Goal: Task Accomplishment & Management: Complete application form

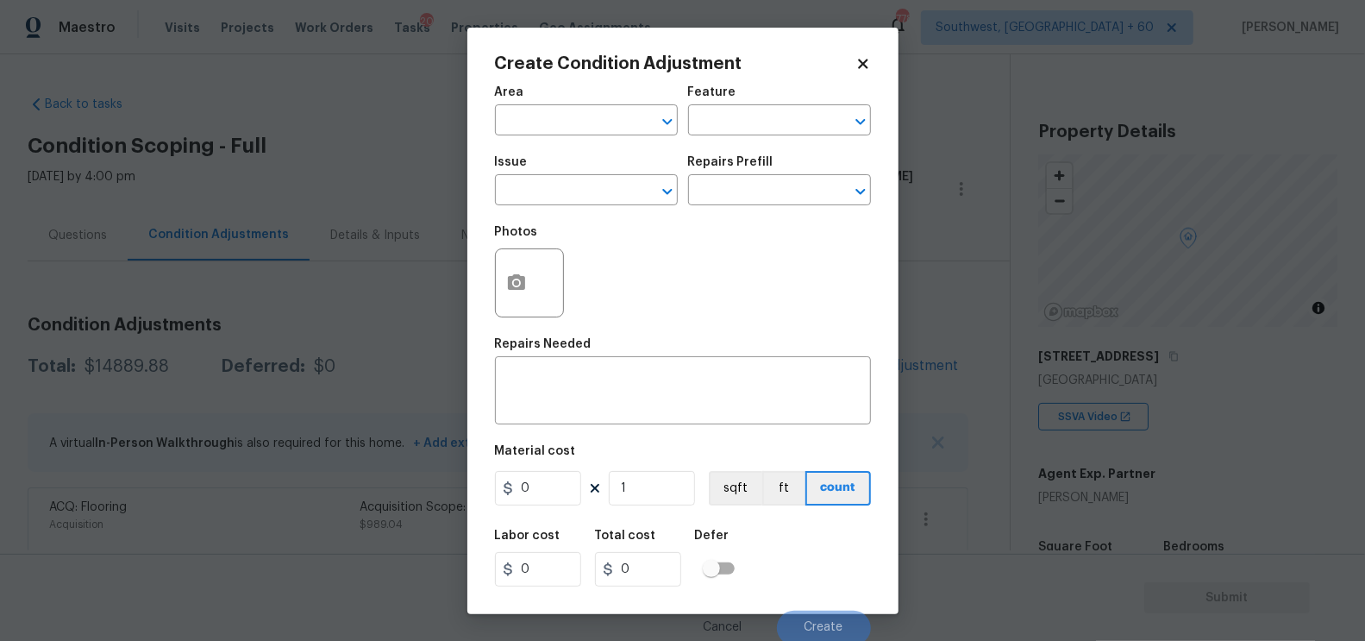
scroll to position [203, 0]
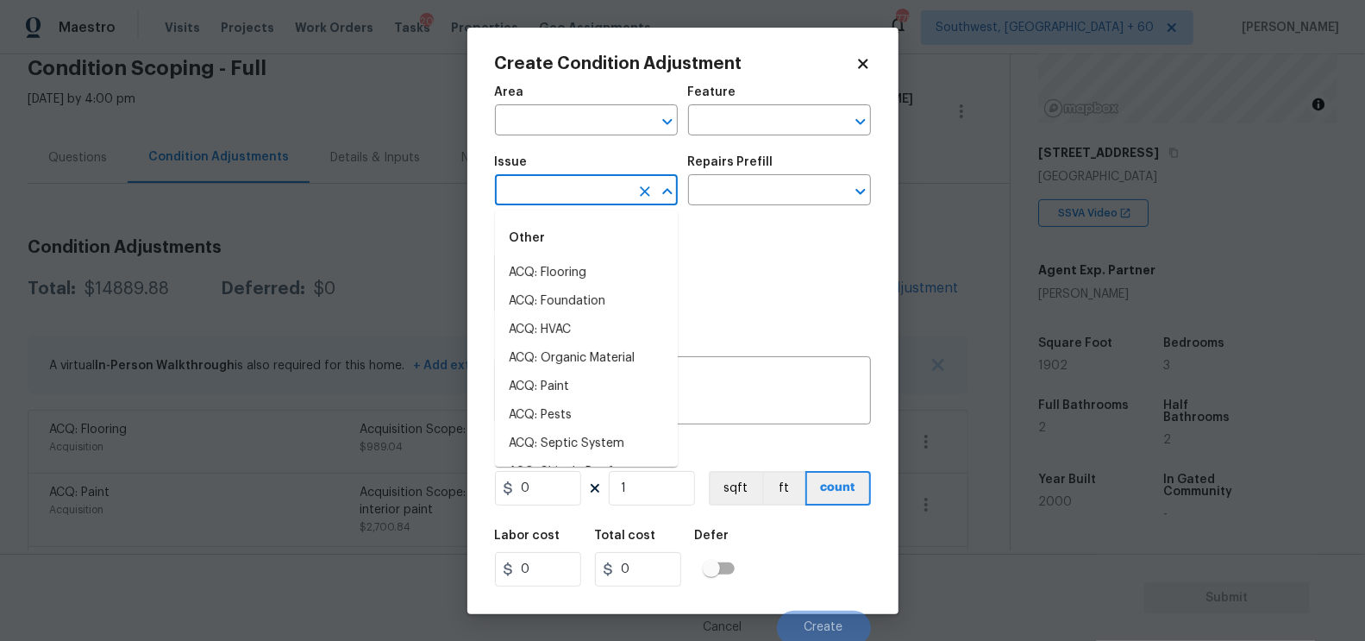
click at [548, 199] on input "text" at bounding box center [562, 191] width 135 height 27
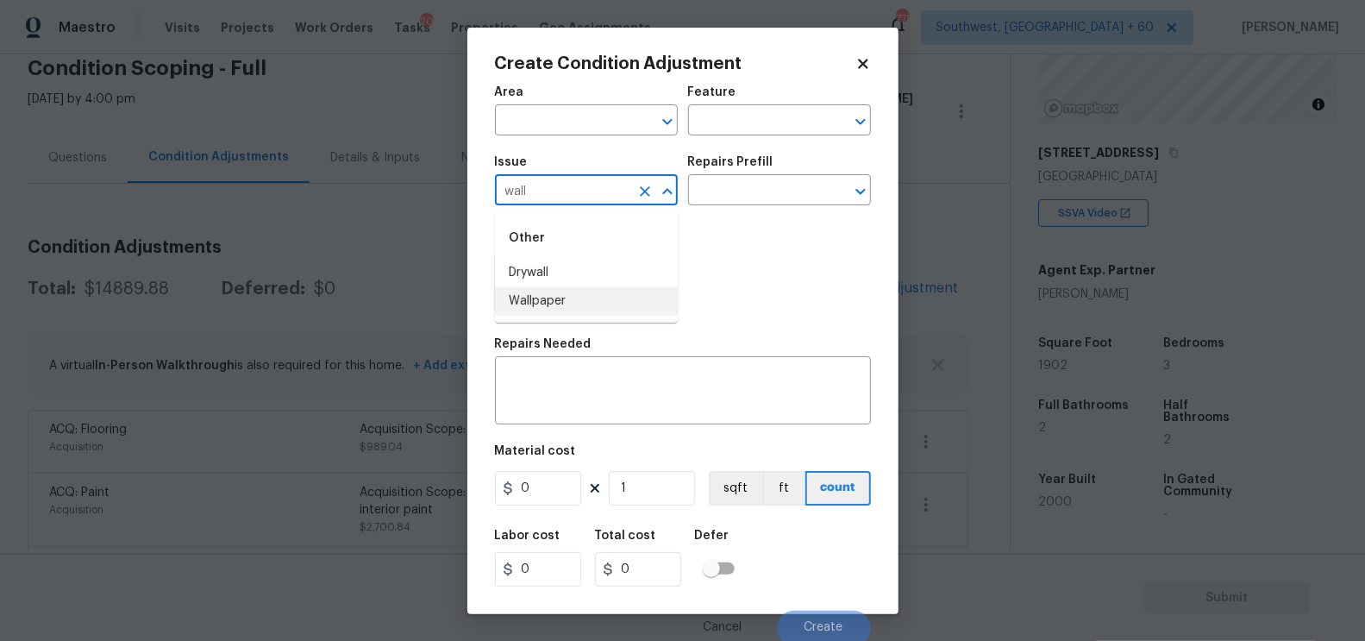
click at [575, 303] on li "Wallpaper" at bounding box center [586, 301] width 183 height 28
type input "Wallpaper"
click at [703, 198] on input "text" at bounding box center [755, 191] width 135 height 27
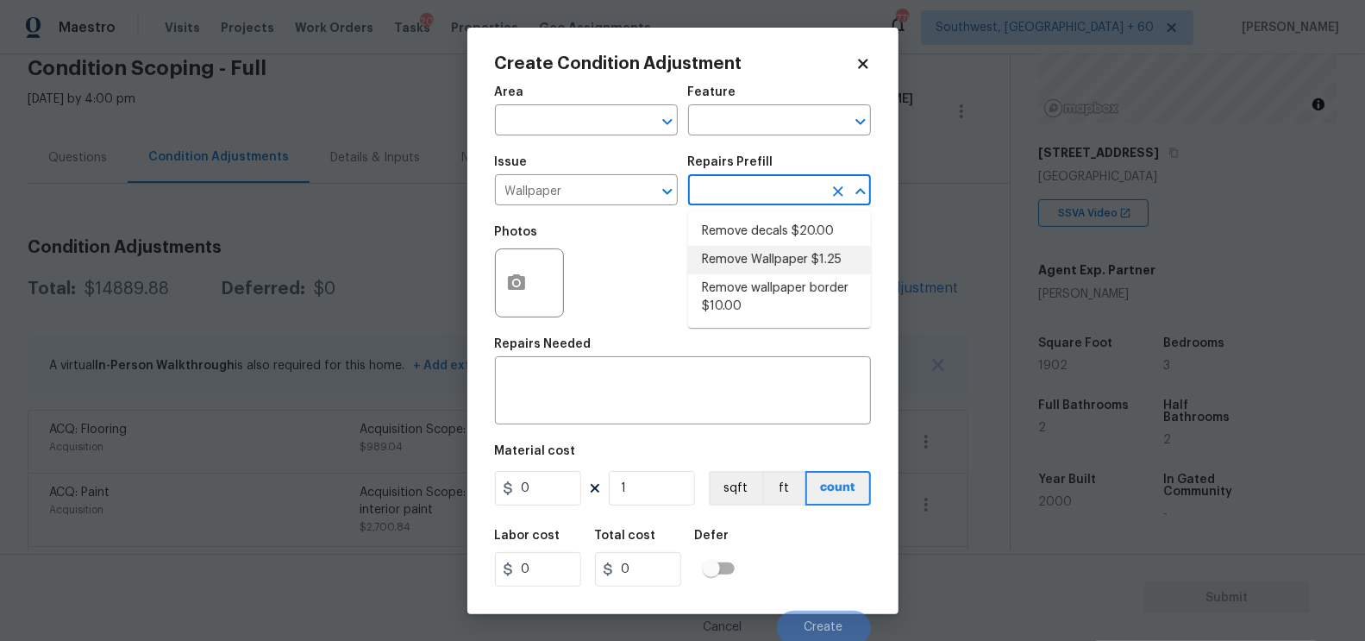
click at [754, 269] on li "Remove Wallpaper $1.25" at bounding box center [779, 260] width 183 height 28
type input "Walls and Ceiling"
type input "1.25"
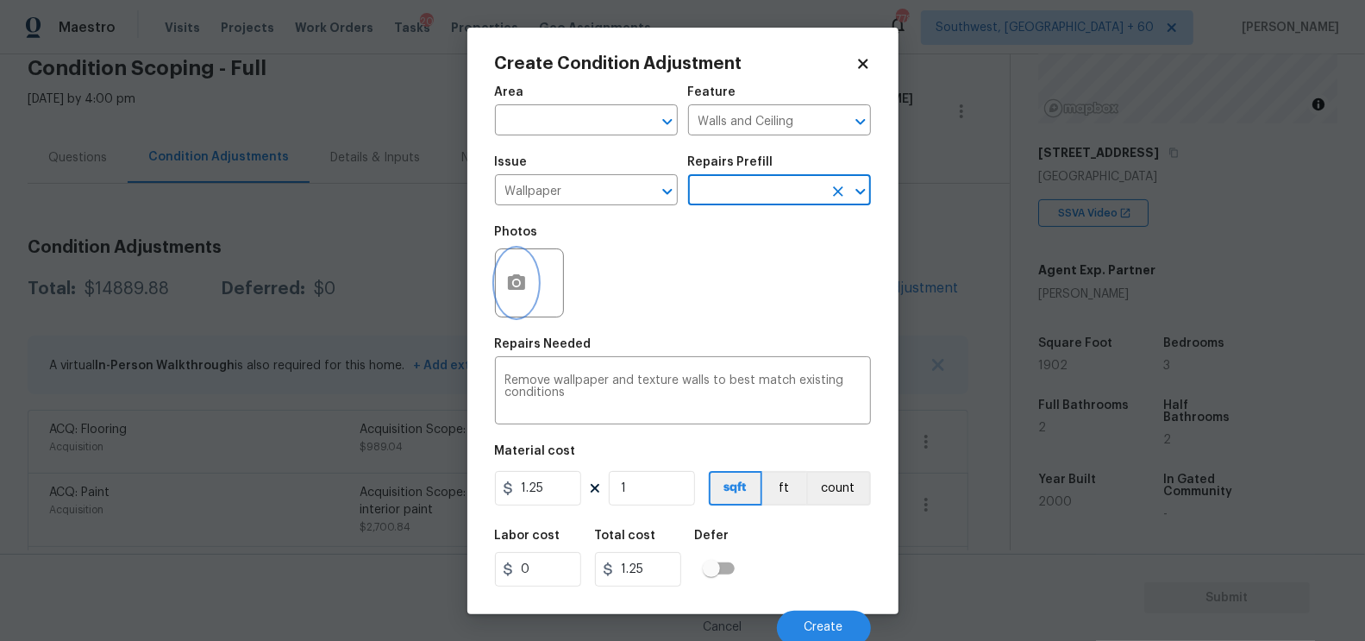
click at [521, 285] on icon "button" at bounding box center [516, 282] width 17 height 16
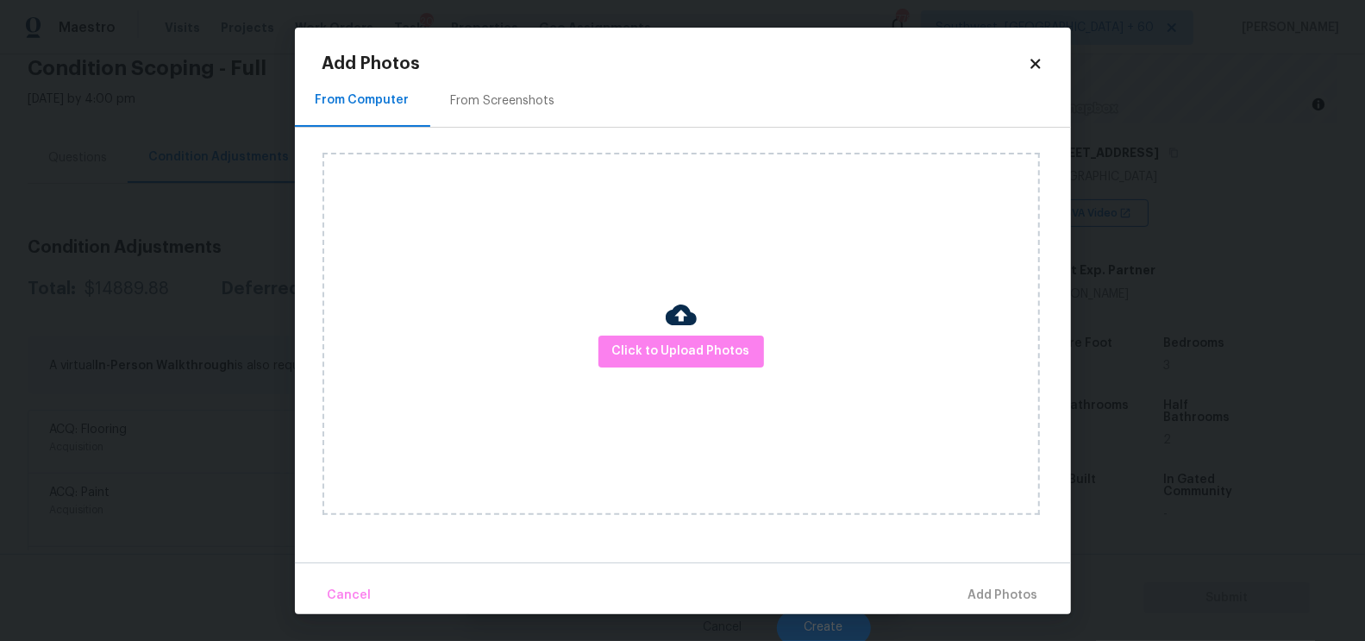
click at [522, 135] on div "Click to Upload Photos" at bounding box center [696, 334] width 748 height 412
click at [522, 115] on div "From Screenshots" at bounding box center [503, 101] width 146 height 51
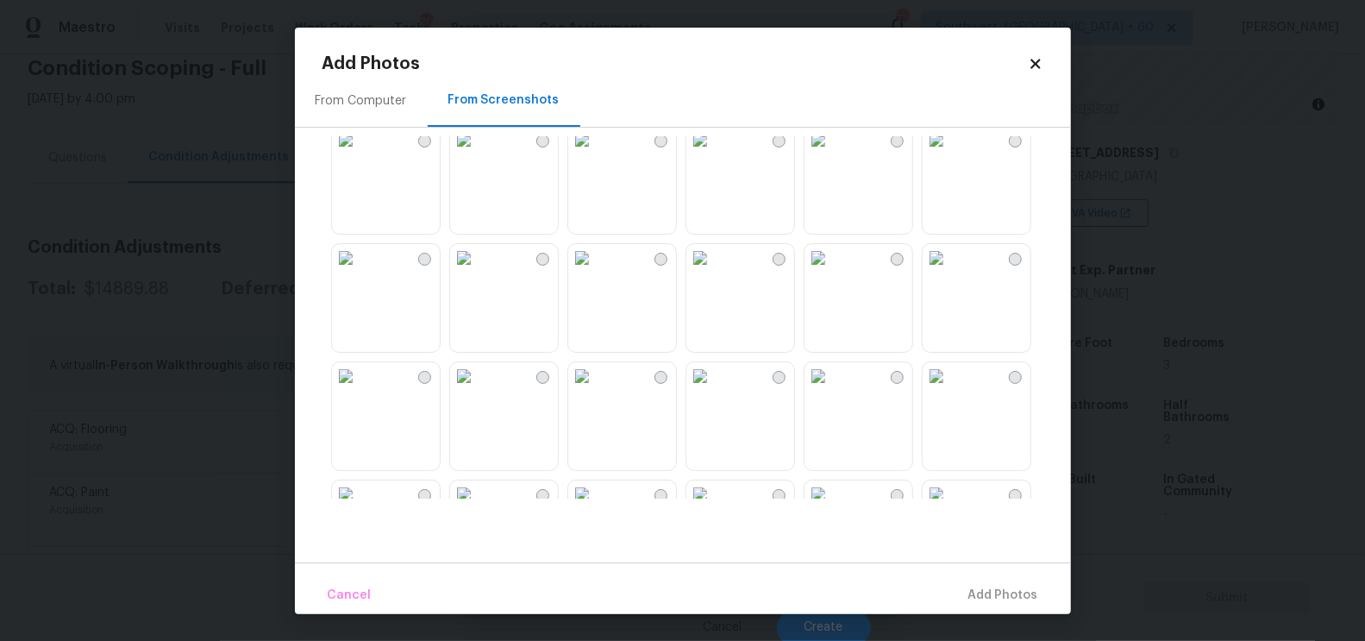
scroll to position [195, 0]
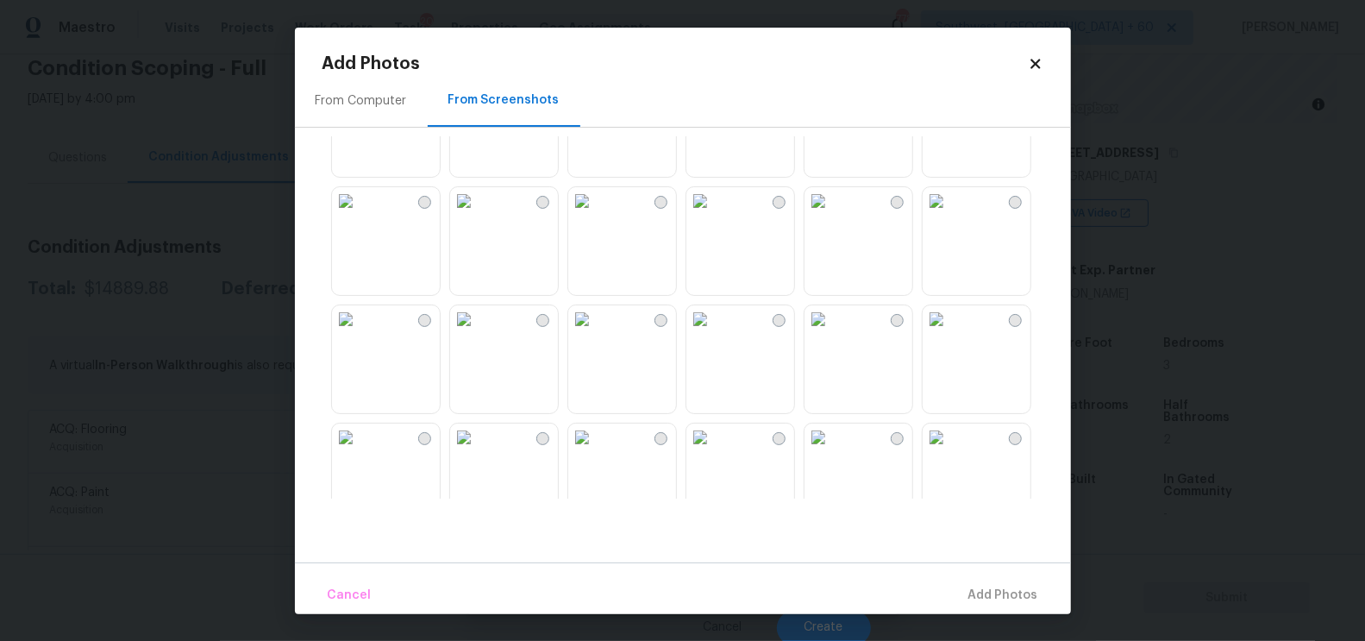
click at [950, 215] on img at bounding box center [937, 201] width 28 height 28
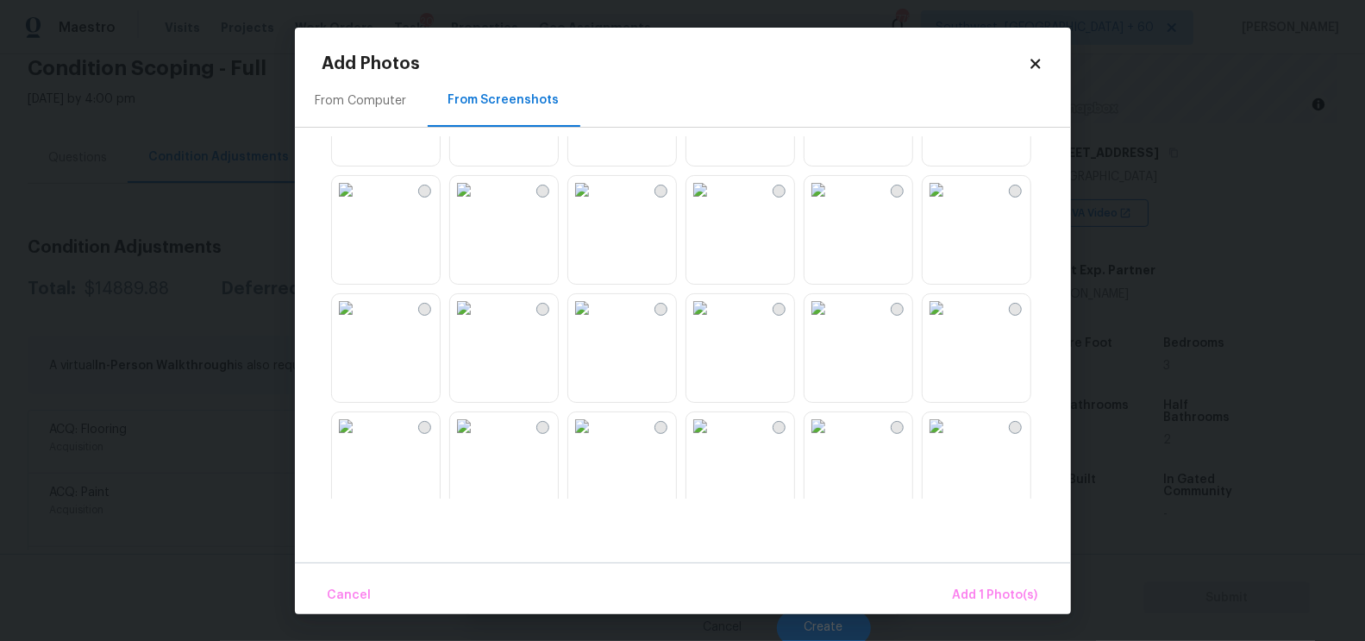
click at [714, 322] on img at bounding box center [700, 308] width 28 height 28
click at [994, 585] on span "Add 2 Photo(s)" at bounding box center [994, 596] width 88 height 22
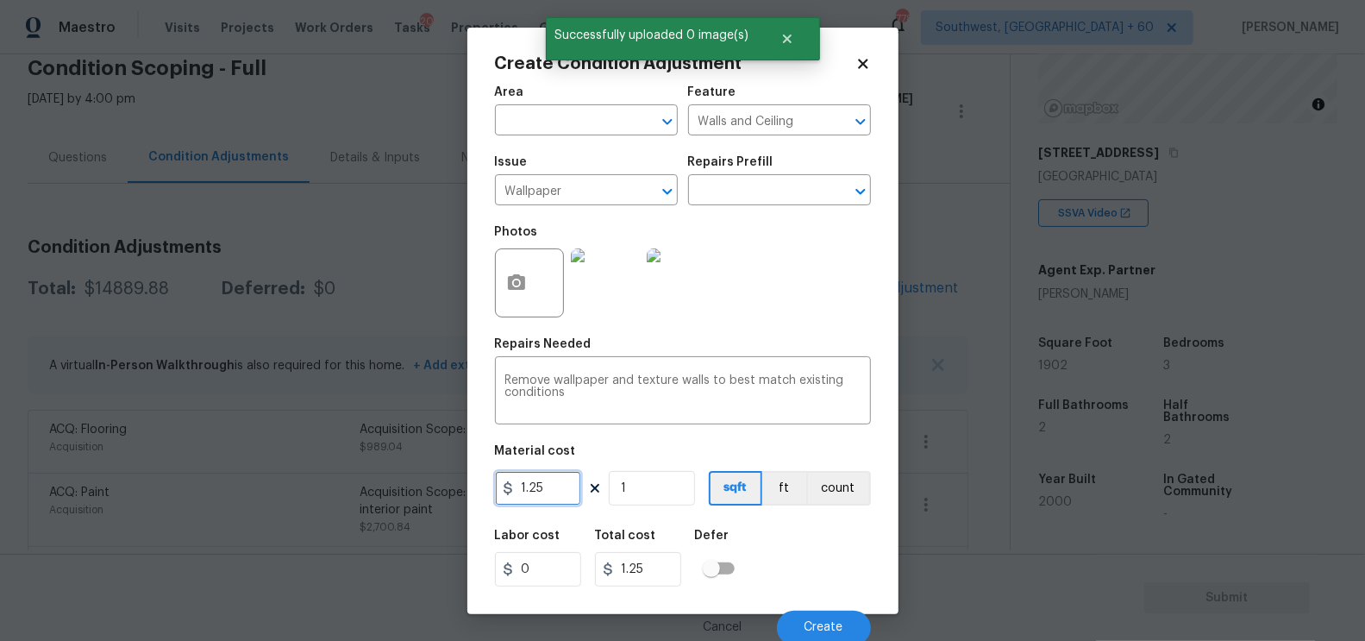
click at [553, 491] on input "1.25" at bounding box center [538, 488] width 86 height 34
type input "1000"
click at [679, 566] on input "1.25" at bounding box center [638, 569] width 86 height 34
type input "1000"
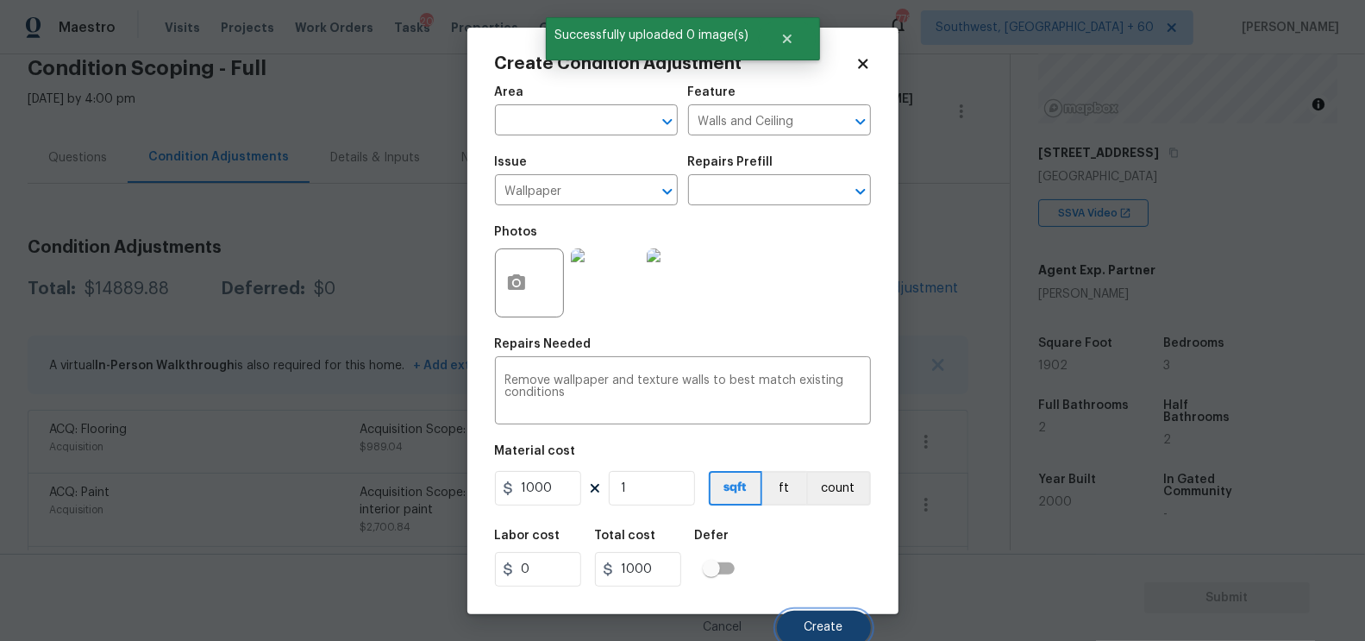
click at [810, 625] on span "Create" at bounding box center [823, 627] width 39 height 13
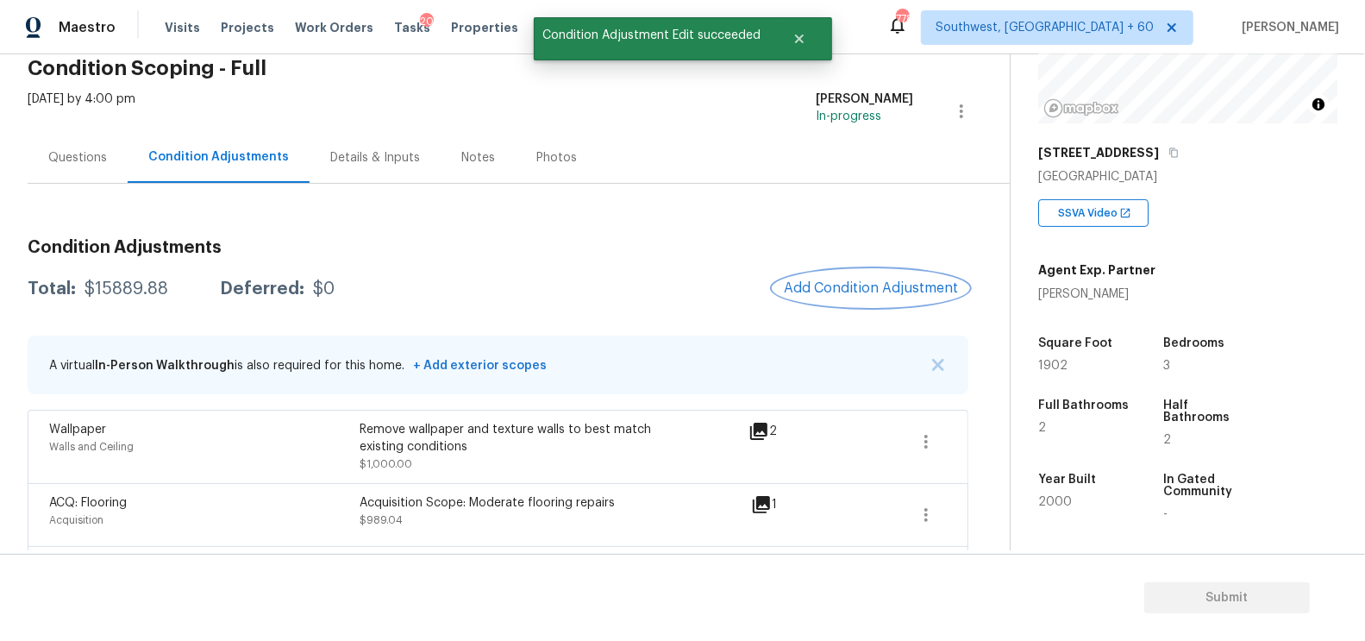
click at [905, 280] on span "Add Condition Adjustment" at bounding box center [871, 288] width 174 height 16
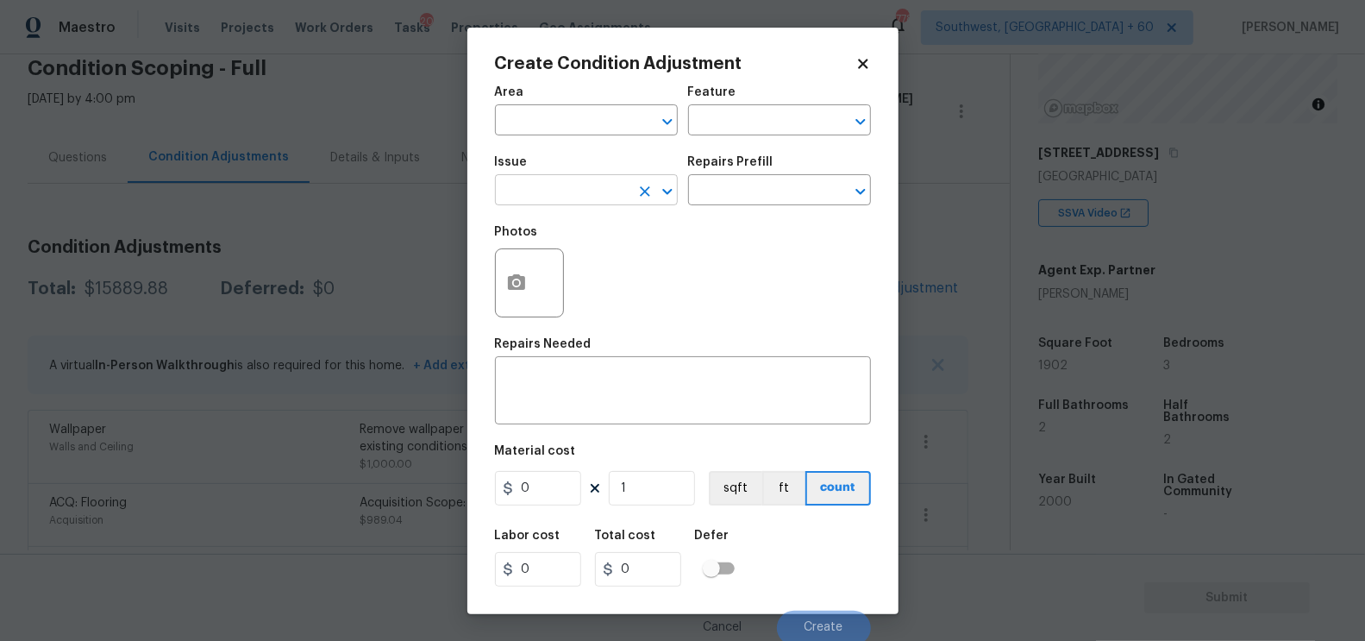
click at [536, 204] on input "text" at bounding box center [562, 191] width 135 height 27
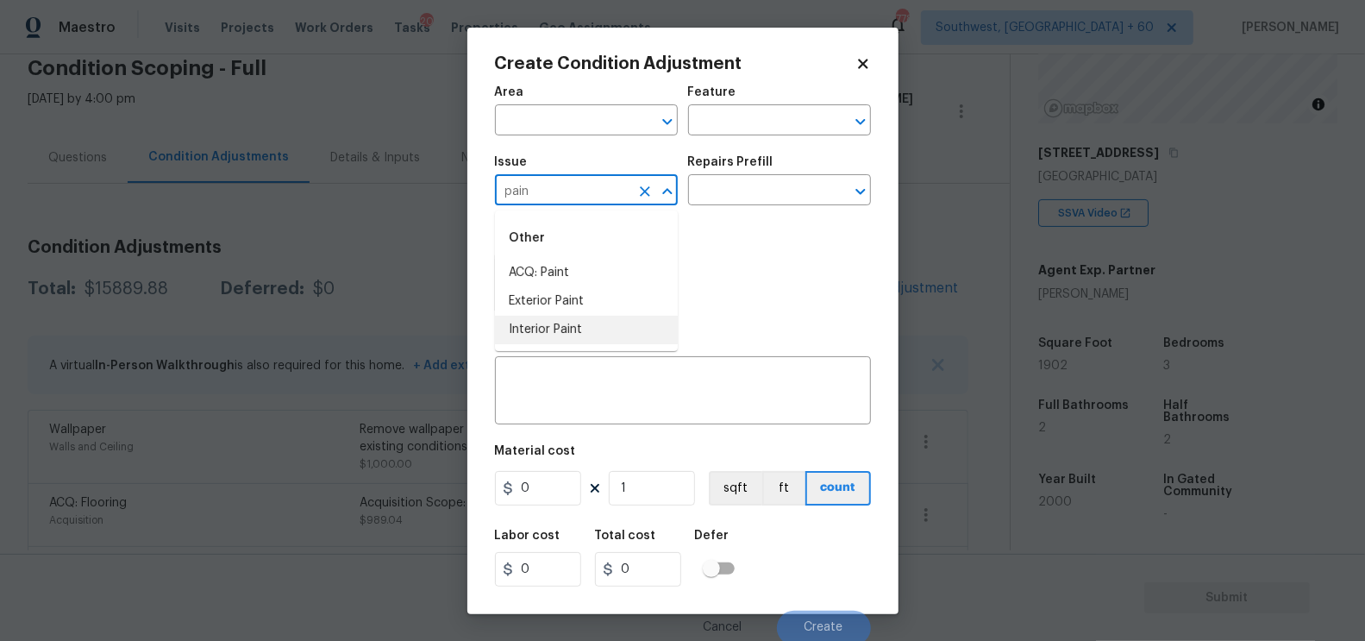
click at [552, 329] on li "Interior Paint" at bounding box center [586, 330] width 183 height 28
type input "Interior Paint"
click at [726, 211] on div "Issue Interior Paint ​ Repairs Prefill ​" at bounding box center [683, 181] width 376 height 70
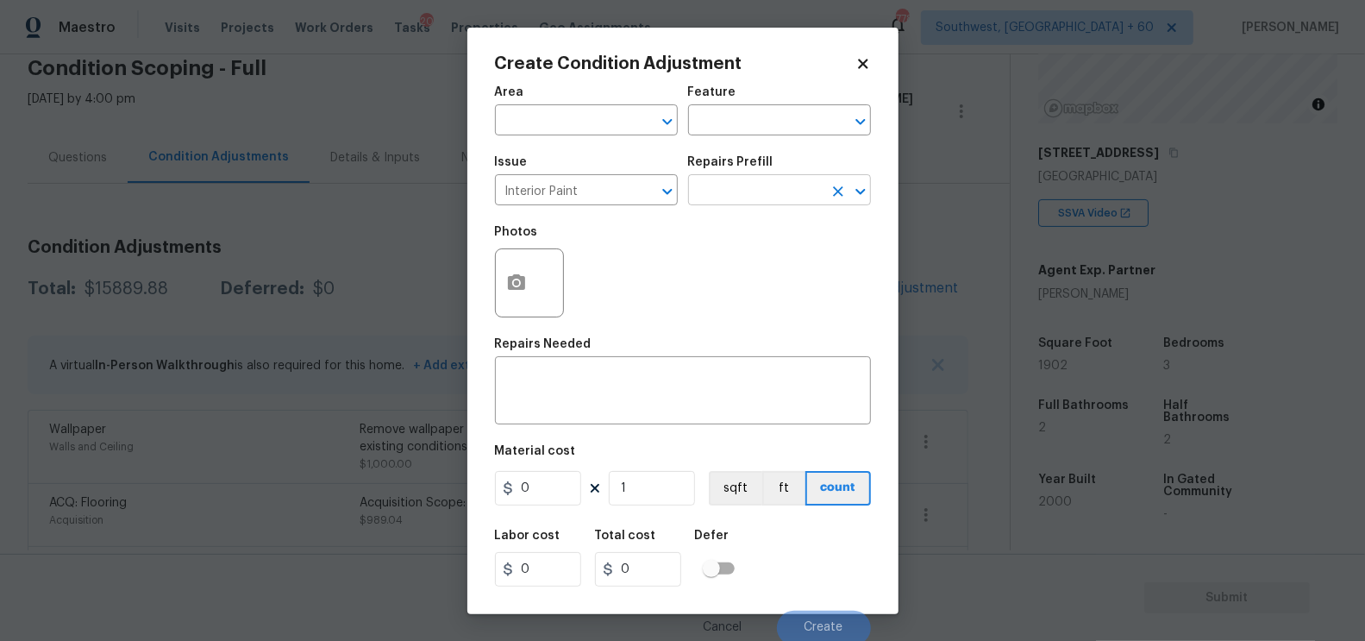
click at [741, 191] on input "text" at bounding box center [755, 191] width 135 height 27
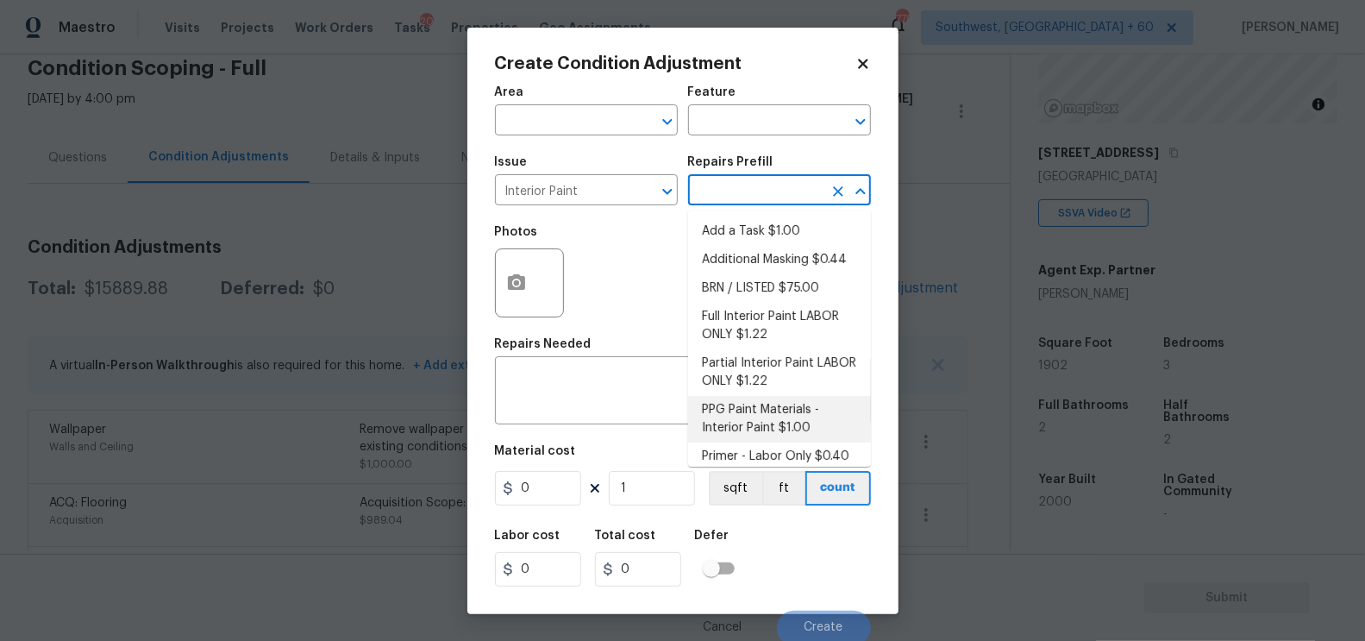
scroll to position [10, 0]
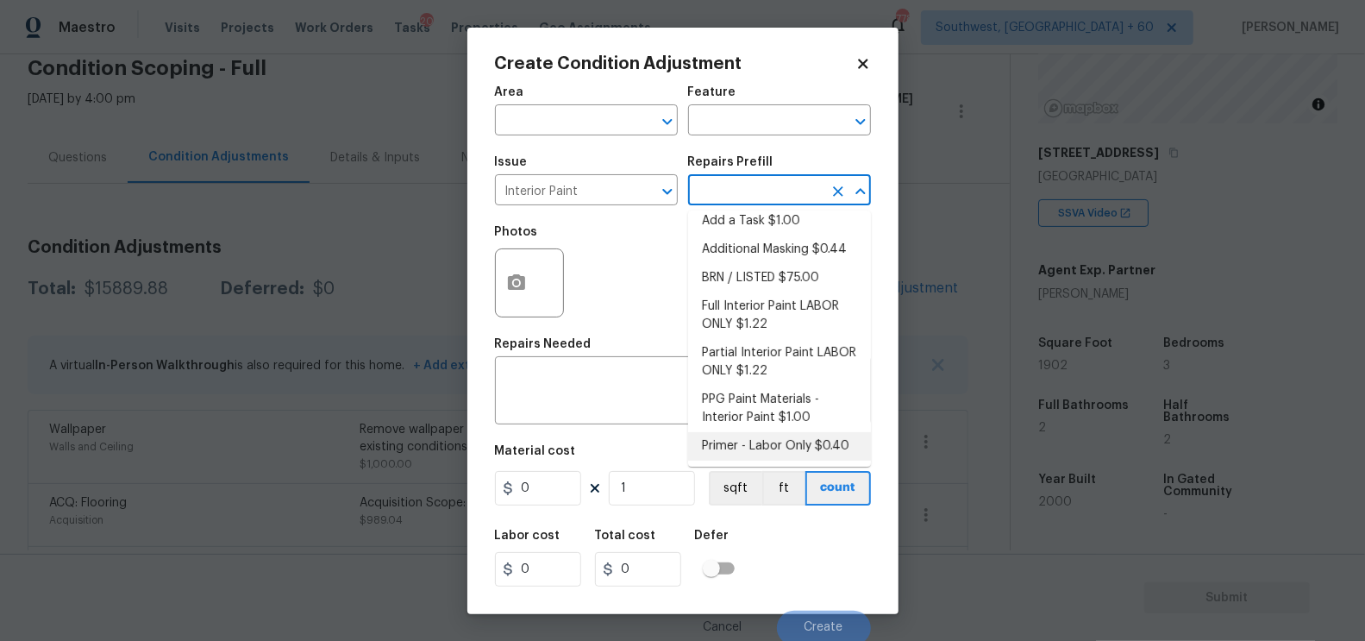
click at [761, 435] on li "Primer - Labor Only $0.40" at bounding box center [779, 446] width 183 height 28
type input "Overall Paint"
type textarea "Interior primer - PRIMER PROVIDED BY OPENDOOR - All nails, screws, drywall anch…"
type input "0.4"
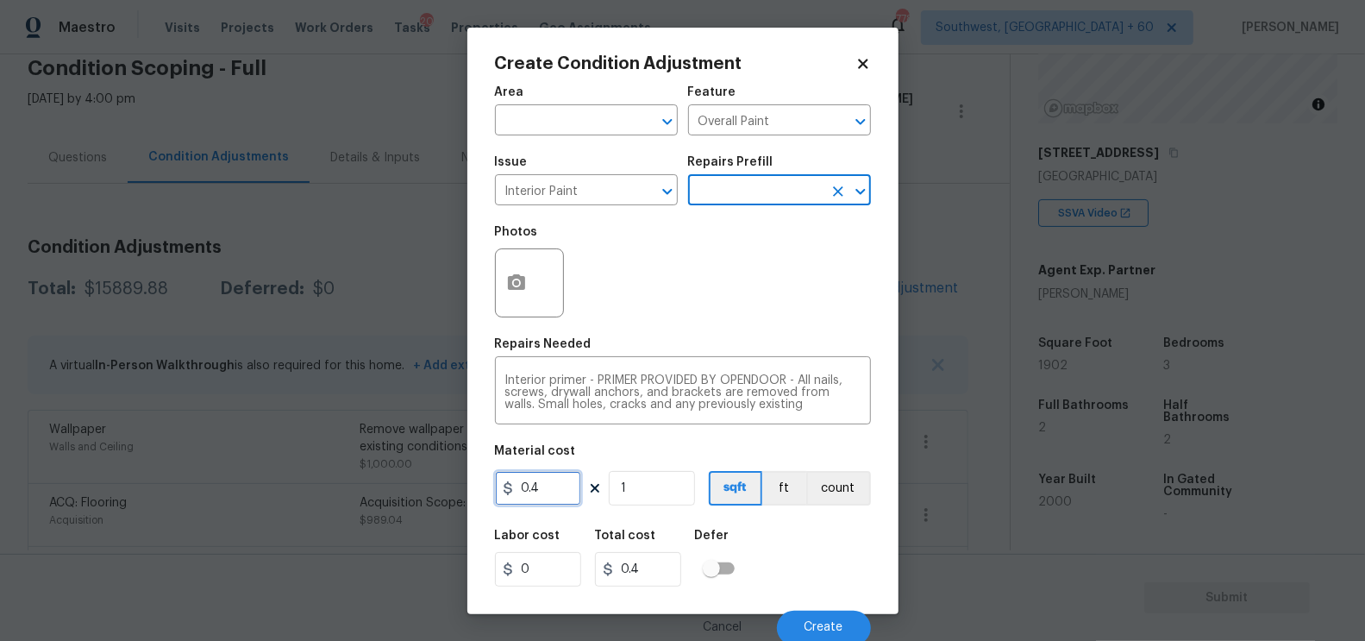
click at [554, 481] on input "0.4" at bounding box center [538, 488] width 86 height 34
type input "250"
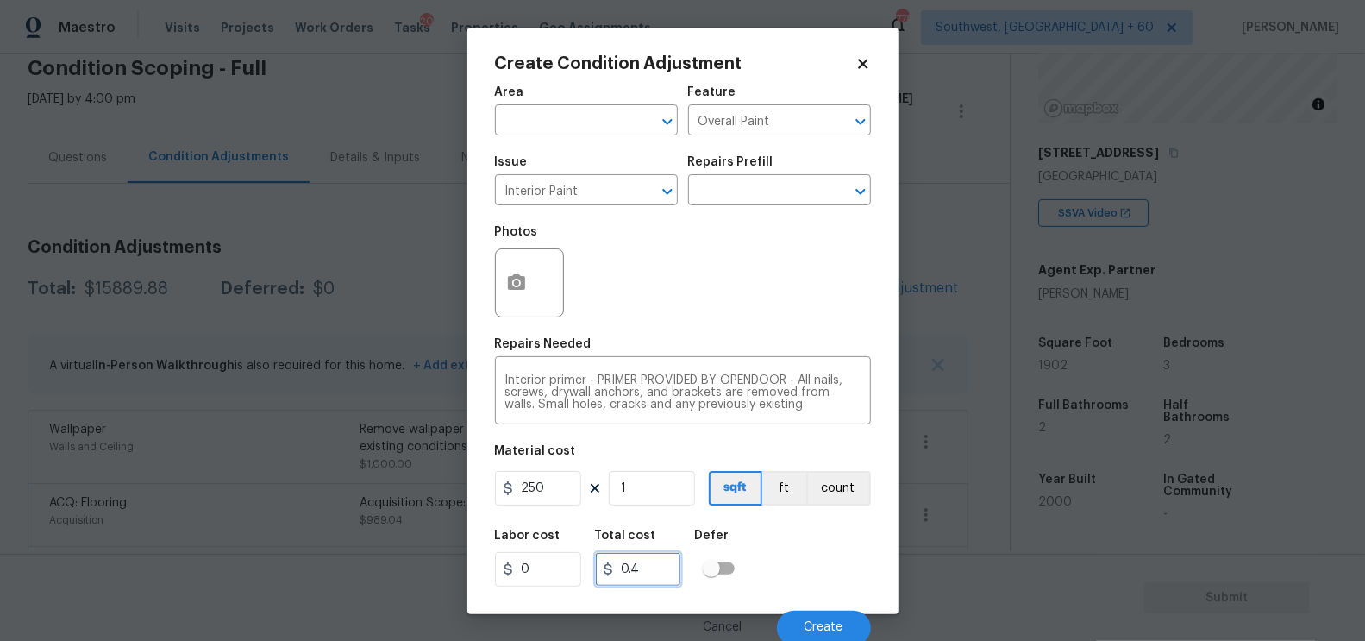
type input "250"
click at [653, 579] on input "250" at bounding box center [638, 569] width 86 height 34
click at [510, 276] on icon "button" at bounding box center [516, 282] width 21 height 21
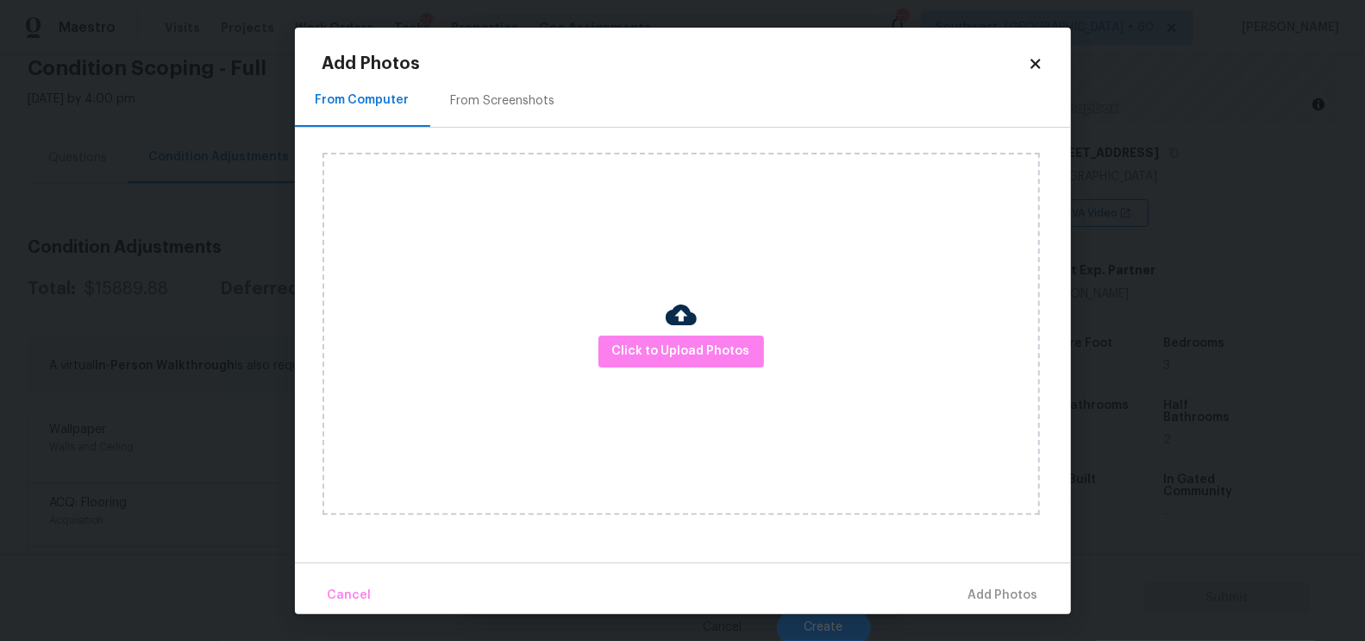
click at [523, 128] on div "Click to Upload Photos" at bounding box center [696, 334] width 748 height 412
click at [512, 109] on div "From Screenshots" at bounding box center [503, 100] width 104 height 17
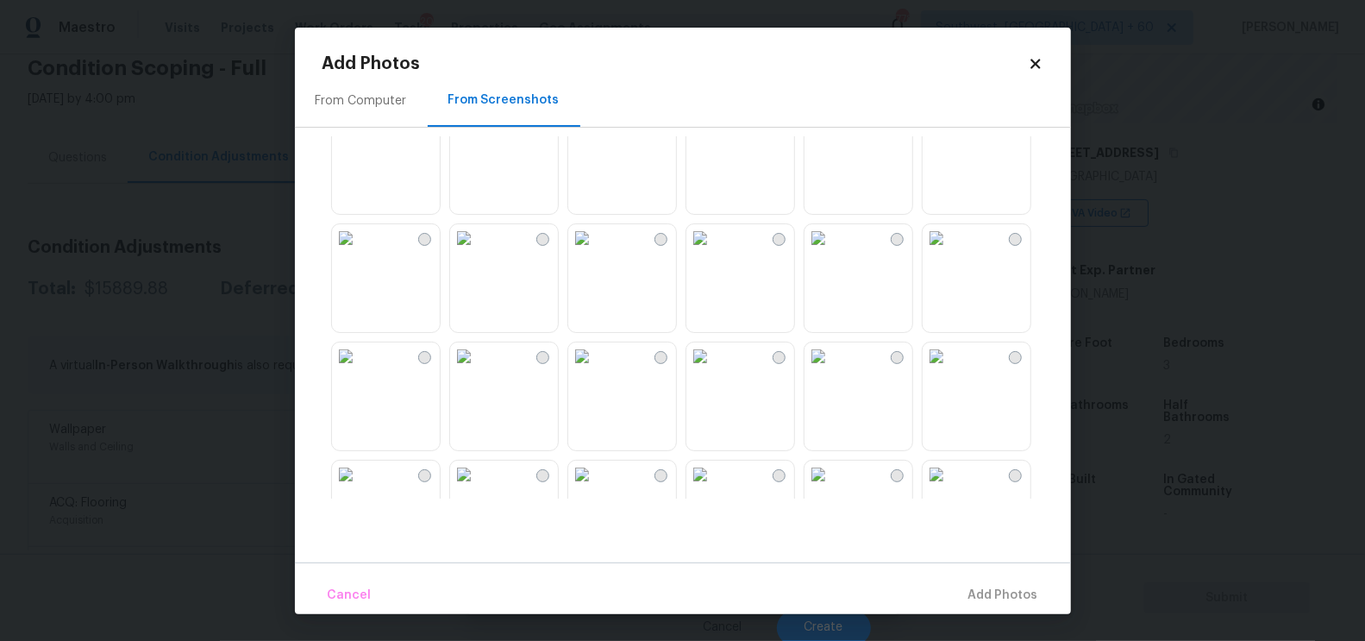
scroll to position [986, 0]
click at [714, 250] on img at bounding box center [700, 236] width 28 height 28
click at [973, 585] on span "Add 1 Photo(s)" at bounding box center [995, 596] width 85 height 22
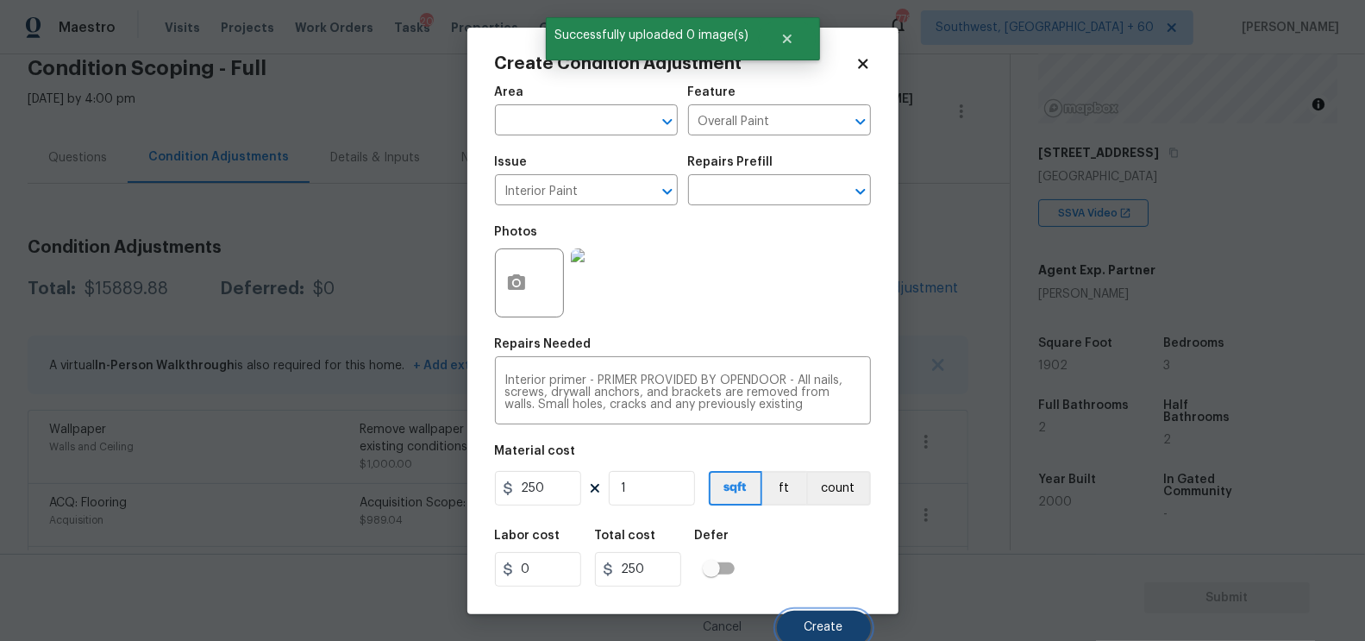
click at [819, 623] on span "Create" at bounding box center [823, 627] width 39 height 13
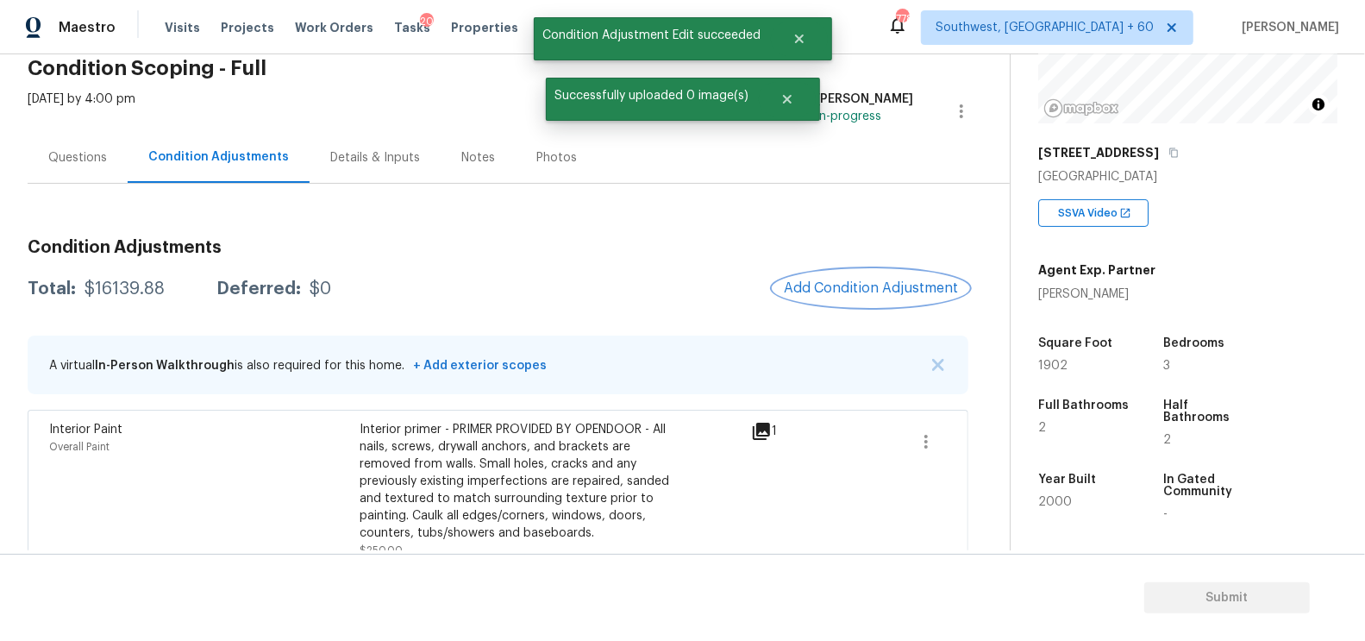
click at [885, 290] on span "Add Condition Adjustment" at bounding box center [871, 288] width 174 height 16
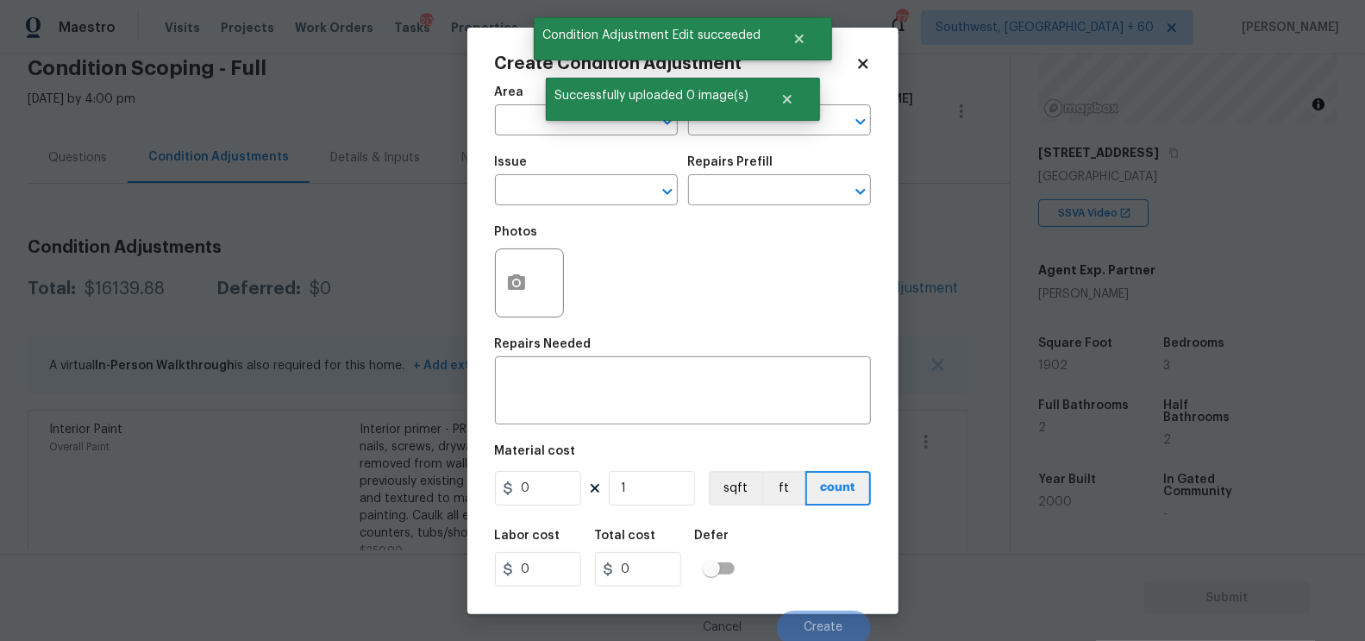
click at [395, 223] on body "Maestro Visits Projects Work Orders Tasks 20 Properties Geo Assignments 778 Sou…" at bounding box center [682, 320] width 1365 height 641
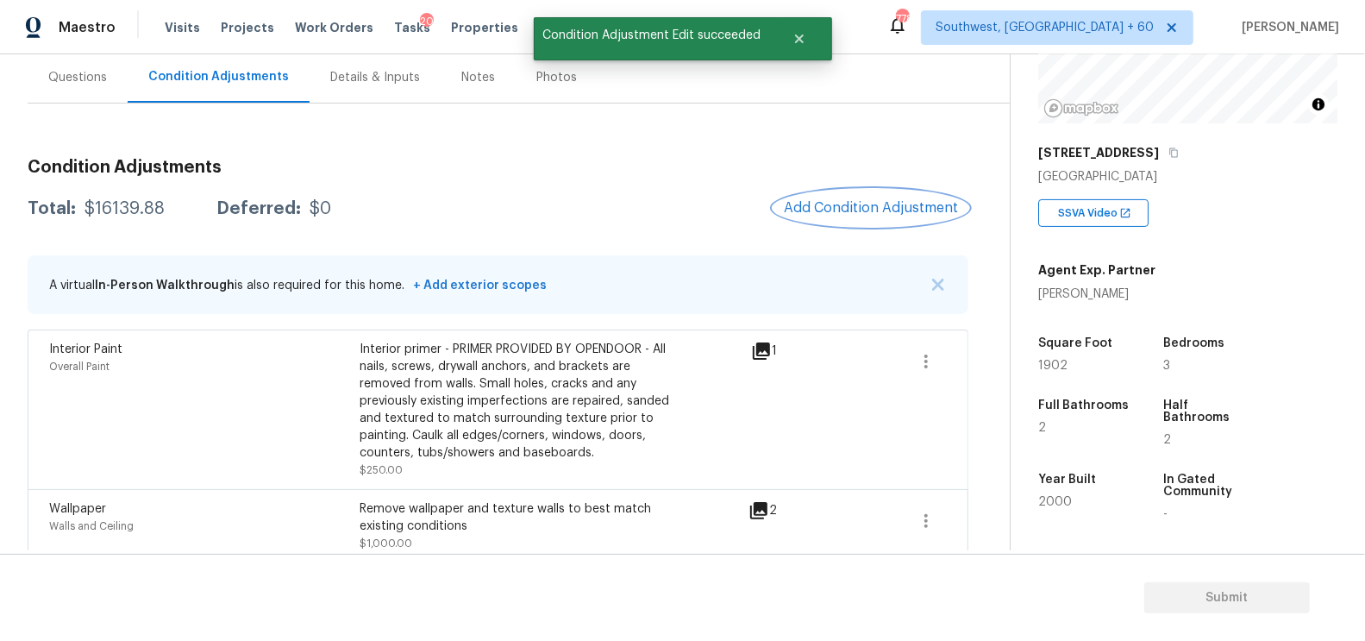
scroll to position [151, 0]
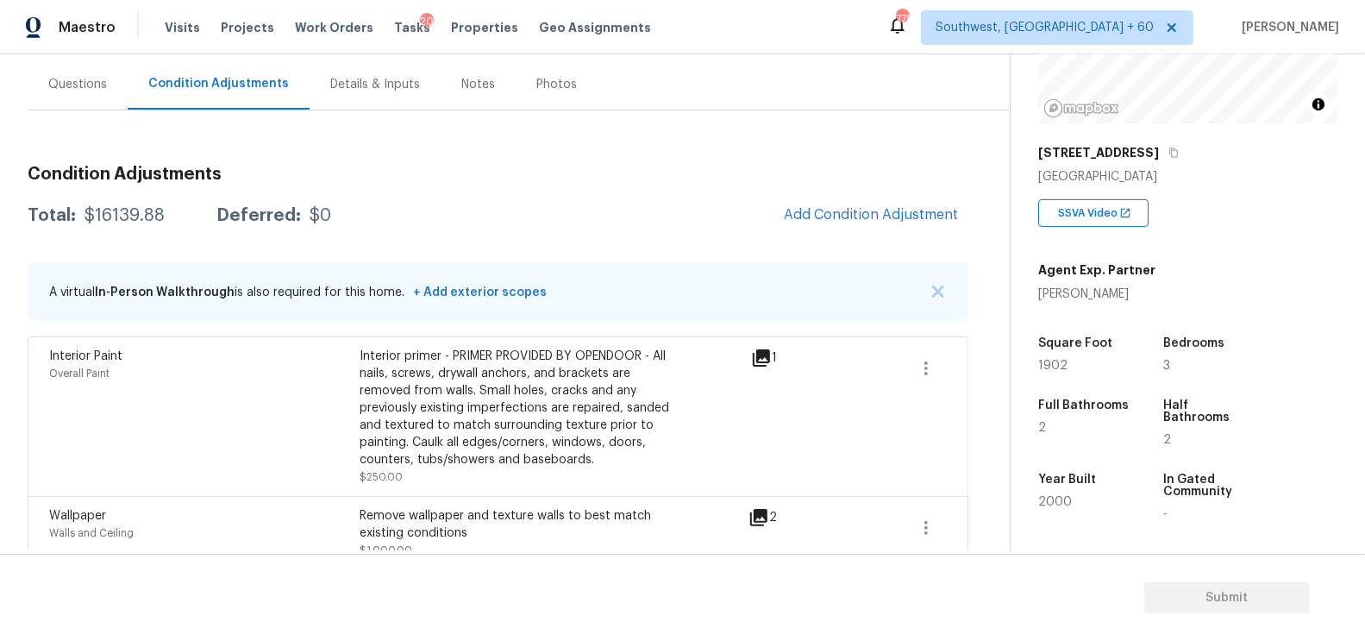
click at [896, 225] on button "Add Condition Adjustment" at bounding box center [870, 215] width 195 height 36
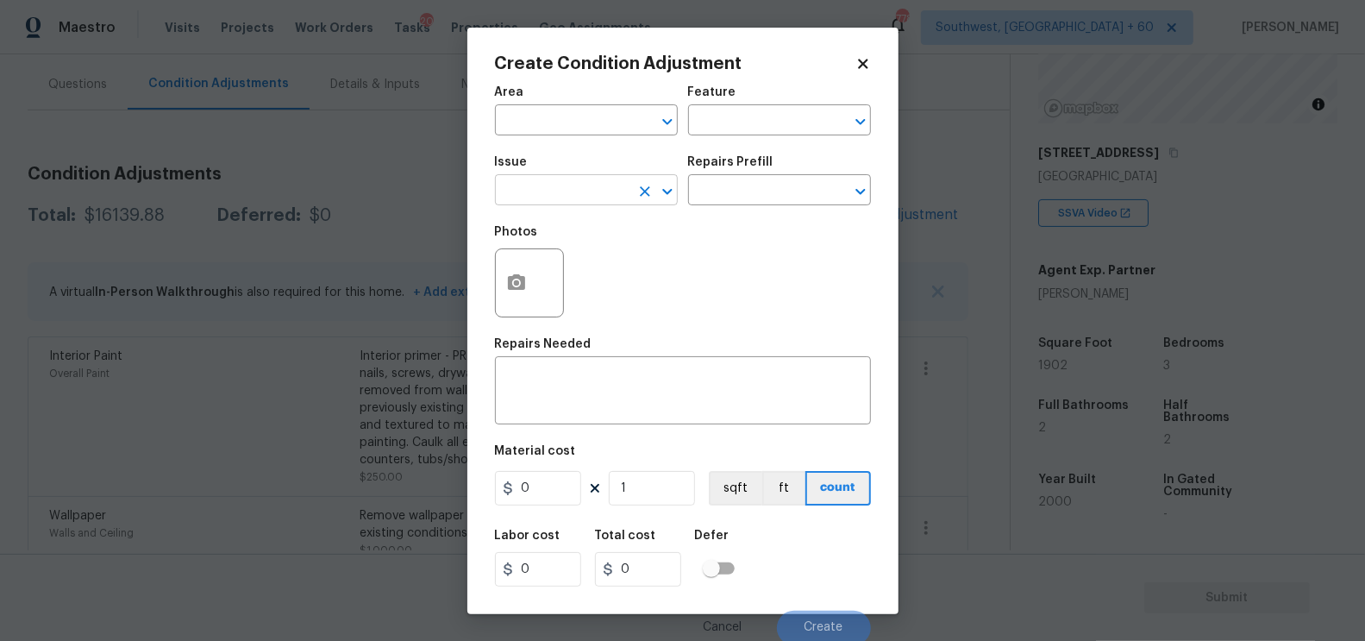
click at [523, 191] on input "text" at bounding box center [562, 191] width 135 height 27
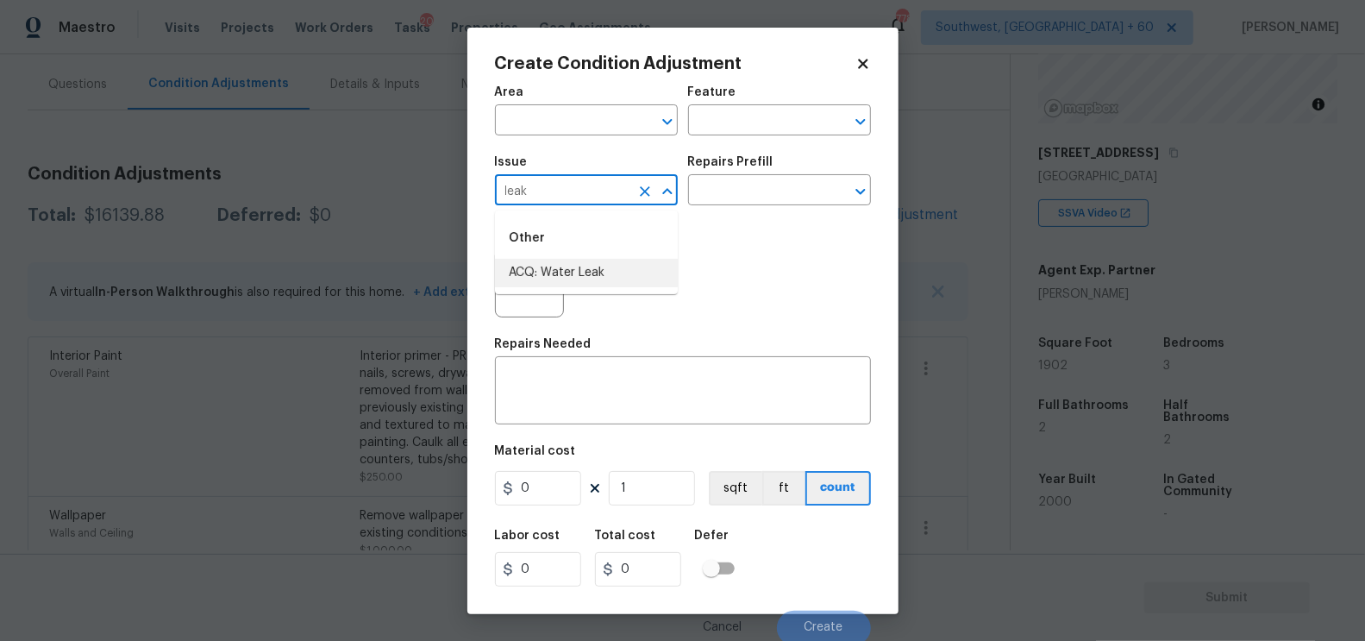
click at [562, 271] on li "ACQ: Water Leak" at bounding box center [586, 273] width 183 height 28
type input "ACQ: Water Leak"
click at [740, 181] on input "text" at bounding box center [755, 191] width 135 height 27
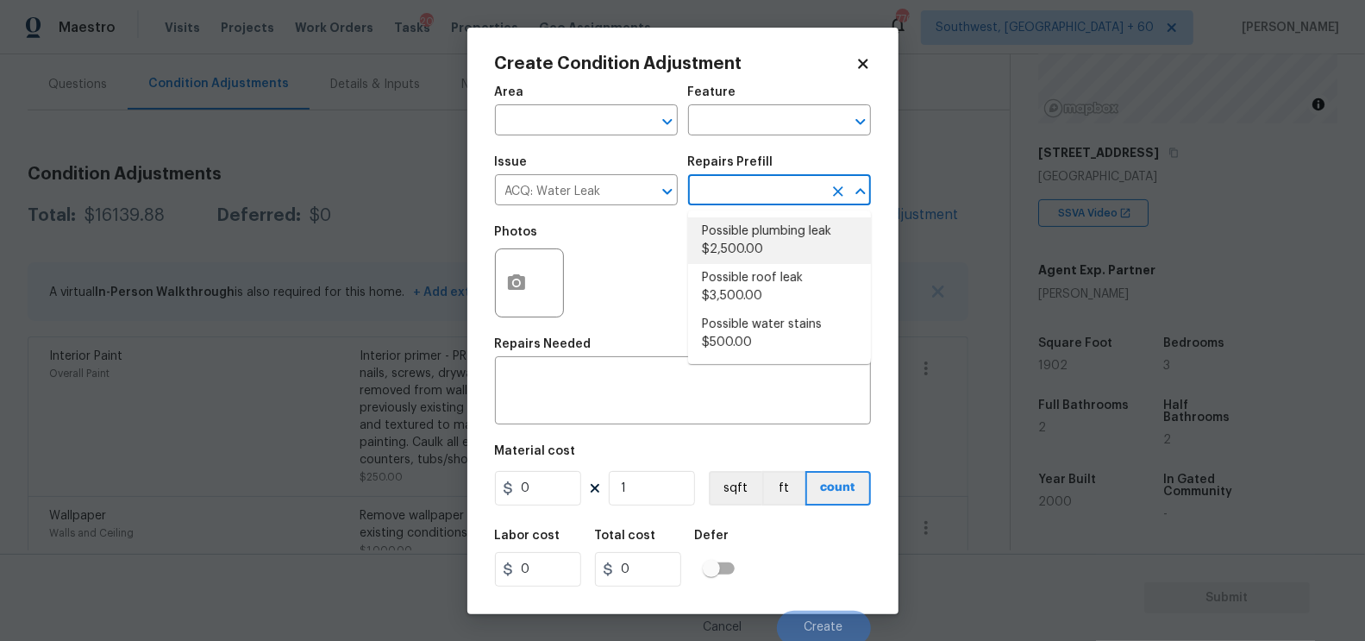
click at [740, 239] on li "Possible plumbing leak $2,500.00" at bounding box center [779, 240] width 183 height 47
type input "Acquisition"
type textarea "Acquisition Scope: Possible plumbing leak"
type input "2500"
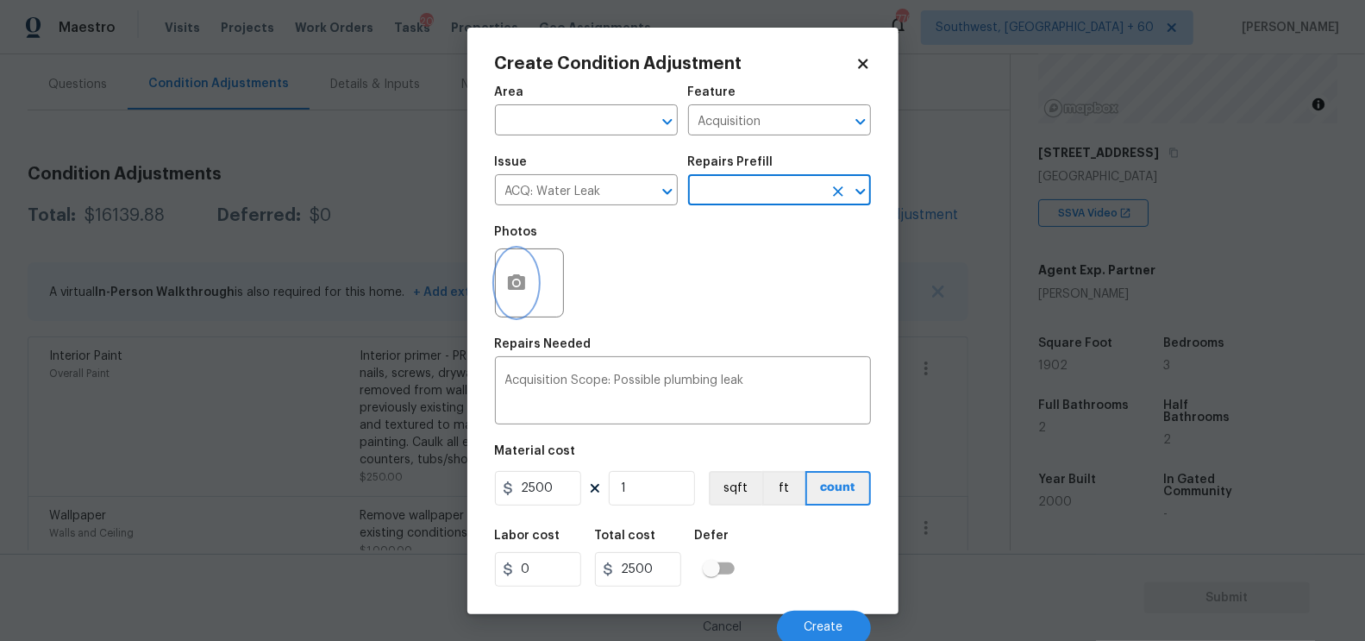
click at [522, 289] on icon "button" at bounding box center [516, 282] width 17 height 16
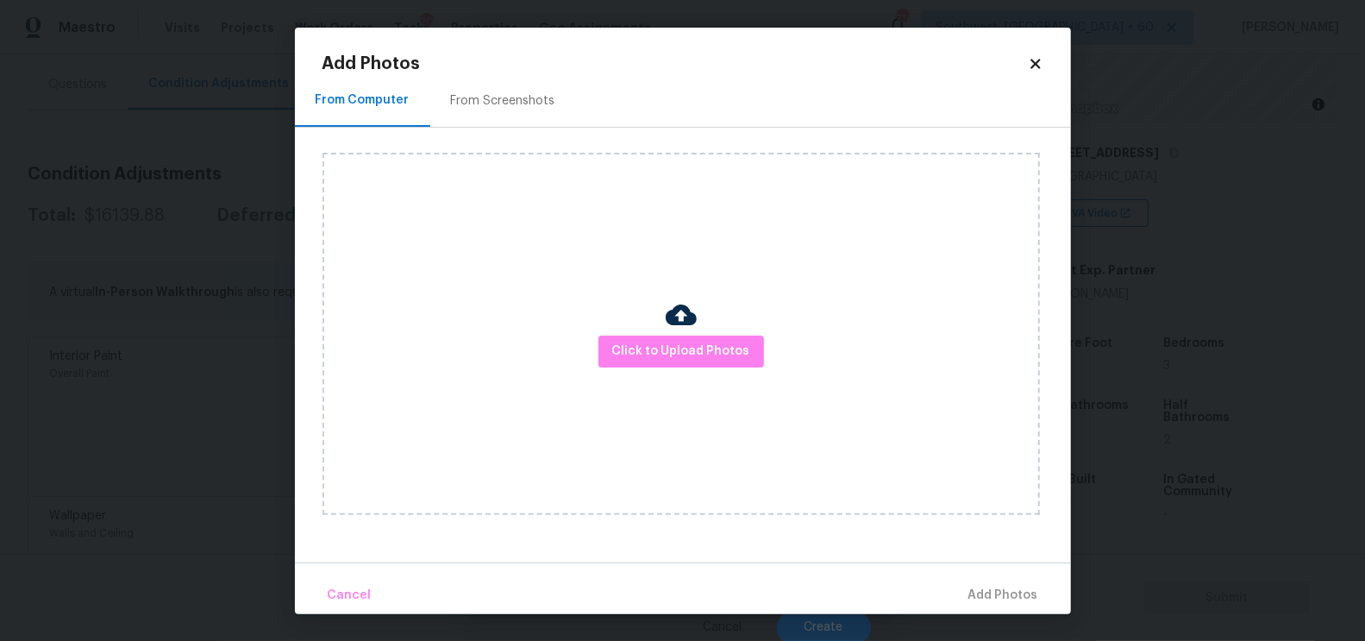
click at [660, 335] on div "Click to Upload Photos" at bounding box center [680, 334] width 717 height 362
click at [695, 341] on span "Click to Upload Photos" at bounding box center [681, 352] width 138 height 22
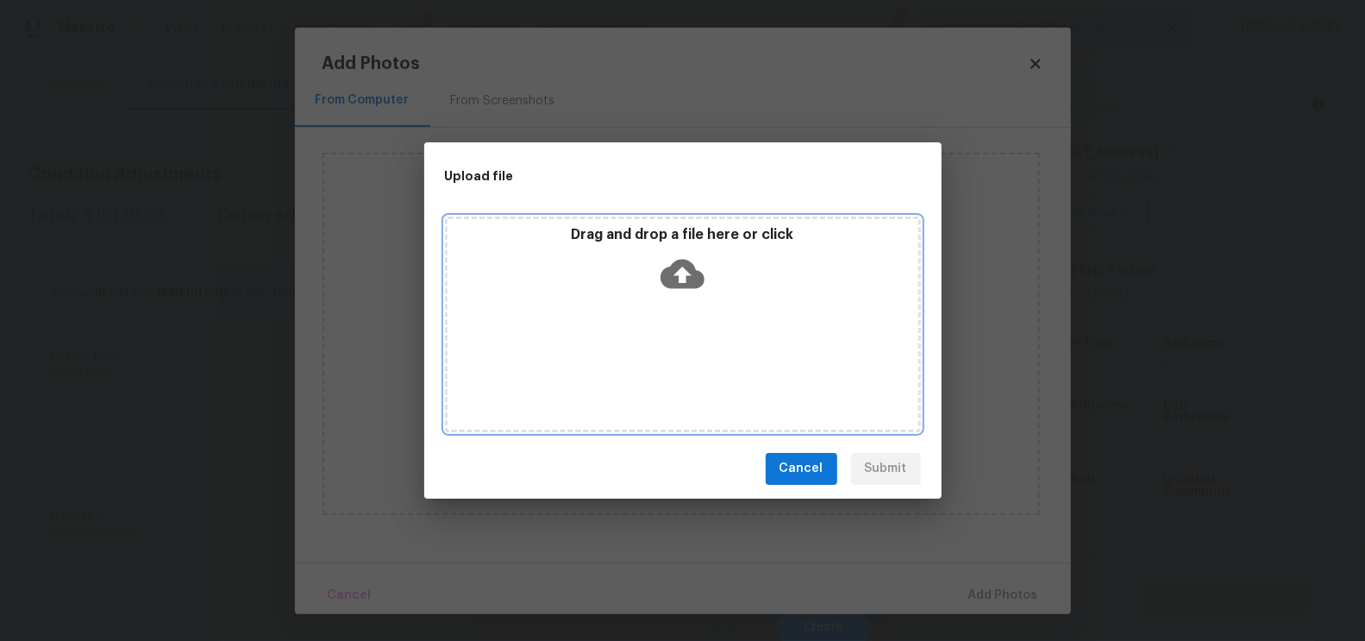
click at [693, 275] on icon at bounding box center [682, 273] width 44 height 29
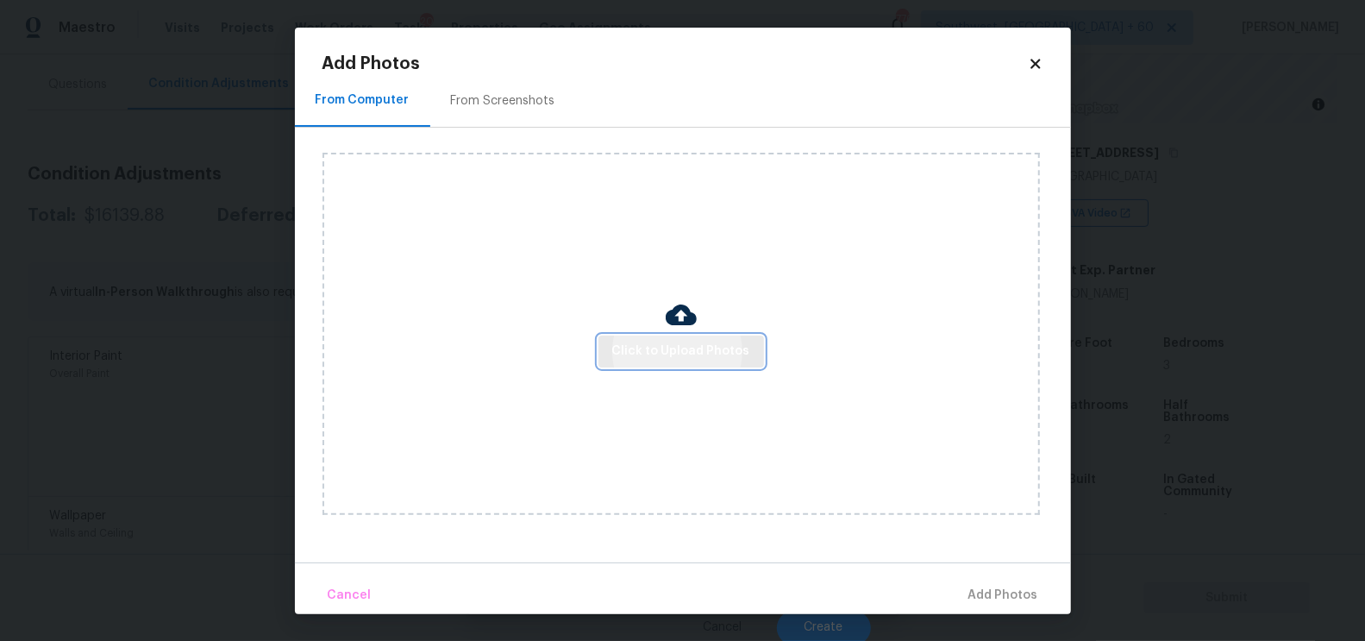
click at [681, 339] on button "Click to Upload Photos" at bounding box center [681, 351] width 166 height 32
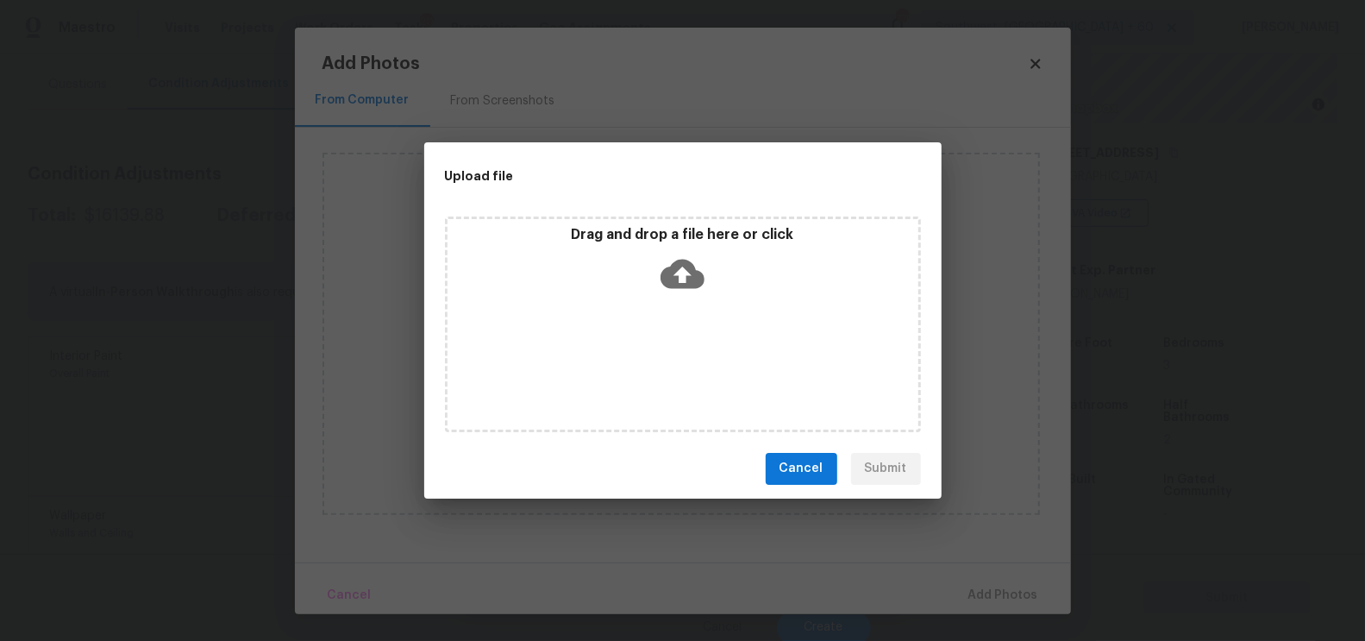
click at [681, 290] on icon at bounding box center [682, 274] width 44 height 44
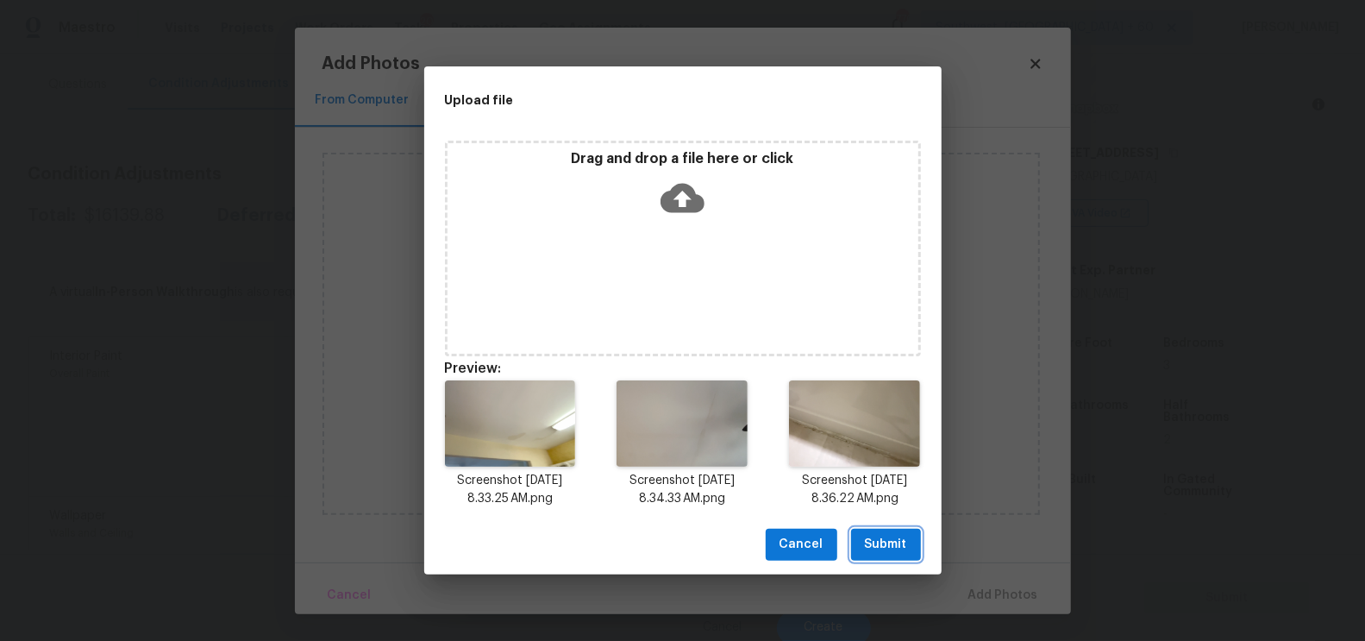
click at [882, 544] on span "Submit" at bounding box center [886, 545] width 42 height 22
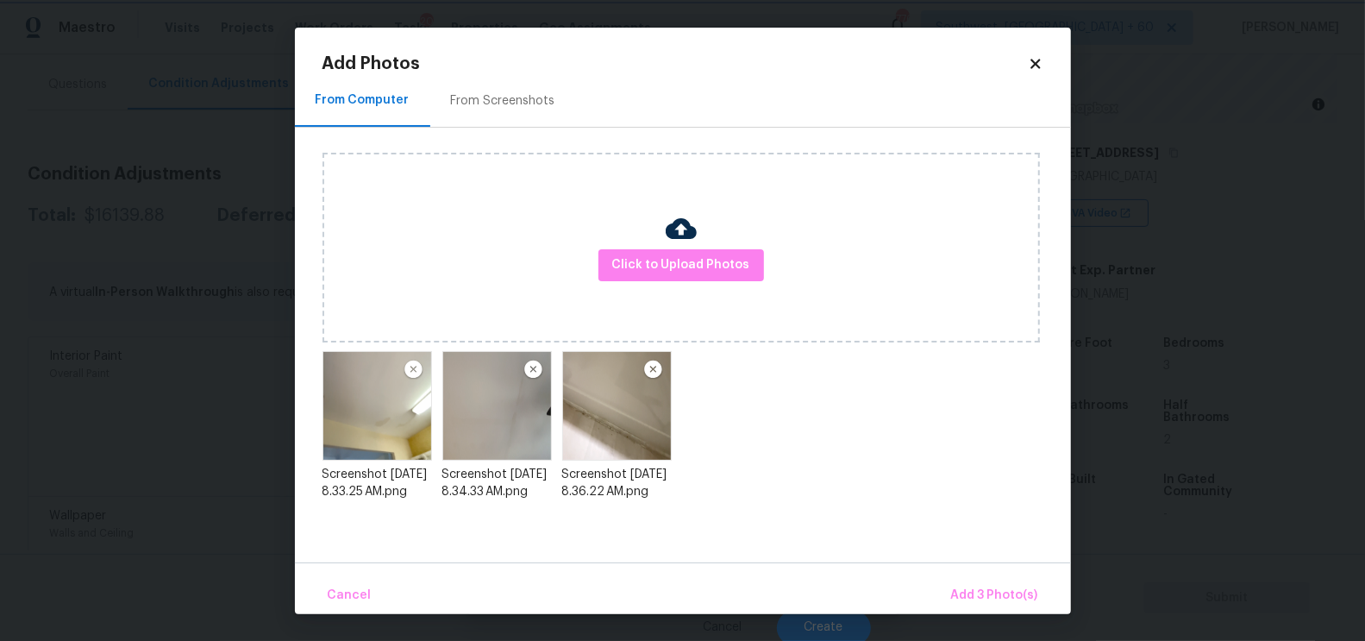
click at [987, 614] on body "Maestro Visits Projects Work Orders Tasks 20 Properties Geo Assignments 776 Sou…" at bounding box center [682, 320] width 1365 height 641
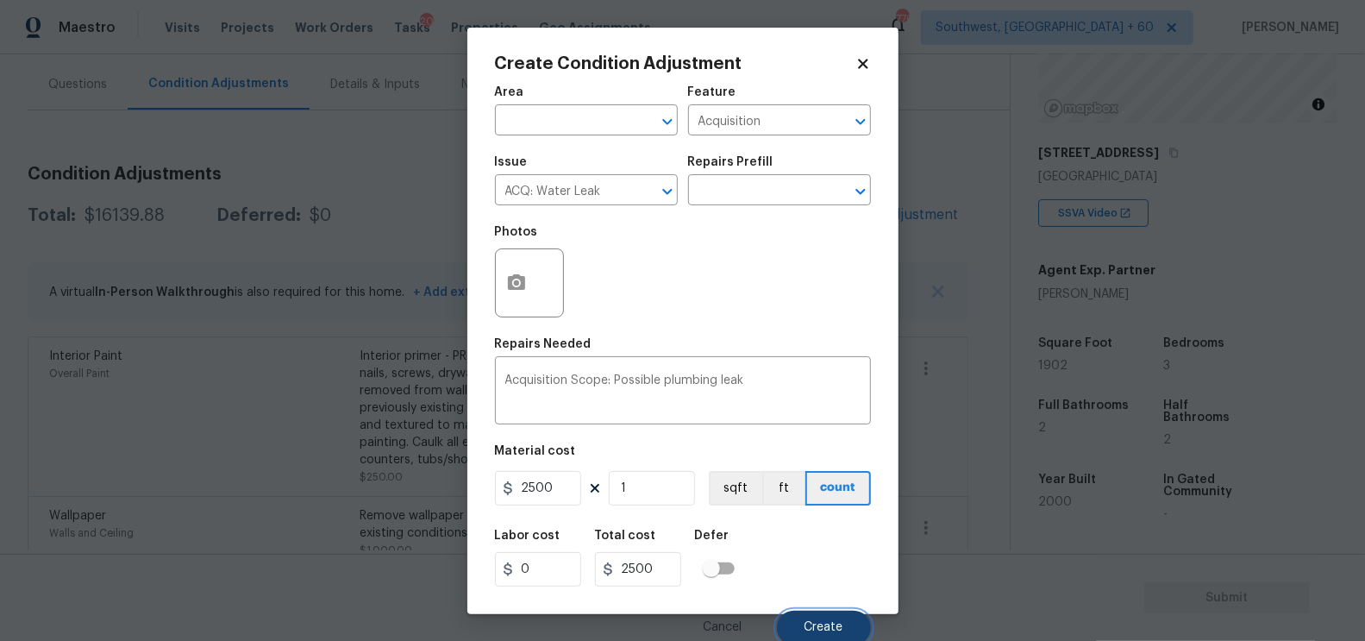
click at [824, 623] on span "Create" at bounding box center [823, 627] width 39 height 13
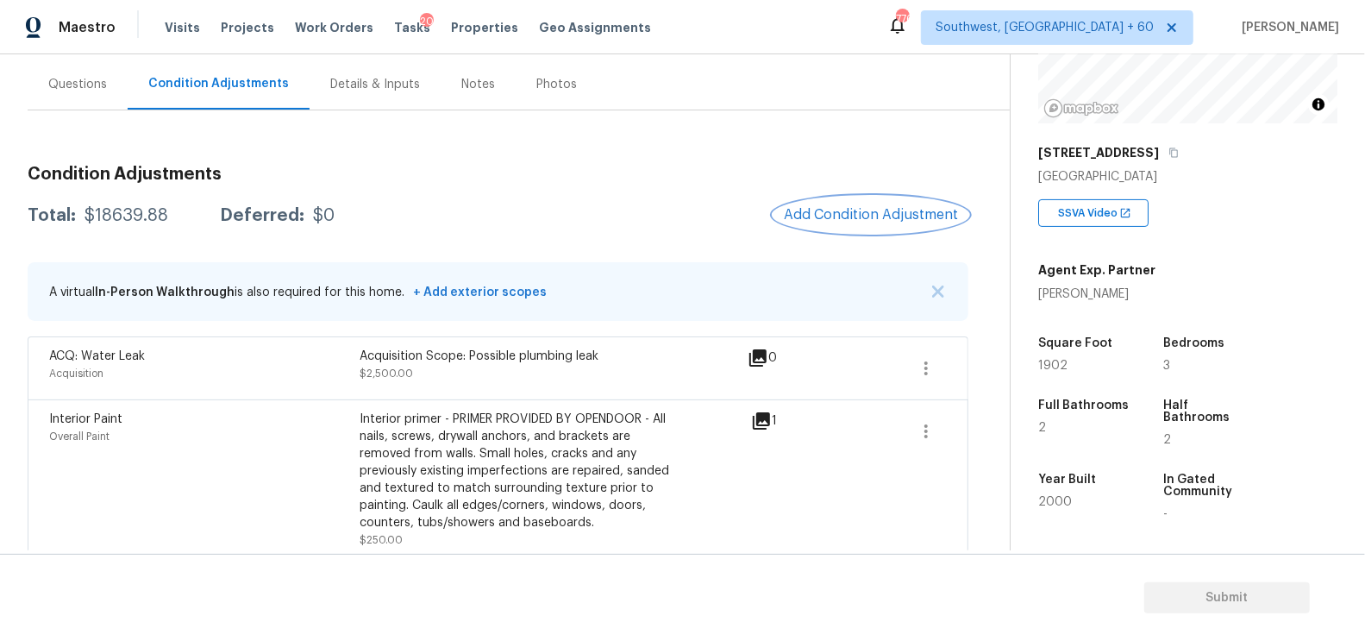
click at [834, 199] on button "Add Condition Adjustment" at bounding box center [870, 215] width 195 height 36
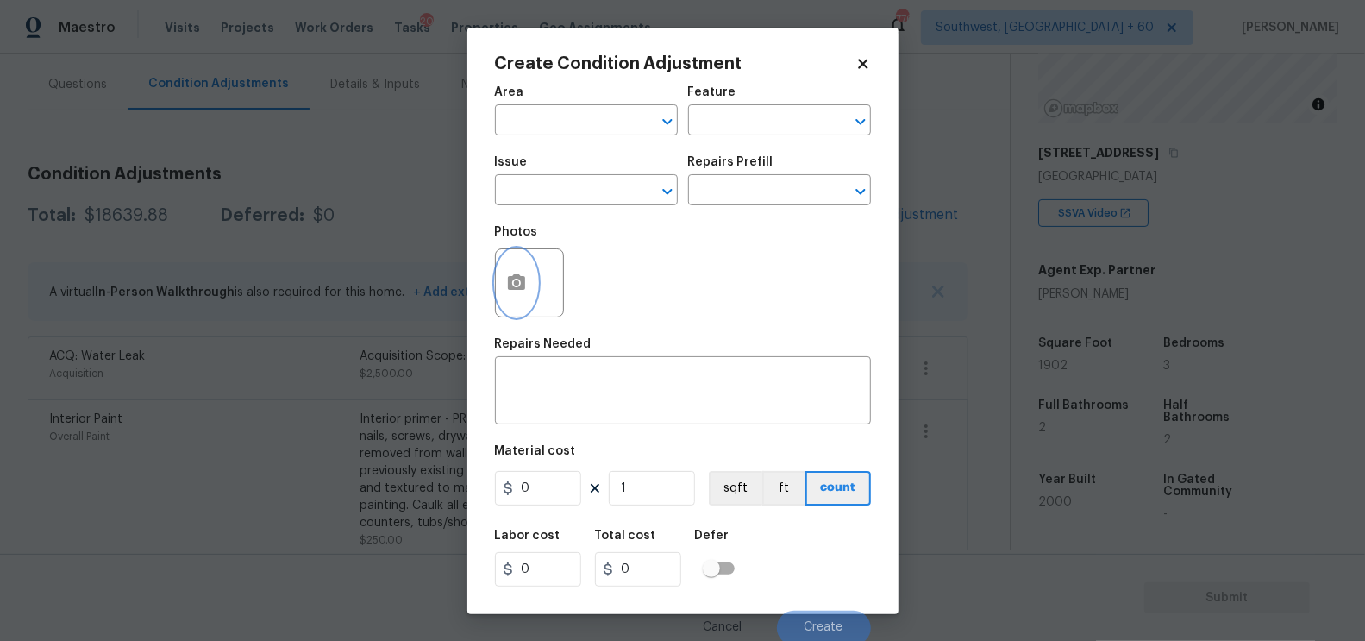
click at [525, 277] on icon "button" at bounding box center [516, 282] width 21 height 21
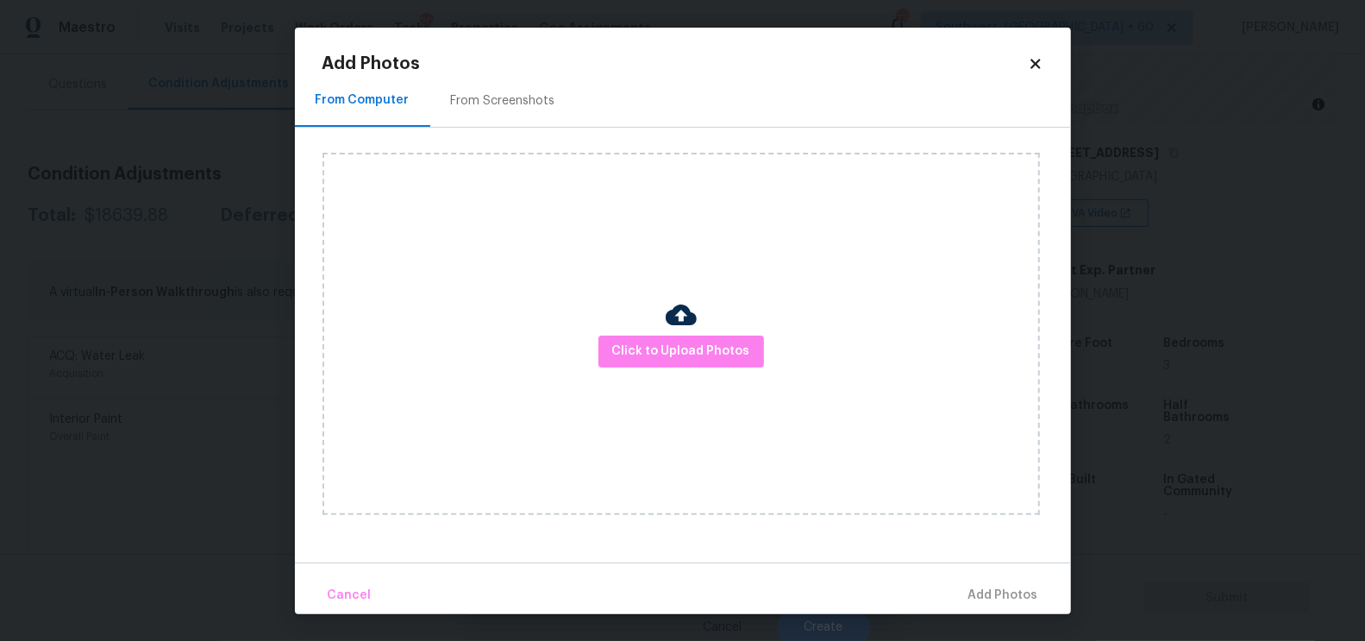
click at [687, 326] on img at bounding box center [681, 314] width 31 height 31
click at [676, 355] on span "Click to Upload Photos" at bounding box center [681, 352] width 138 height 22
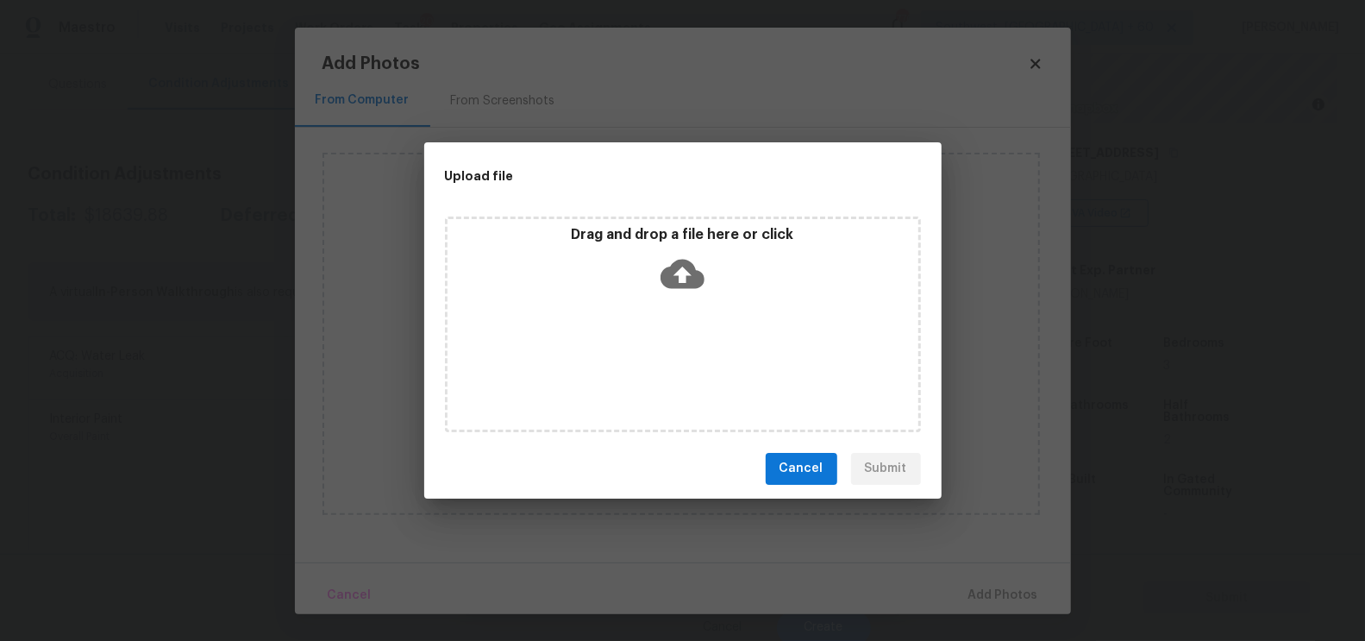
click at [684, 266] on icon at bounding box center [682, 273] width 44 height 29
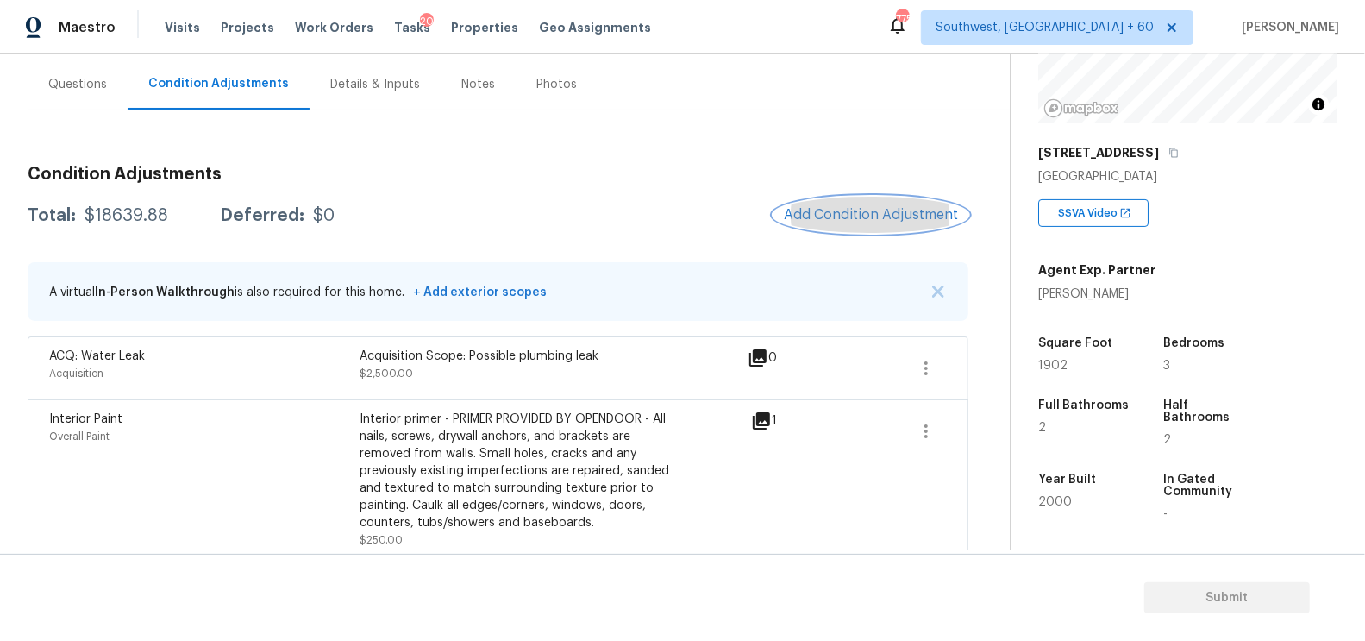
click at [873, 213] on span "Add Condition Adjustment" at bounding box center [871, 215] width 174 height 16
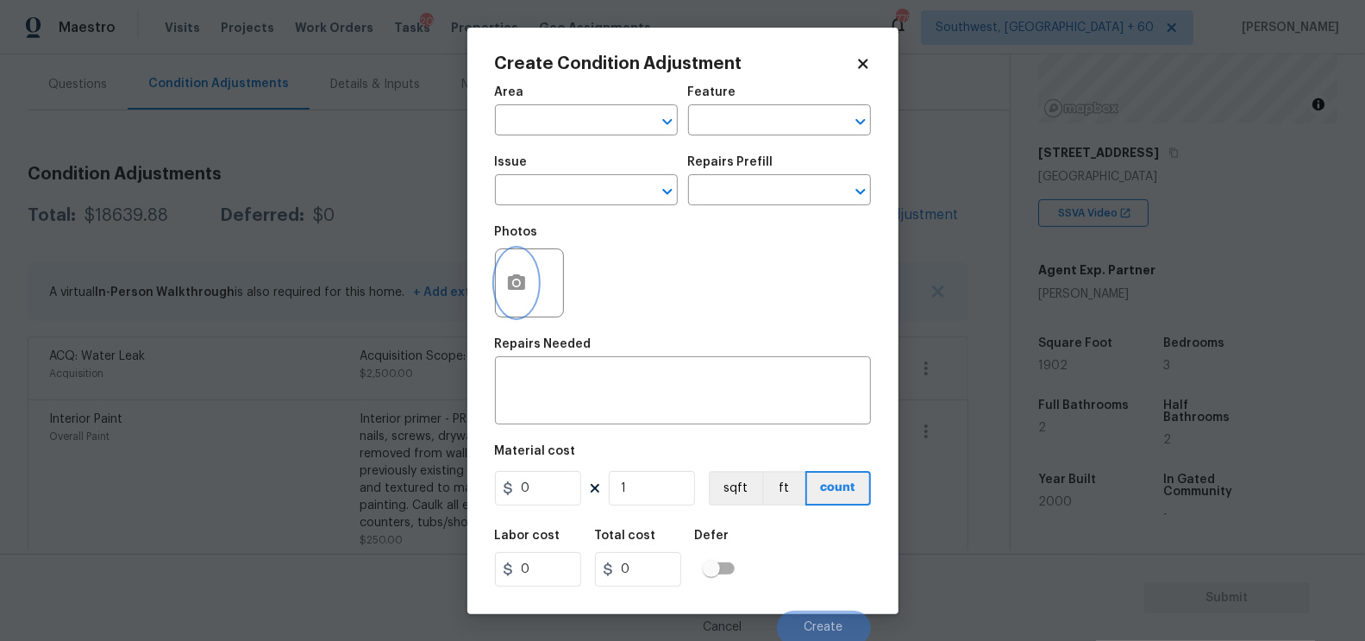
click at [514, 293] on icon "button" at bounding box center [516, 282] width 21 height 21
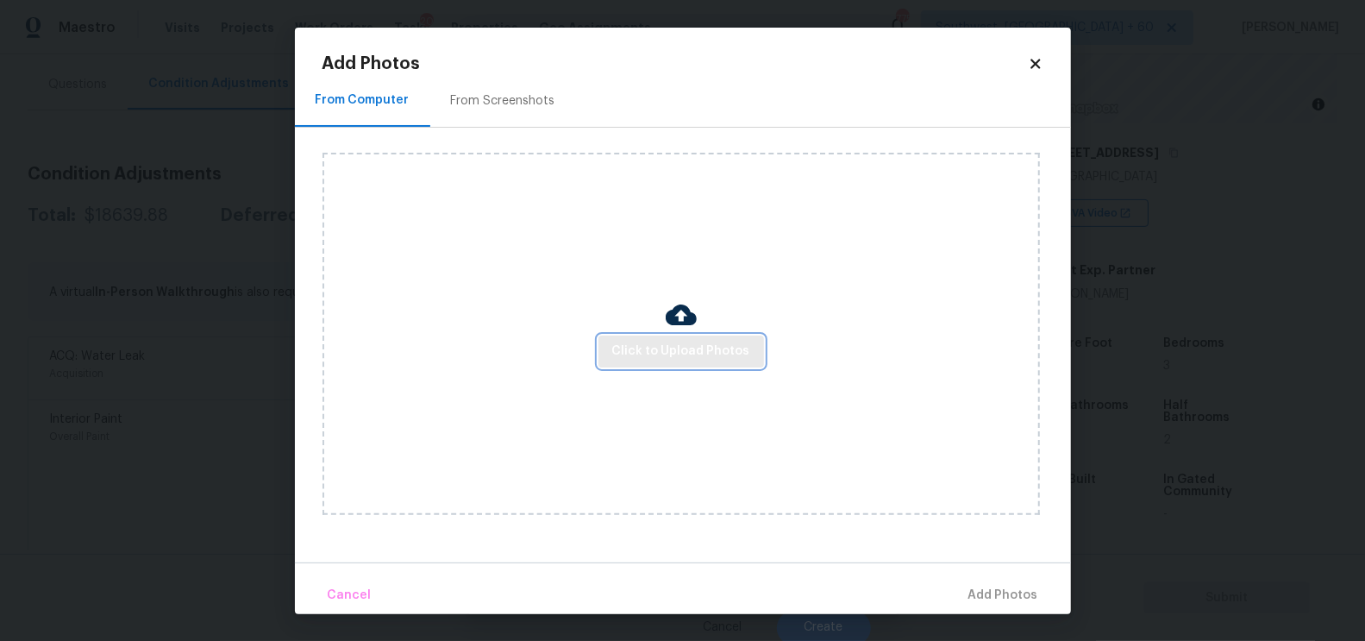
click at [674, 354] on span "Click to Upload Photos" at bounding box center [681, 352] width 138 height 22
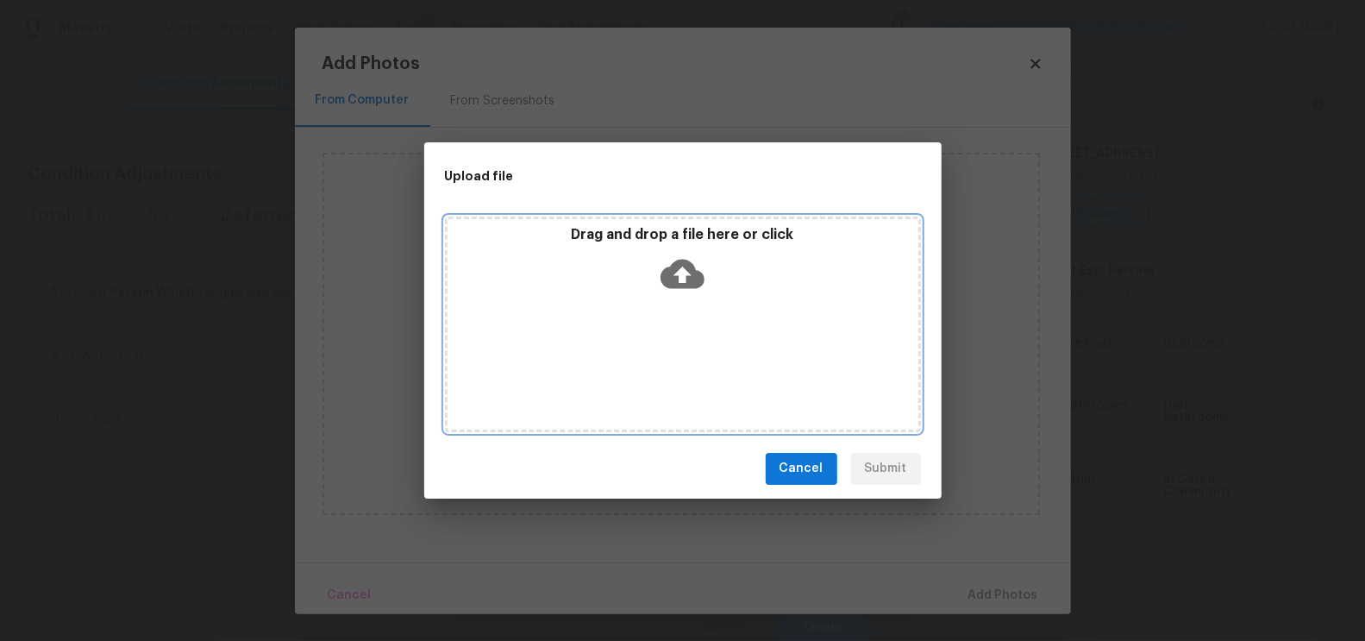
click at [674, 274] on icon at bounding box center [682, 273] width 44 height 29
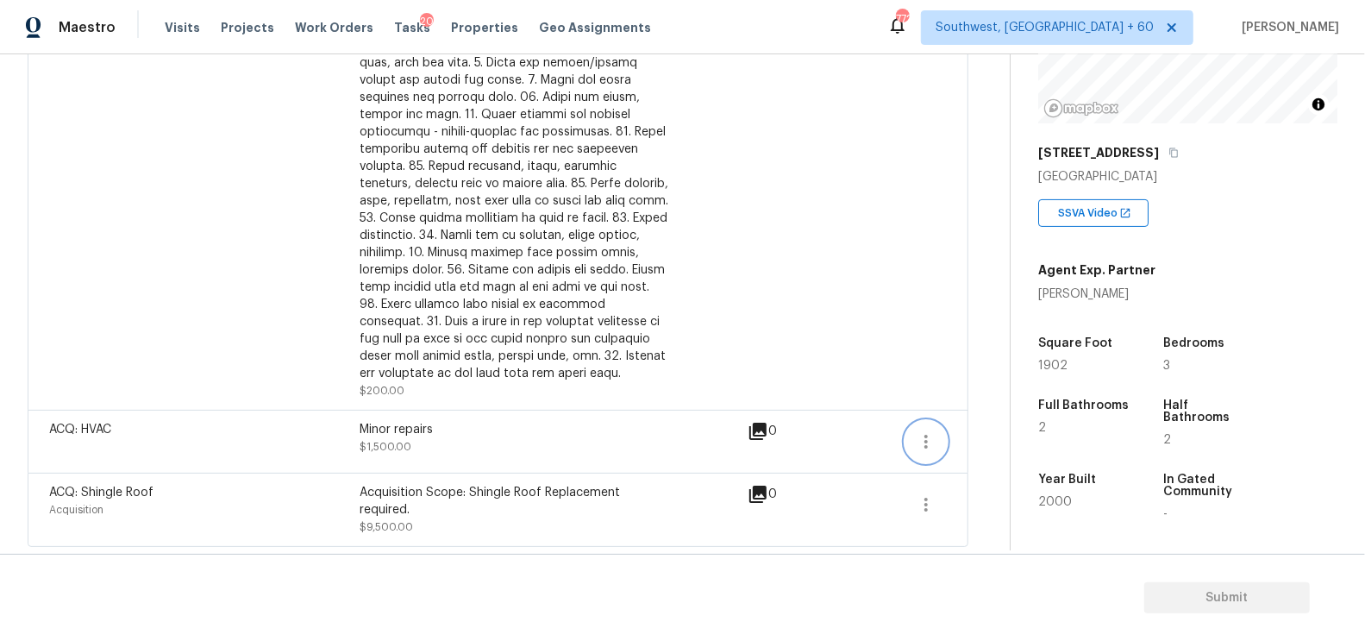
click at [921, 436] on icon "button" at bounding box center [926, 441] width 21 height 21
click at [962, 438] on div "Edit" at bounding box center [1025, 436] width 135 height 17
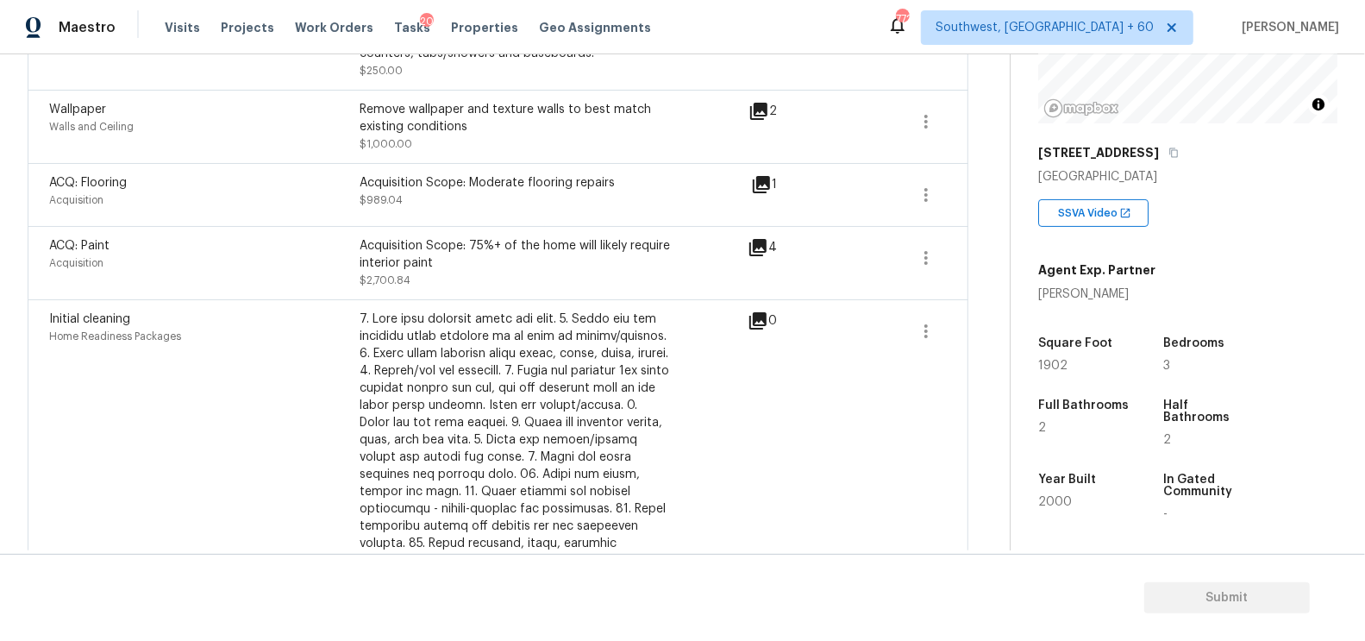
scroll to position [619, 0]
click at [925, 254] on icon "button" at bounding box center [926, 258] width 21 height 21
click at [1017, 248] on div "Edit" at bounding box center [1025, 253] width 135 height 17
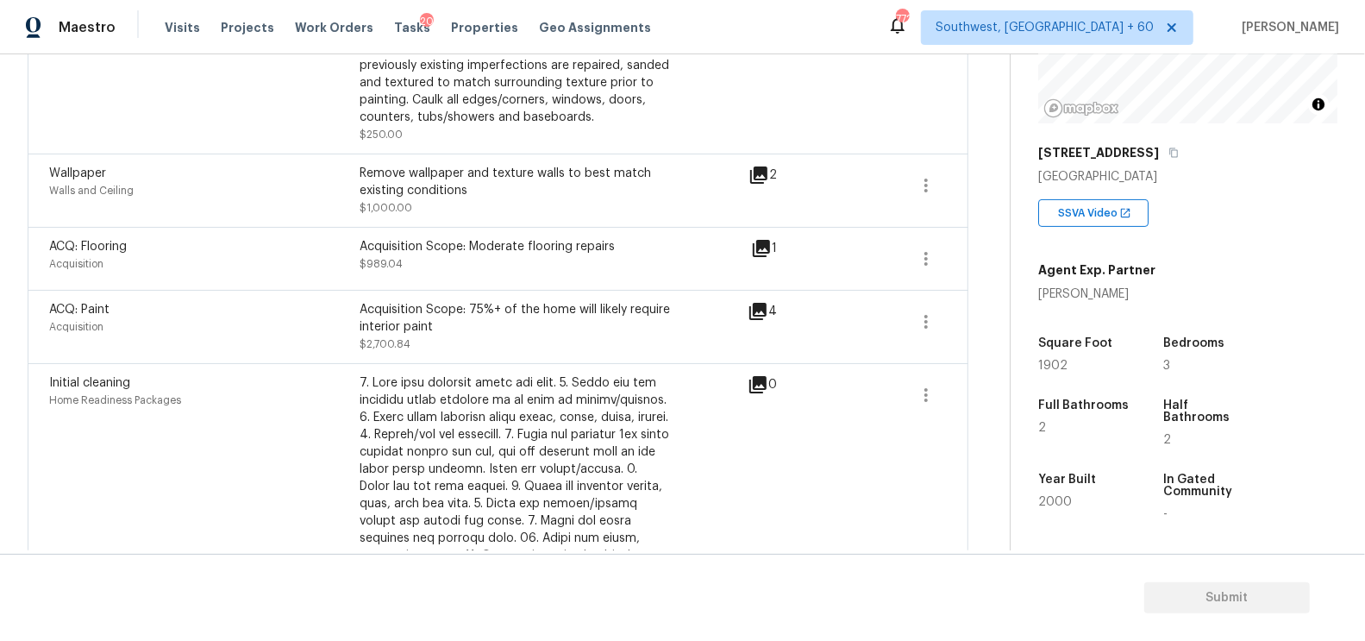
scroll to position [544, 0]
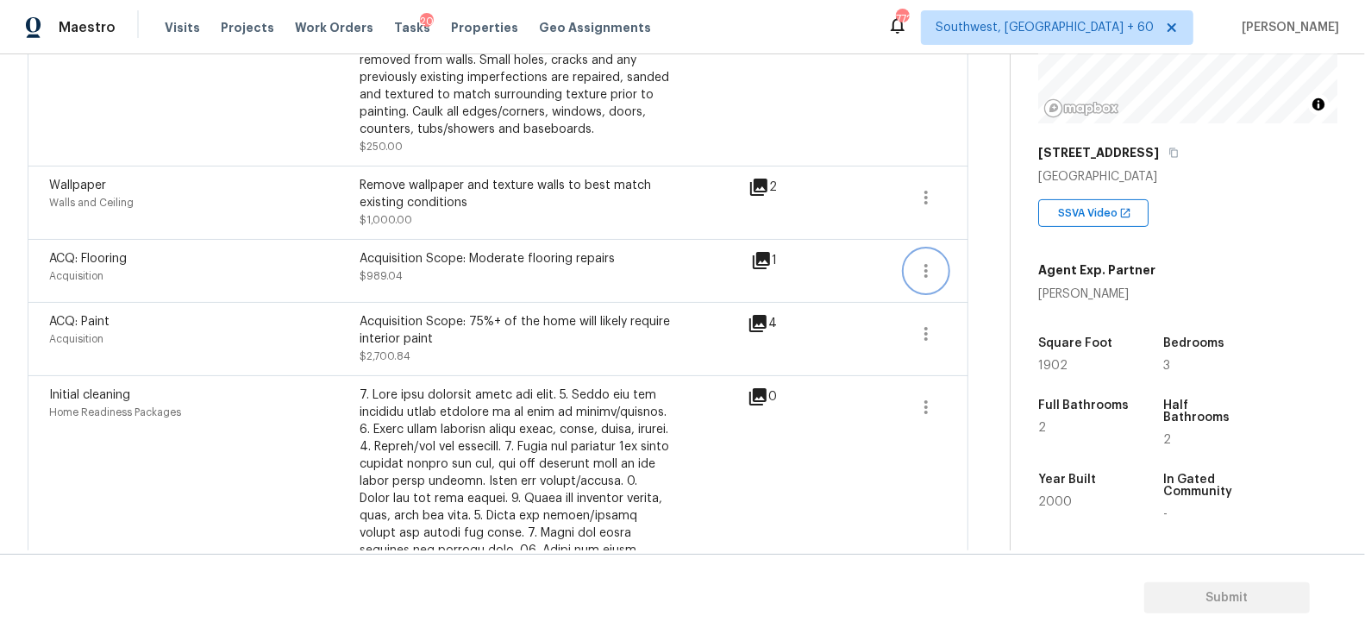
click at [925, 272] on icon "button" at bounding box center [926, 270] width 21 height 21
click at [973, 264] on div "Edit" at bounding box center [1025, 265] width 135 height 17
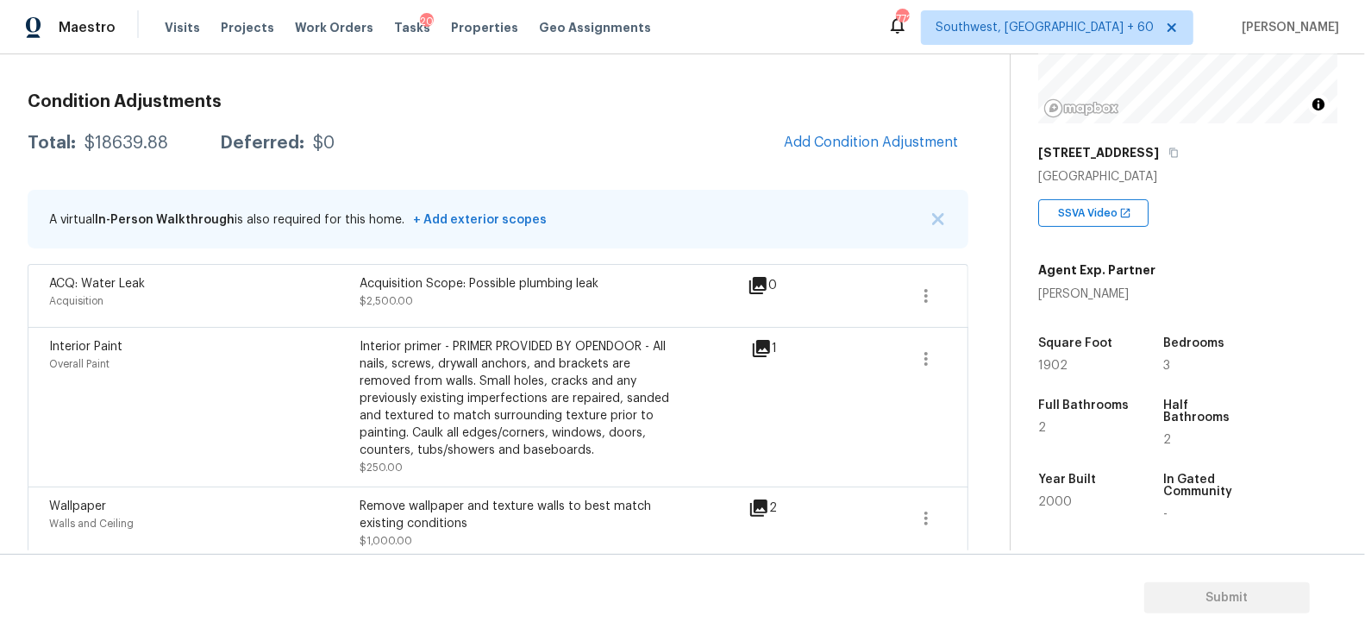
scroll to position [222, 0]
click at [873, 143] on span "Add Condition Adjustment" at bounding box center [871, 144] width 174 height 16
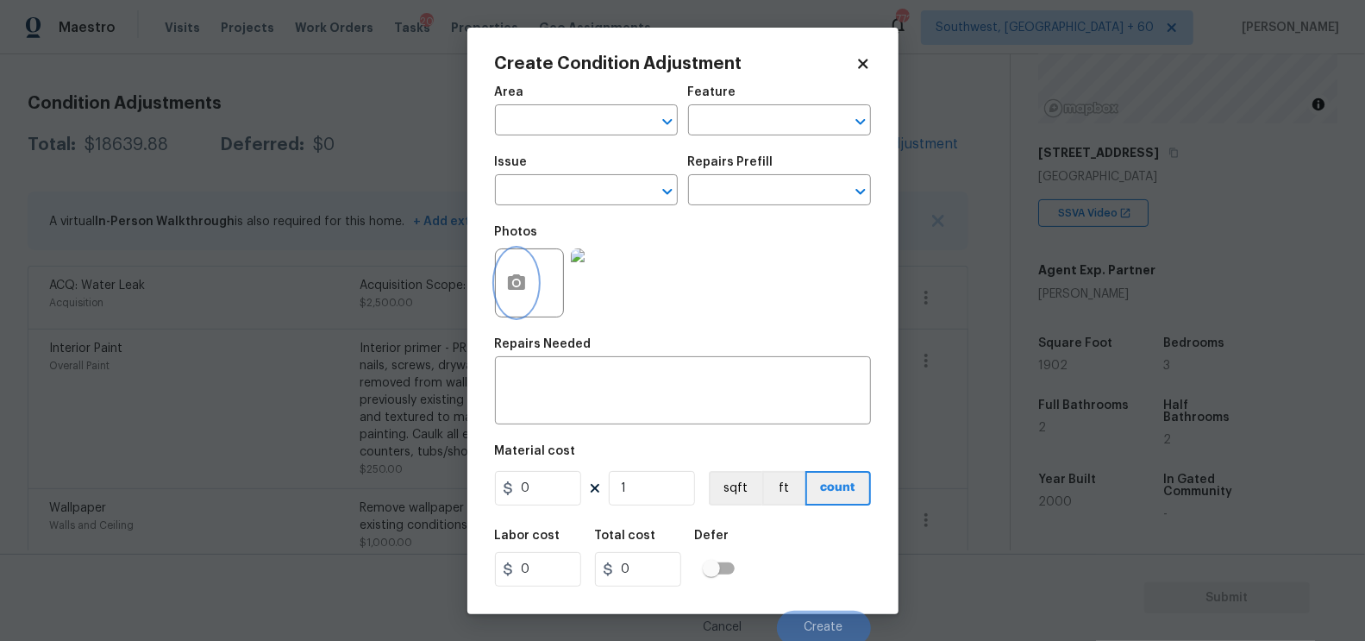
click at [528, 290] on button "button" at bounding box center [516, 282] width 41 height 67
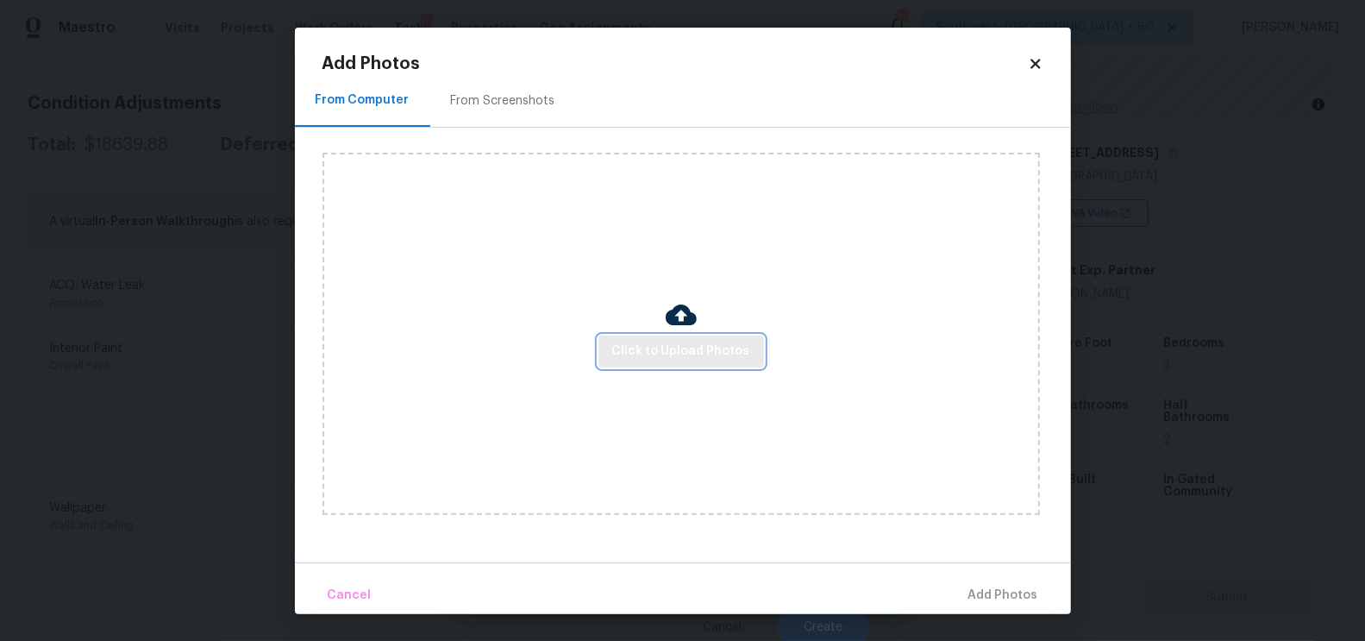
click at [662, 343] on span "Click to Upload Photos" at bounding box center [681, 352] width 138 height 22
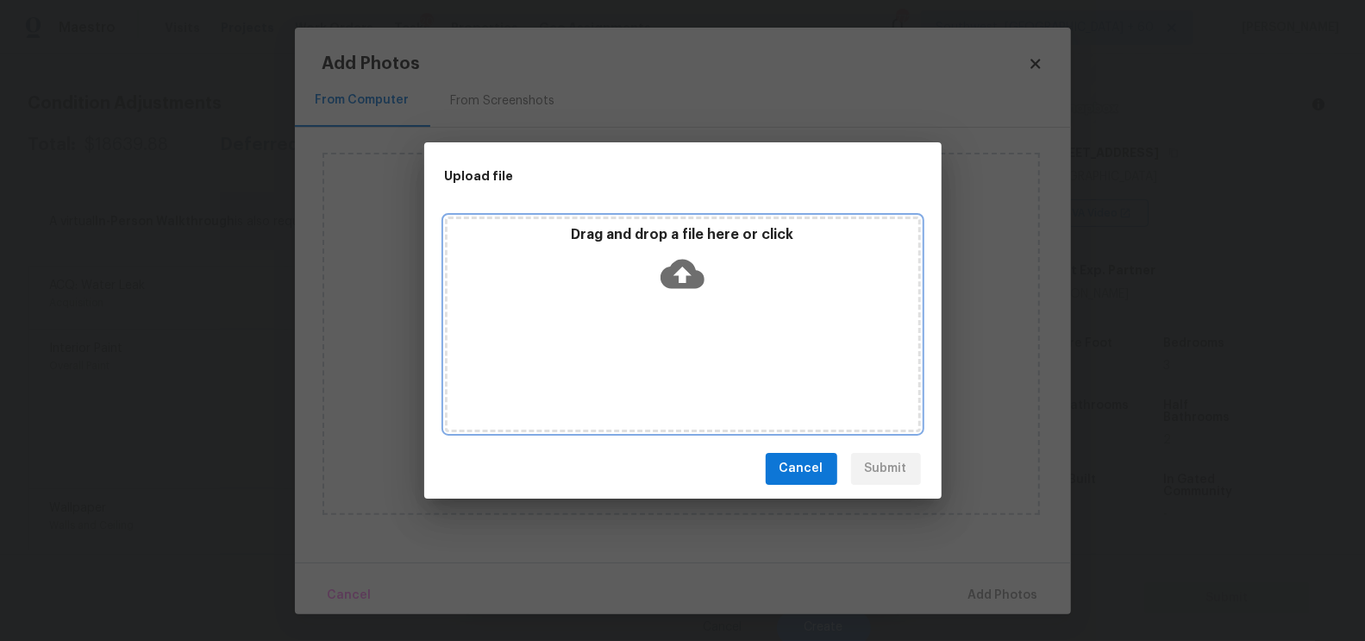
click at [679, 297] on div "Drag and drop a file here or click" at bounding box center [683, 263] width 471 height 74
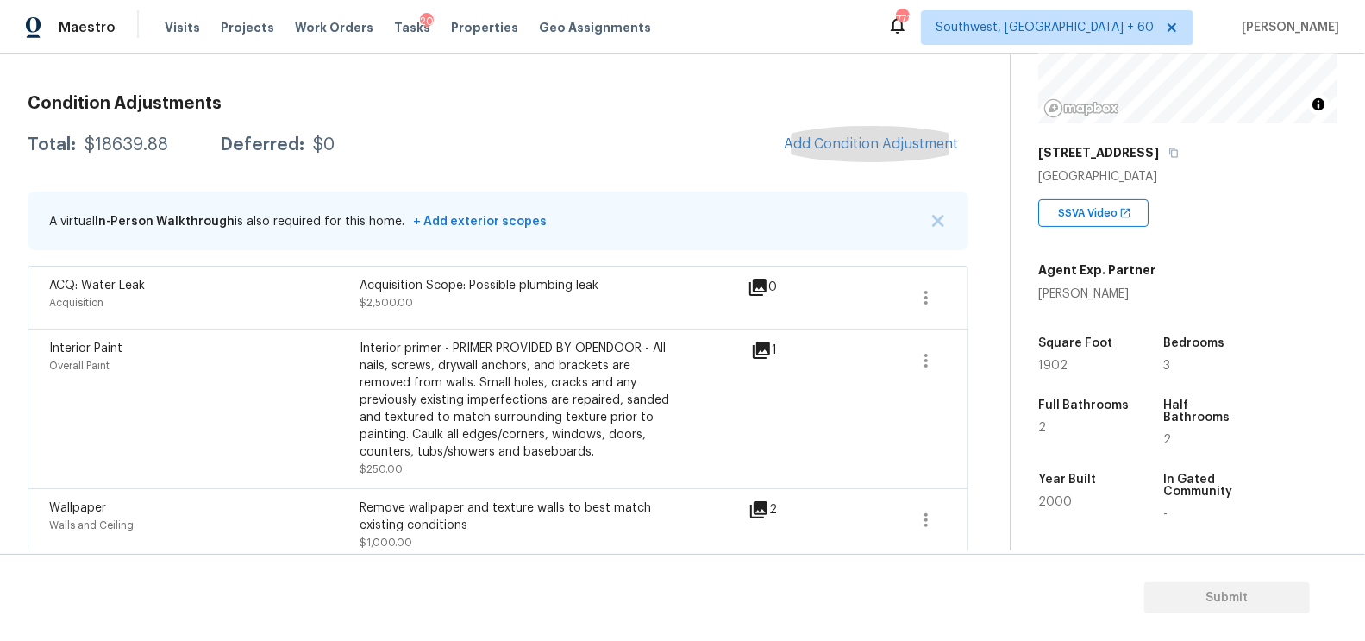
click at [134, 155] on div "Total: $18639.88 Deferred: $0 Add Condition Adjustment" at bounding box center [498, 145] width 941 height 38
copy div "$18639.88"
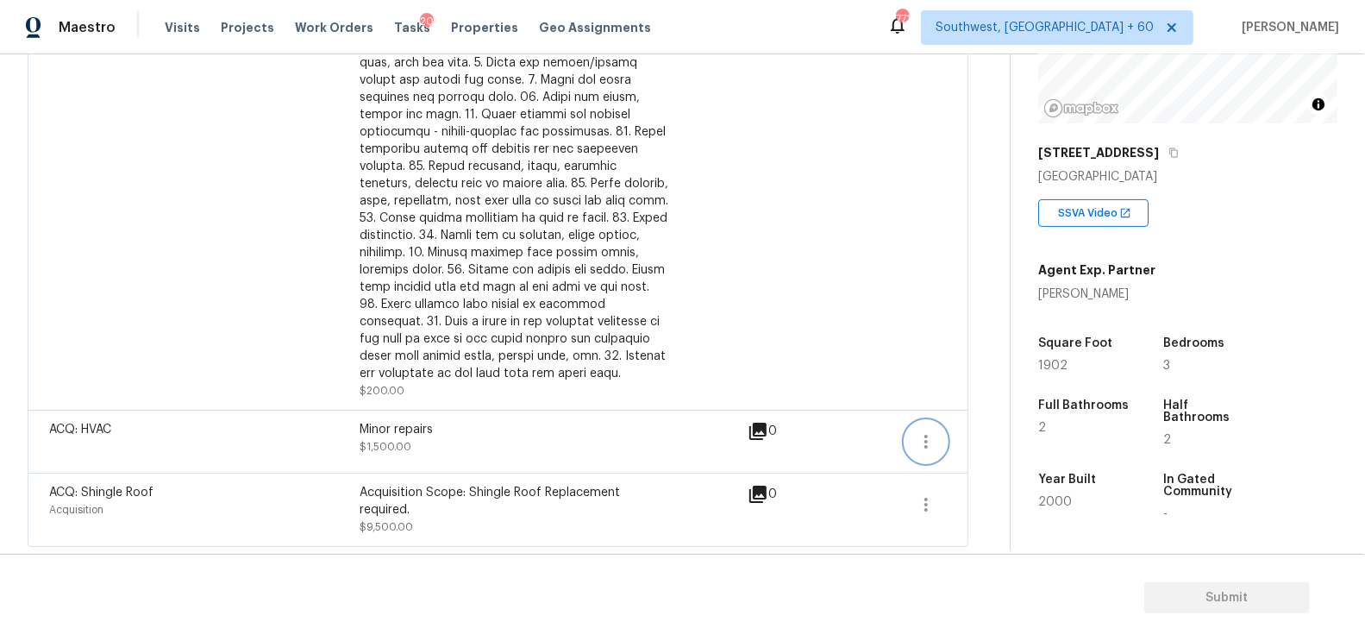
click at [913, 447] on button "button" at bounding box center [925, 441] width 41 height 41
click at [977, 443] on div "Edit" at bounding box center [1025, 436] width 135 height 17
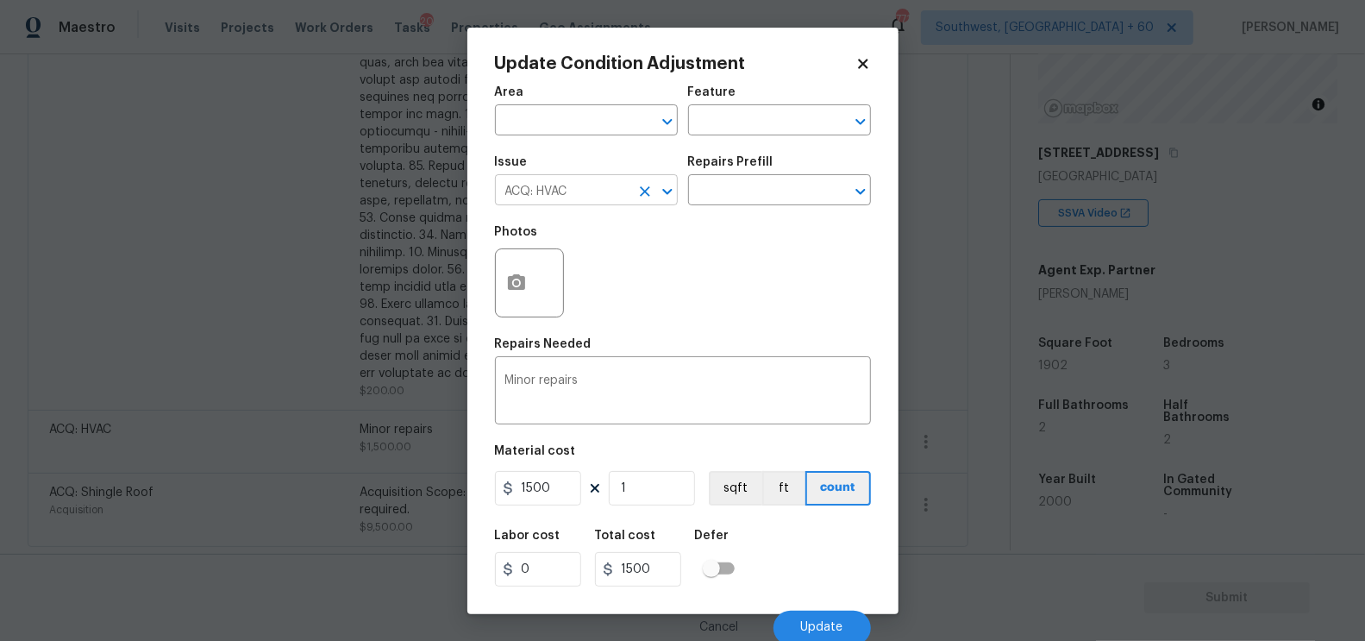
click at [597, 196] on input "ACQ: HVAC" at bounding box center [562, 191] width 135 height 27
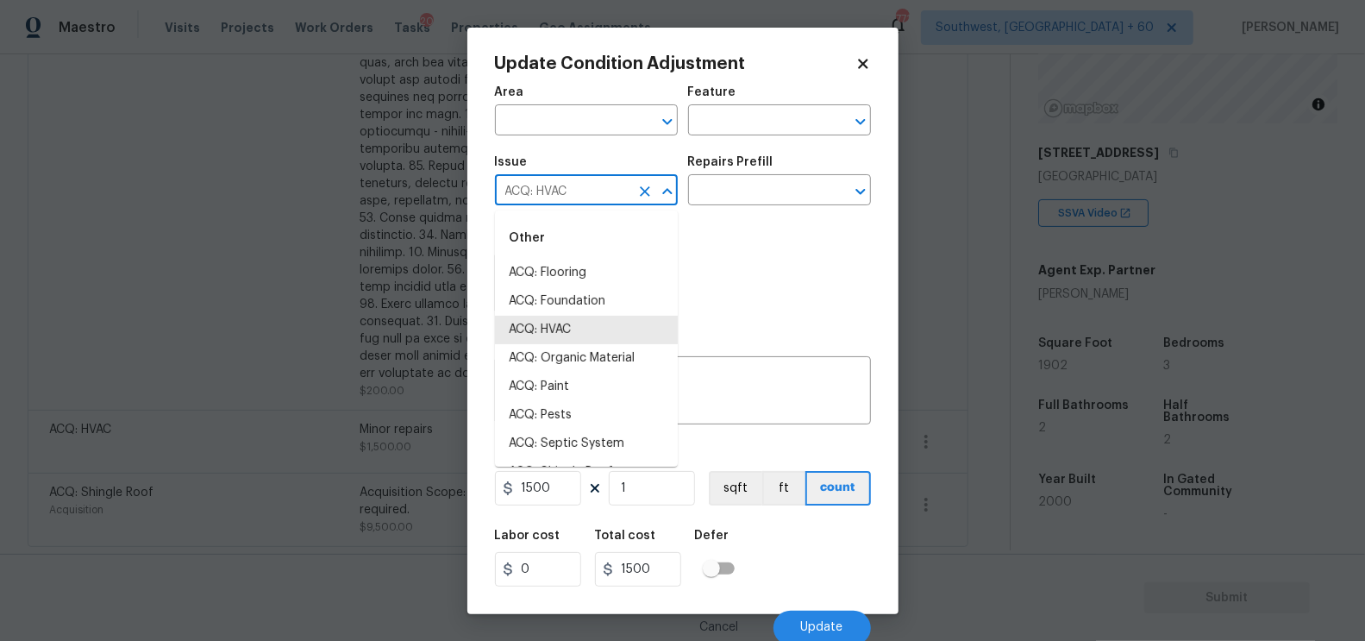
click at [597, 196] on input "ACQ: HVAC" at bounding box center [562, 191] width 135 height 27
type input "`"
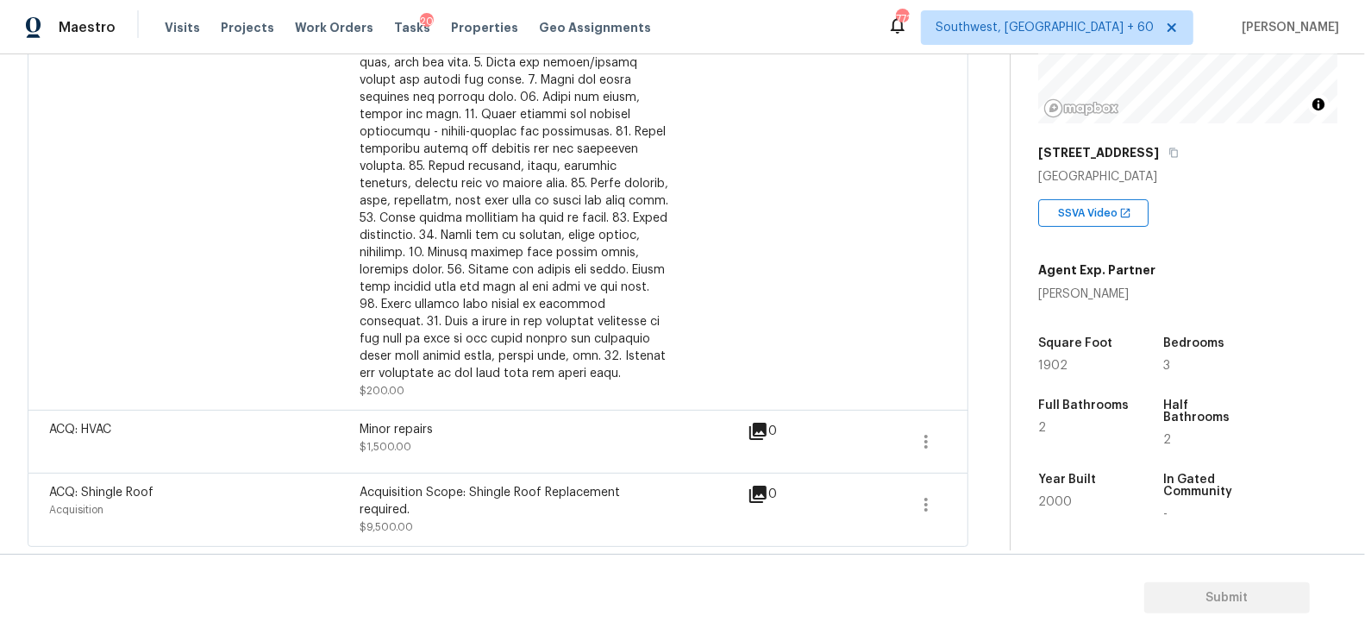
click at [947, 448] on span at bounding box center [925, 441] width 41 height 41
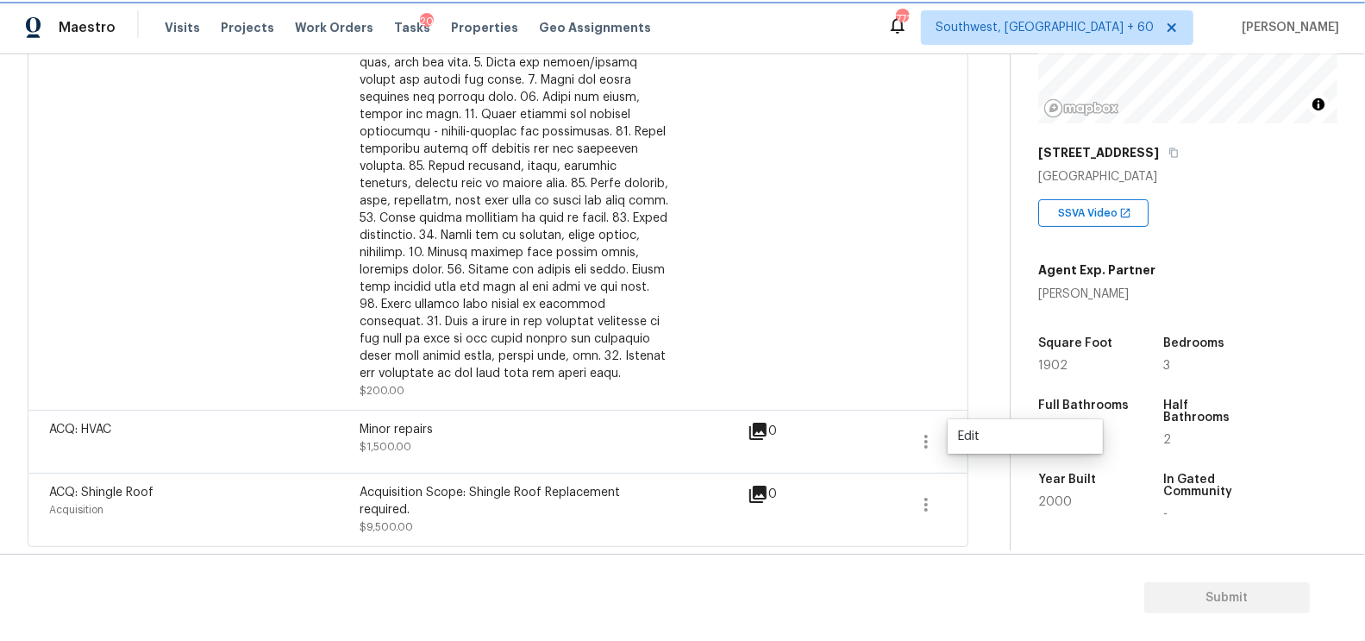
click at [917, 438] on icon "button" at bounding box center [926, 441] width 21 height 21
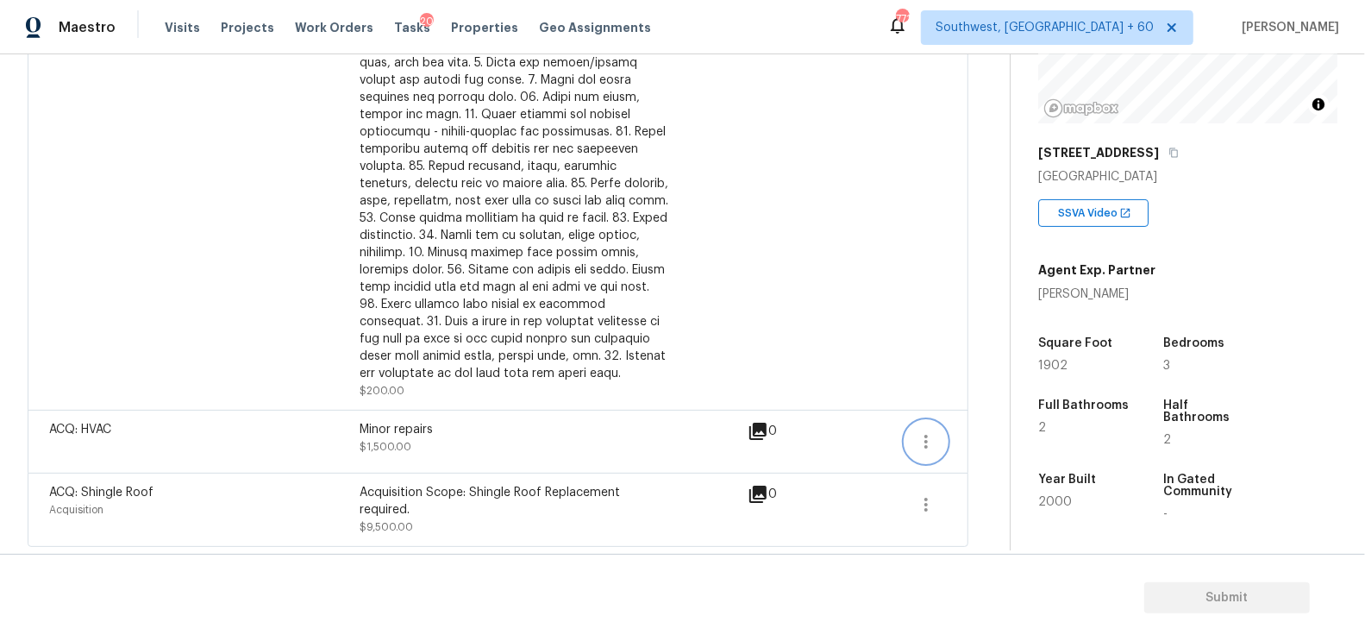
click at [917, 438] on icon "button" at bounding box center [926, 441] width 21 height 21
click at [981, 429] on div "Edit" at bounding box center [1025, 436] width 135 height 17
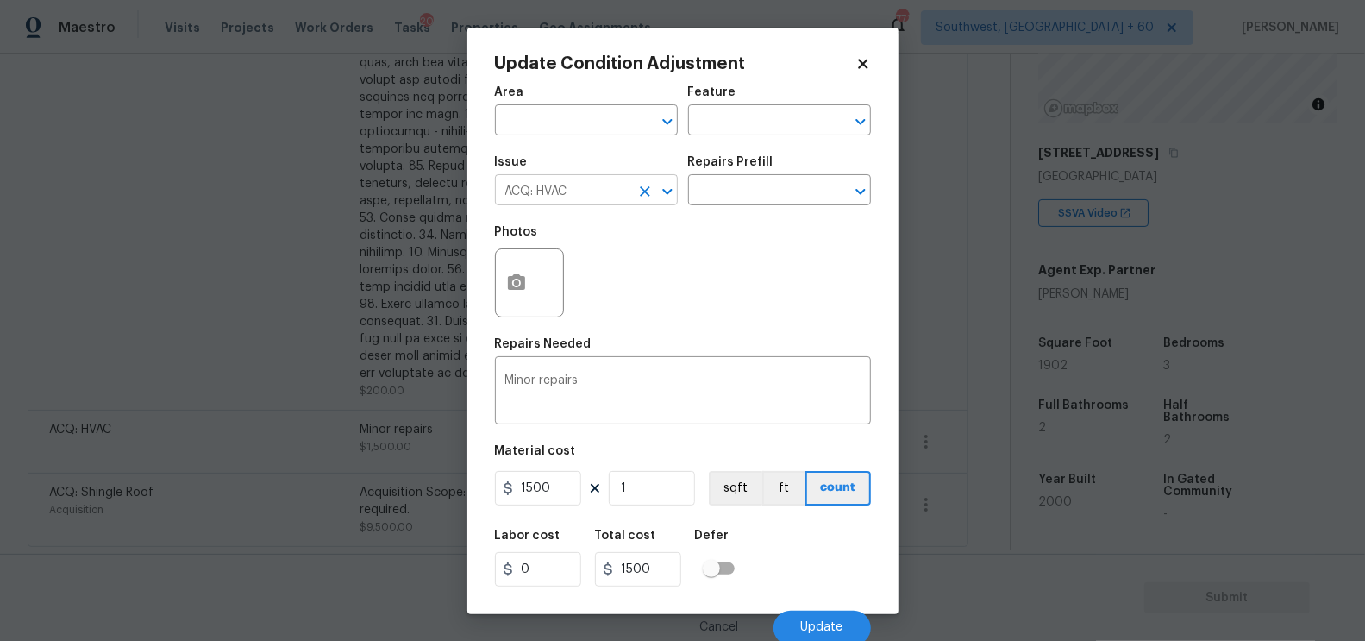
click at [602, 194] on input "ACQ: HVAC" at bounding box center [562, 191] width 135 height 27
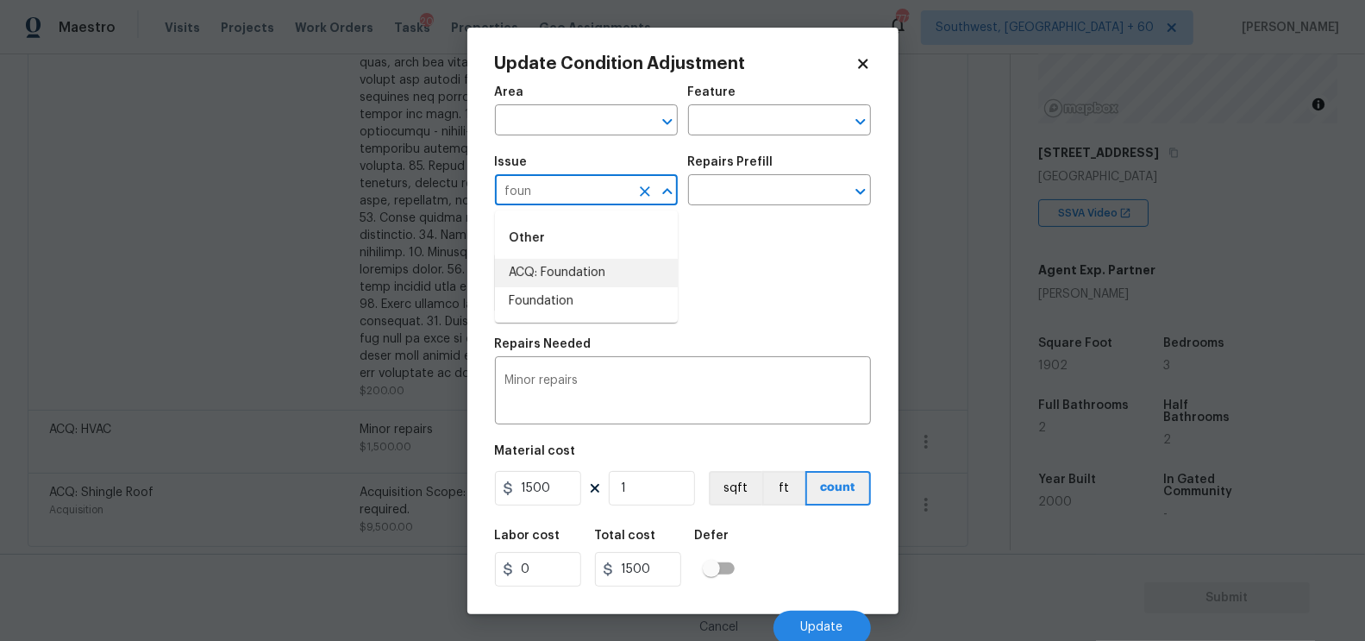
click at [592, 281] on li "ACQ: Foundation" at bounding box center [586, 273] width 183 height 28
type input "ACQ: Foundation"
click at [568, 385] on textarea "Minor repairs" at bounding box center [682, 392] width 355 height 36
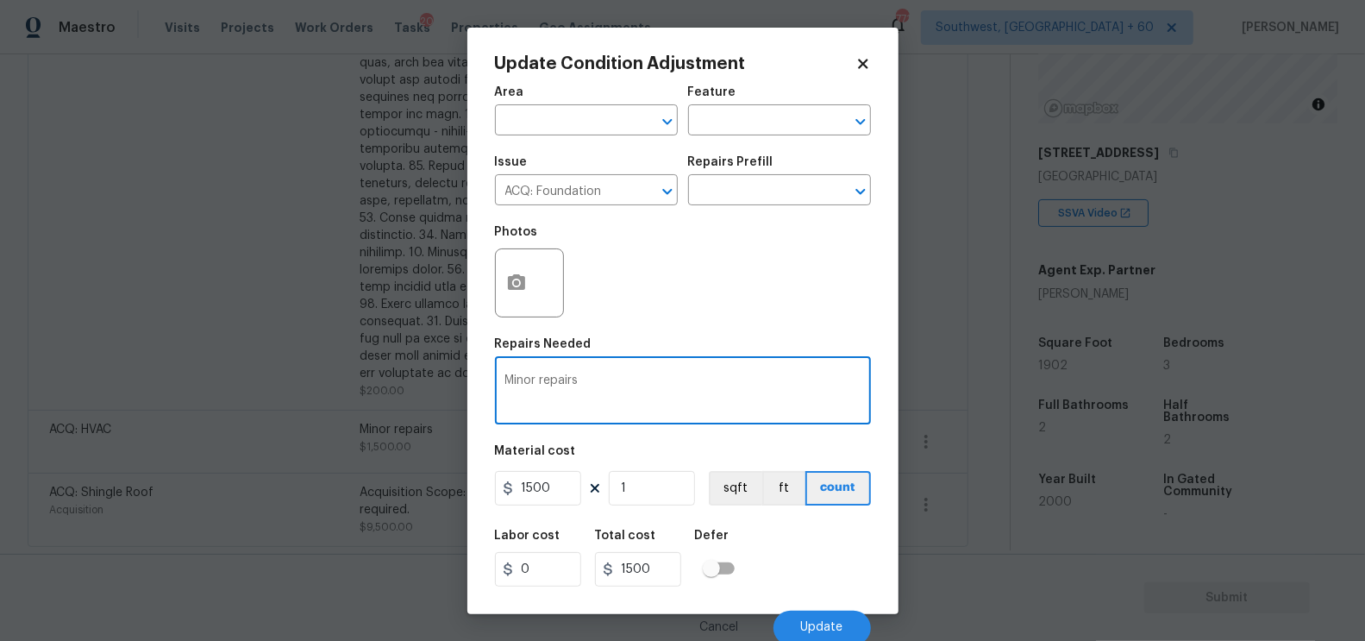
click at [568, 385] on textarea "Minor repairs" at bounding box center [682, 392] width 355 height 36
type textarea "D"
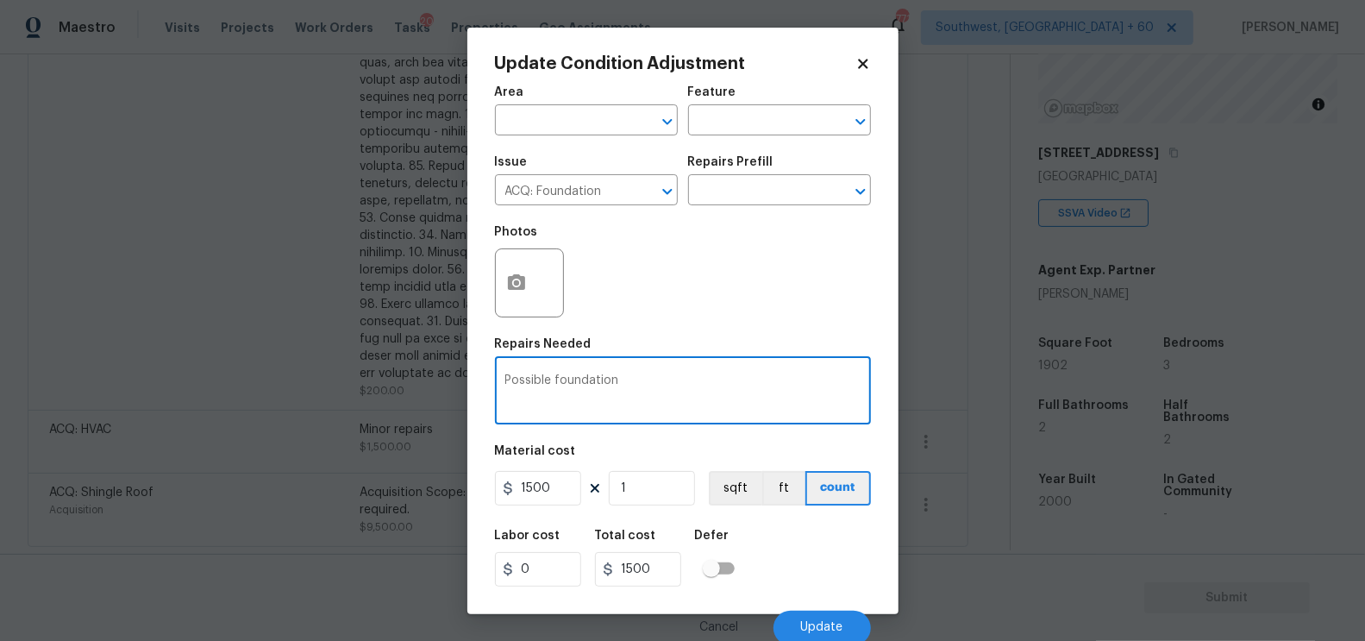
type textarea "Possible foundation"
click at [560, 492] on input "1500" at bounding box center [538, 488] width 86 height 34
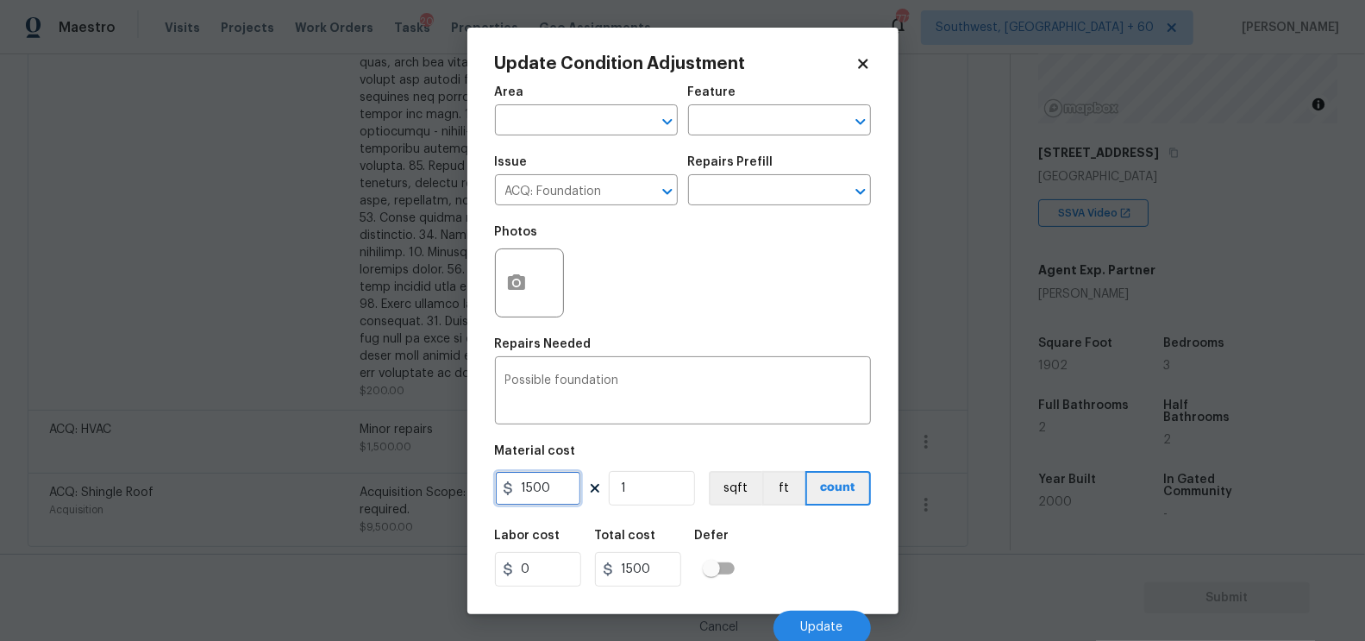
click at [560, 492] on input "1500" at bounding box center [538, 488] width 86 height 34
type input "0"
click at [660, 548] on div "Total cost" at bounding box center [645, 540] width 100 height 22
click at [839, 624] on span "Update" at bounding box center [822, 627] width 42 height 13
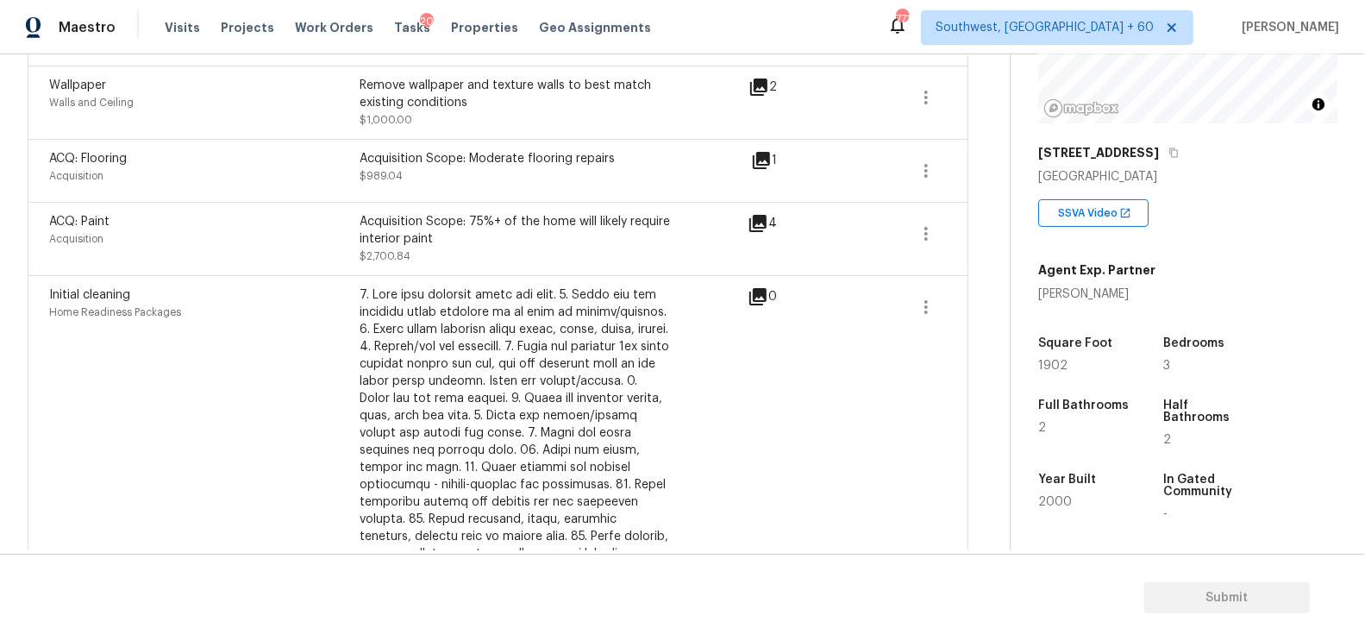
scroll to position [561, 0]
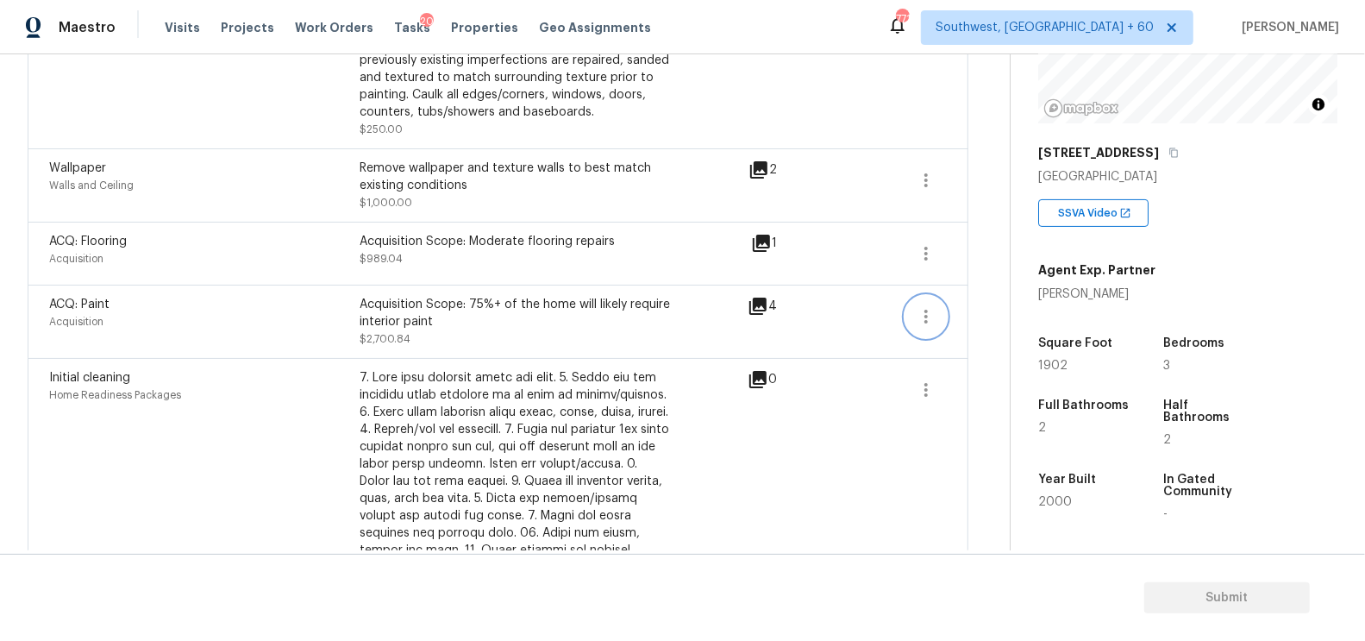
click at [919, 316] on icon "button" at bounding box center [926, 316] width 21 height 21
click at [1019, 310] on div "Edit" at bounding box center [1025, 311] width 135 height 17
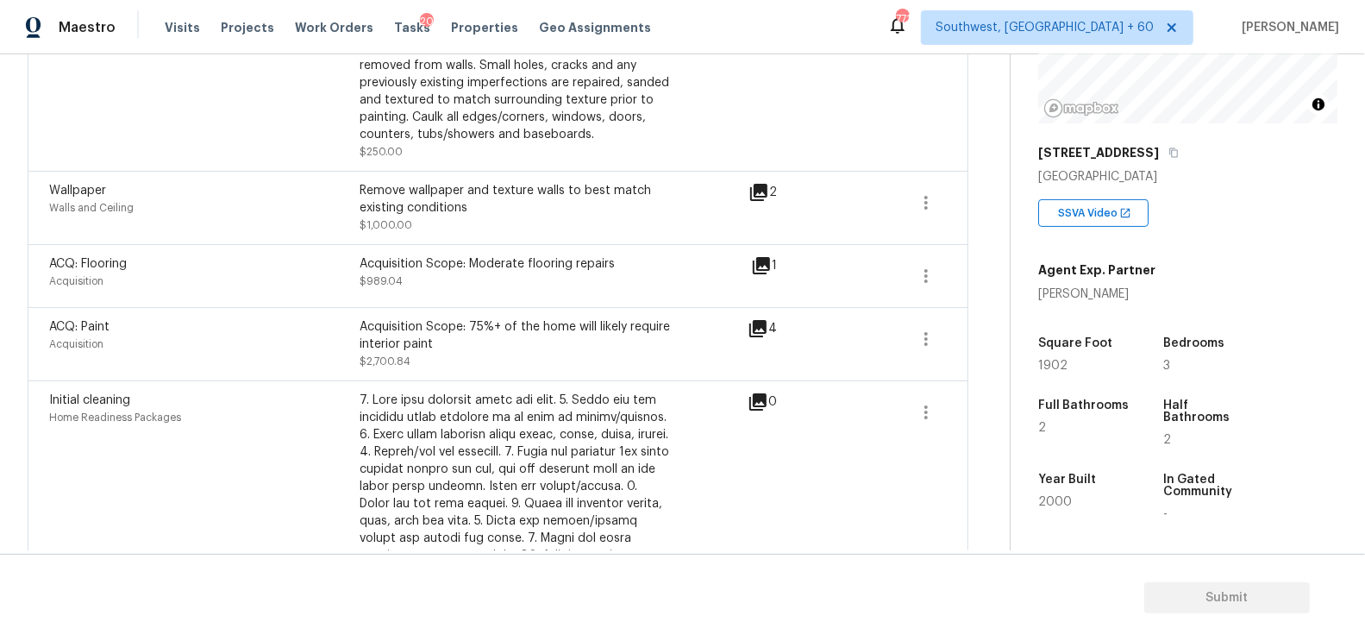
click at [961, 272] on div "ACQ: Flooring Acquisition Acquisition Scope: Moderate flooring repairs $989.04 1" at bounding box center [498, 275] width 941 height 63
click at [929, 277] on icon "button" at bounding box center [926, 276] width 21 height 21
click at [1006, 266] on div "Edit" at bounding box center [1025, 271] width 135 height 17
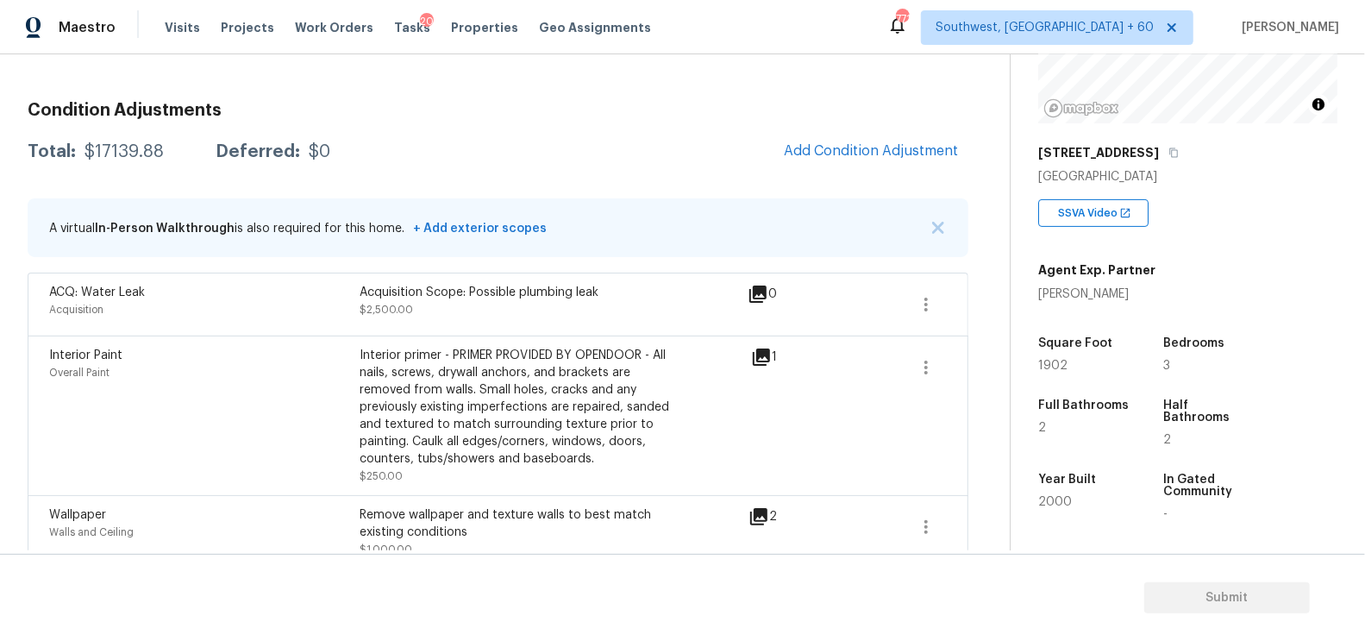
scroll to position [212, 0]
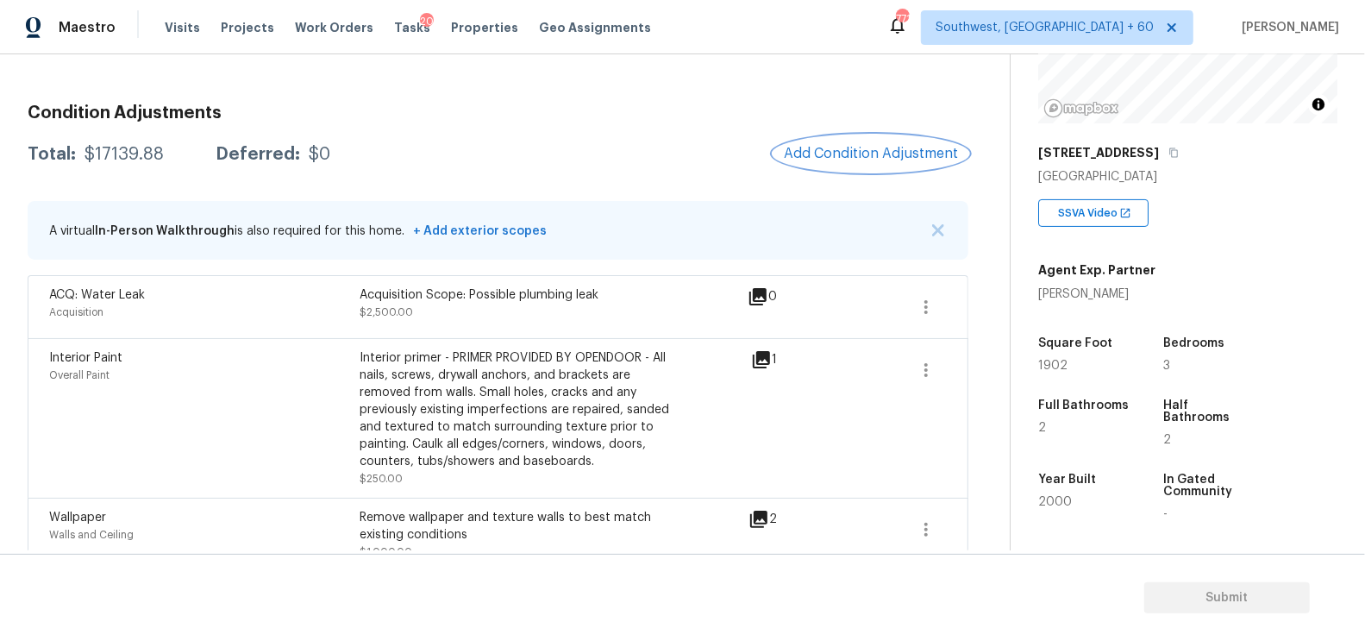
click at [884, 161] on button "Add Condition Adjustment" at bounding box center [870, 153] width 195 height 36
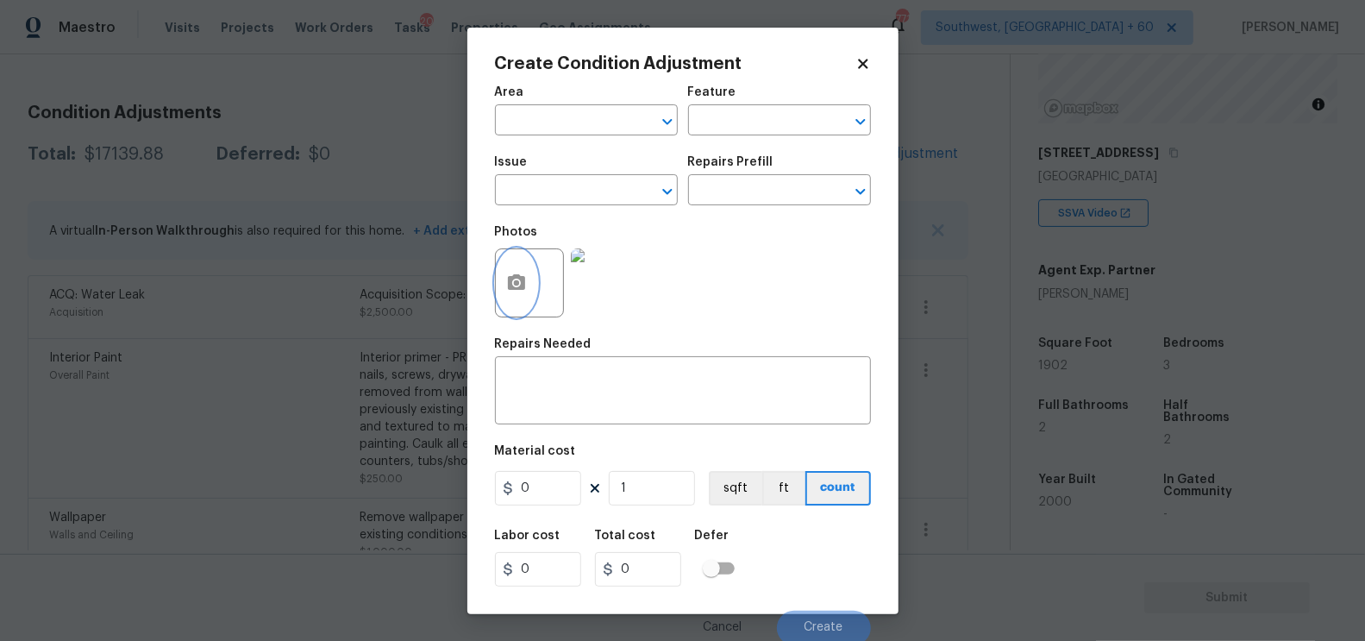
click at [521, 270] on button "button" at bounding box center [516, 282] width 41 height 67
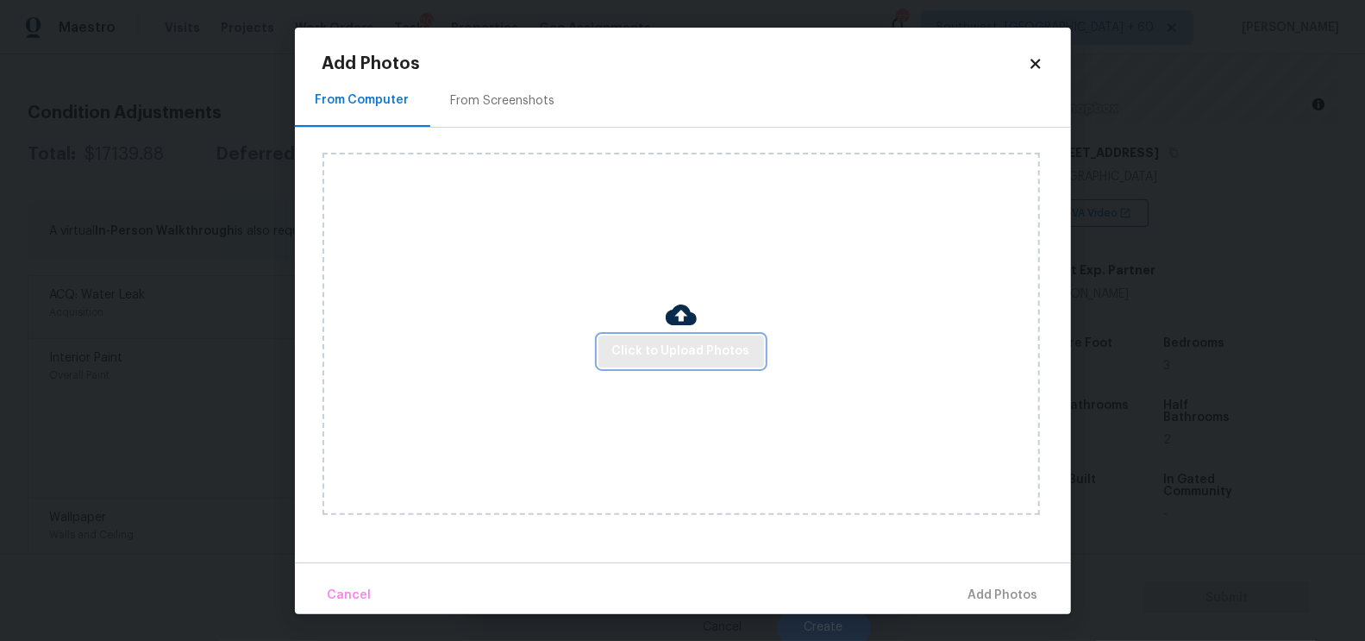
click at [644, 347] on span "Click to Upload Photos" at bounding box center [681, 352] width 138 height 22
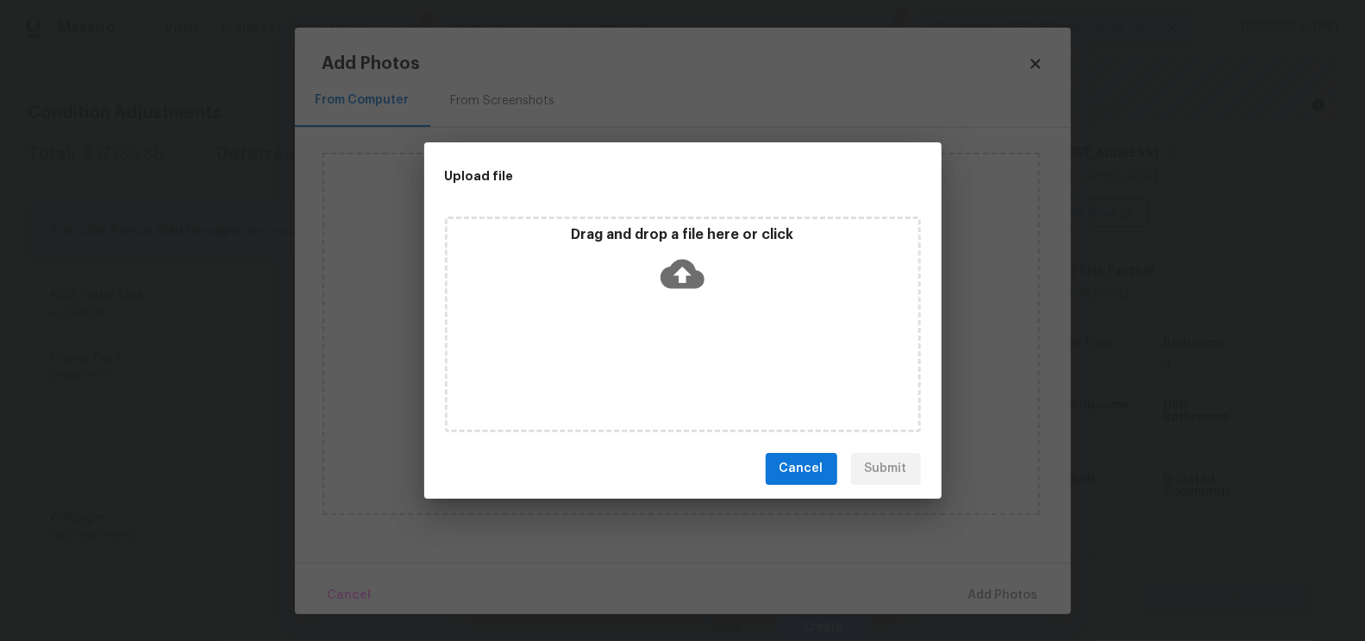
click at [679, 285] on icon at bounding box center [682, 273] width 44 height 29
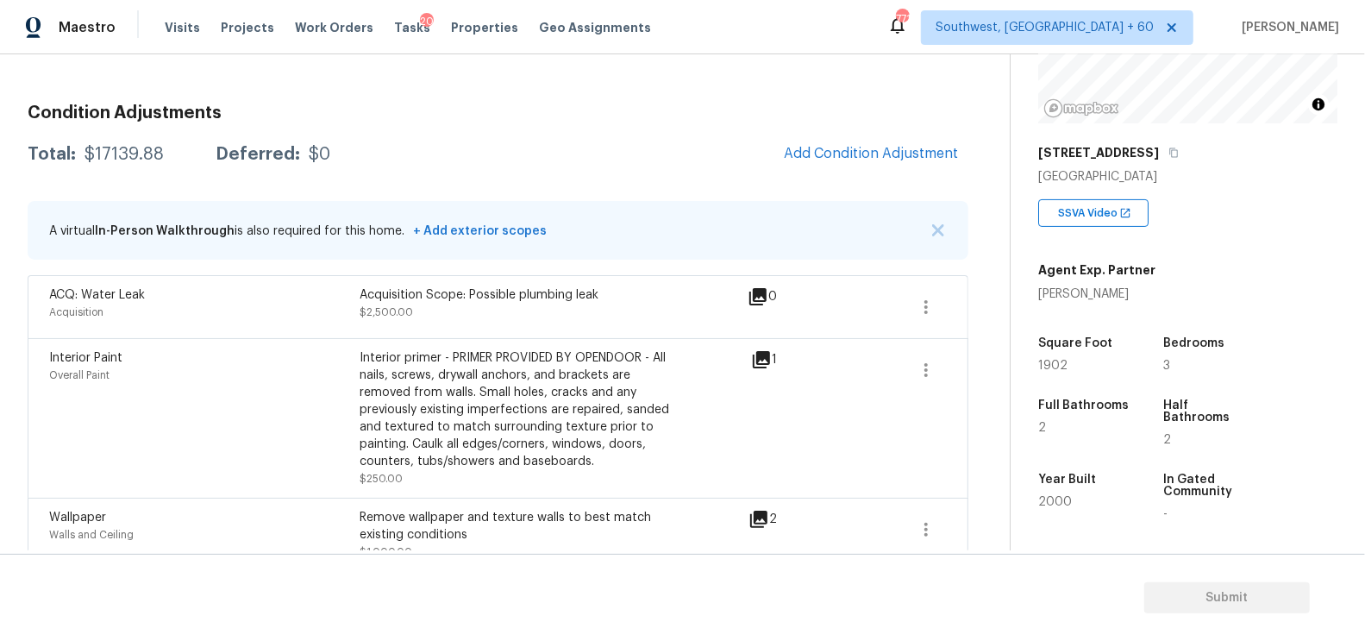
click at [468, 135] on div "Total: $17139.88 Deferred: $0 Add Condition Adjustment" at bounding box center [498, 154] width 941 height 38
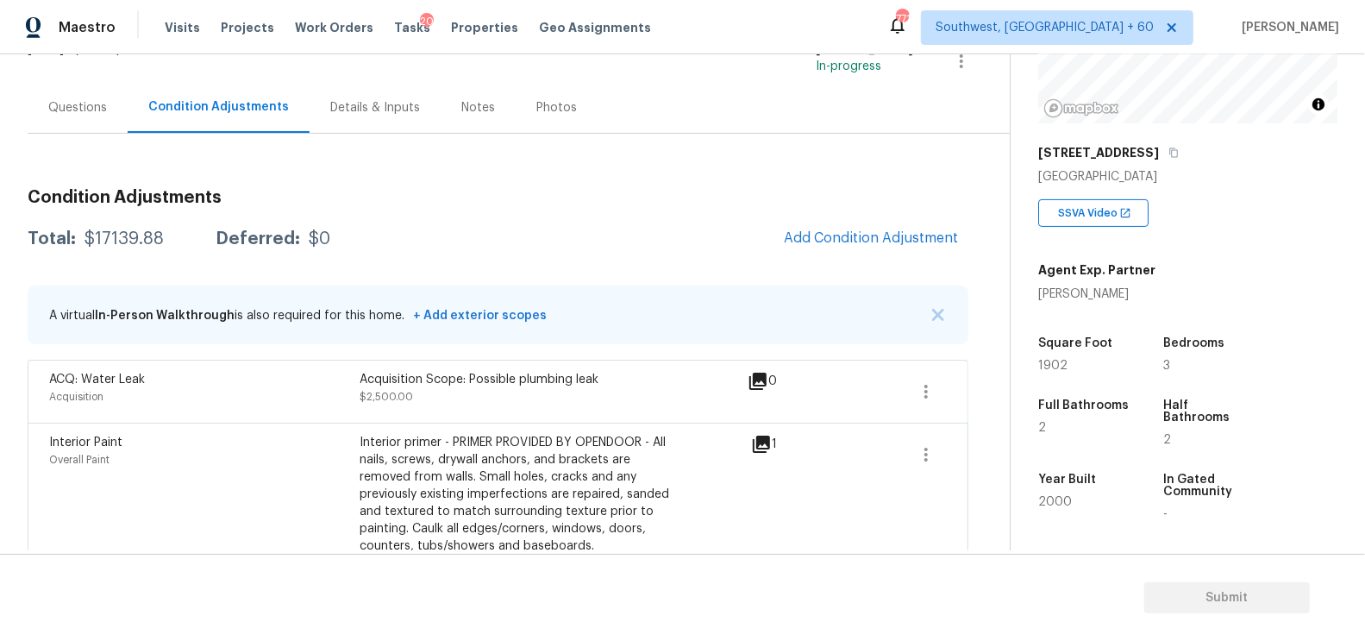
scroll to position [119, 0]
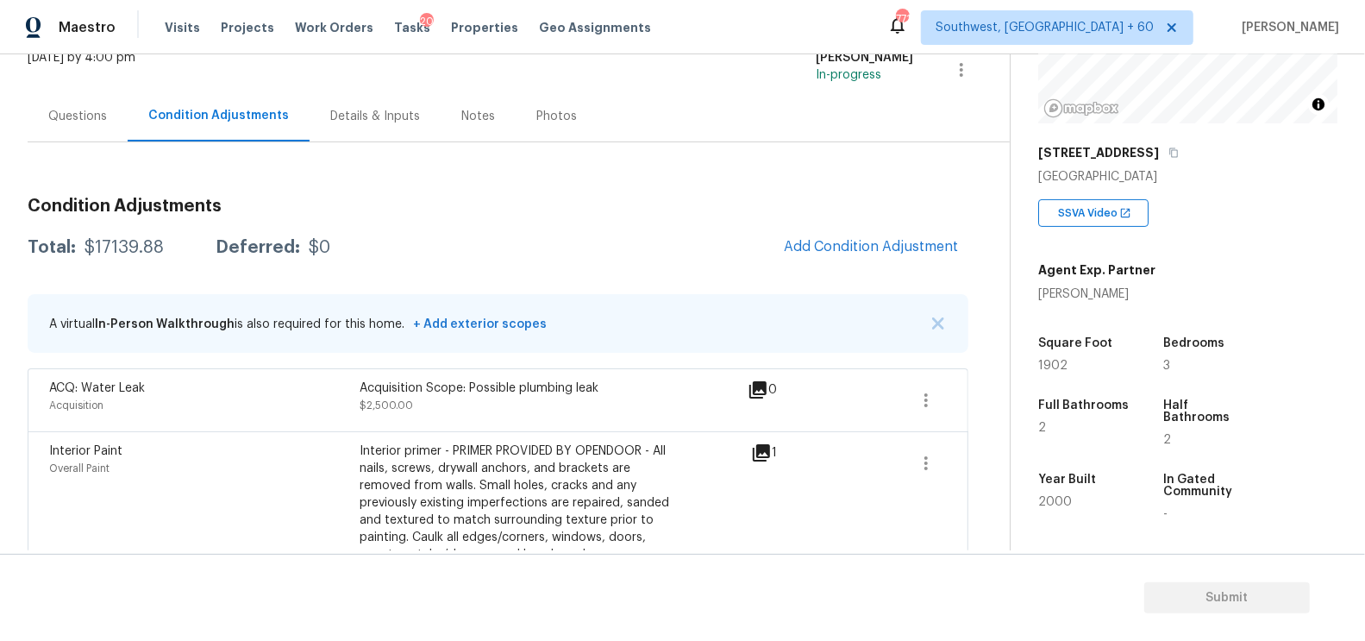
click at [79, 117] on div "Questions" at bounding box center [77, 116] width 59 height 17
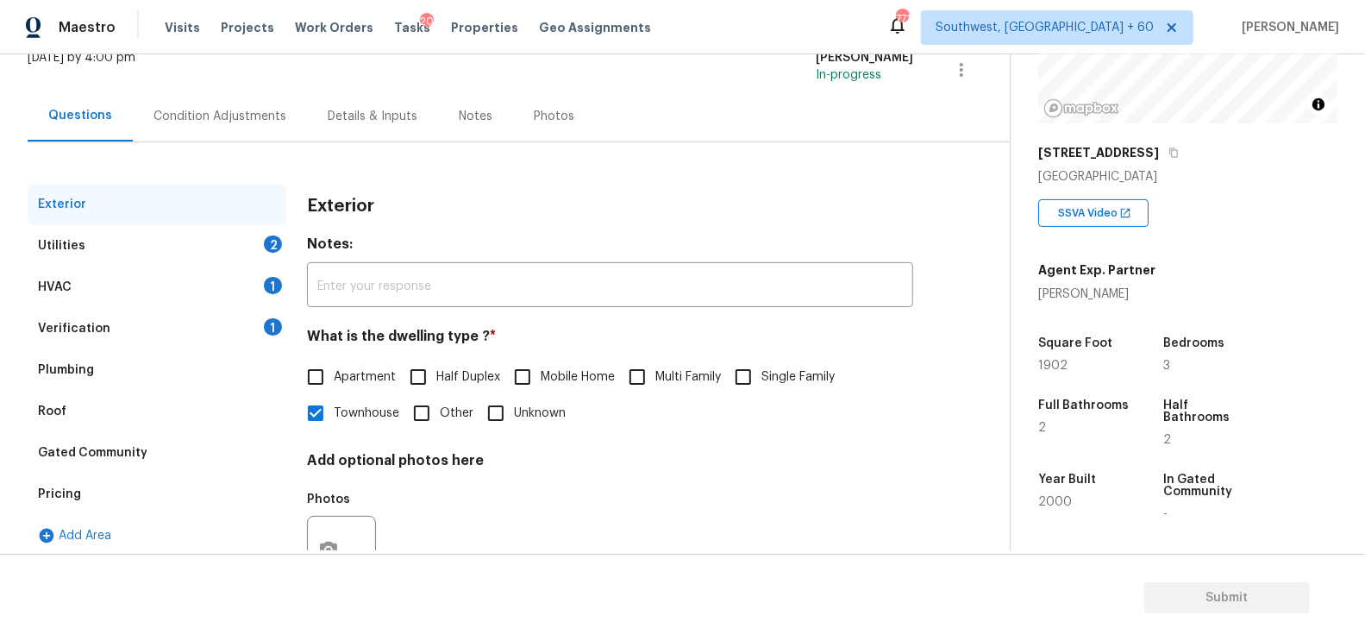
click at [107, 329] on div "Verification 1" at bounding box center [157, 328] width 259 height 41
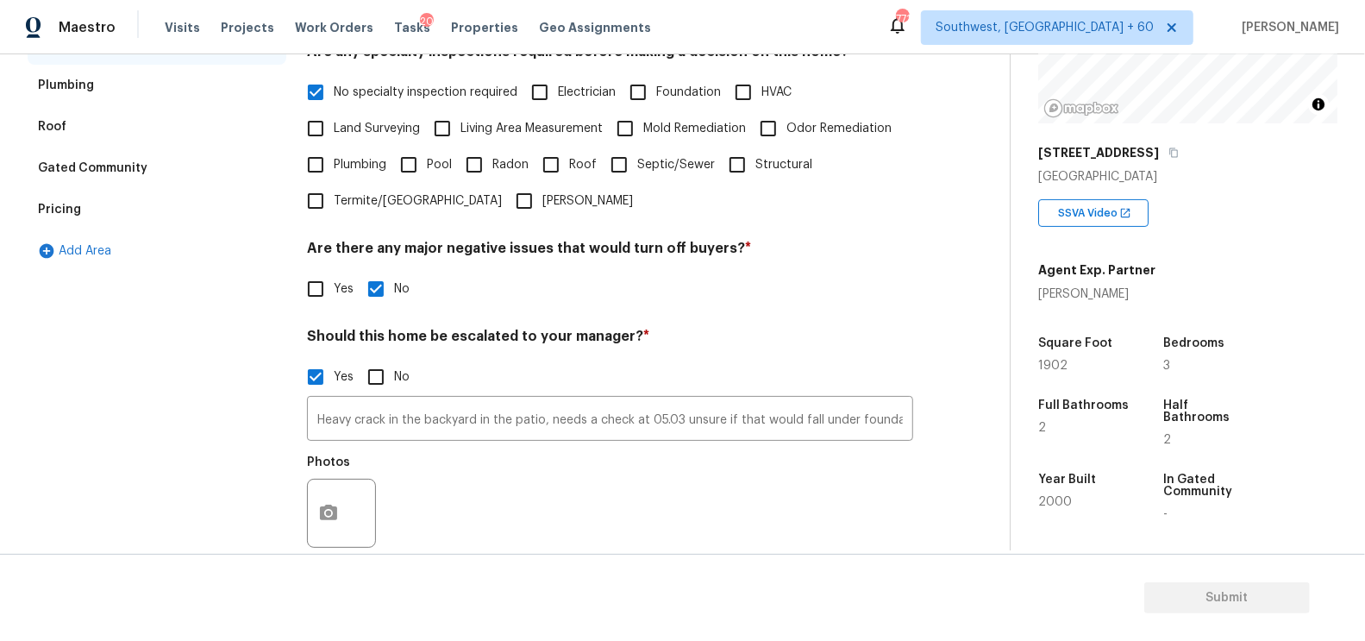
scroll to position [410, 0]
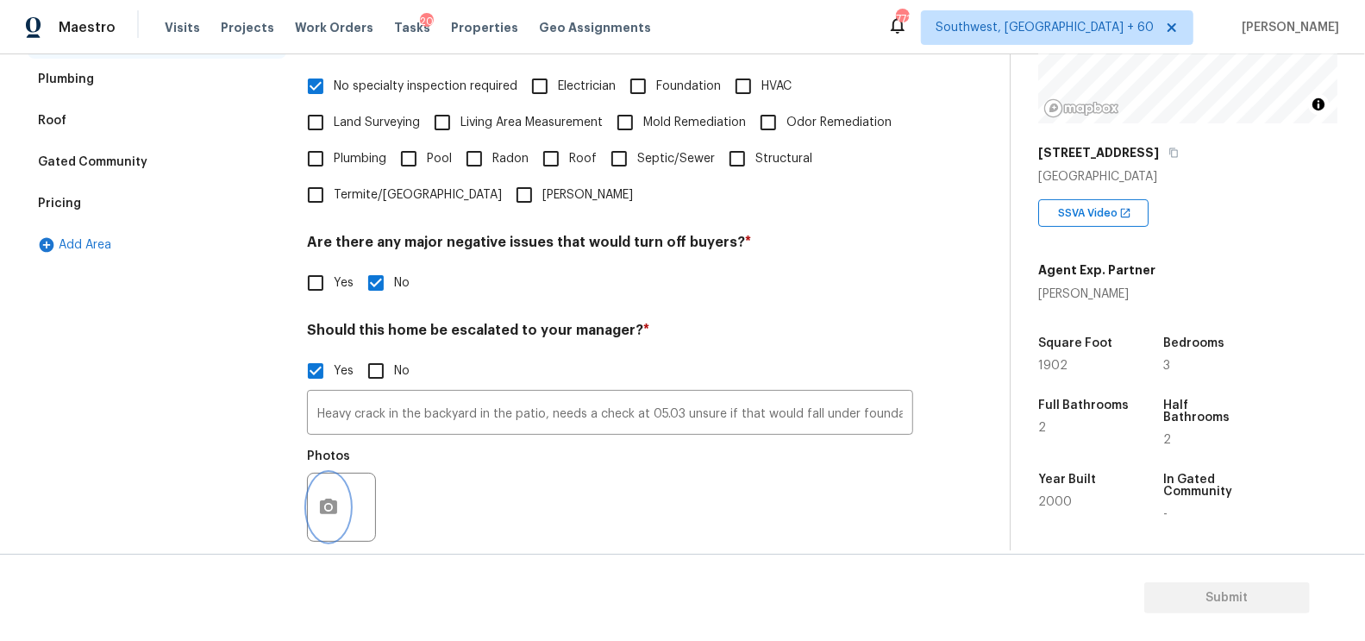
click at [329, 514] on icon "button" at bounding box center [328, 506] width 17 height 16
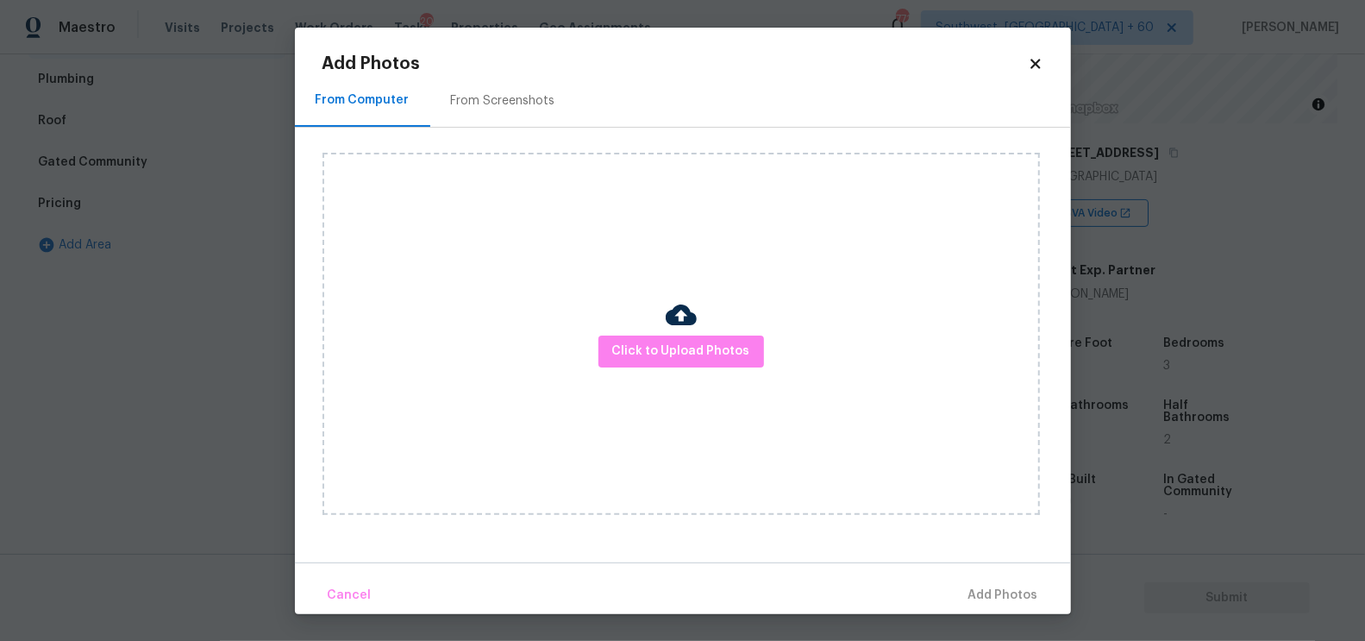
click at [651, 372] on div "Click to Upload Photos" at bounding box center [680, 334] width 717 height 362
click at [657, 362] on button "Click to Upload Photos" at bounding box center [681, 351] width 166 height 32
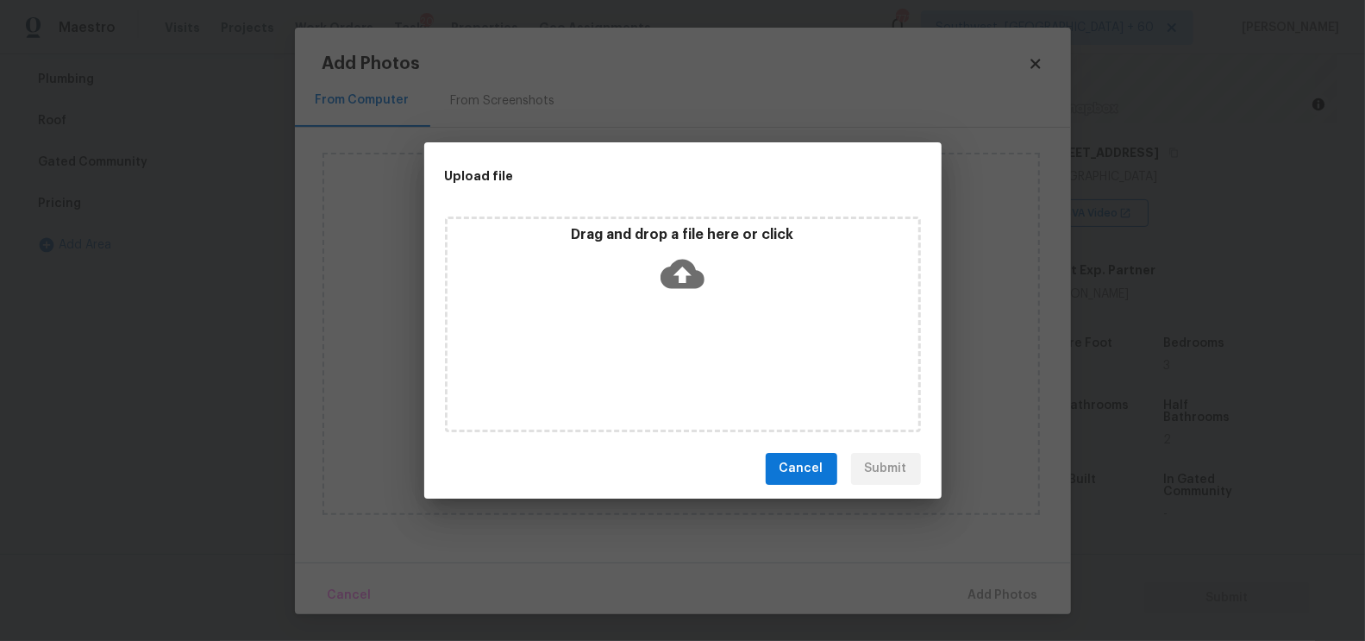
click at [685, 268] on icon at bounding box center [682, 274] width 44 height 44
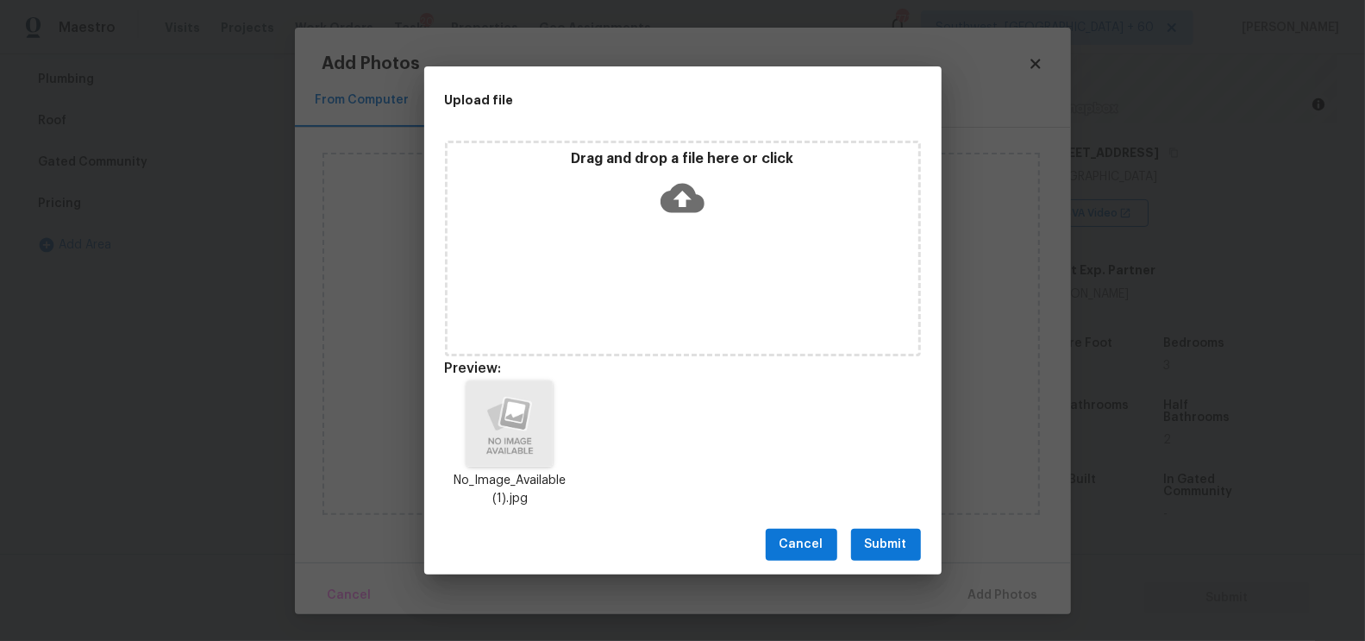
click at [897, 542] on span "Submit" at bounding box center [886, 545] width 42 height 22
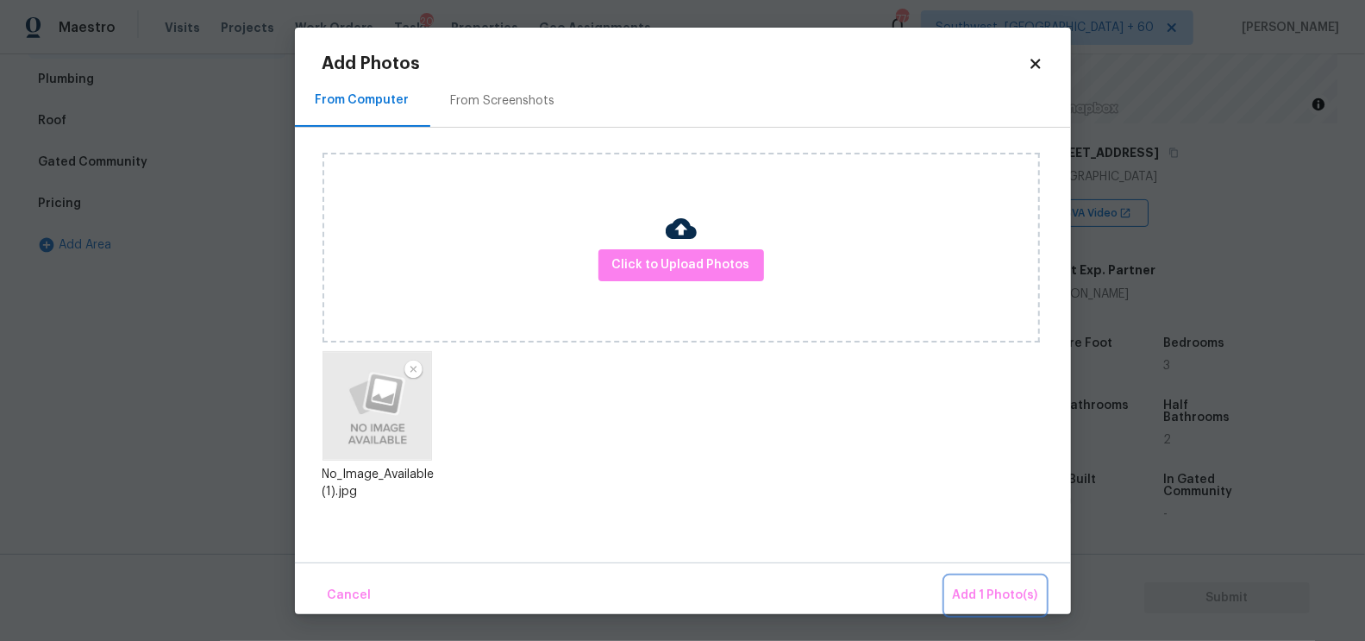
click at [979, 585] on span "Add 1 Photo(s)" at bounding box center [995, 596] width 85 height 22
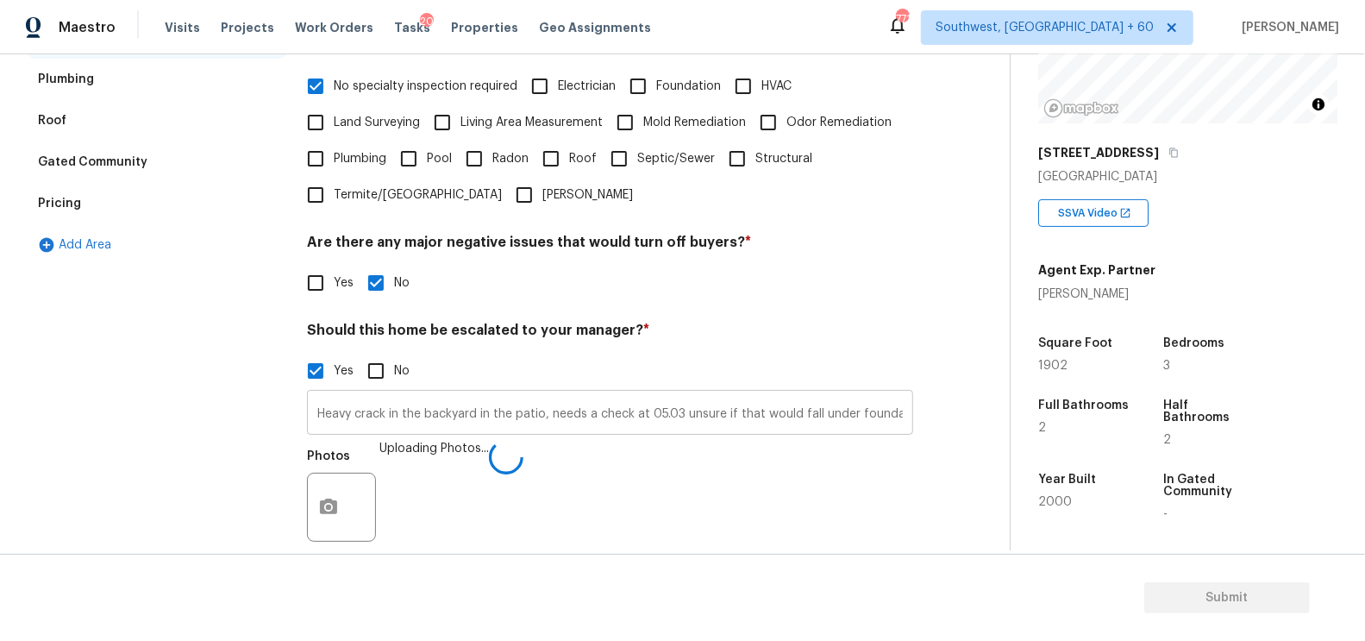
click at [660, 414] on input "Heavy crack in the backyard in the patio, needs a check at 05.03 unsure if that…" at bounding box center [610, 414] width 606 height 41
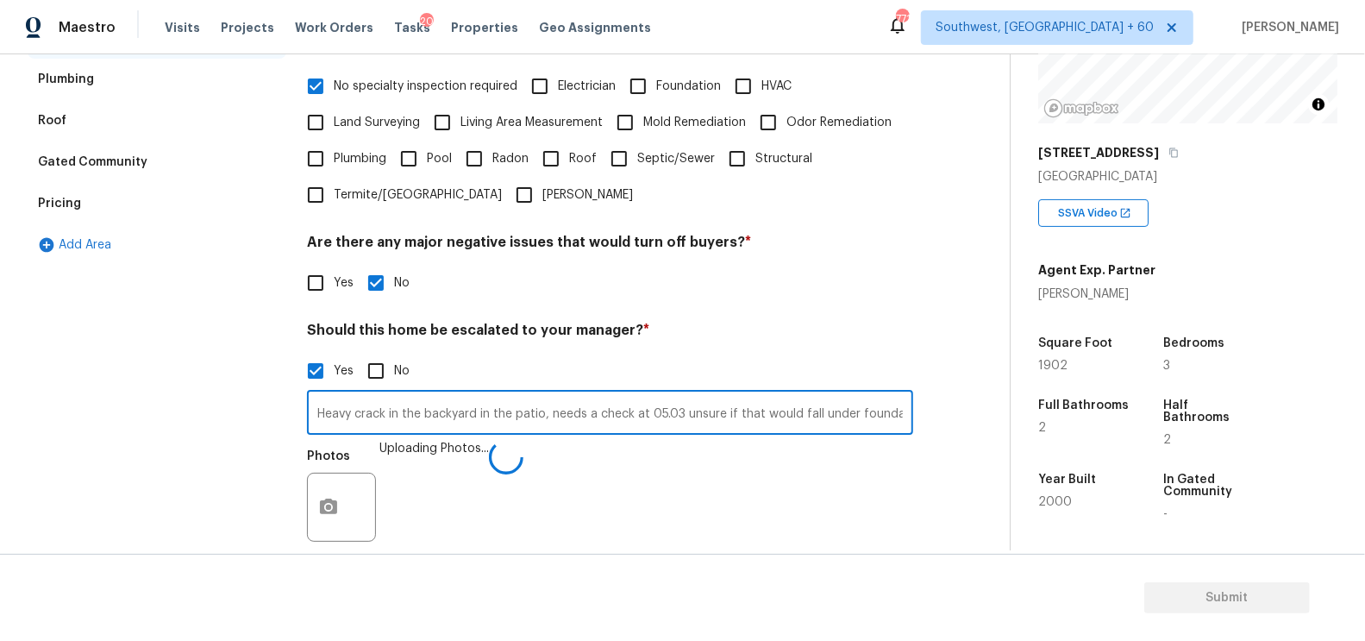
click at [660, 414] on input "Heavy crack in the backyard in the patio, needs a check at 05.03 unsure if that…" at bounding box center [610, 414] width 606 height 41
click at [108, 201] on div "Pricing" at bounding box center [157, 203] width 259 height 41
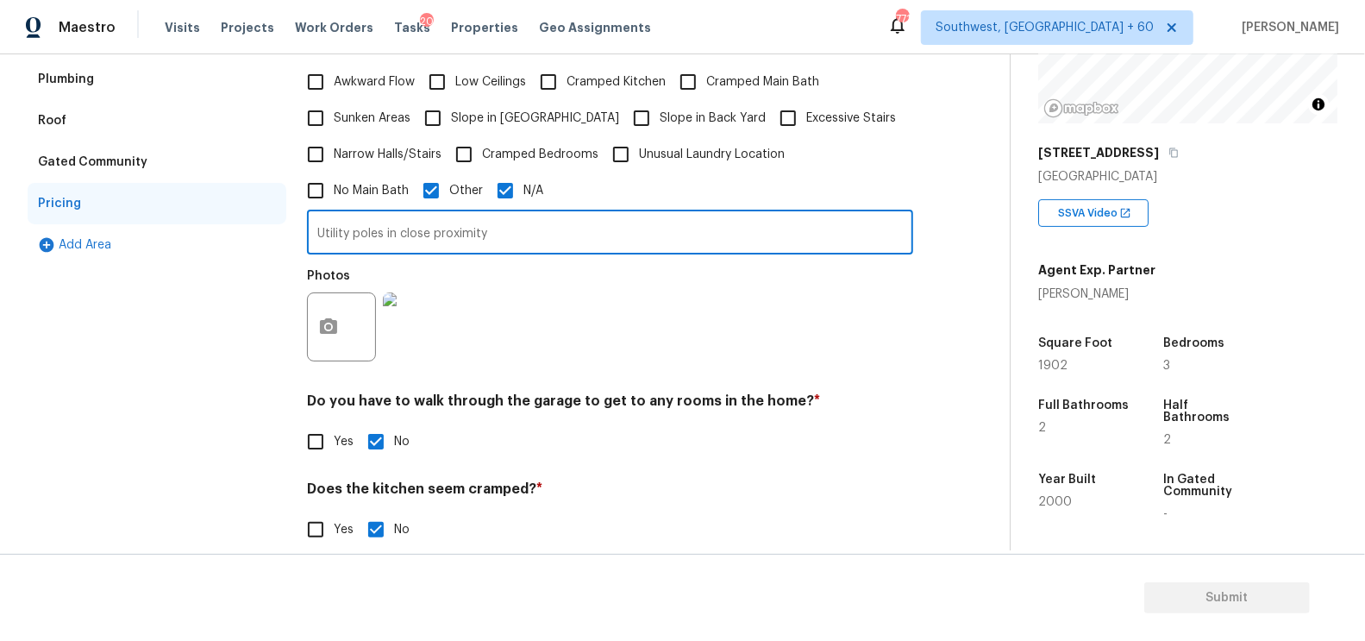
click at [438, 224] on input "Utility poles in close proximity" at bounding box center [610, 234] width 606 height 41
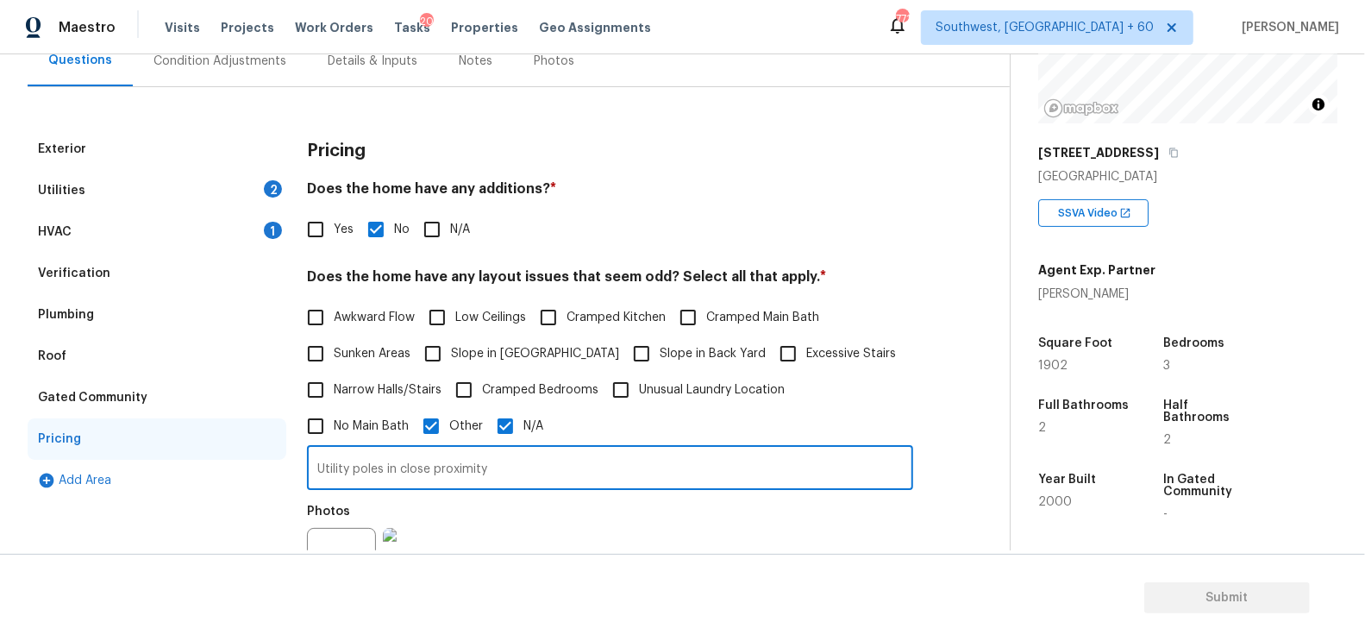
scroll to position [135, 0]
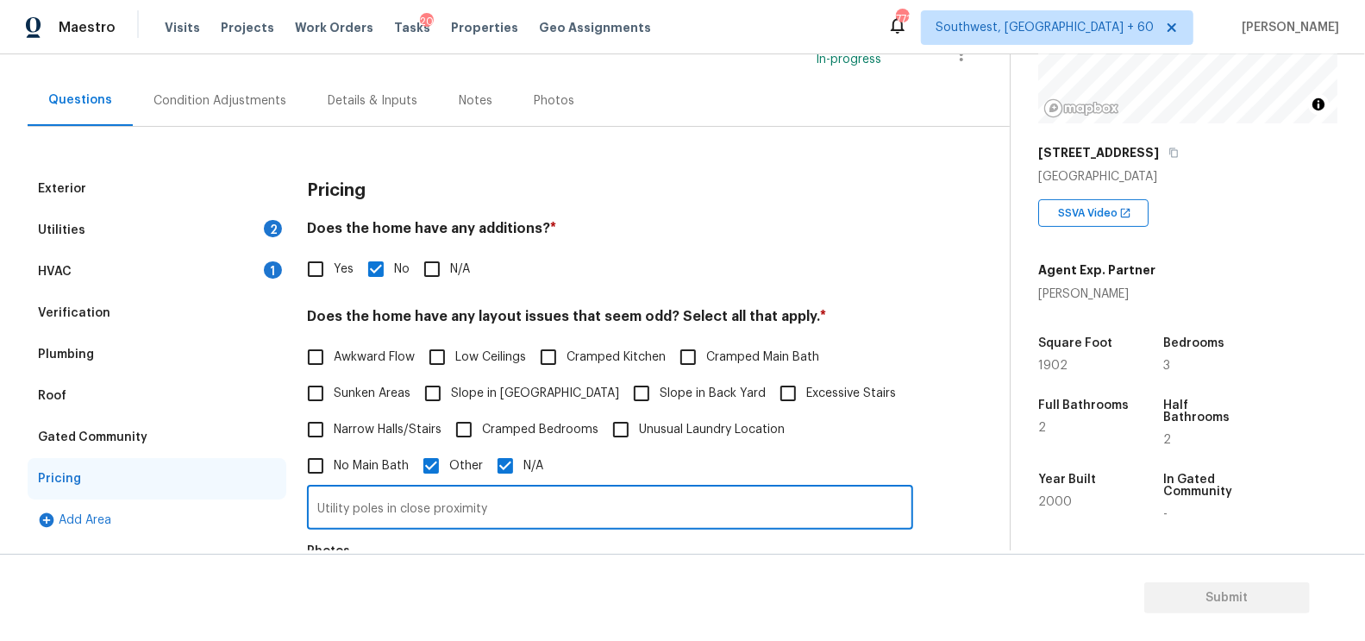
click at [213, 270] on div "HVAC 1" at bounding box center [157, 271] width 259 height 41
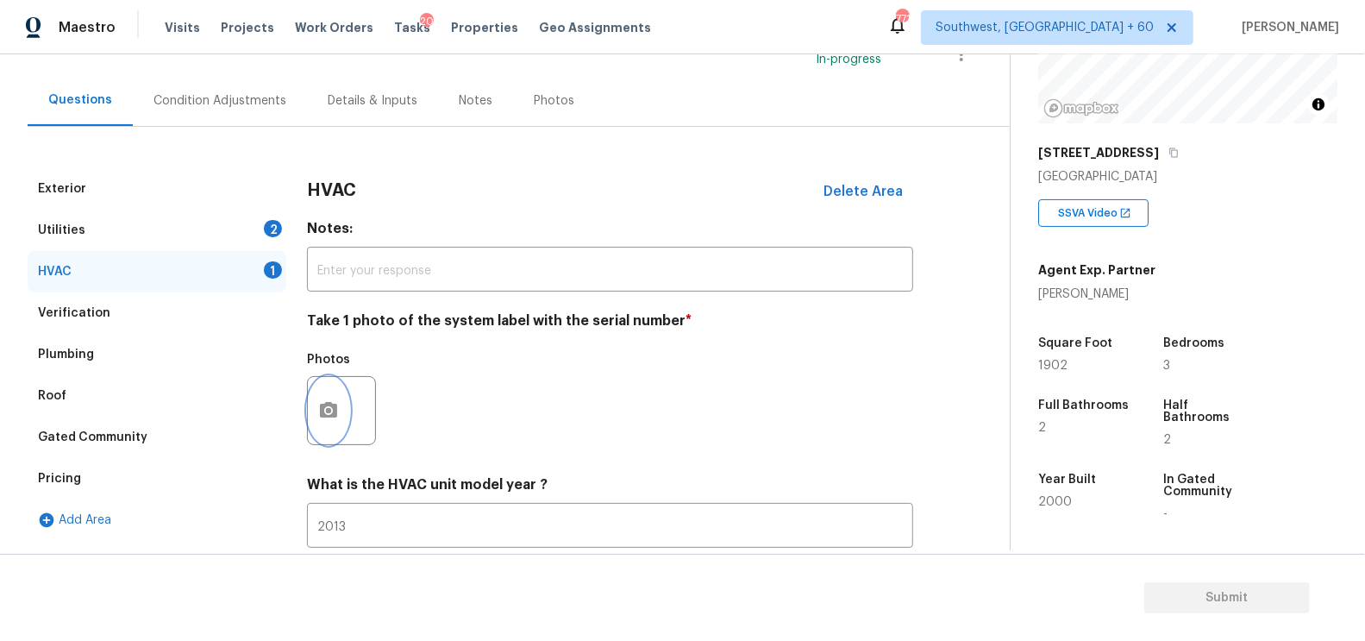
click at [335, 407] on icon "button" at bounding box center [328, 410] width 17 height 16
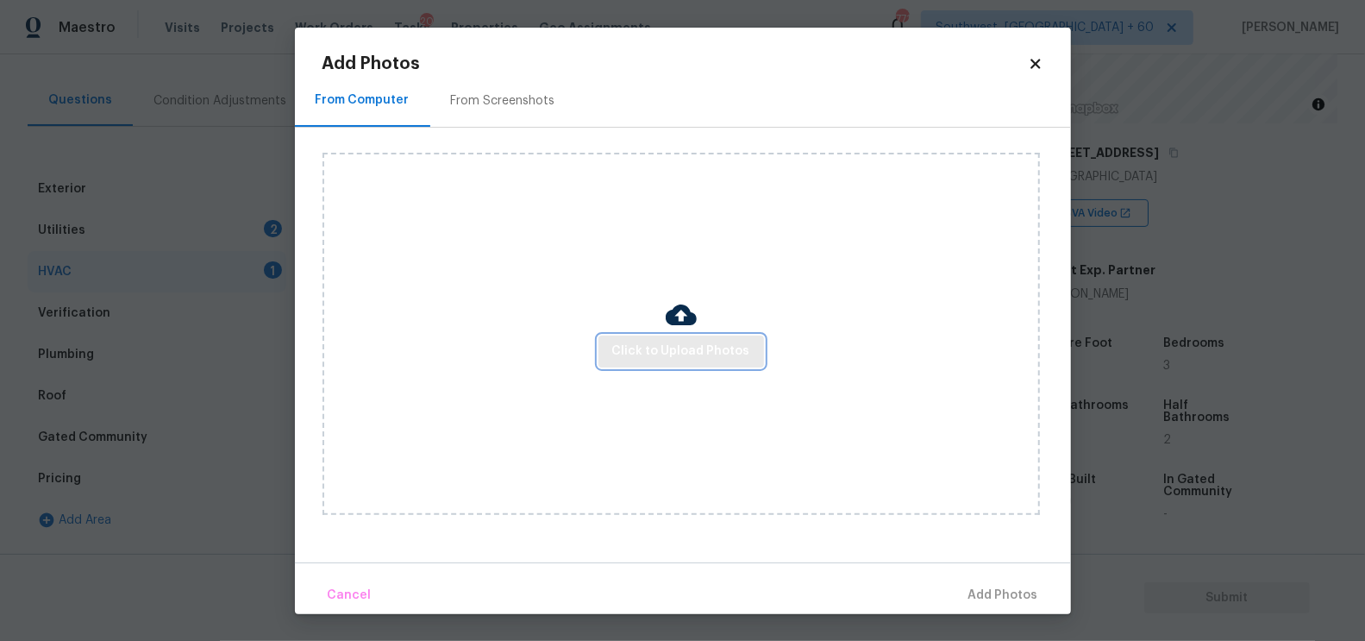
click at [645, 343] on span "Click to Upload Photos" at bounding box center [681, 352] width 138 height 22
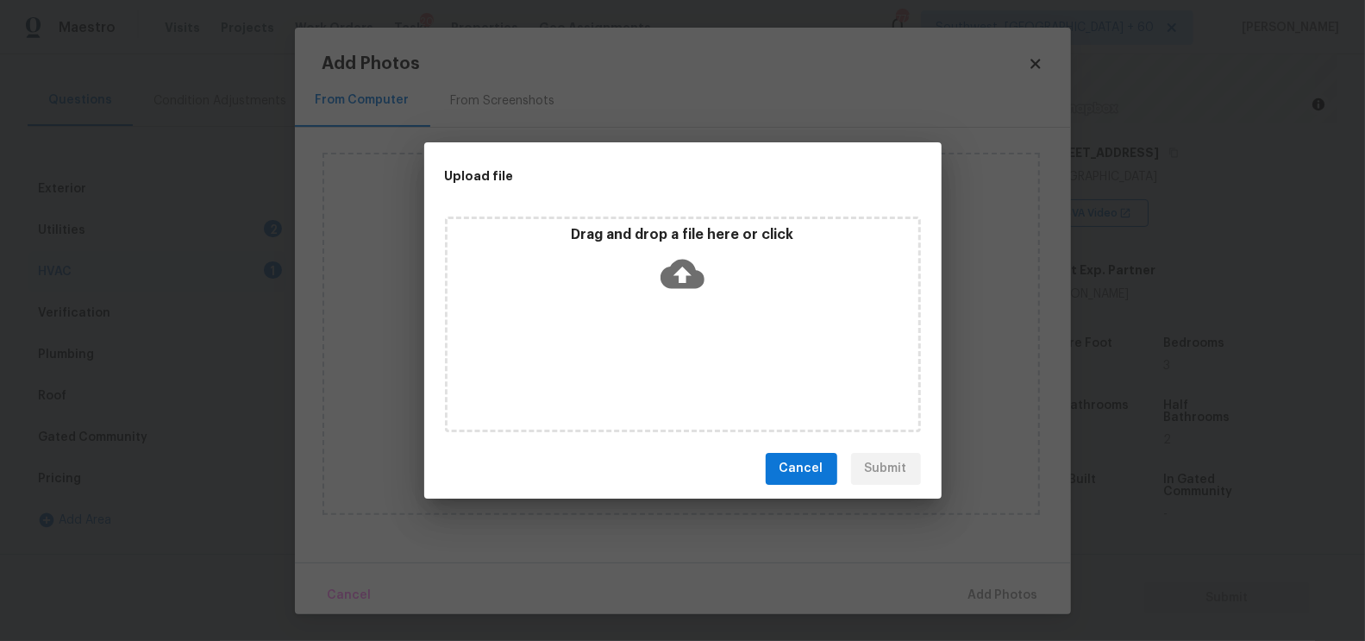
click at [682, 288] on icon at bounding box center [682, 274] width 44 height 44
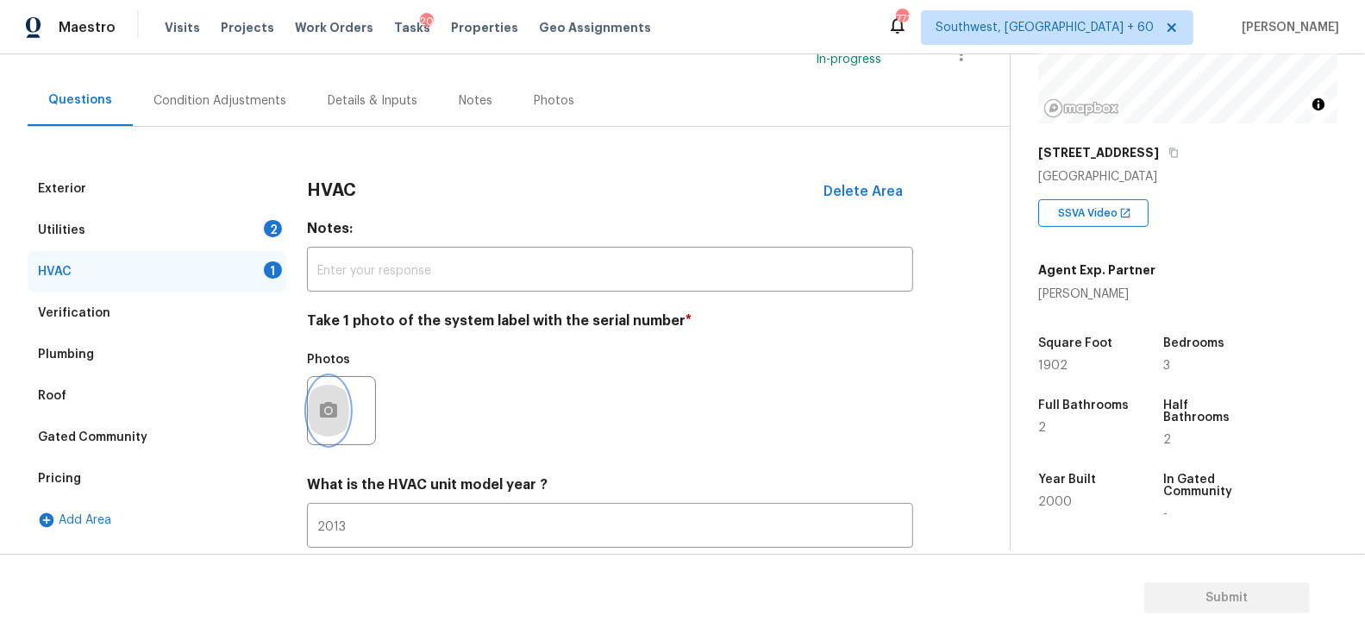
click at [329, 422] on button "button" at bounding box center [328, 410] width 41 height 67
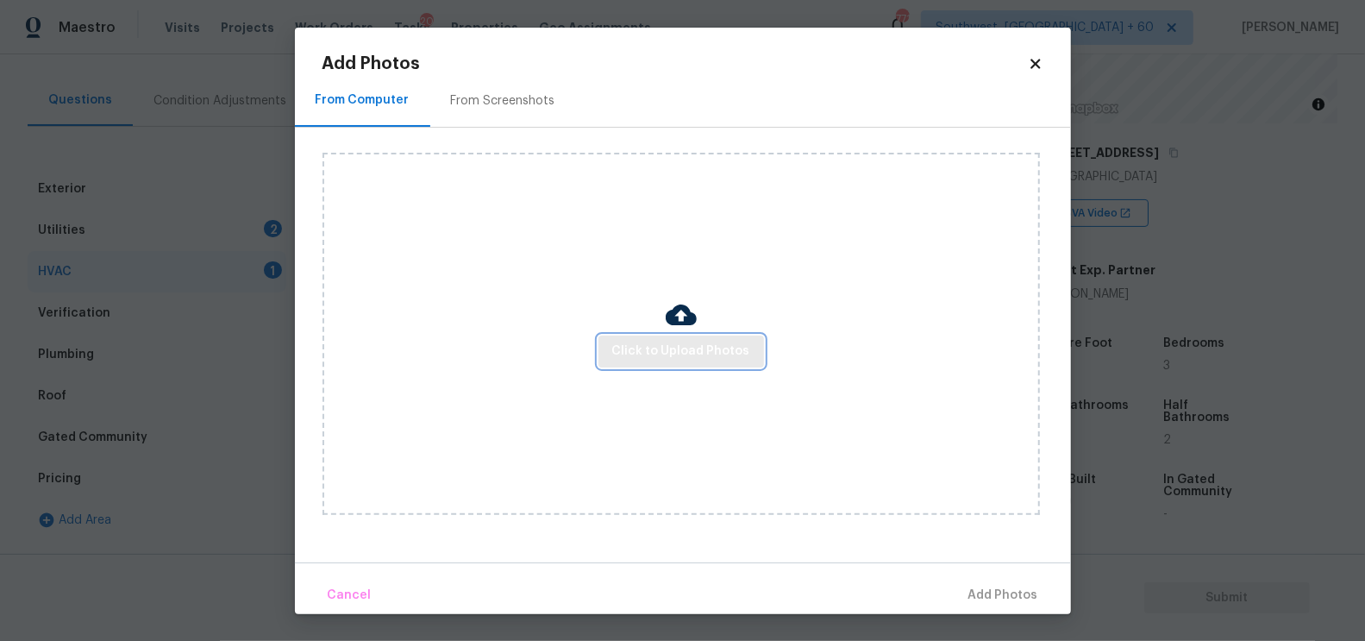
click at [645, 365] on button "Click to Upload Photos" at bounding box center [681, 351] width 166 height 32
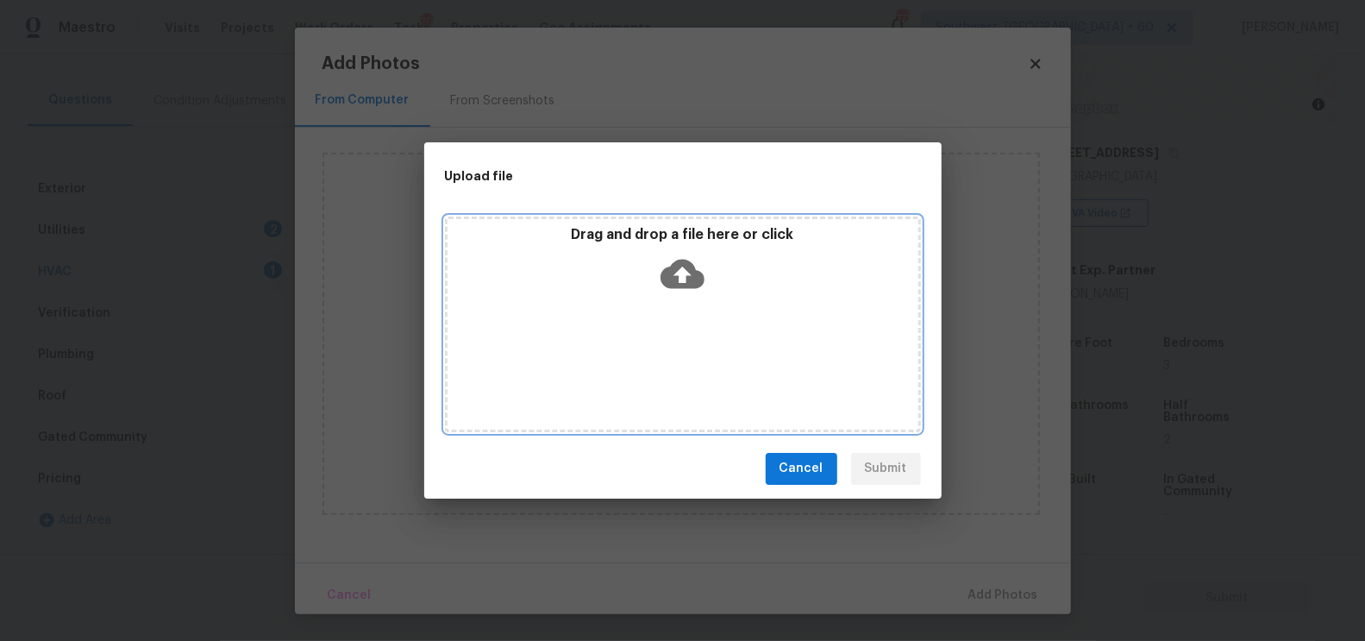
click at [704, 262] on icon at bounding box center [682, 274] width 44 height 44
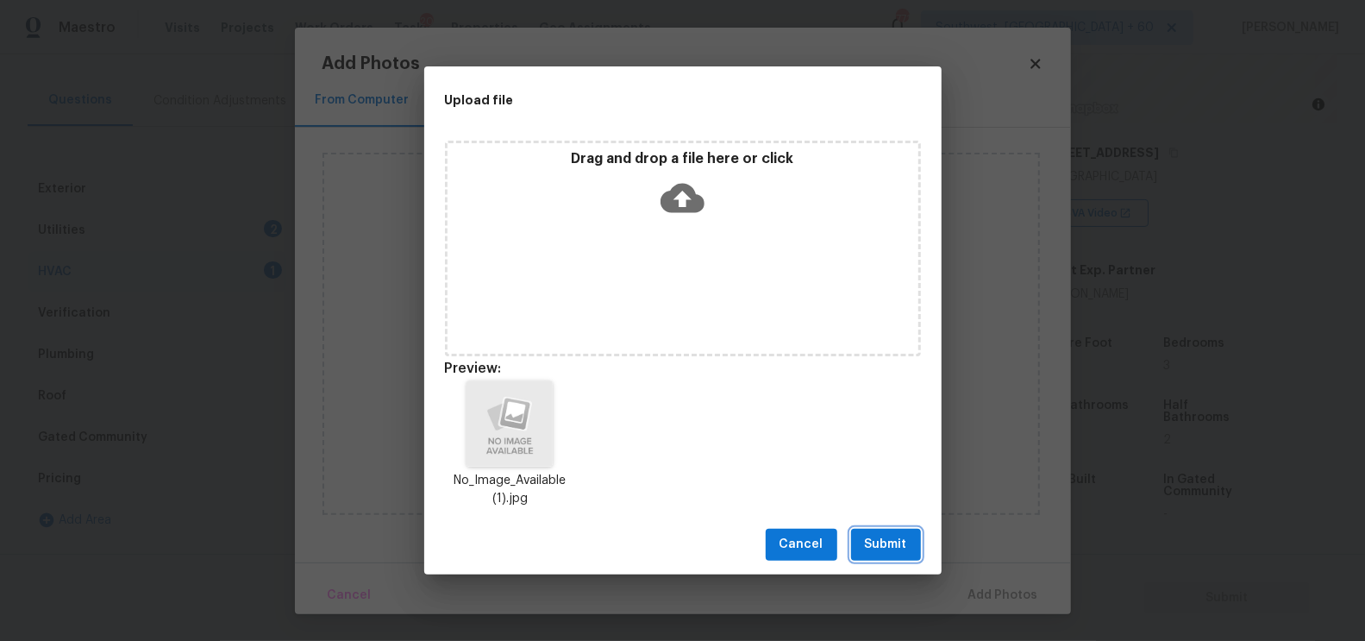
click at [880, 542] on span "Submit" at bounding box center [886, 545] width 42 height 22
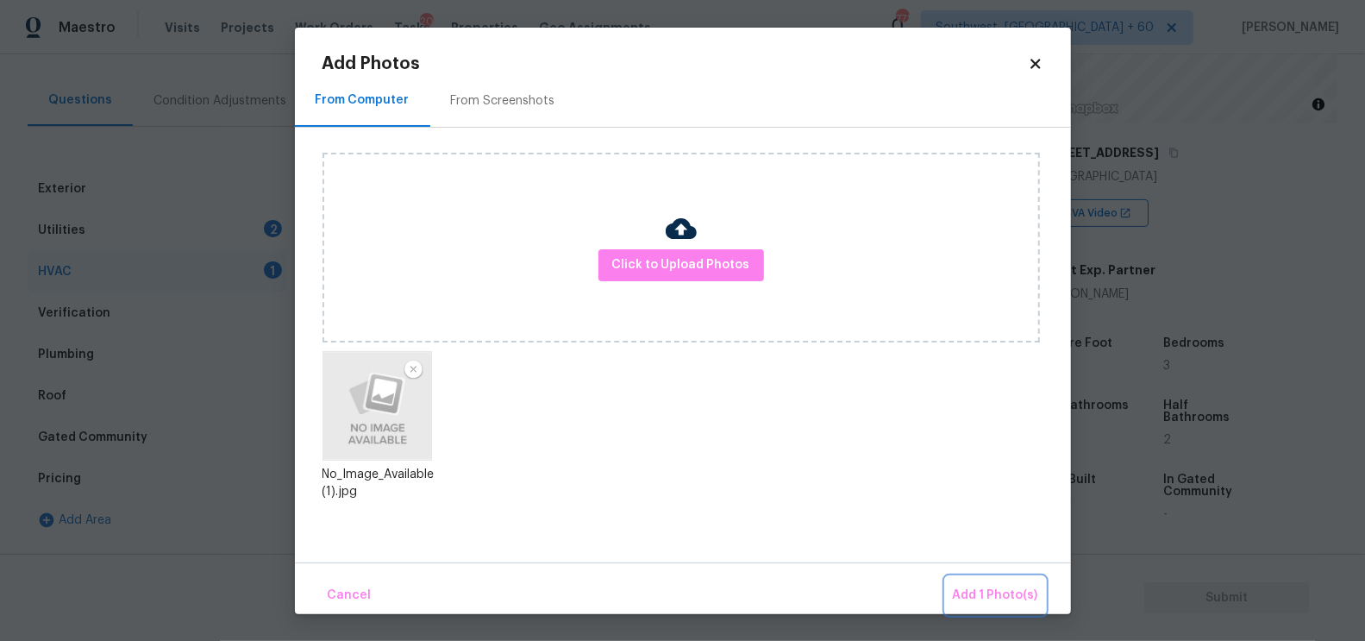
click at [1017, 597] on span "Add 1 Photo(s)" at bounding box center [995, 596] width 85 height 22
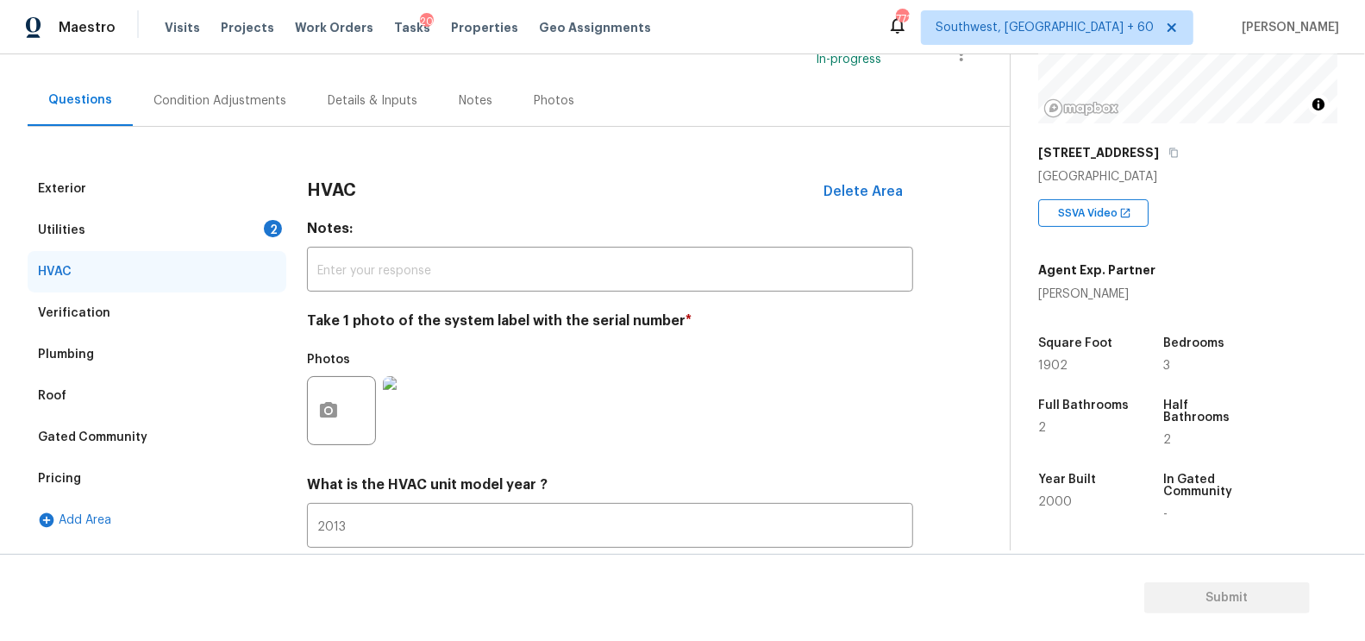
click at [272, 213] on div "Utilities 2" at bounding box center [157, 230] width 259 height 41
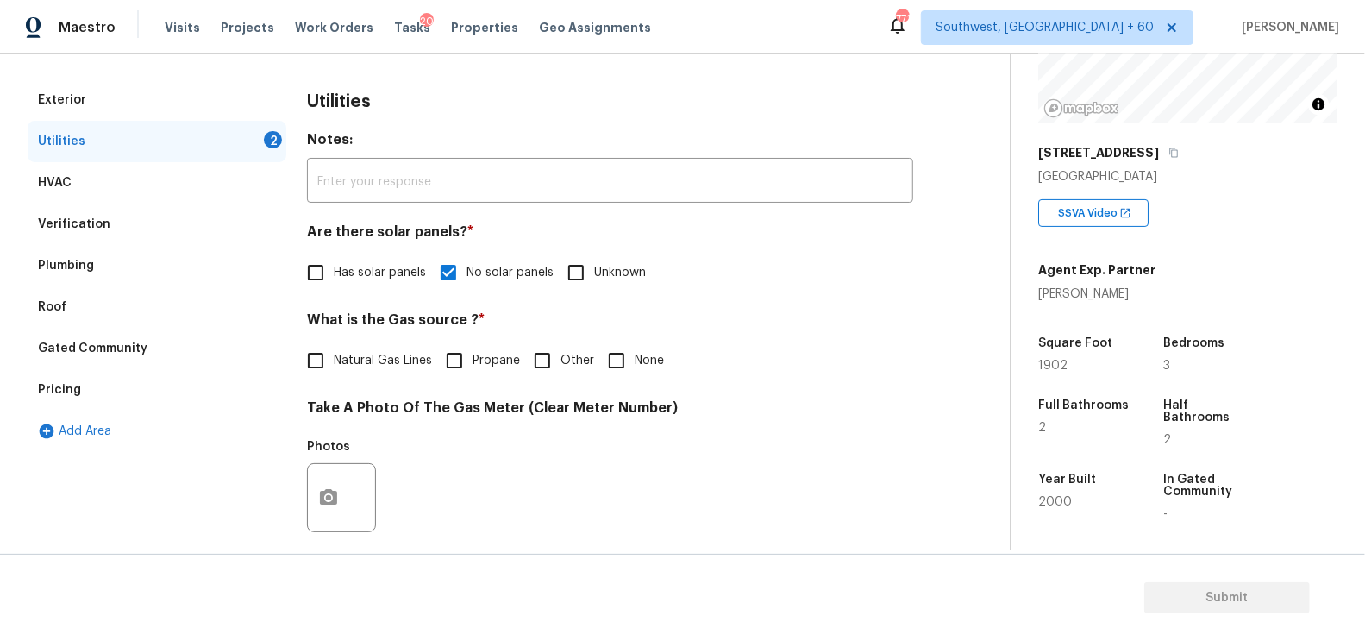
scroll to position [239, 0]
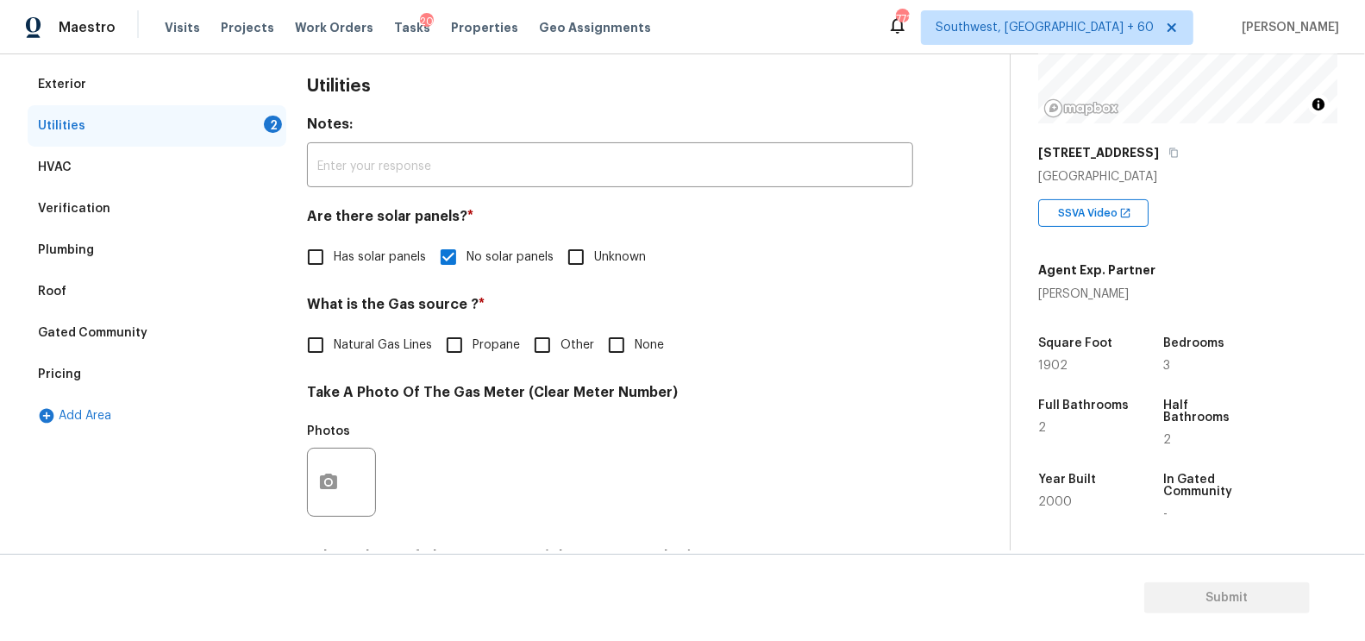
click at [385, 348] on span "Natural Gas Lines" at bounding box center [383, 345] width 98 height 18
click at [334, 348] on input "Natural Gas Lines" at bounding box center [315, 345] width 36 height 36
checkbox input "true"
click at [335, 485] on icon "button" at bounding box center [328, 483] width 17 height 16
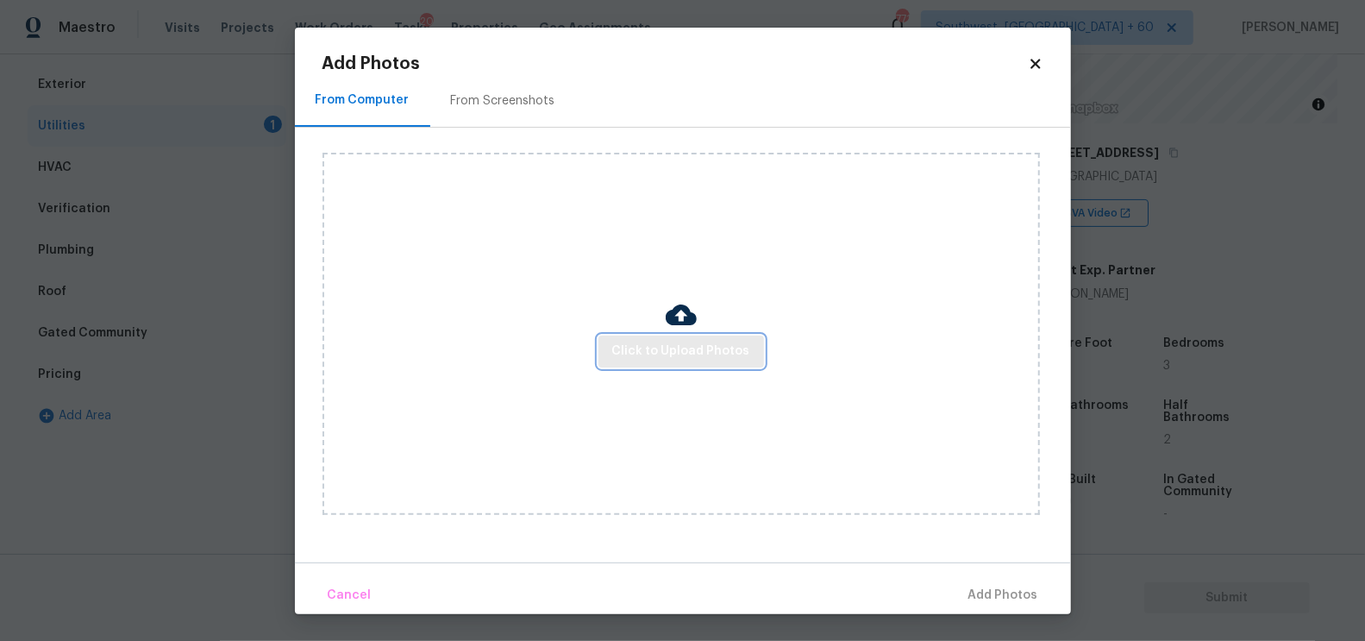
click at [673, 354] on span "Click to Upload Photos" at bounding box center [681, 352] width 138 height 22
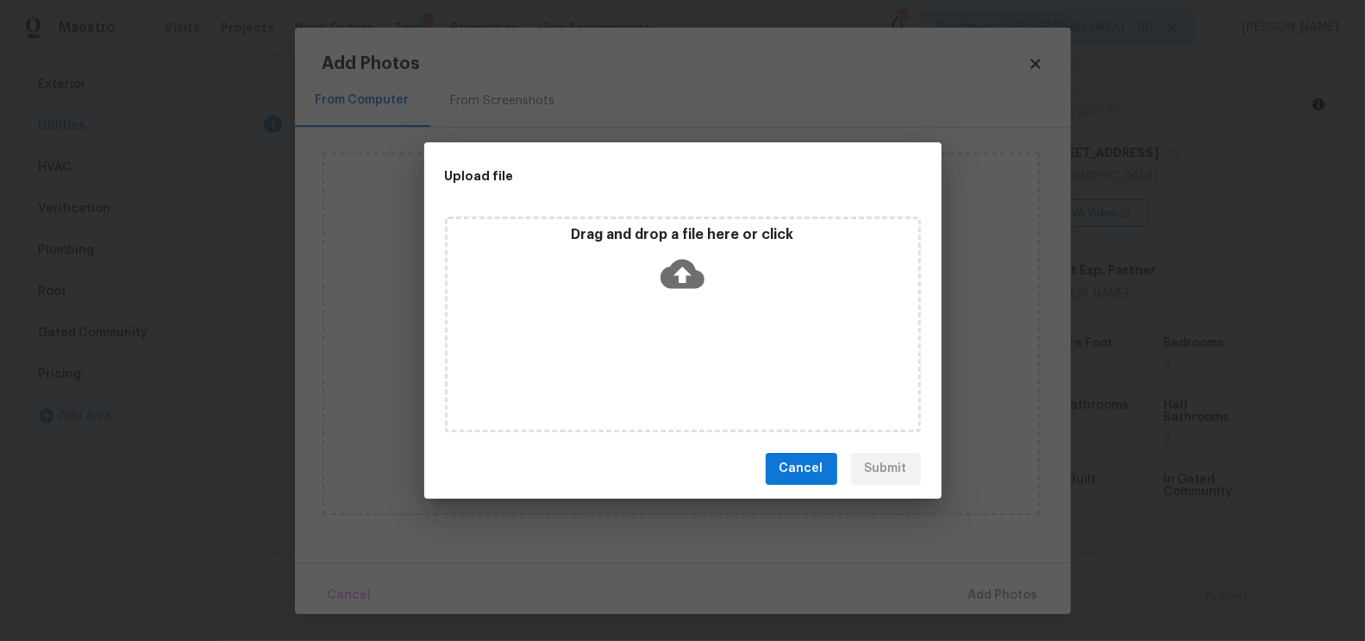
click at [690, 271] on icon at bounding box center [682, 273] width 44 height 29
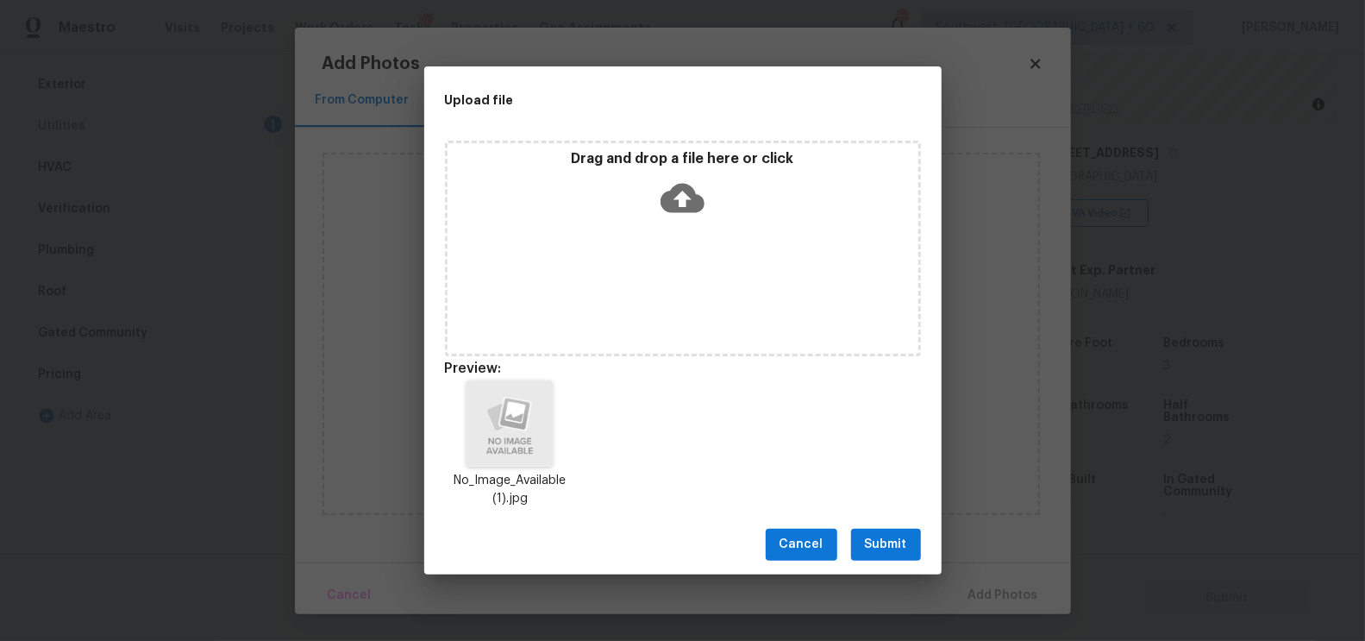
click at [873, 549] on span "Submit" at bounding box center [886, 545] width 42 height 22
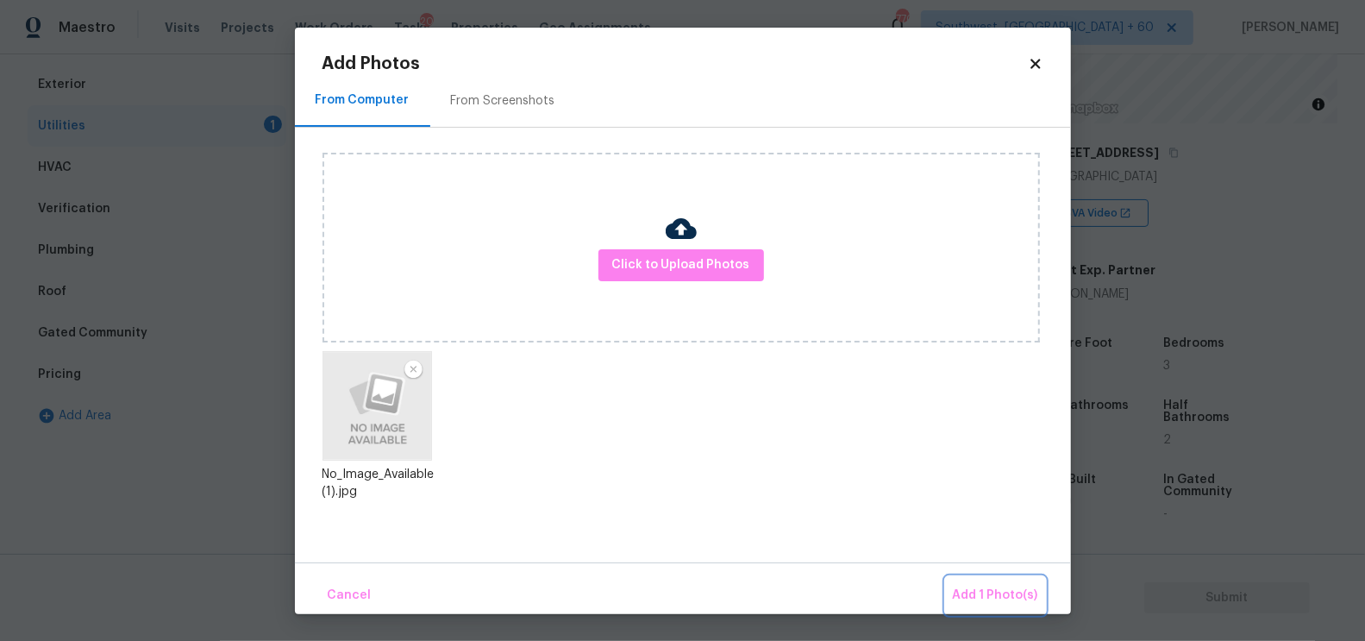
click at [957, 583] on button "Add 1 Photo(s)" at bounding box center [995, 595] width 99 height 37
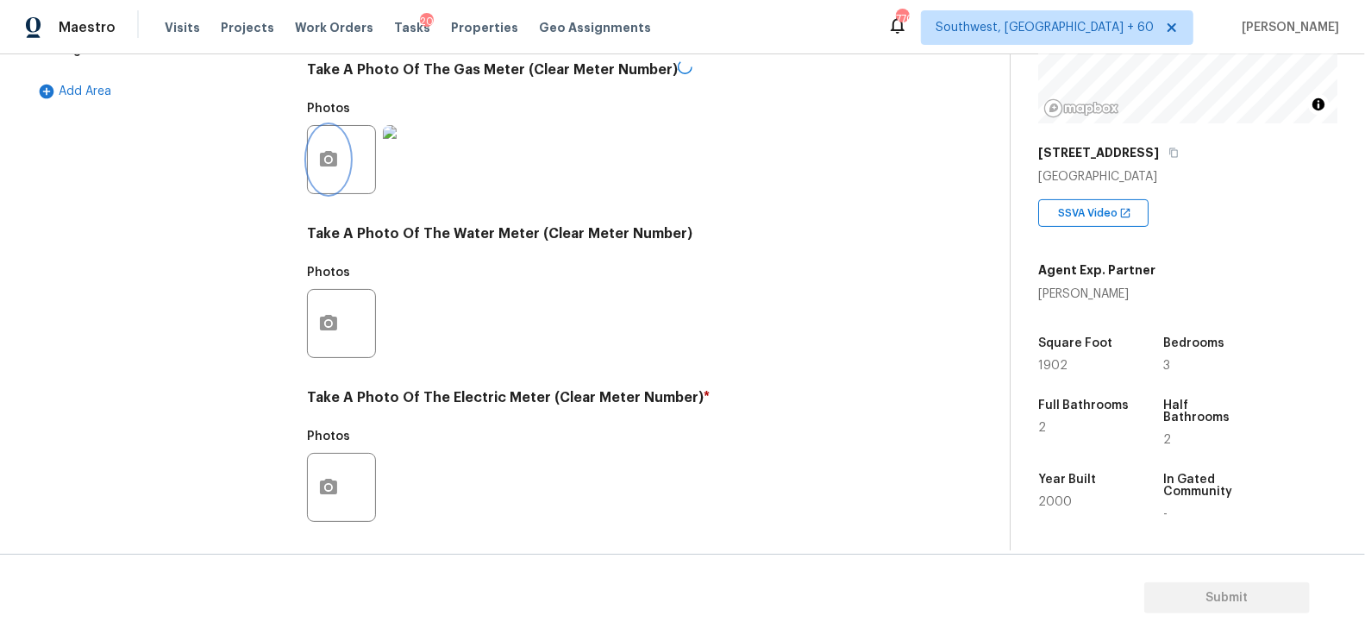
scroll to position [623, 0]
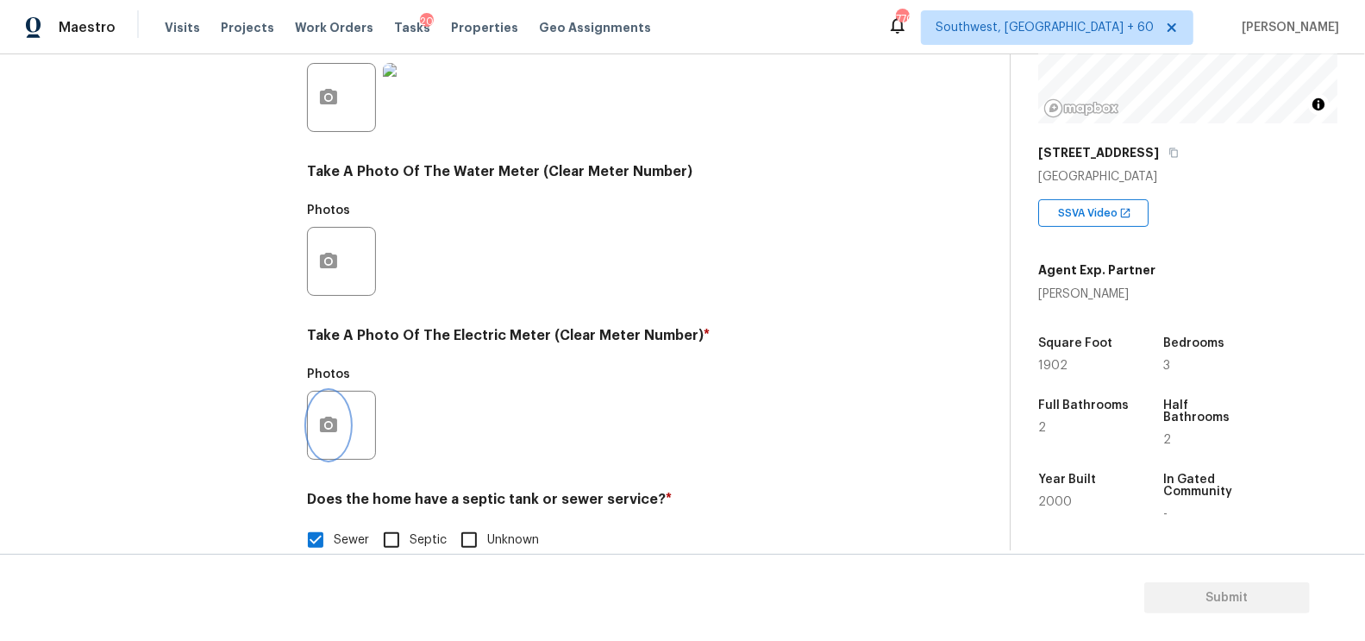
click at [338, 435] on icon "button" at bounding box center [328, 425] width 21 height 21
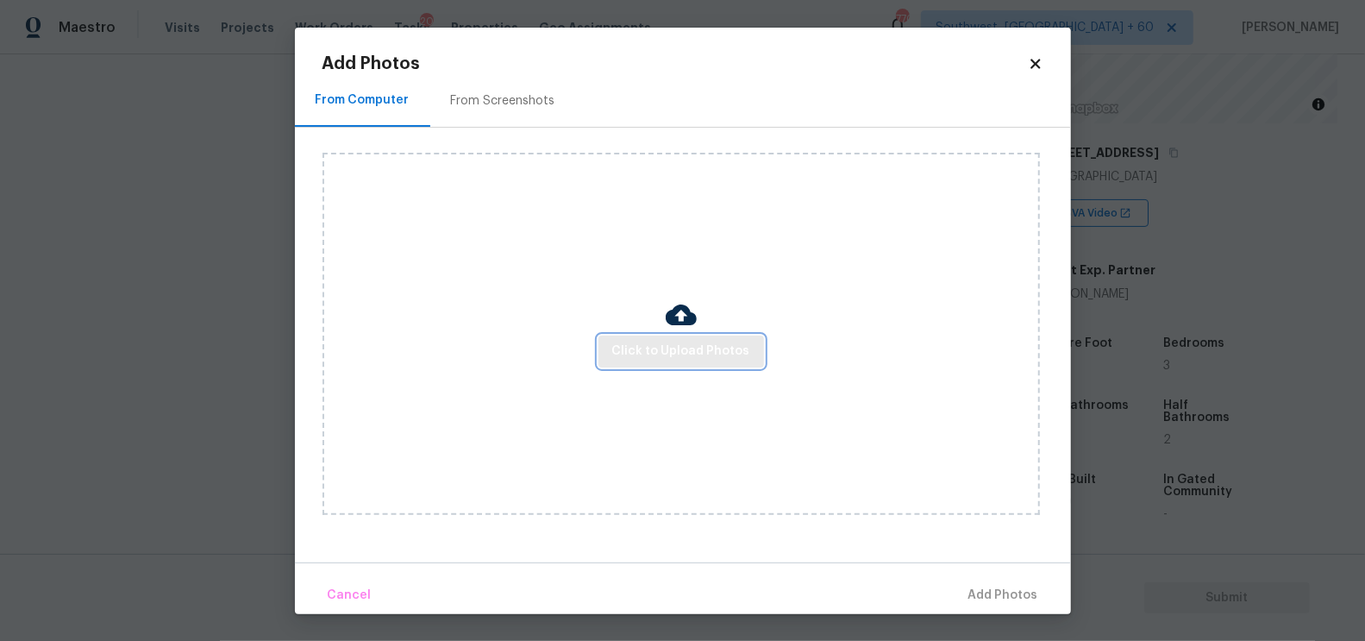
click at [646, 336] on button "Click to Upload Photos" at bounding box center [681, 351] width 166 height 32
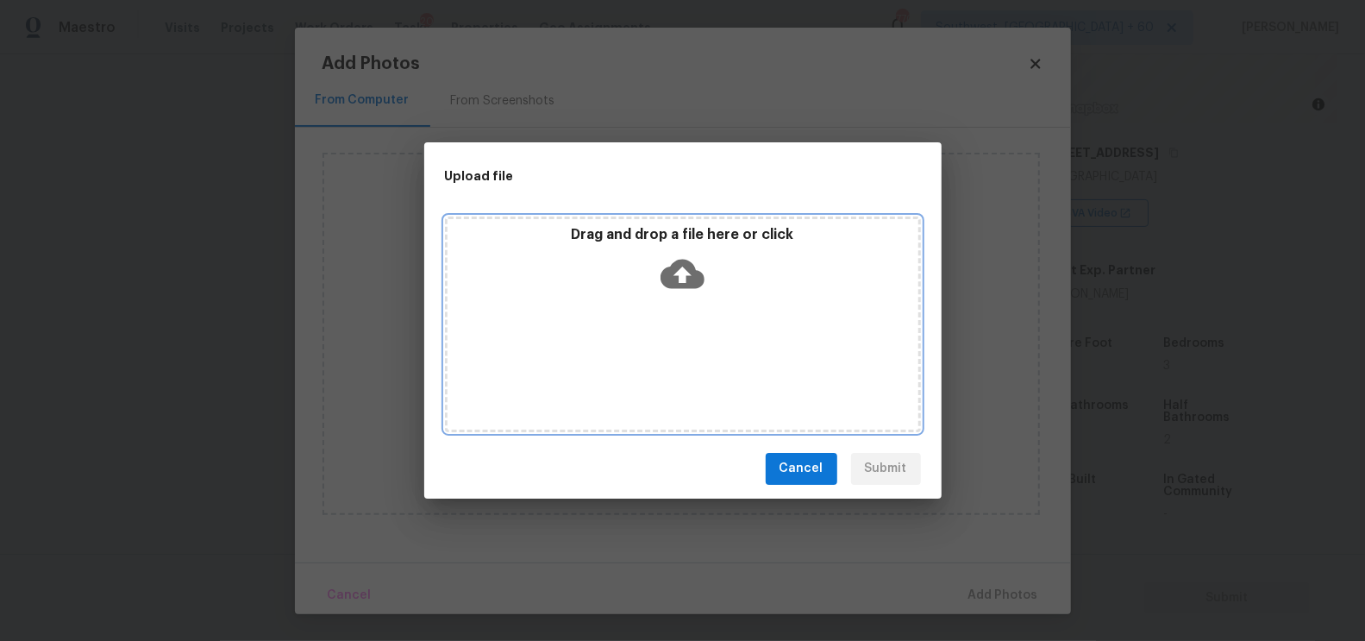
click at [670, 303] on div "Drag and drop a file here or click" at bounding box center [683, 324] width 476 height 216
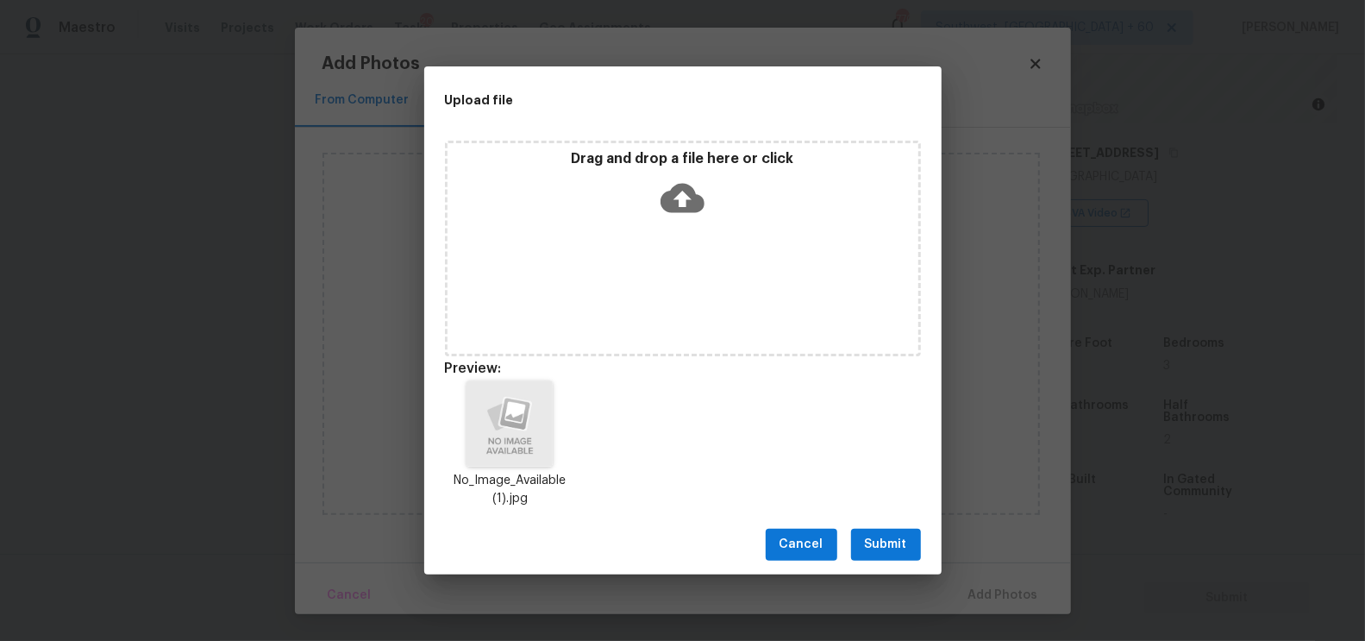
click at [892, 540] on span "Submit" at bounding box center [886, 545] width 42 height 22
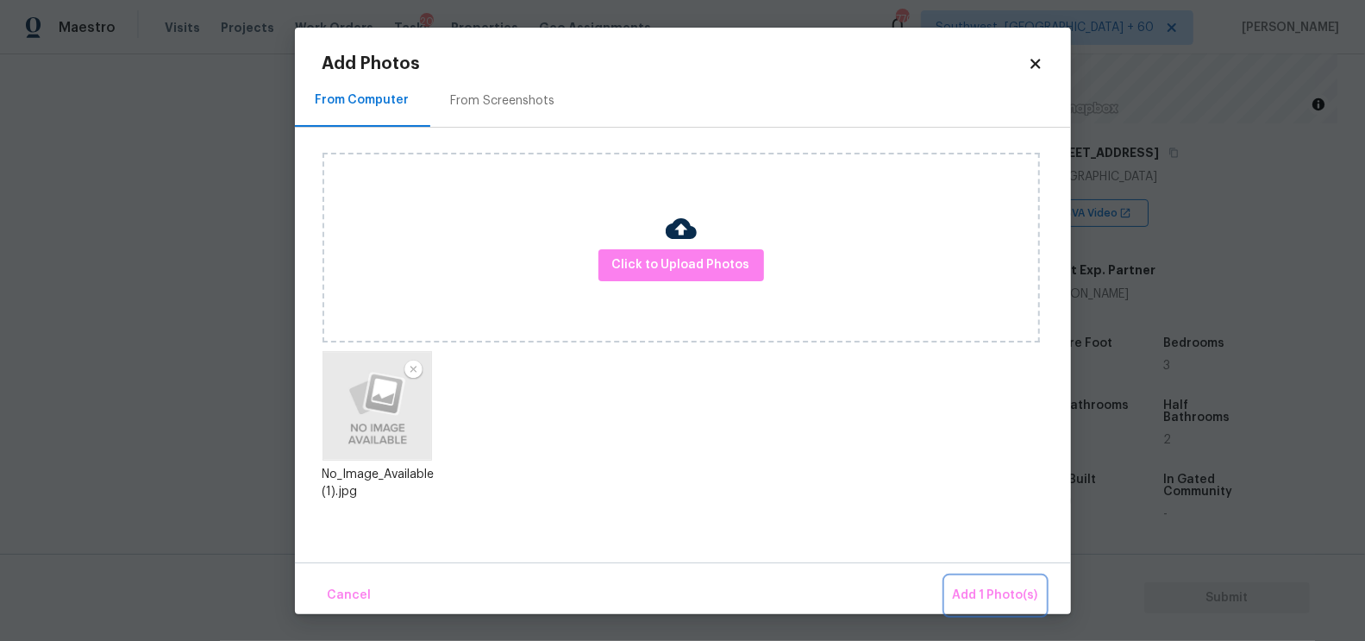
click at [967, 590] on span "Add 1 Photo(s)" at bounding box center [995, 596] width 85 height 22
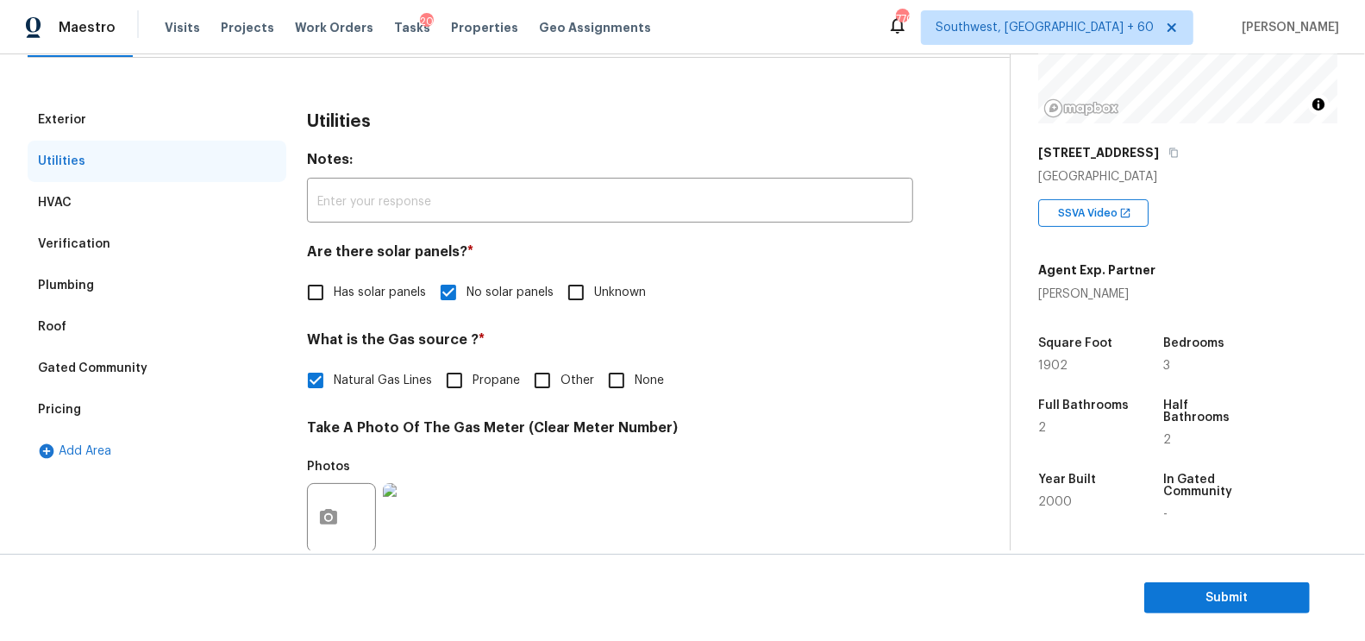
scroll to position [72, 0]
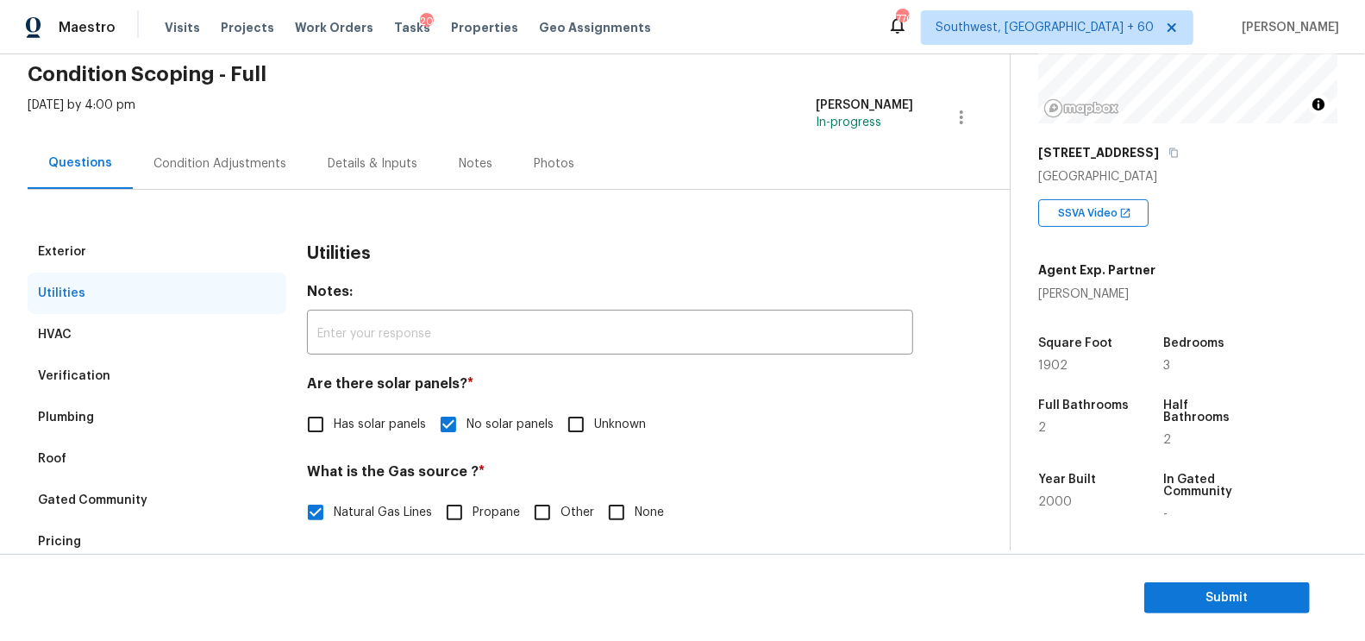
click at [254, 150] on div "Condition Adjustments" at bounding box center [220, 163] width 174 height 51
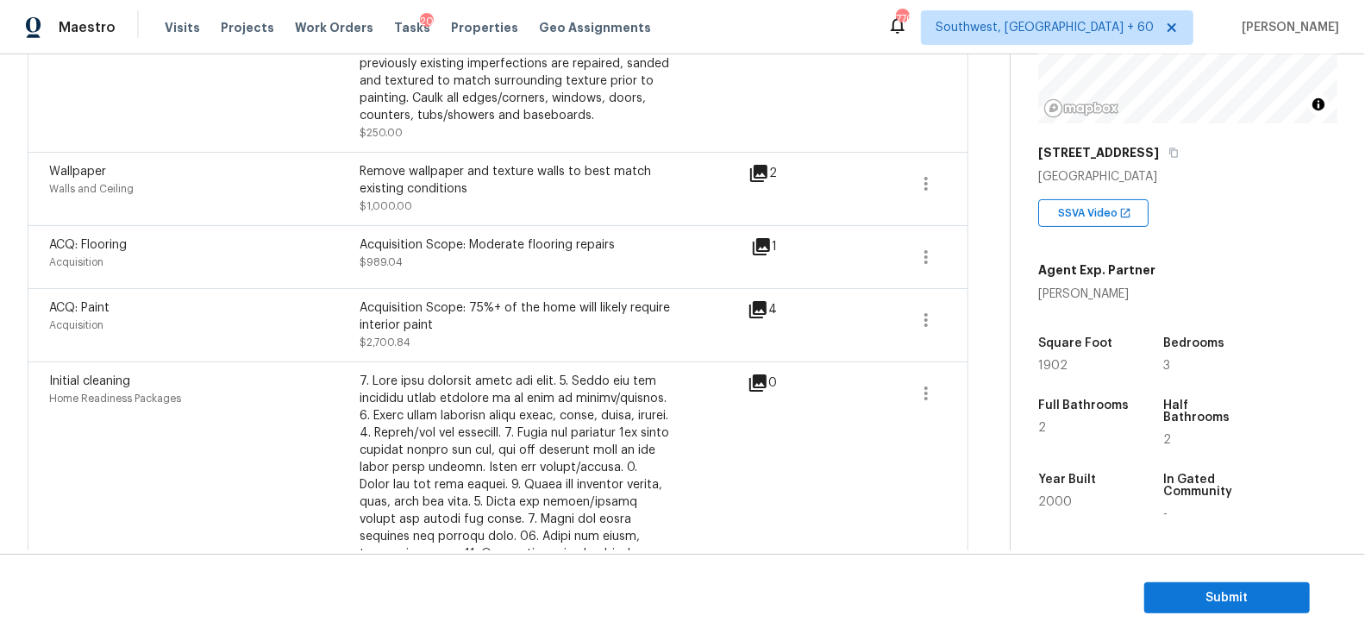
scroll to position [560, 0]
click at [1233, 598] on span "Submit" at bounding box center [1227, 598] width 138 height 22
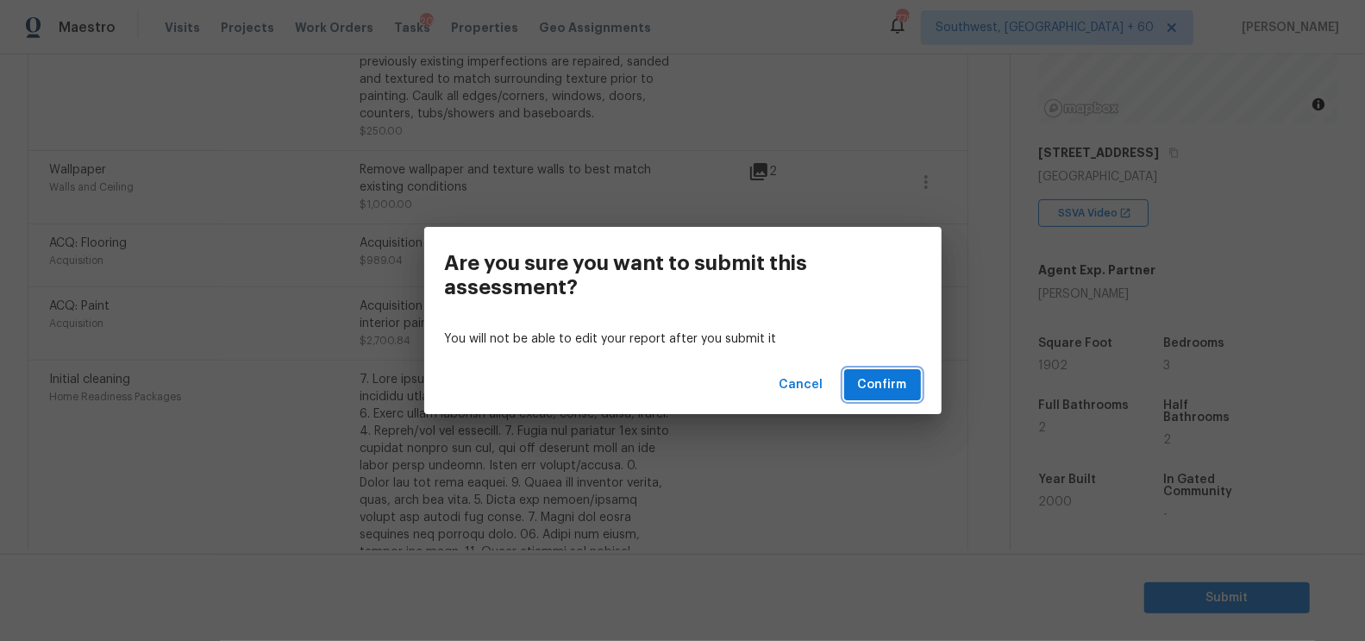
click at [899, 397] on button "Confirm" at bounding box center [882, 385] width 77 height 32
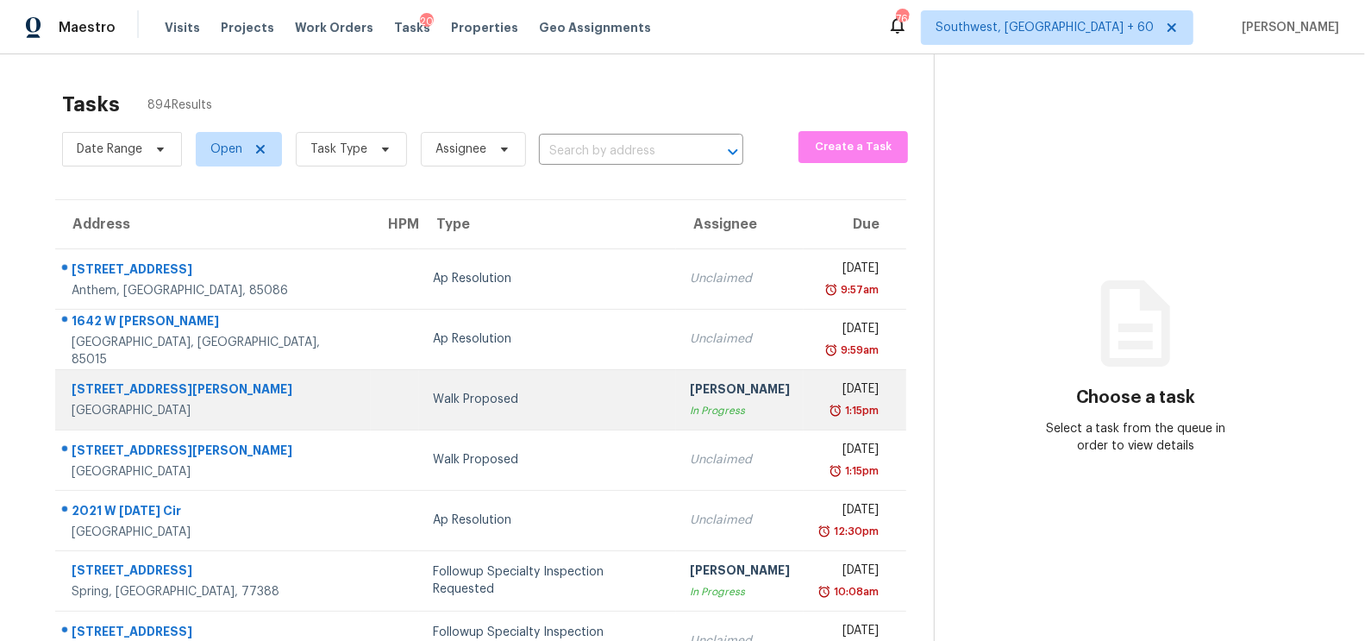
click at [817, 413] on div "1:15pm" at bounding box center [847, 410] width 61 height 17
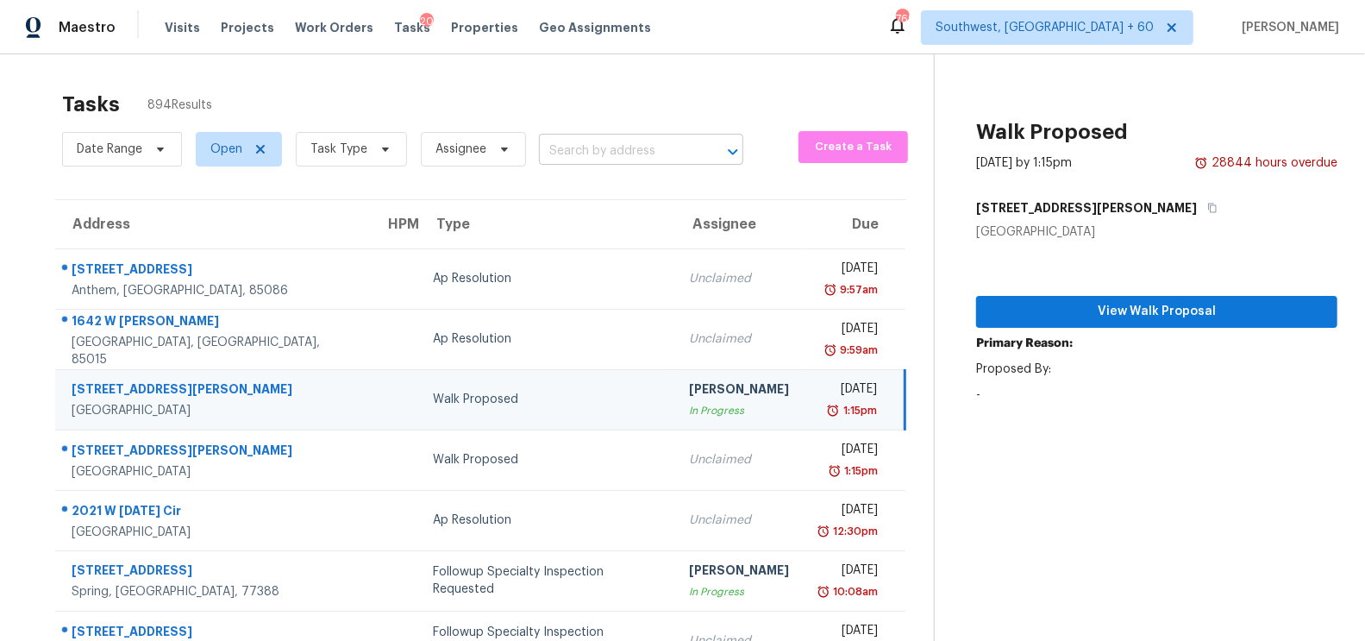
click at [619, 152] on input "text" at bounding box center [617, 151] width 156 height 27
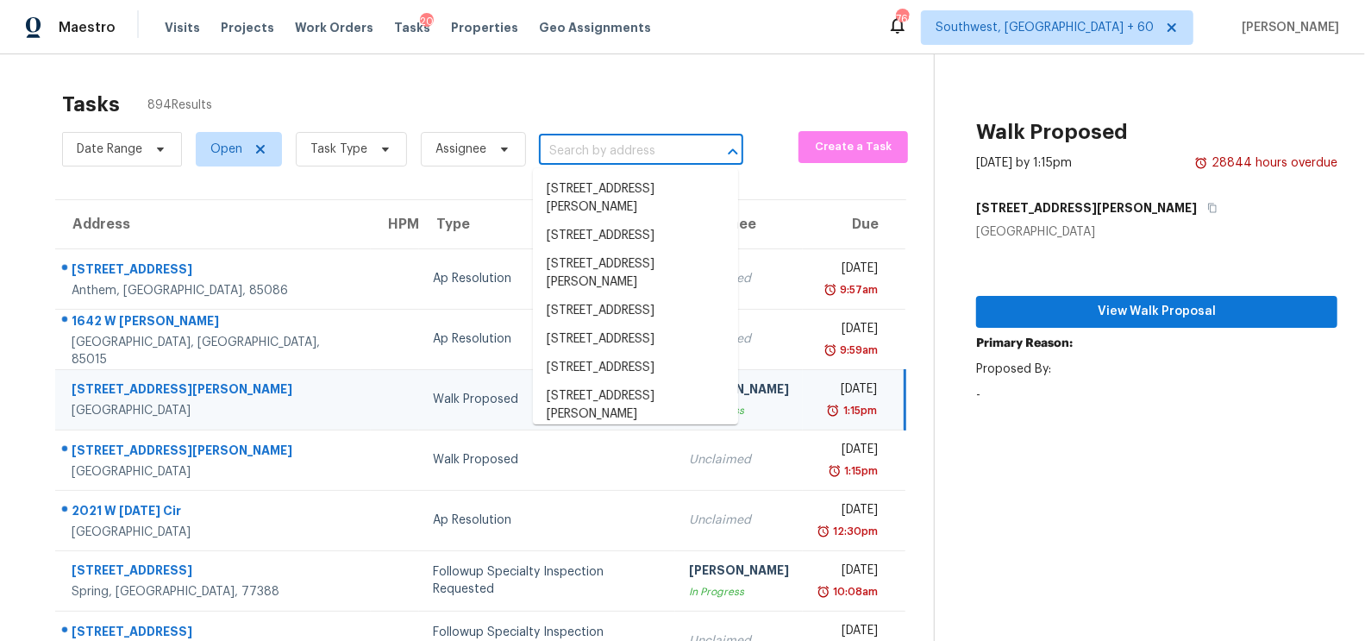
paste input "640 Candela Ct, York, SC 29745"
type input "640 Candela Ct, York, SC 29745"
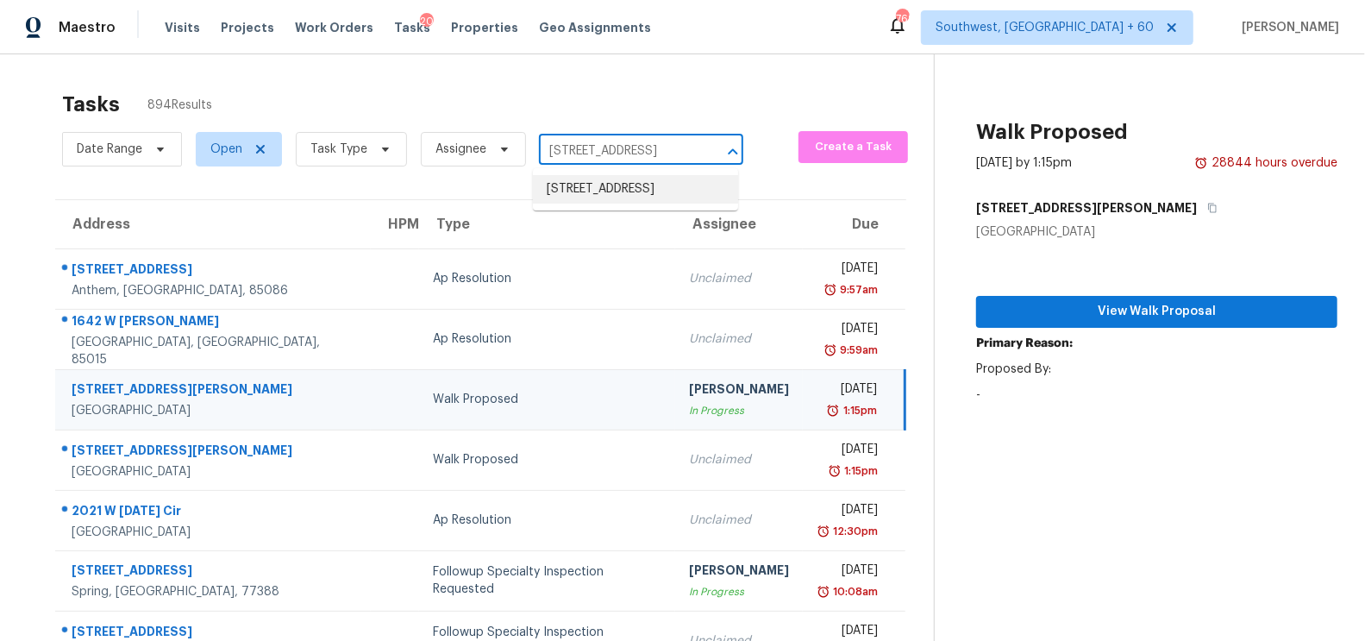
click at [608, 185] on li "640 Candela Ct, York, SC 29745" at bounding box center [635, 189] width 205 height 28
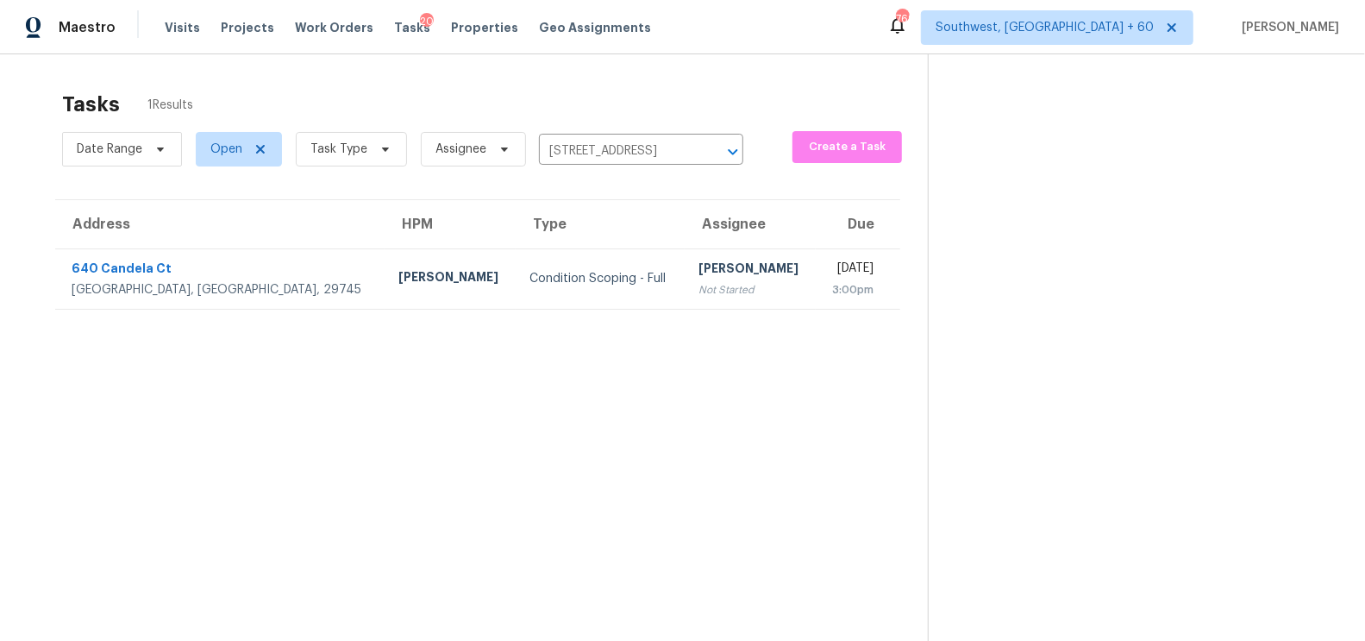
click at [602, 316] on section "Tasks 1 Results Date Range Open Task Type Assignee 640 Candela Ct, York, SC 297…" at bounding box center [478, 388] width 900 height 613
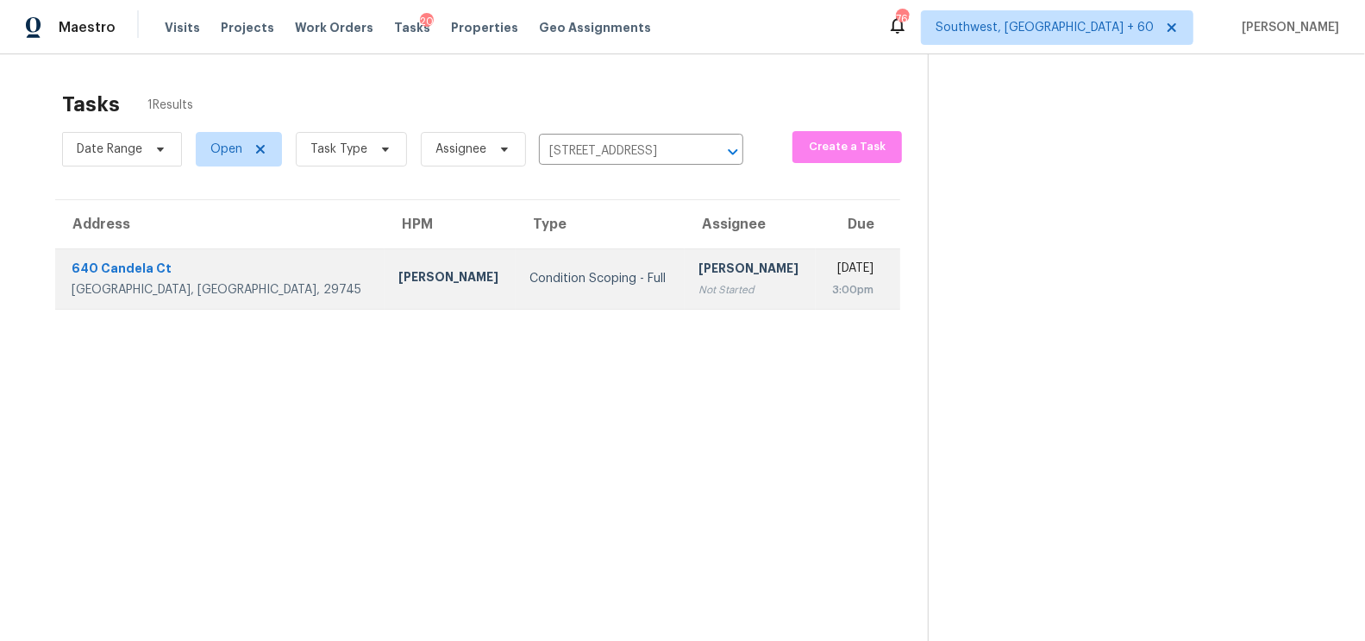
click at [698, 293] on div "Not Started" at bounding box center [749, 289] width 103 height 17
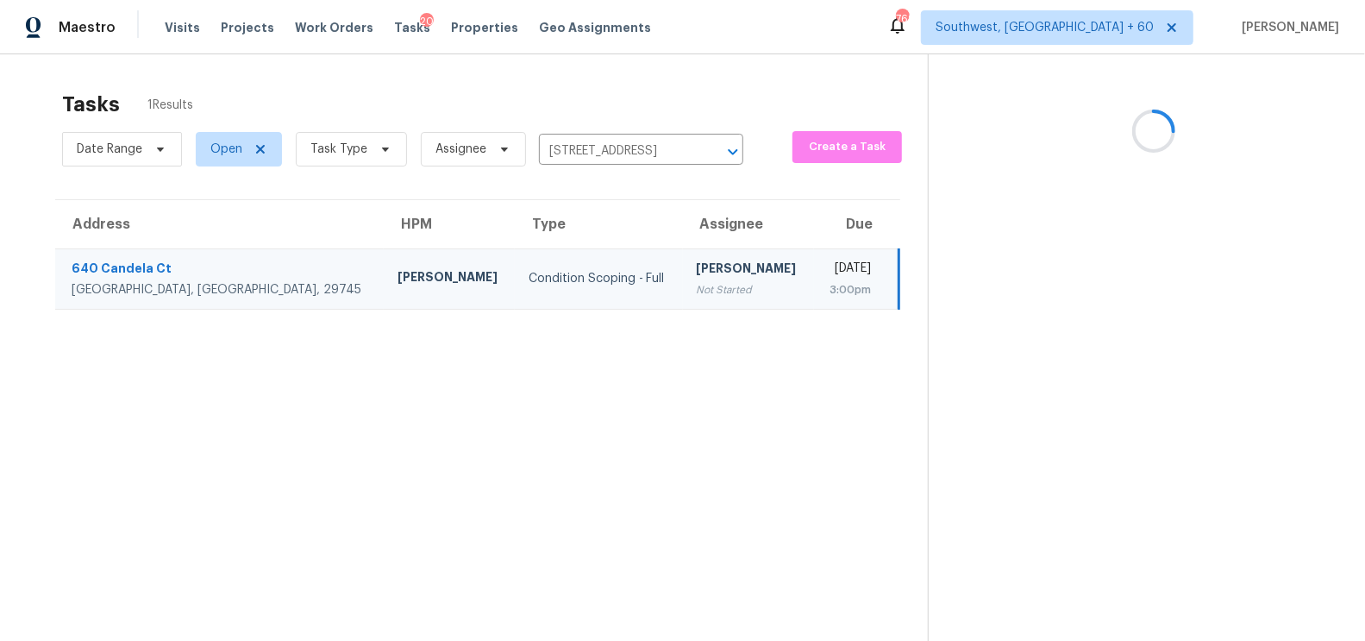
click at [697, 293] on div "Not Started" at bounding box center [748, 289] width 103 height 17
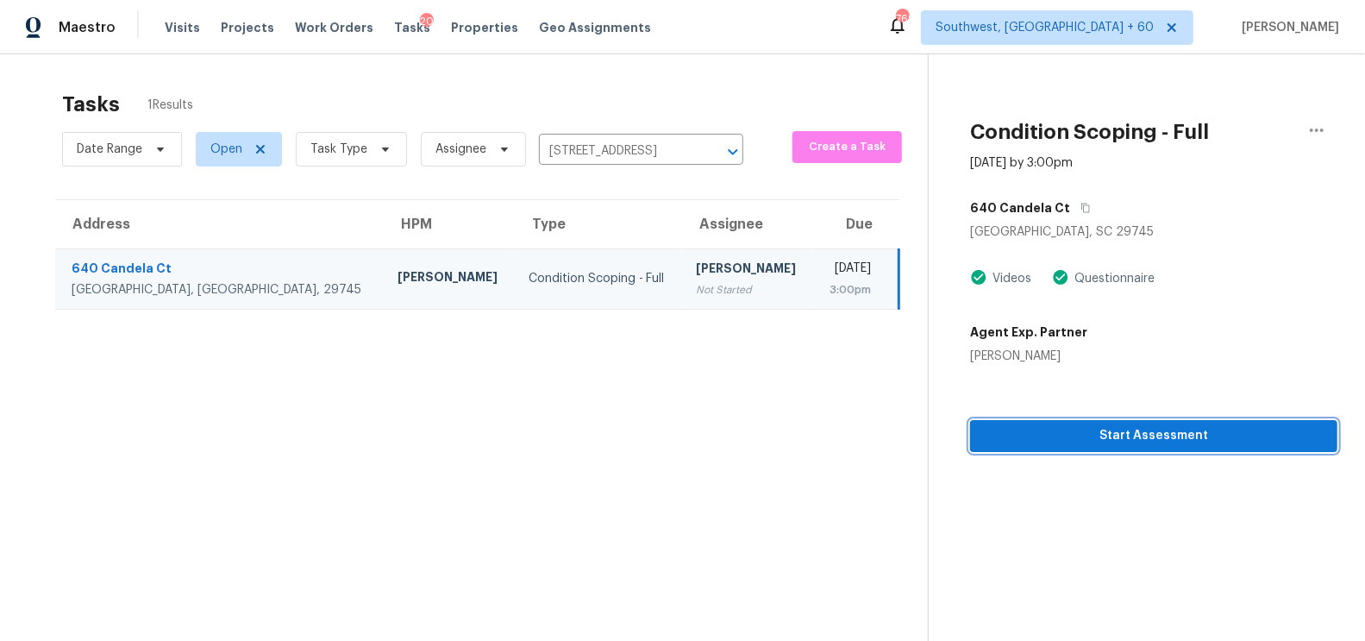
click at [1101, 431] on span "Start Assessment" at bounding box center [1154, 436] width 340 height 22
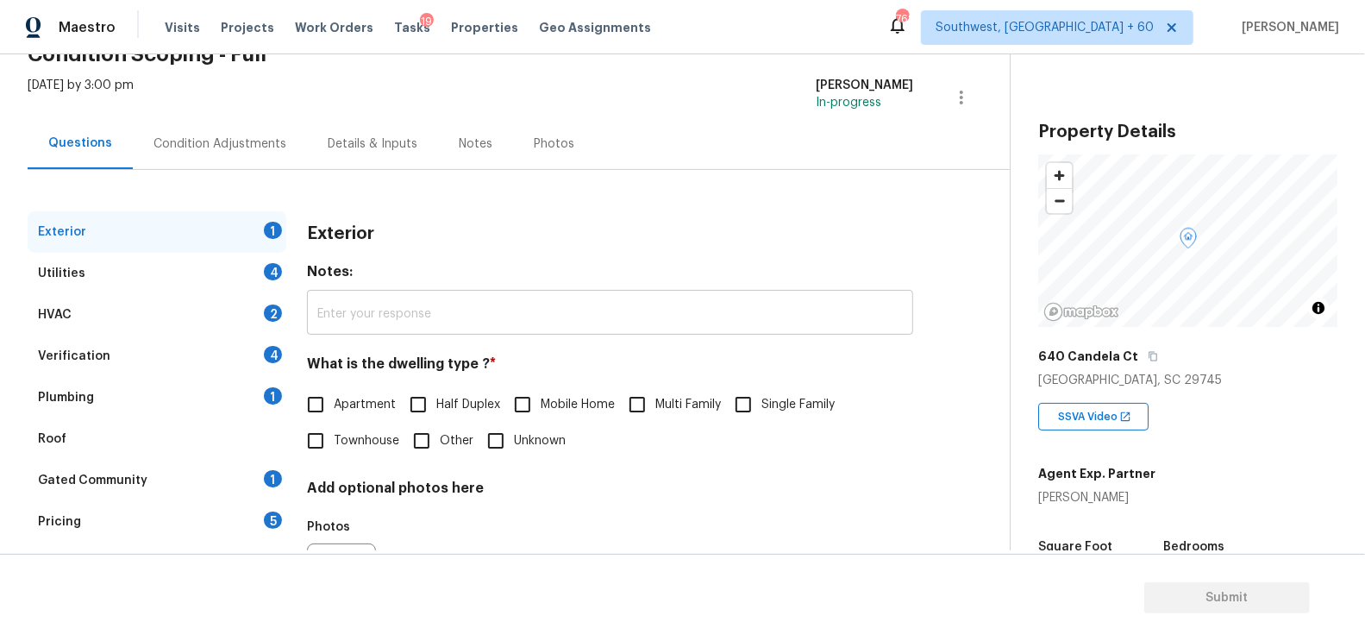
scroll to position [122, 0]
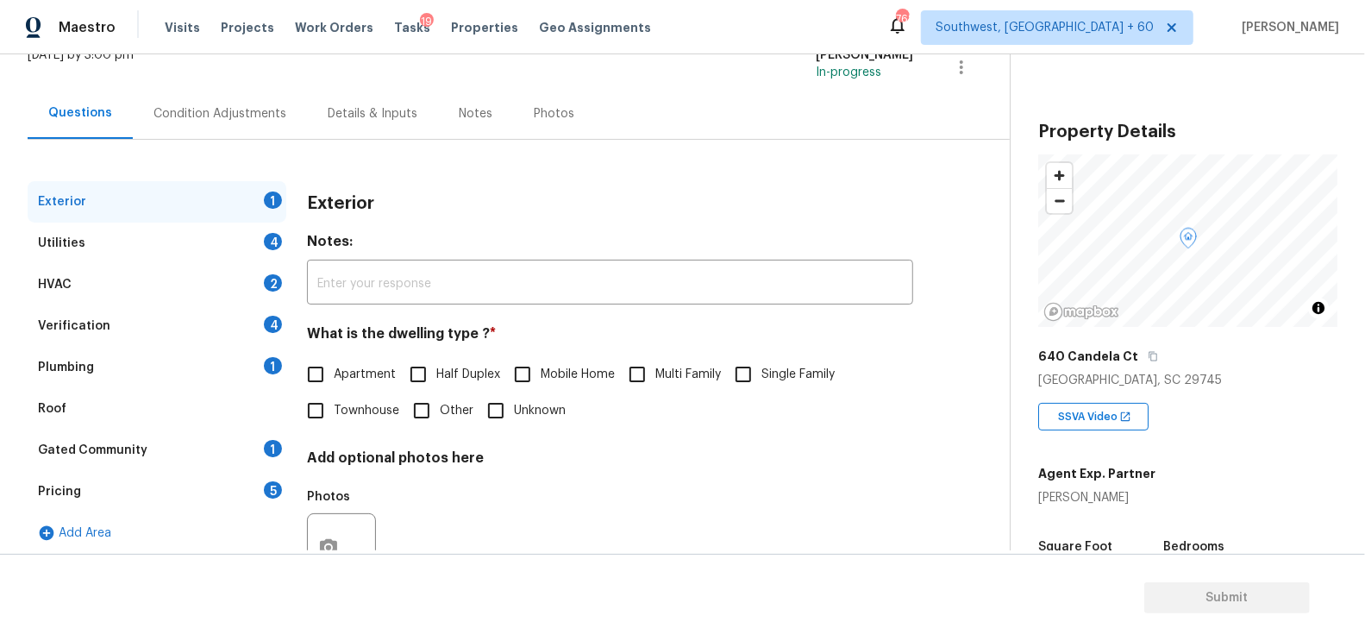
click at [782, 377] on span "Single Family" at bounding box center [797, 375] width 73 height 18
click at [761, 377] on input "Single Family" at bounding box center [743, 374] width 36 height 36
checkbox input "true"
click at [246, 243] on div "Utilities 4" at bounding box center [157, 242] width 259 height 41
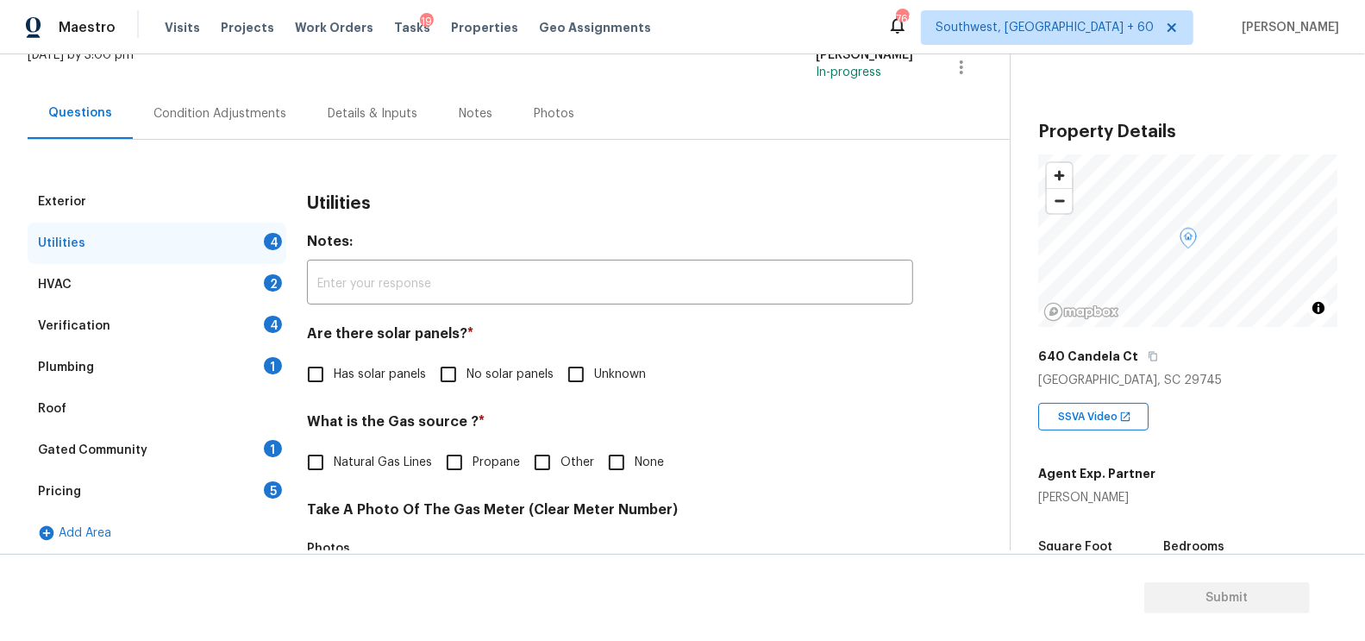
click at [496, 366] on span "No solar panels" at bounding box center [509, 375] width 87 height 18
click at [466, 366] on input "No solar panels" at bounding box center [448, 374] width 36 height 36
checkbox input "true"
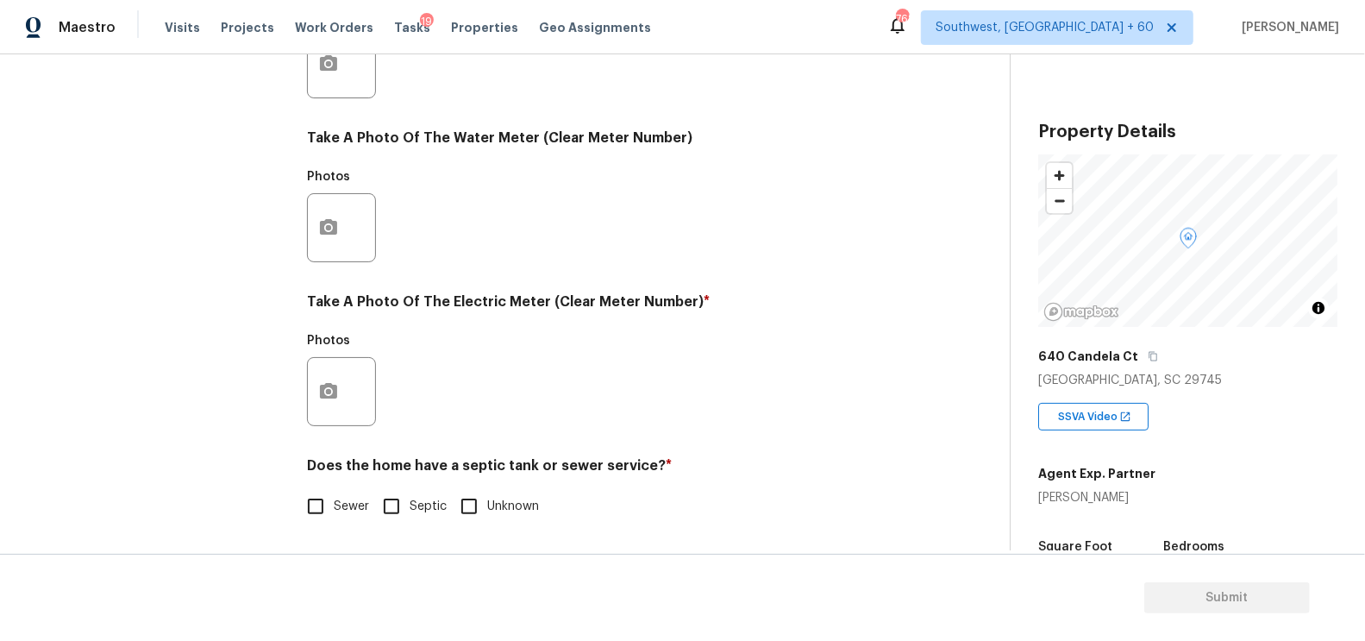
click at [343, 500] on span "Sewer" at bounding box center [351, 507] width 35 height 18
click at [334, 500] on input "Sewer" at bounding box center [315, 506] width 36 height 36
checkbox input "true"
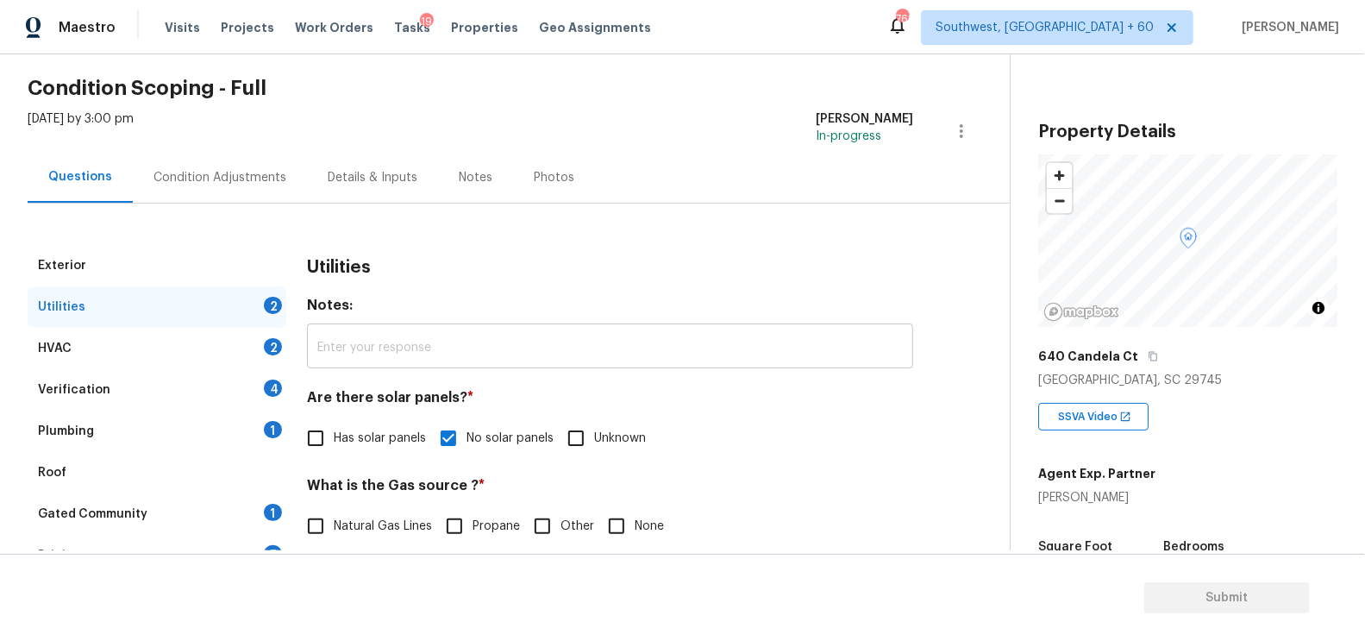
scroll to position [0, 0]
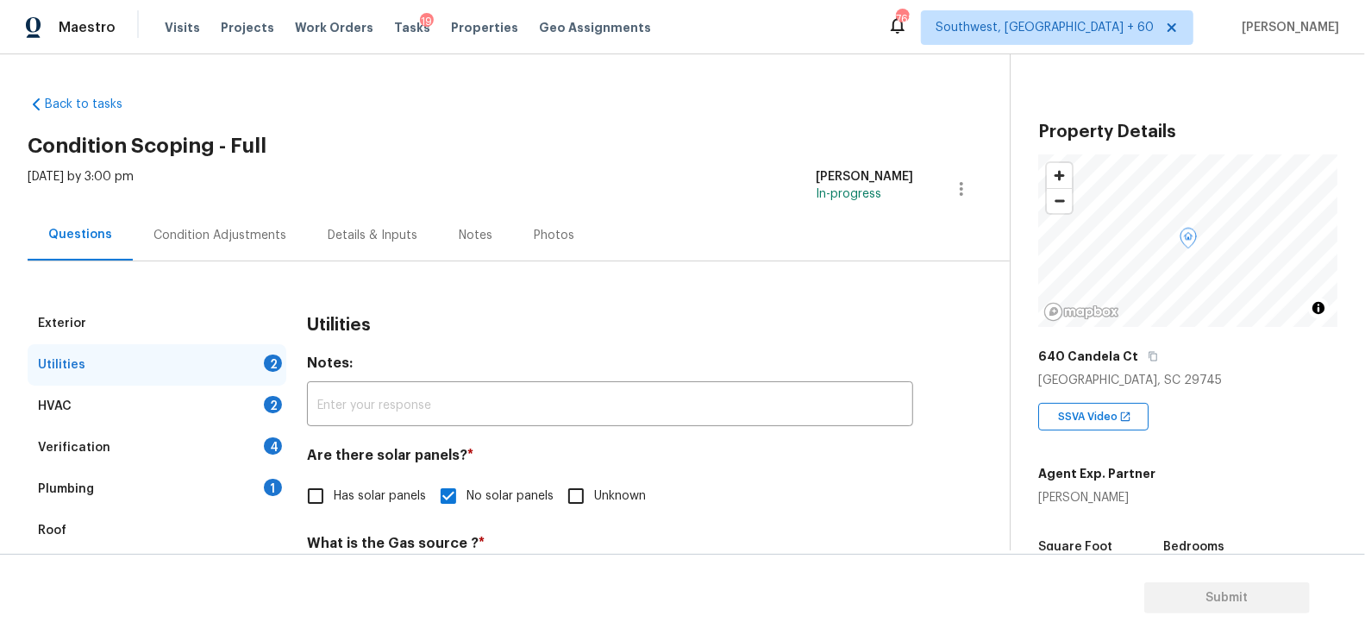
click at [222, 410] on div "HVAC 2" at bounding box center [157, 405] width 259 height 41
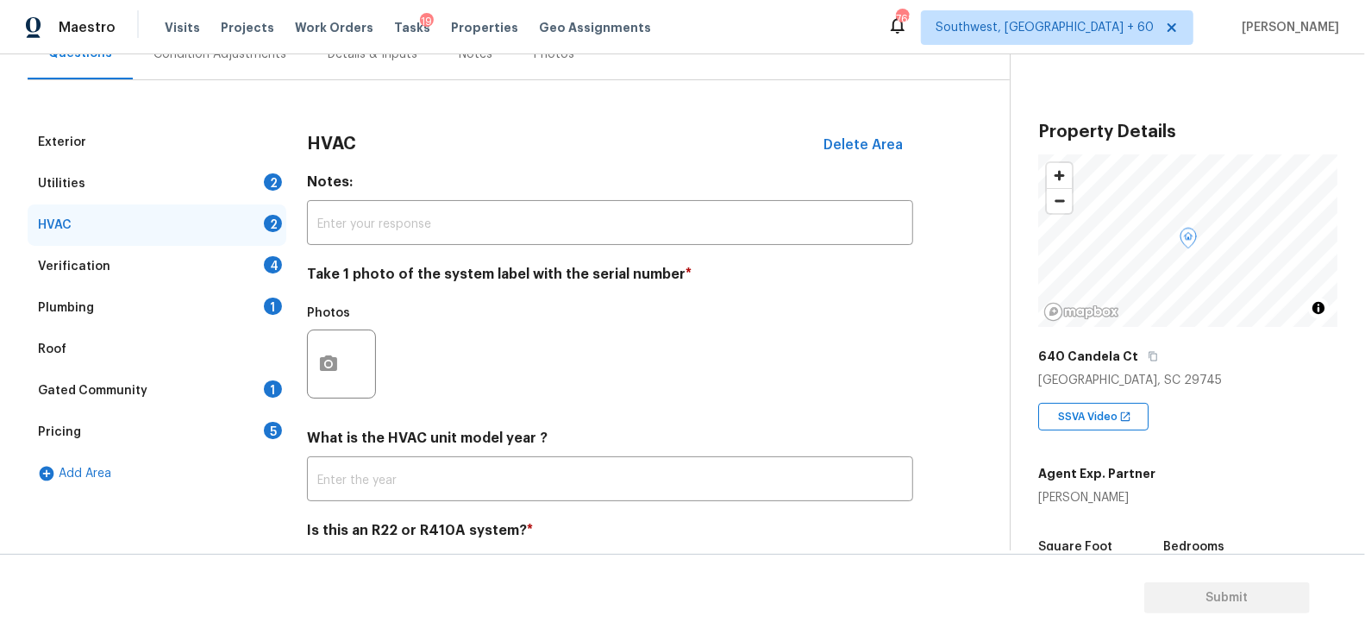
scroll to position [247, 0]
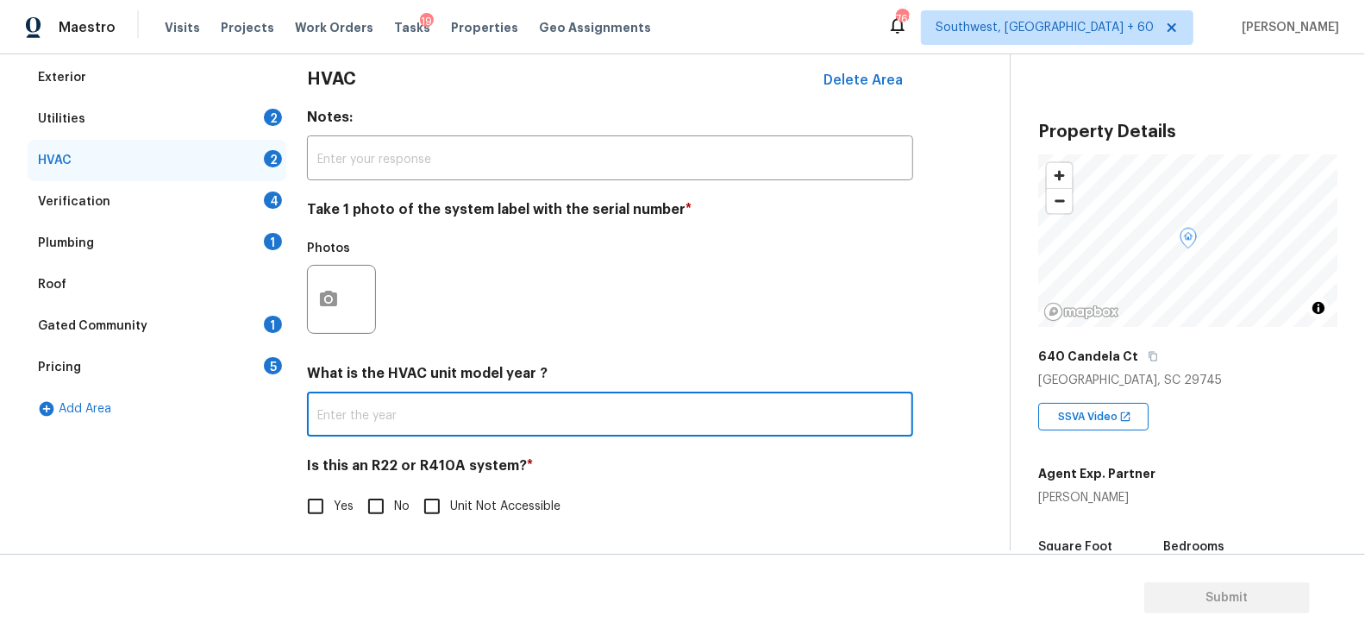
click at [407, 412] on input "text" at bounding box center [610, 416] width 606 height 41
type input "2024"
click at [382, 505] on input "No" at bounding box center [376, 506] width 36 height 36
checkbox input "true"
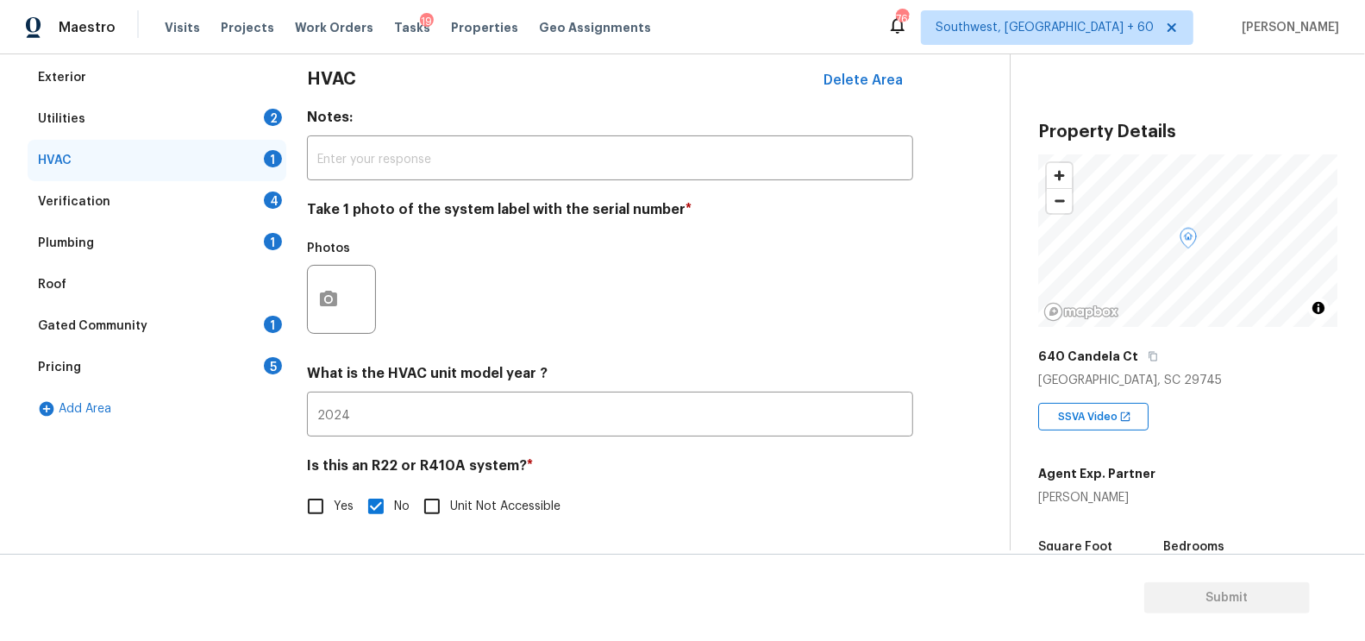
click at [252, 192] on div "Verification 4" at bounding box center [157, 201] width 259 height 41
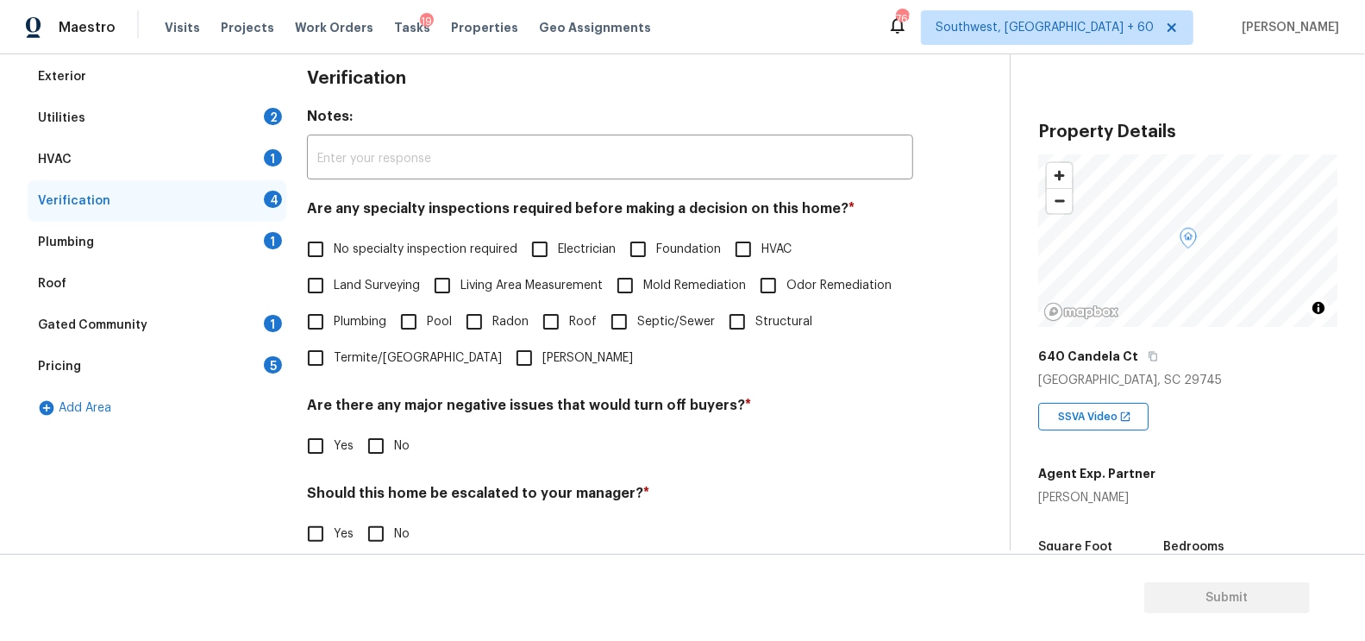
click at [391, 267] on label "Land Surveying" at bounding box center [358, 285] width 122 height 36
click at [334, 267] on input "Land Surveying" at bounding box center [315, 285] width 36 height 36
checkbox input "true"
click at [357, 264] on label "No specialty inspection required" at bounding box center [407, 249] width 220 height 36
click at [334, 264] on input "No specialty inspection required" at bounding box center [315, 249] width 36 height 36
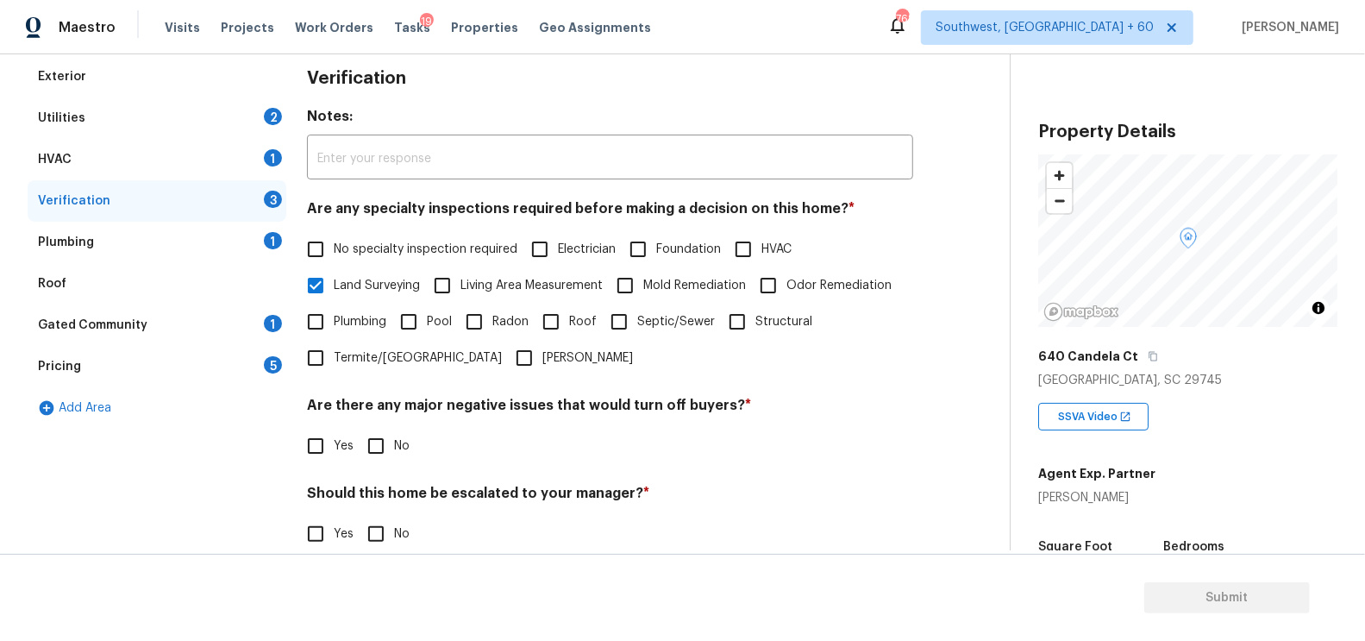
checkbox input "true"
click at [361, 284] on span "Land Surveying" at bounding box center [377, 288] width 86 height 18
click at [334, 284] on input "Land Surveying" at bounding box center [315, 287] width 36 height 36
checkbox input "false"
click at [380, 439] on input "No" at bounding box center [376, 446] width 36 height 36
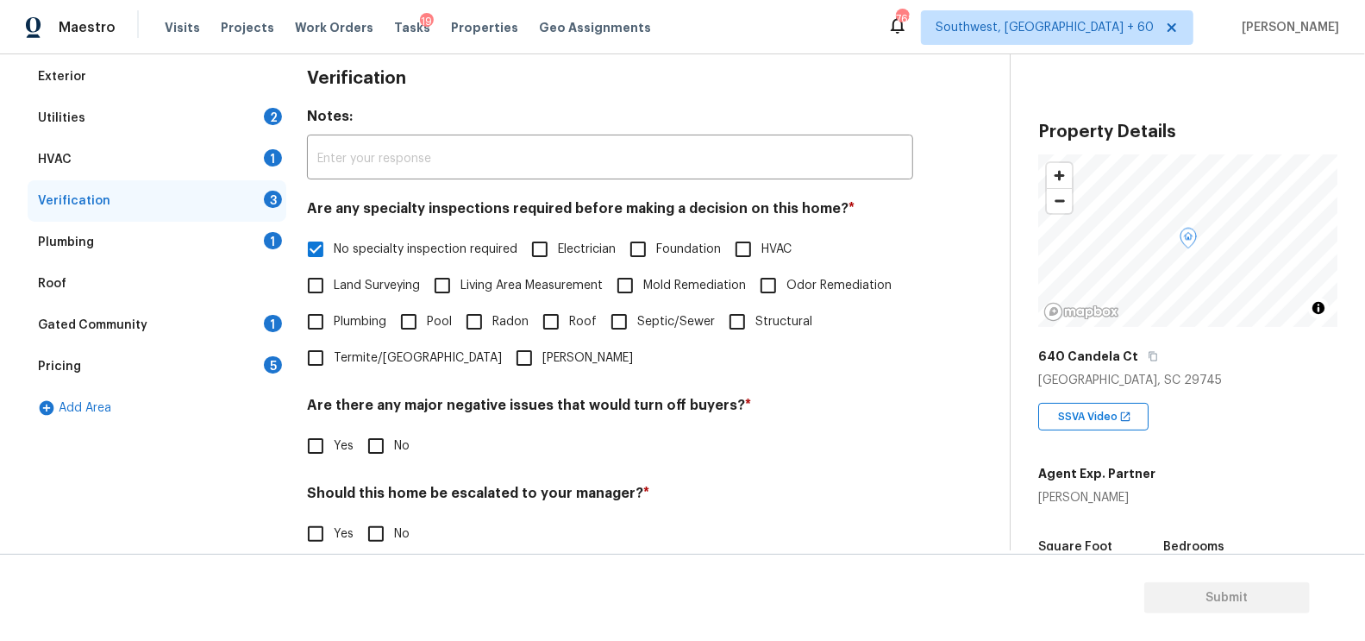
checkbox input "true"
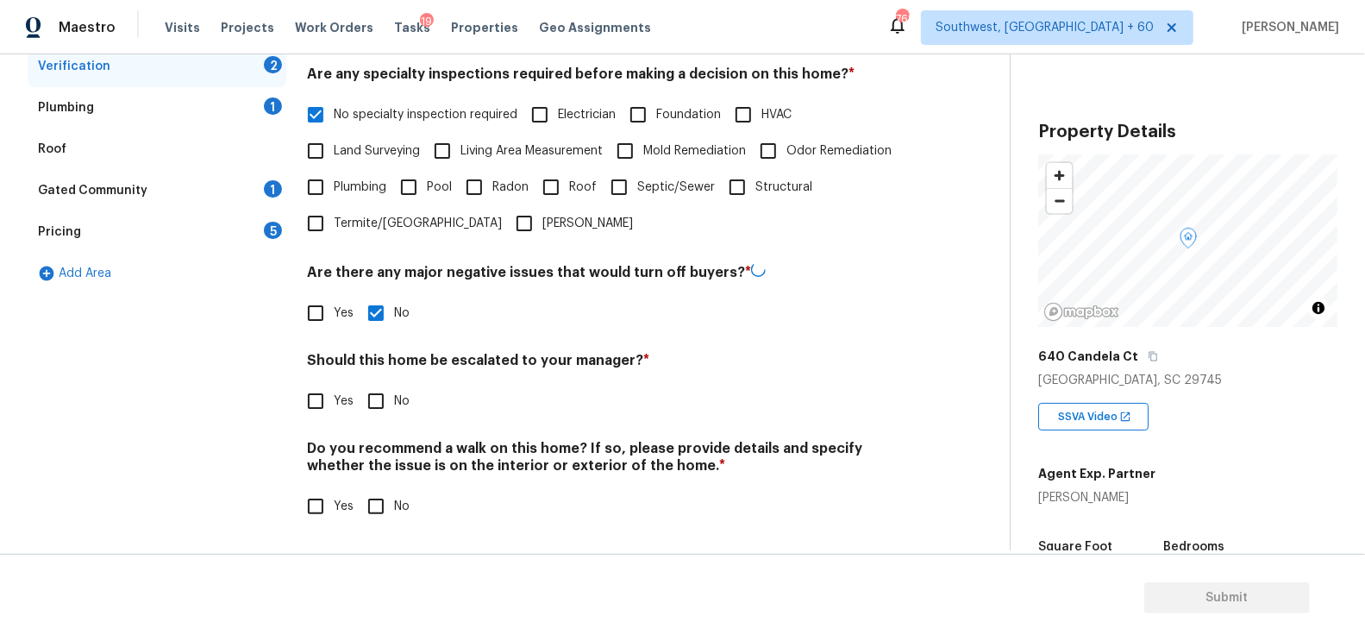
scroll to position [379, 0]
click at [380, 391] on input "No" at bounding box center [376, 401] width 36 height 36
checkbox input "true"
click at [382, 485] on div "Do you recommend a walk on this home? If so, please provide details and specify…" at bounding box center [610, 482] width 606 height 85
click at [386, 503] on input "No" at bounding box center [376, 506] width 36 height 36
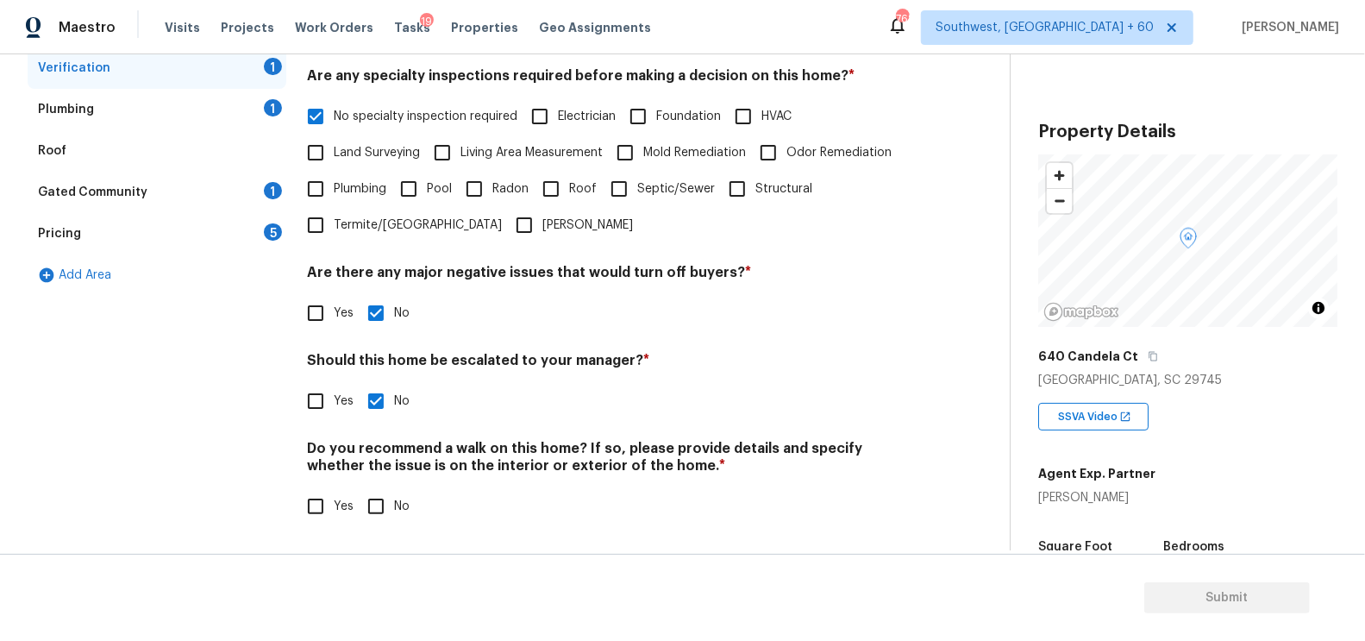
checkbox input "true"
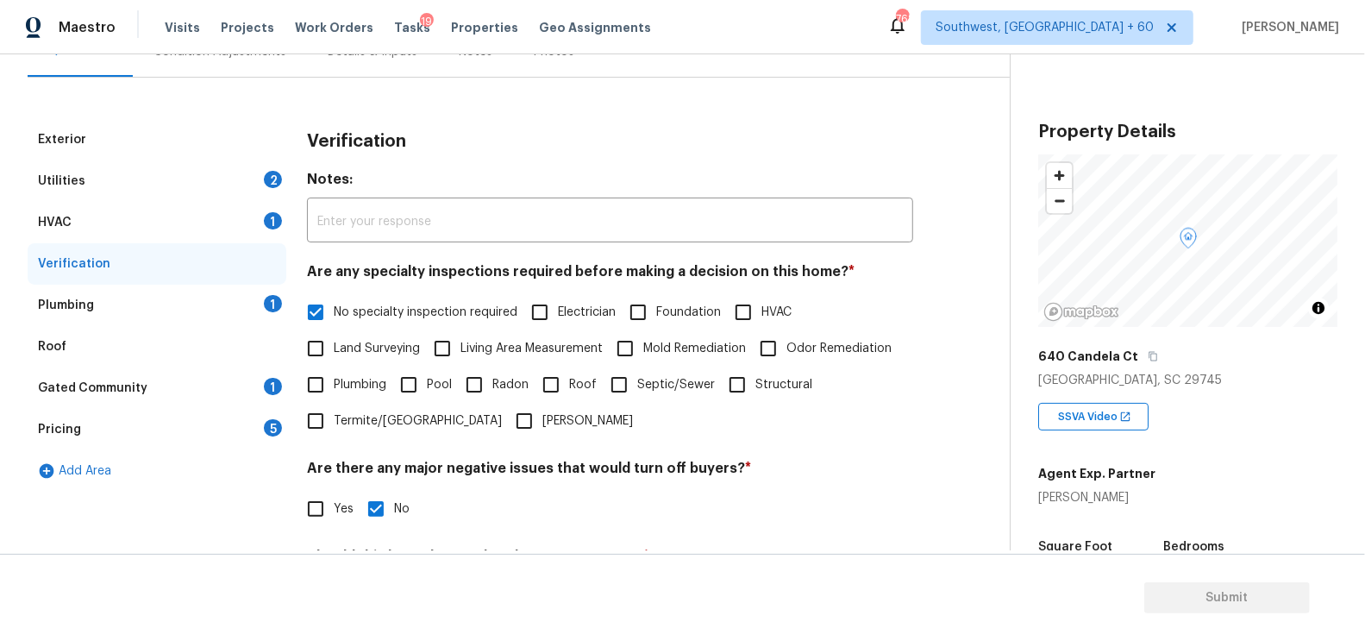
click at [200, 297] on div "Plumbing 1" at bounding box center [157, 305] width 259 height 41
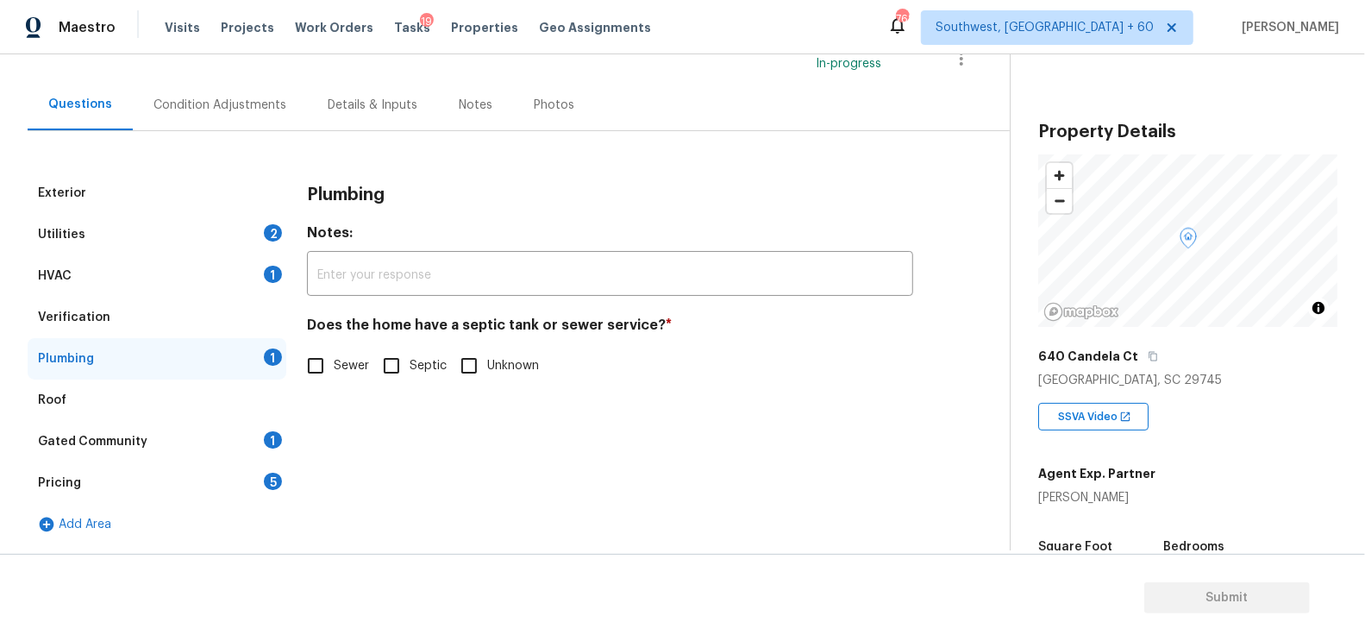
scroll to position [129, 0]
click at [332, 360] on input "Sewer" at bounding box center [315, 366] width 36 height 36
checkbox input "true"
click at [257, 448] on div "Gated Community 1" at bounding box center [157, 442] width 259 height 41
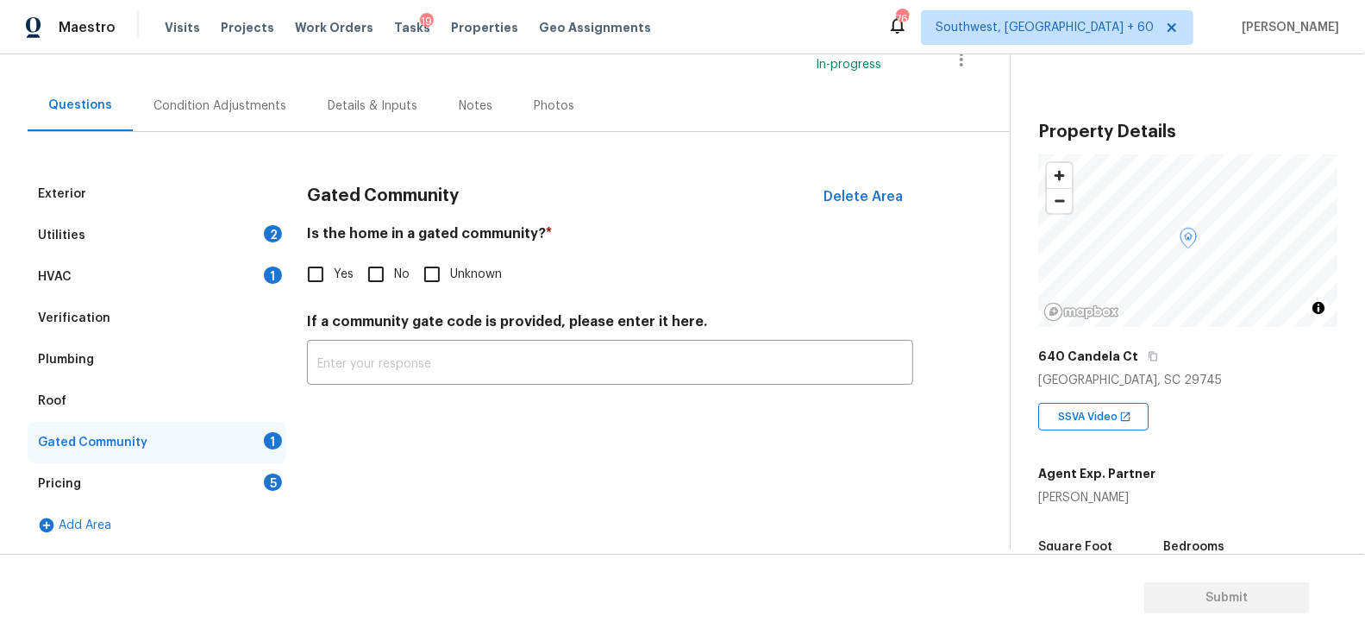
click at [385, 281] on input "No" at bounding box center [376, 274] width 36 height 36
checkbox input "true"
click at [260, 469] on div "Pricing 5" at bounding box center [157, 483] width 259 height 41
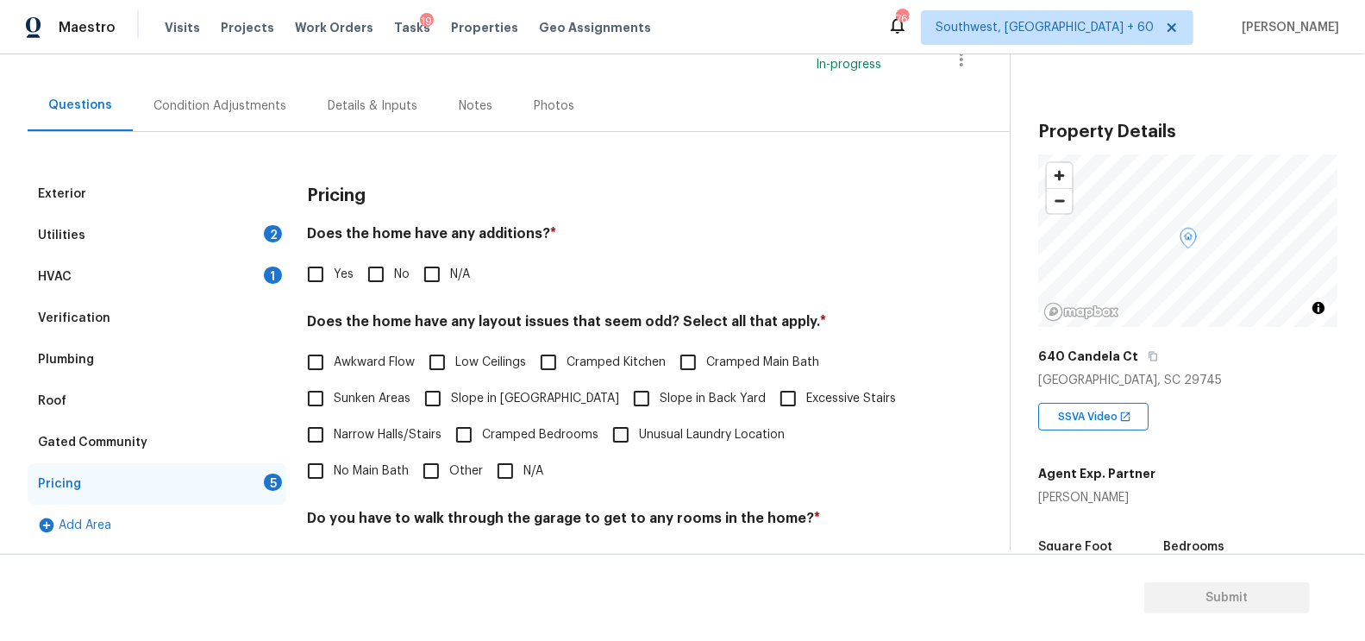
click at [395, 266] on span "No" at bounding box center [402, 275] width 16 height 18
click at [394, 264] on input "No" at bounding box center [376, 274] width 36 height 36
checkbox input "true"
click at [487, 486] on label "N/A" at bounding box center [515, 472] width 56 height 36
click at [487, 486] on input "N/A" at bounding box center [505, 472] width 36 height 36
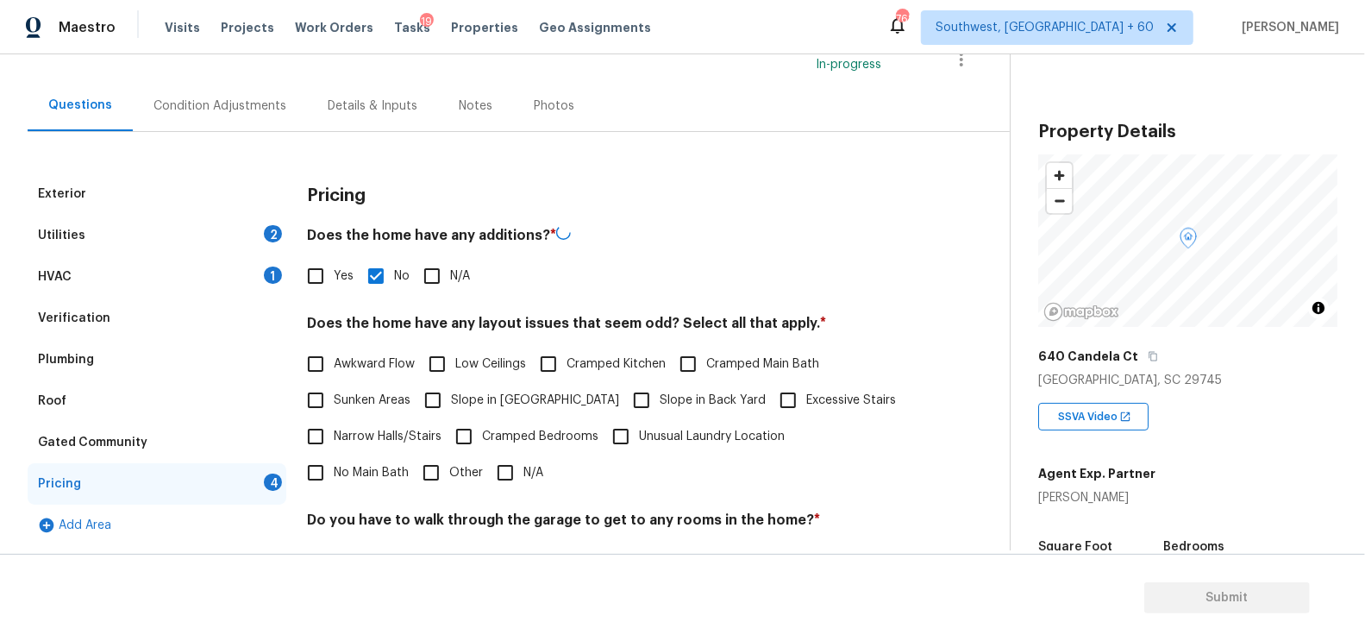
checkbox input "true"
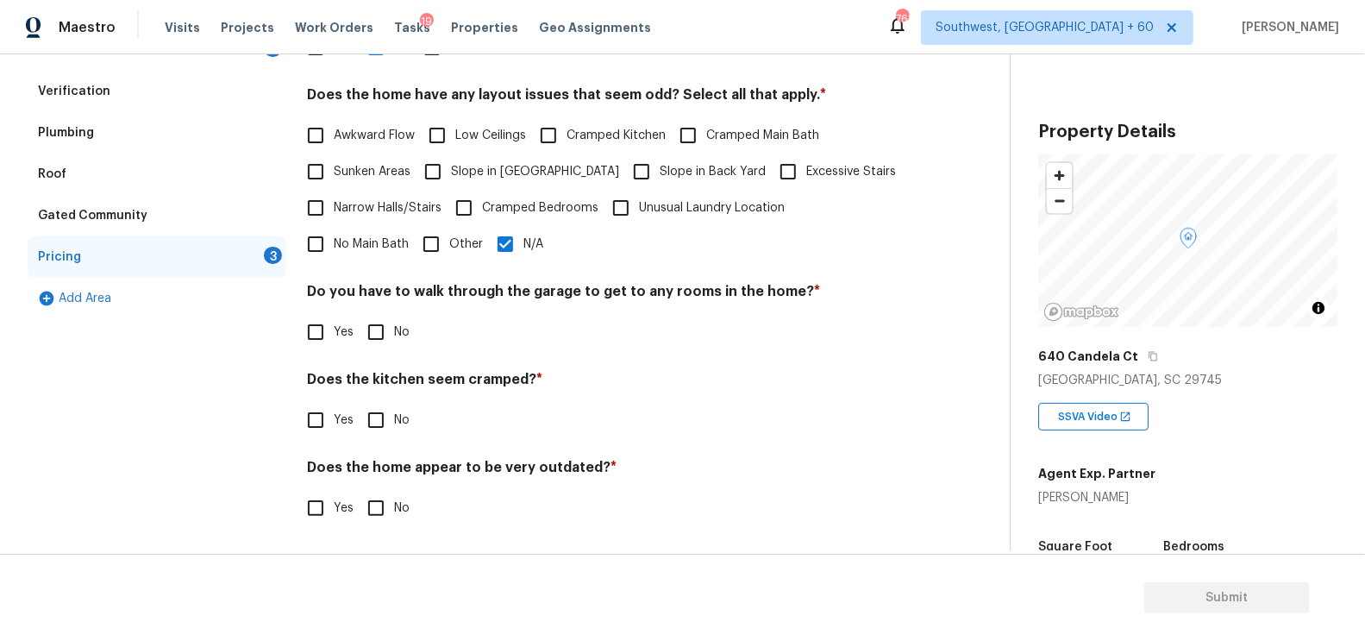
scroll to position [356, 0]
click at [385, 325] on input "No" at bounding box center [376, 332] width 36 height 36
checkbox input "true"
click at [391, 436] on input "No" at bounding box center [376, 420] width 36 height 36
checkbox input "true"
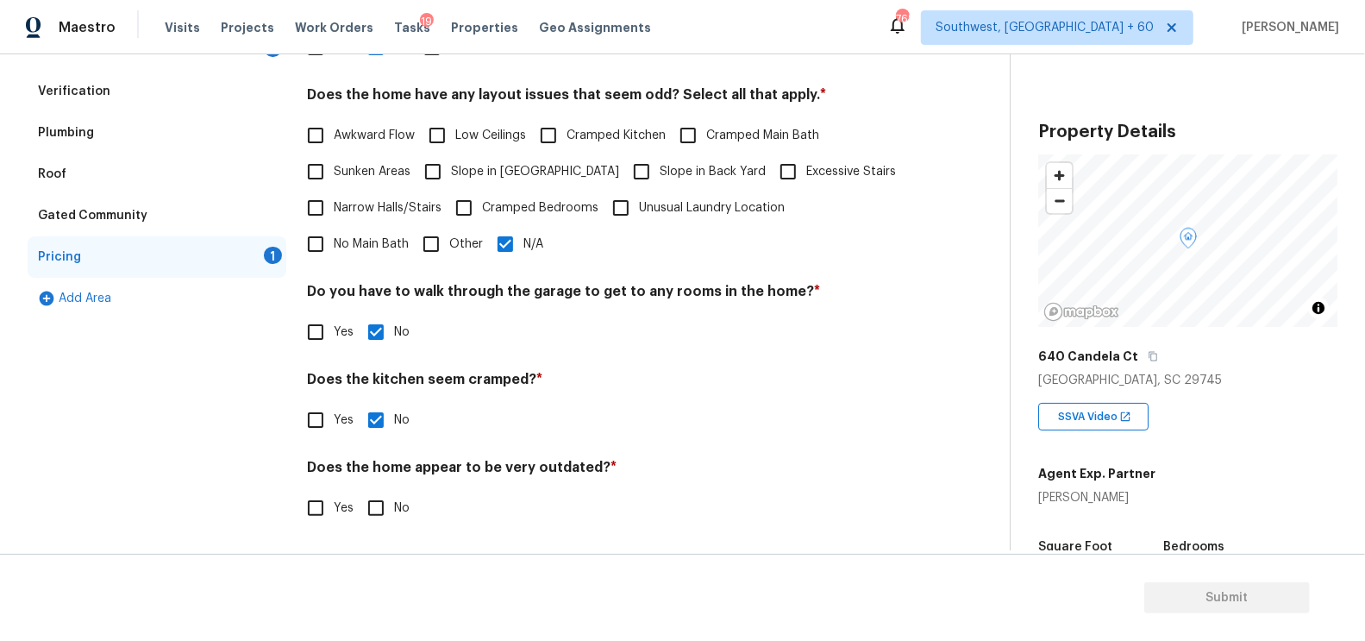
click at [395, 508] on span "No" at bounding box center [402, 508] width 16 height 18
click at [394, 508] on input "No" at bounding box center [376, 508] width 36 height 36
checkbox input "true"
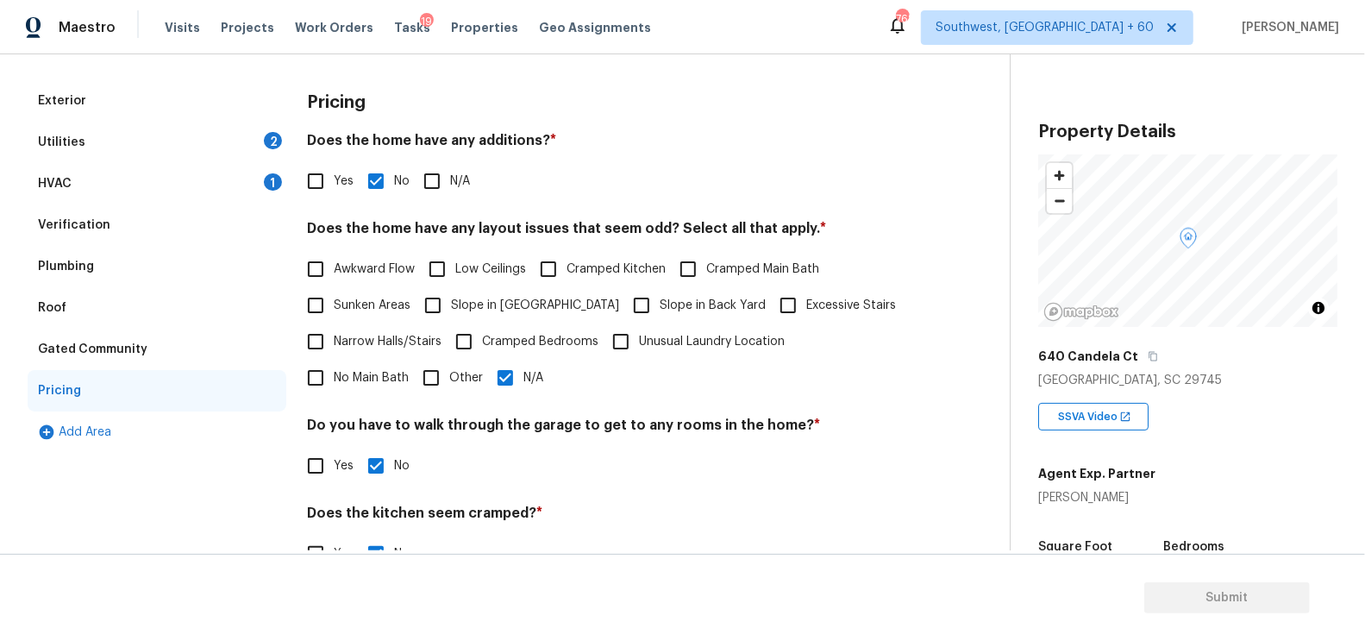
scroll to position [0, 0]
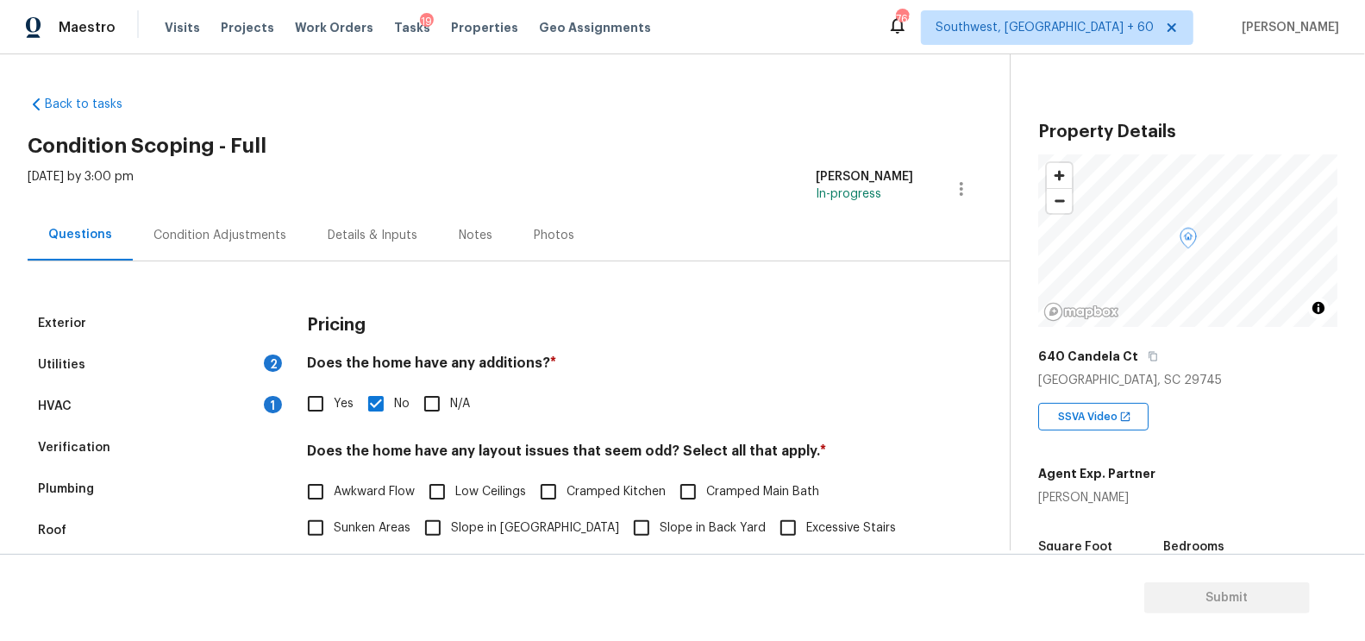
click at [219, 222] on div "Condition Adjustments" at bounding box center [220, 235] width 174 height 51
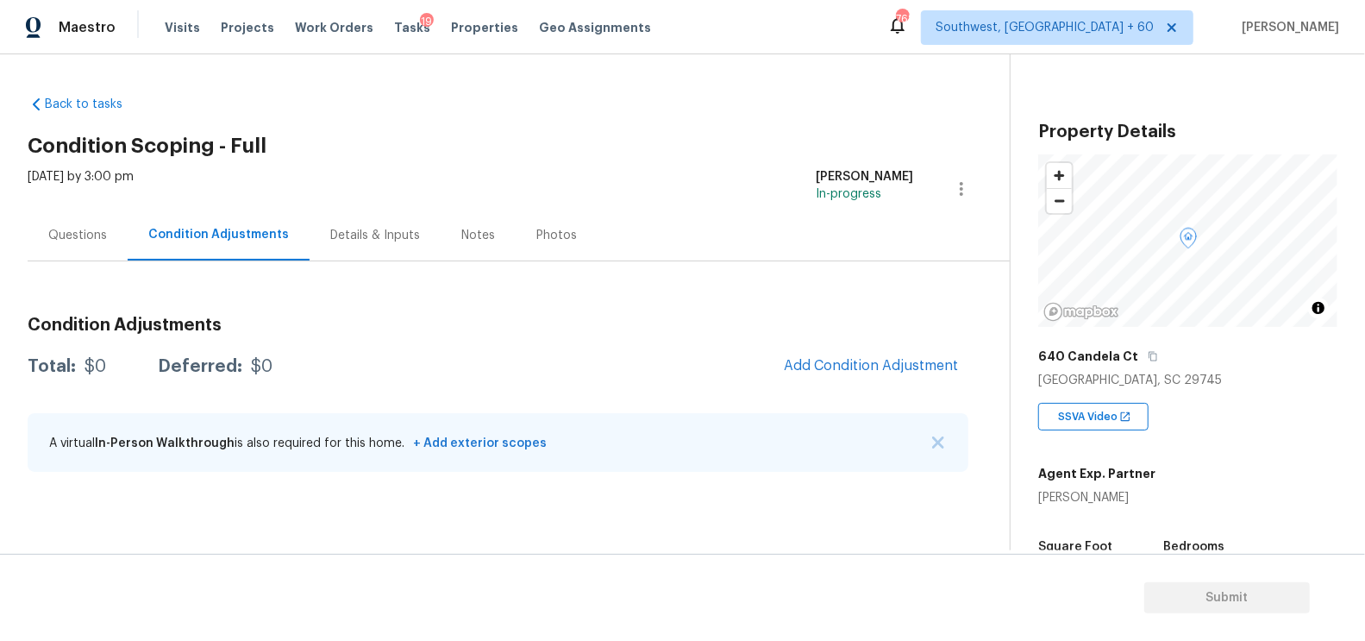
click at [856, 343] on div "Condition Adjustments Total: $0 Deferred: $0 Add Condition Adjustment A virtual…" at bounding box center [498, 395] width 941 height 185
click at [864, 361] on span "Add Condition Adjustment" at bounding box center [871, 366] width 174 height 16
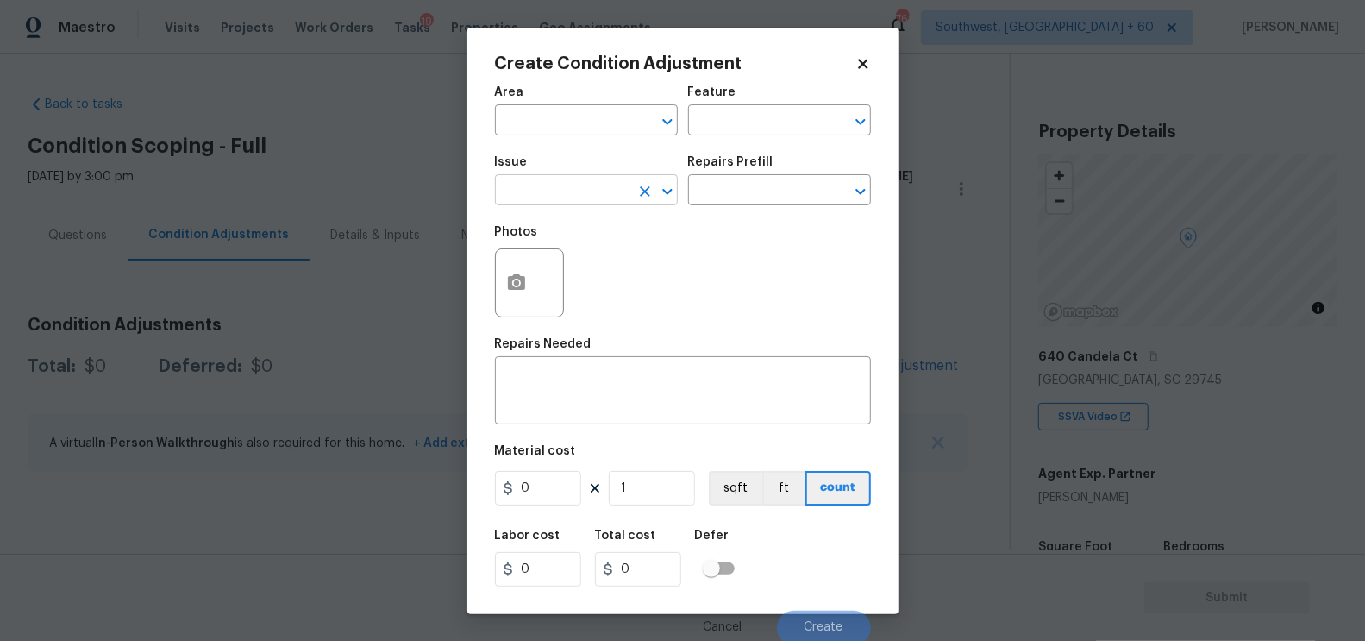
click at [574, 193] on input "text" at bounding box center [562, 191] width 135 height 27
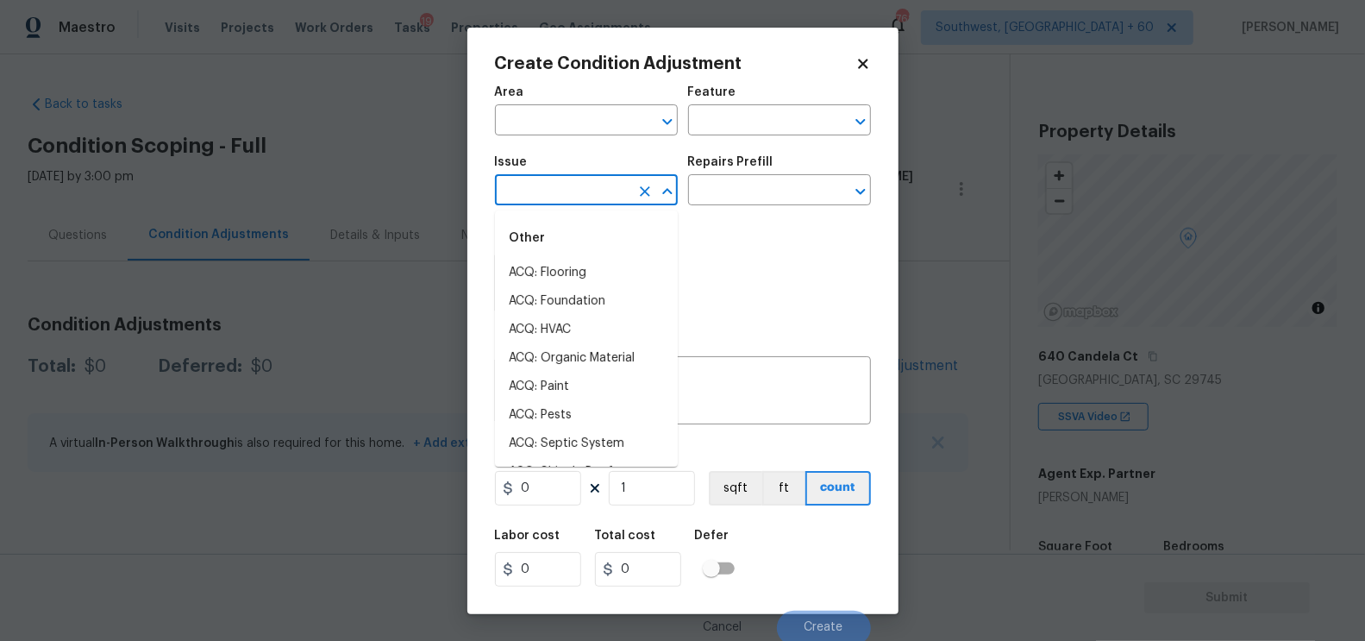
click at [574, 193] on input "text" at bounding box center [562, 191] width 135 height 27
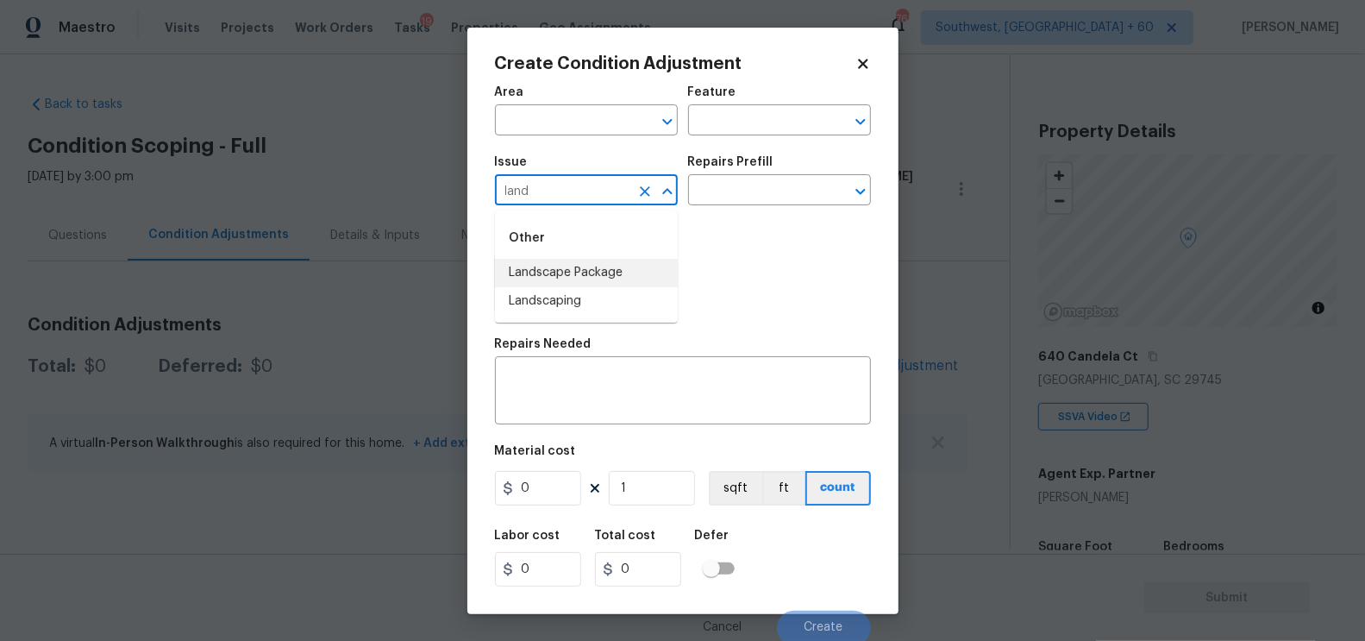
click at [587, 276] on li "Landscape Package" at bounding box center [586, 273] width 183 height 28
type input "Landscape Package"
click at [733, 191] on input "text" at bounding box center [755, 191] width 135 height 27
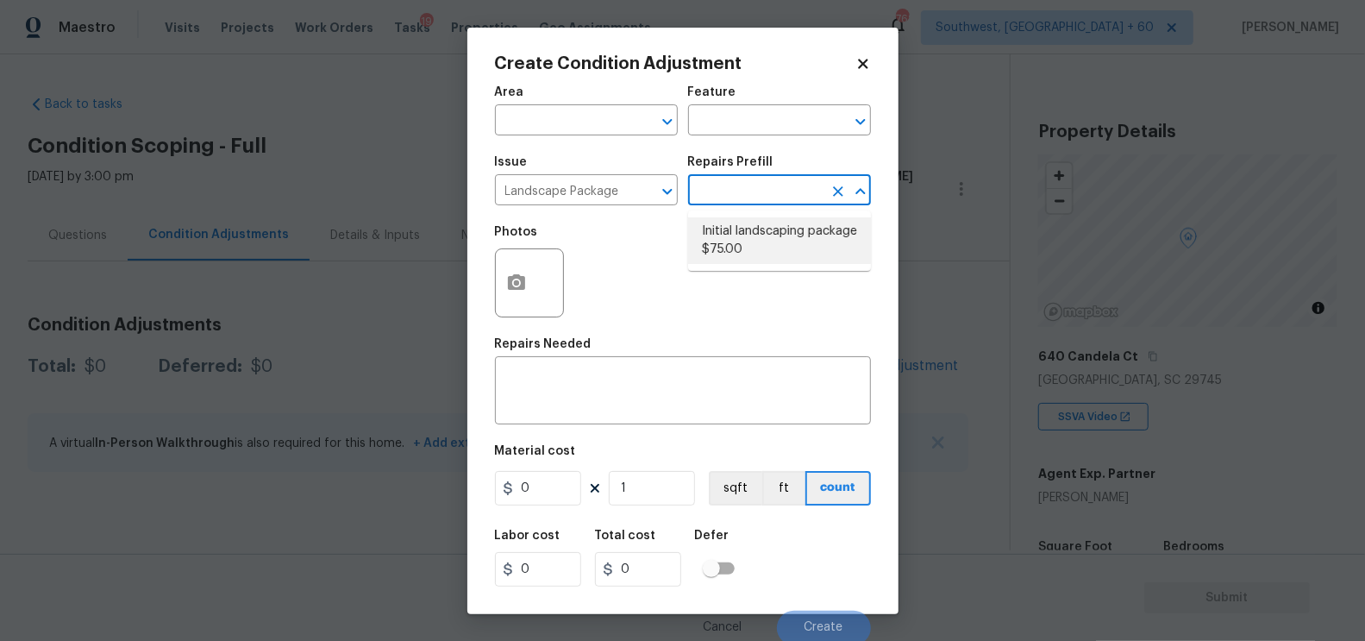
click at [751, 238] on li "Initial landscaping package $75.00" at bounding box center [779, 240] width 183 height 47
type input "Home Readiness Packages"
type textarea "Mowing of grass up to 6" in height. Mow, edge along driveways & sidewalks, trim…"
type input "75"
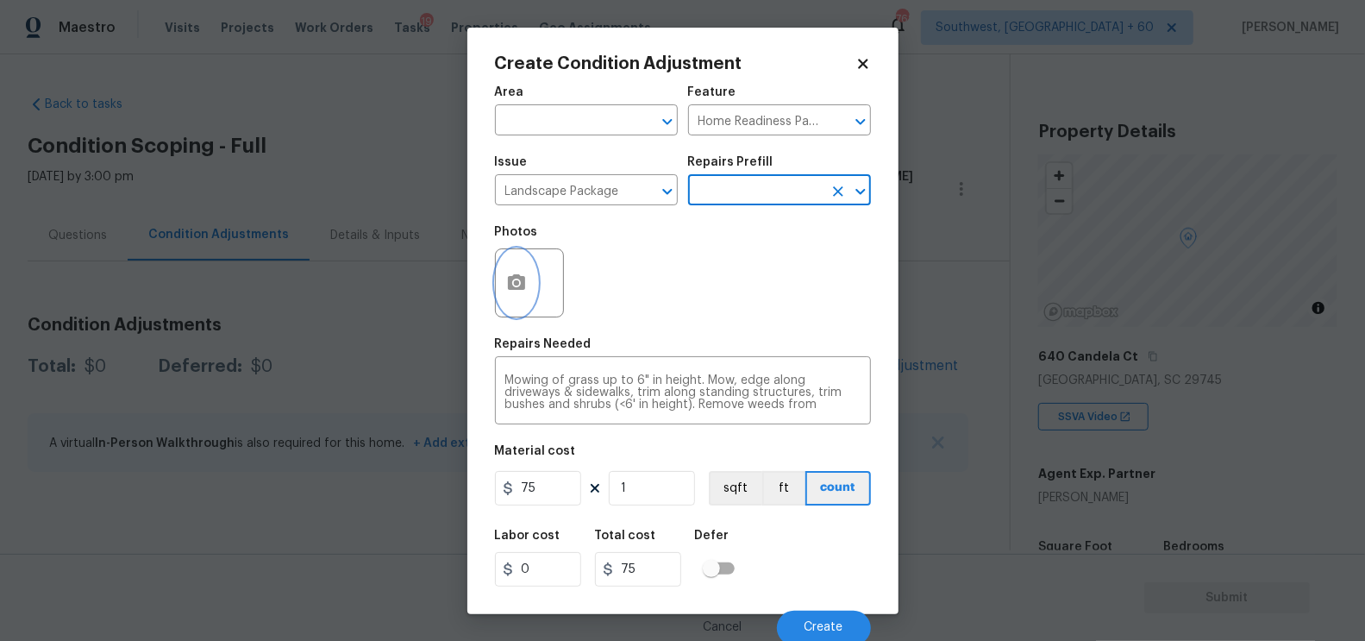
click at [523, 300] on button "button" at bounding box center [516, 282] width 41 height 67
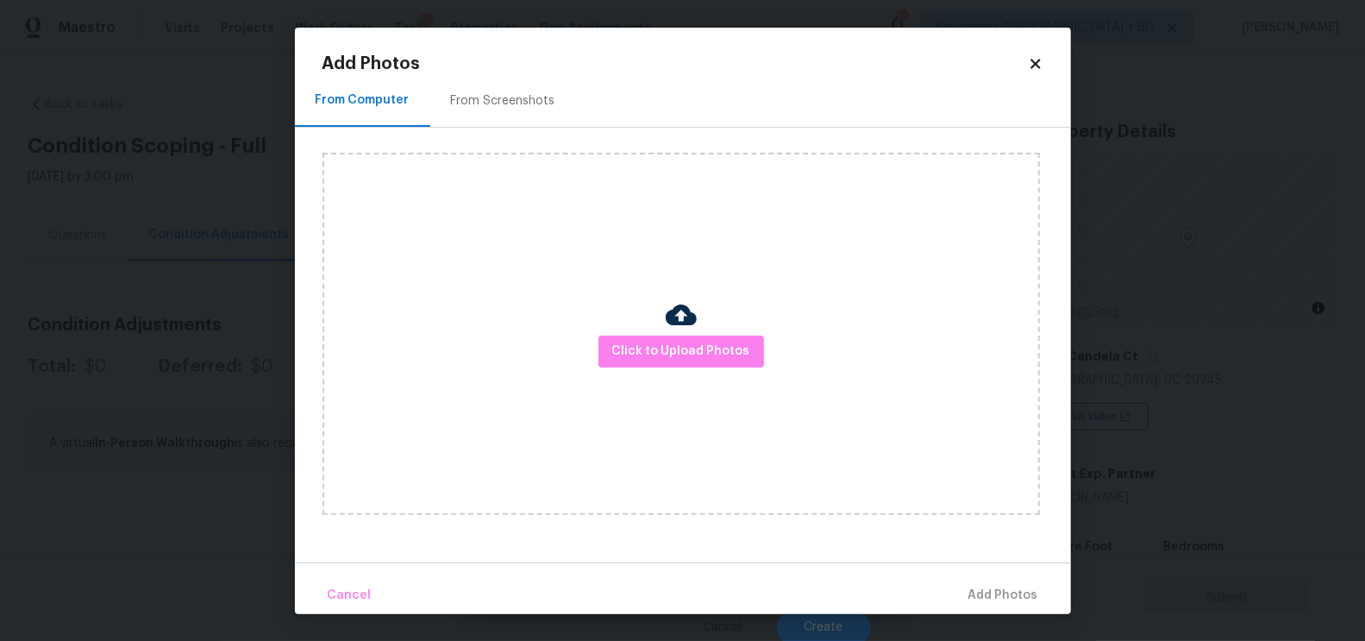
click at [533, 68] on h2 "Add Photos" at bounding box center [674, 63] width 705 height 17
click at [516, 97] on div "From Screenshots" at bounding box center [503, 100] width 104 height 17
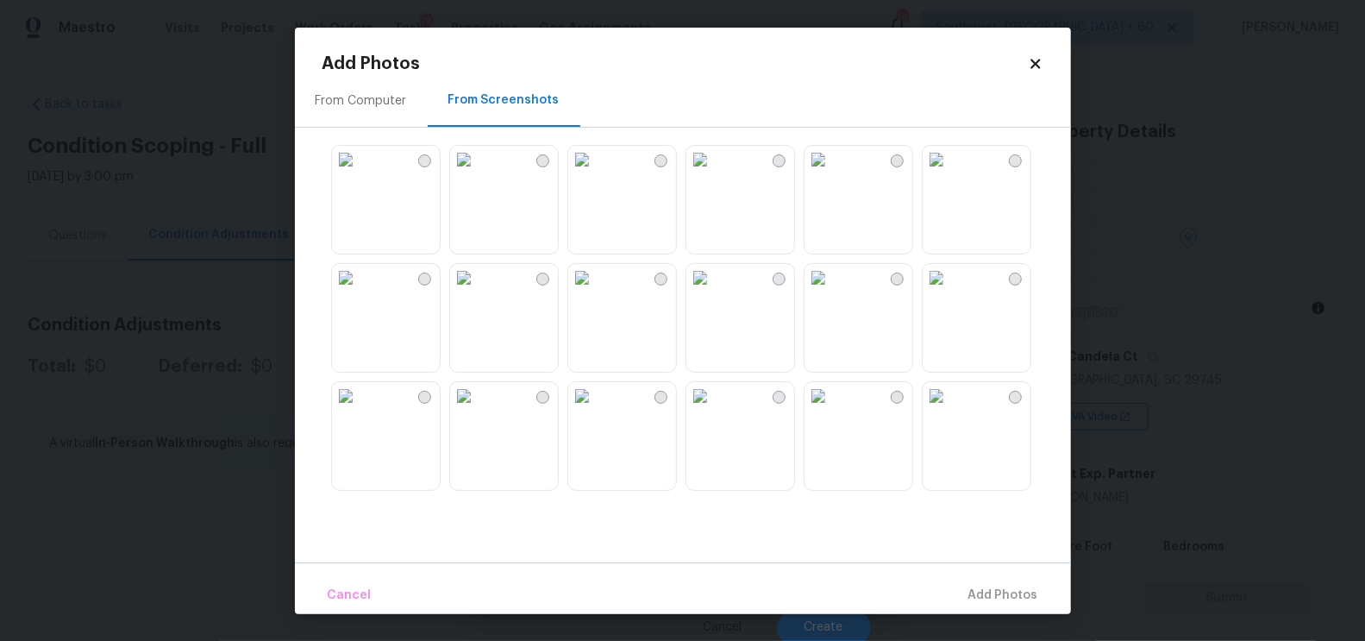
click at [596, 173] on img at bounding box center [582, 160] width 28 height 28
click at [1000, 598] on span "Add 1 Photo(s)" at bounding box center [995, 596] width 85 height 22
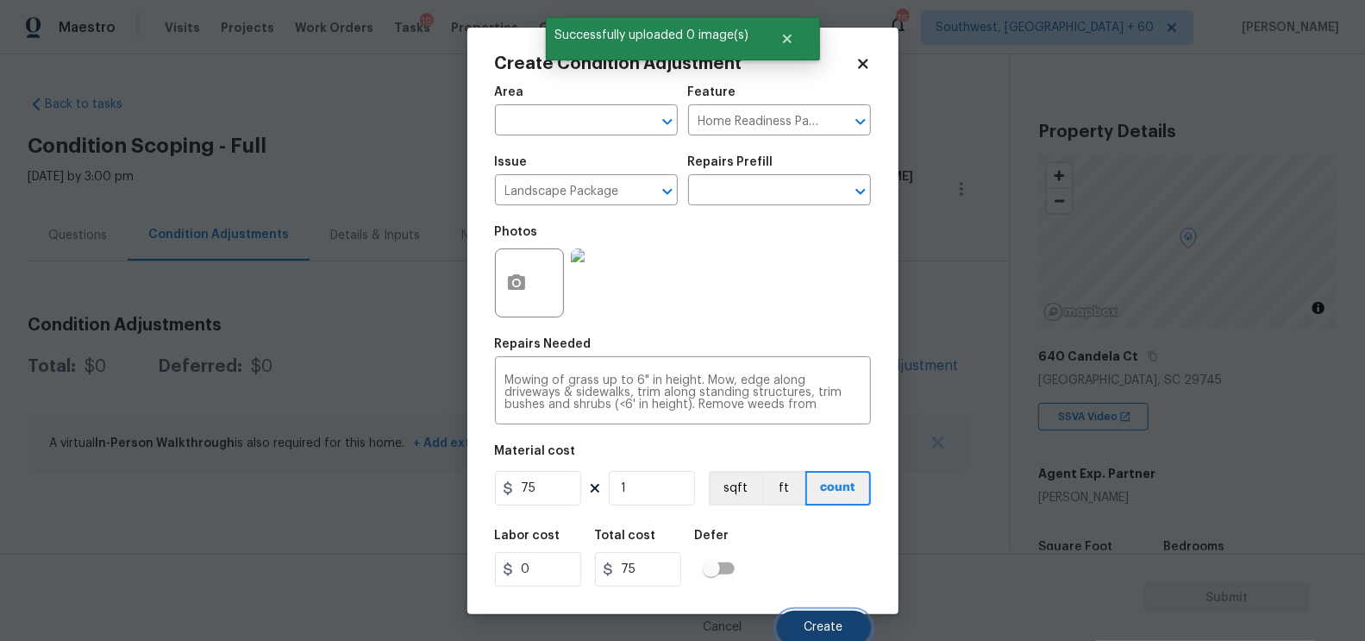
click at [817, 626] on span "Create" at bounding box center [823, 627] width 39 height 13
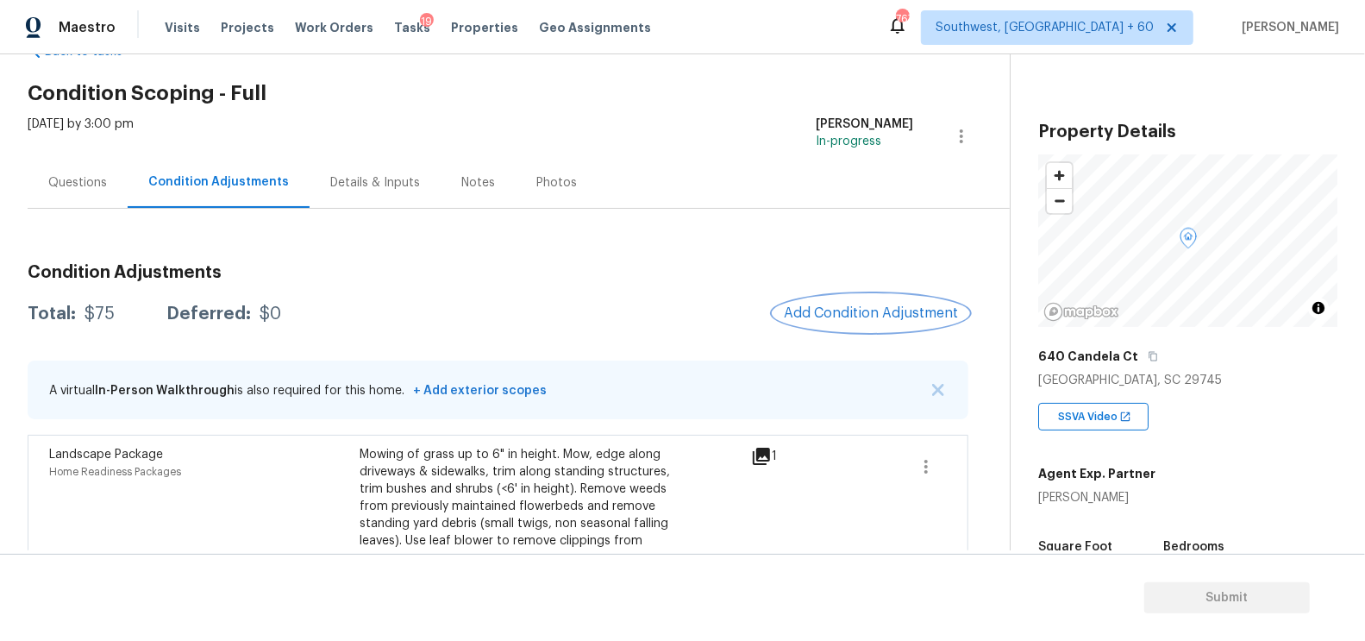
scroll to position [40, 0]
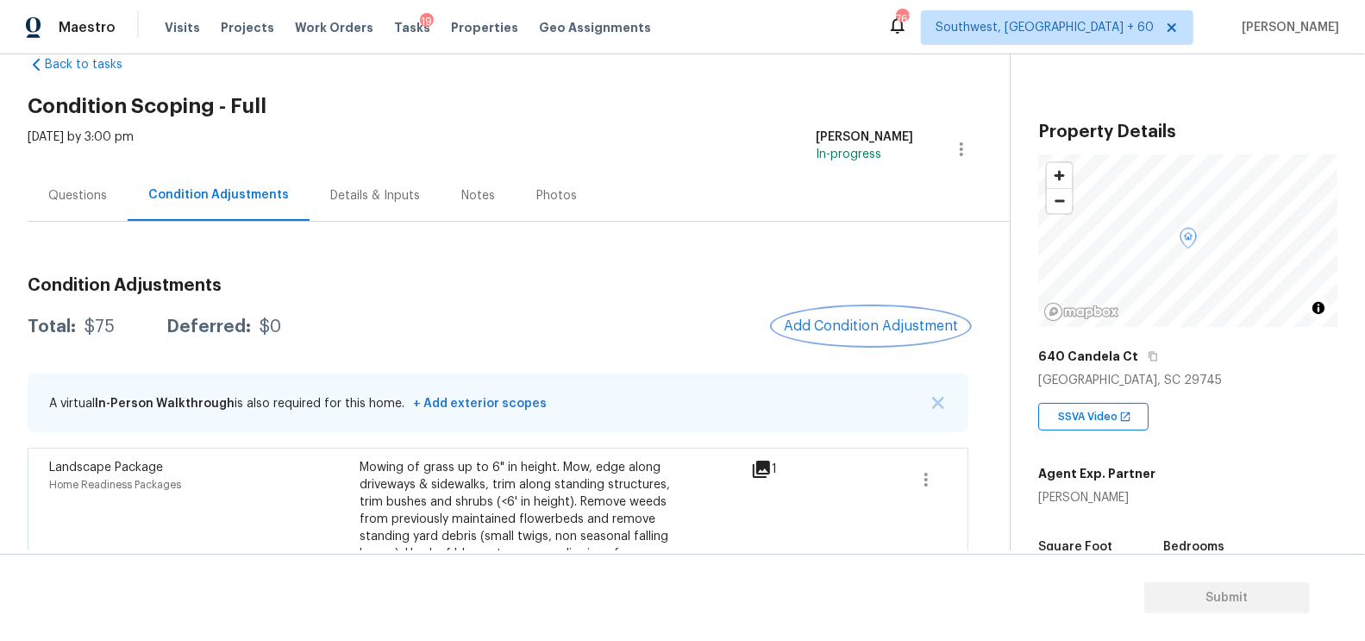
click at [816, 318] on span "Add Condition Adjustment" at bounding box center [871, 326] width 174 height 16
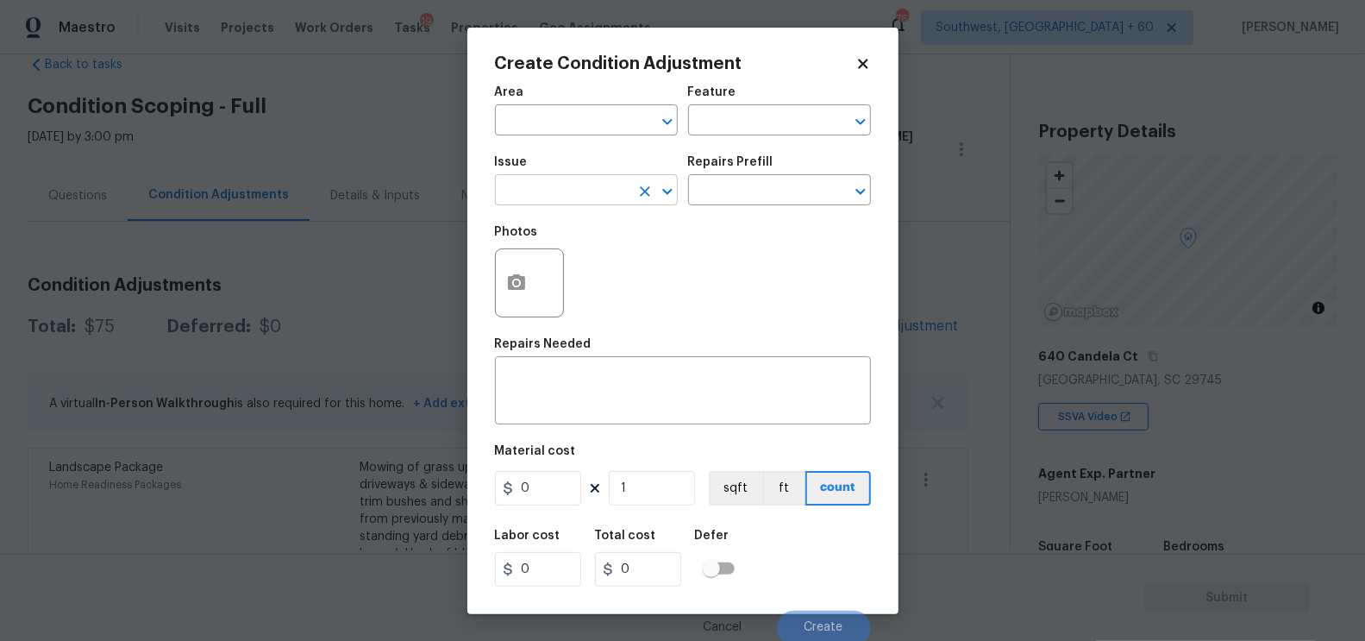
click at [534, 198] on input "text" at bounding box center [562, 191] width 135 height 27
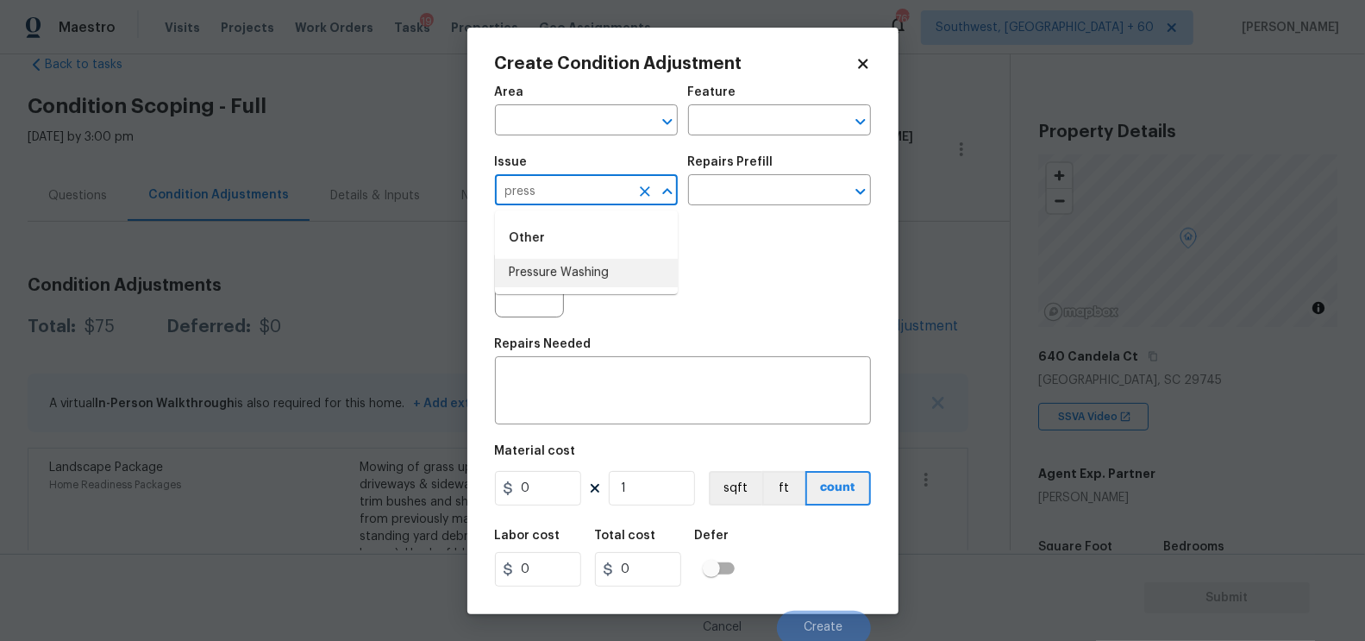
click at [589, 285] on li "Pressure Washing" at bounding box center [586, 273] width 183 height 28
type input "Pressure Washing"
click at [746, 205] on input "text" at bounding box center [755, 191] width 135 height 27
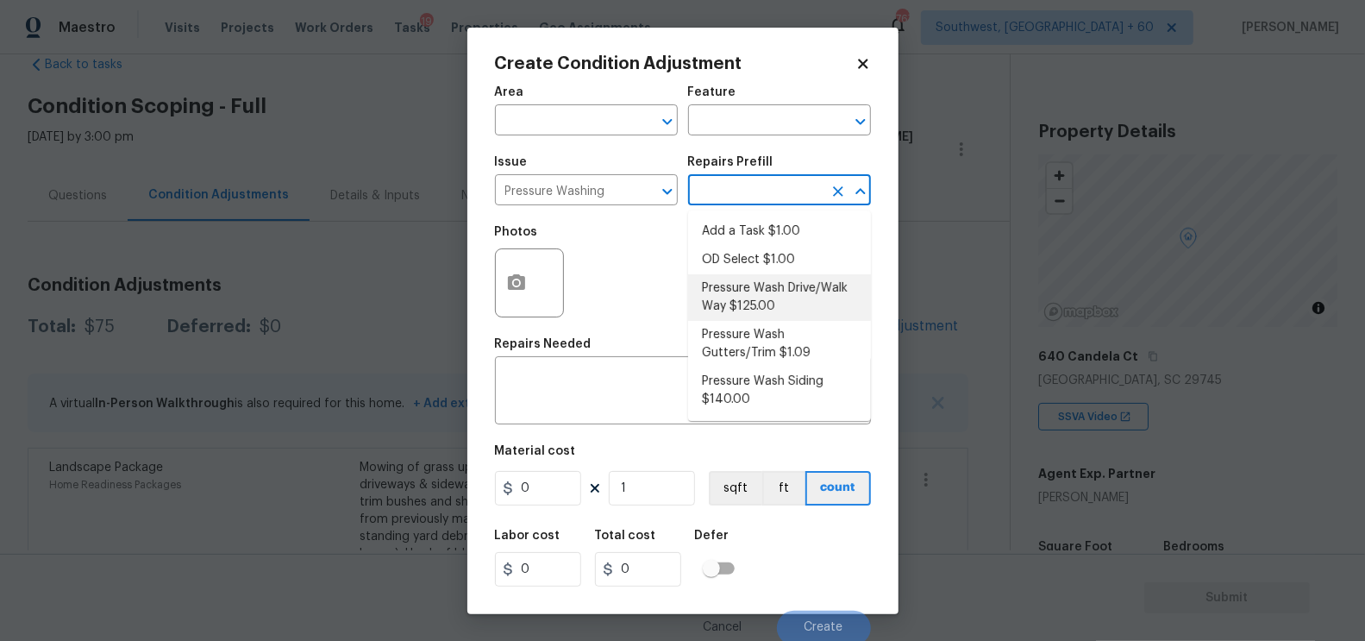
click at [765, 300] on li "Pressure Wash Drive/Walk Way $125.00" at bounding box center [779, 297] width 183 height 47
type input "Siding"
type textarea "Pressure wash the driveways/walkways as directed by the PM. Ensure that all deb…"
type input "125"
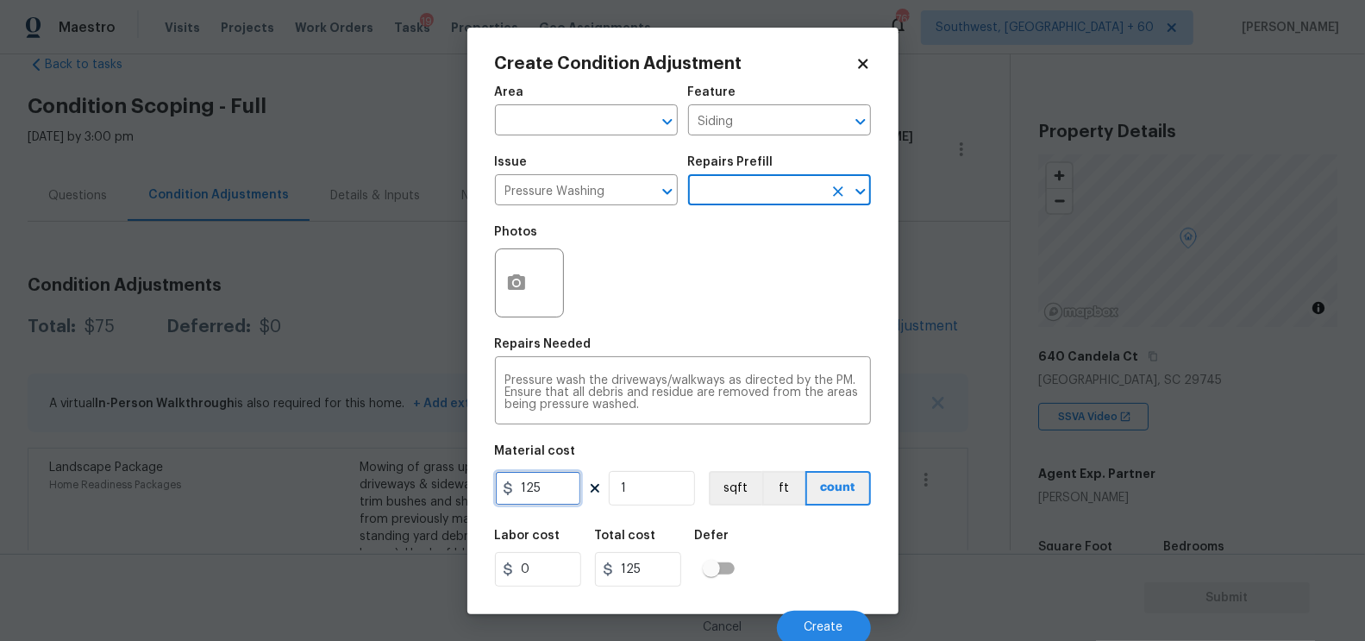
click at [567, 491] on input "125" at bounding box center [538, 488] width 86 height 34
type input "200"
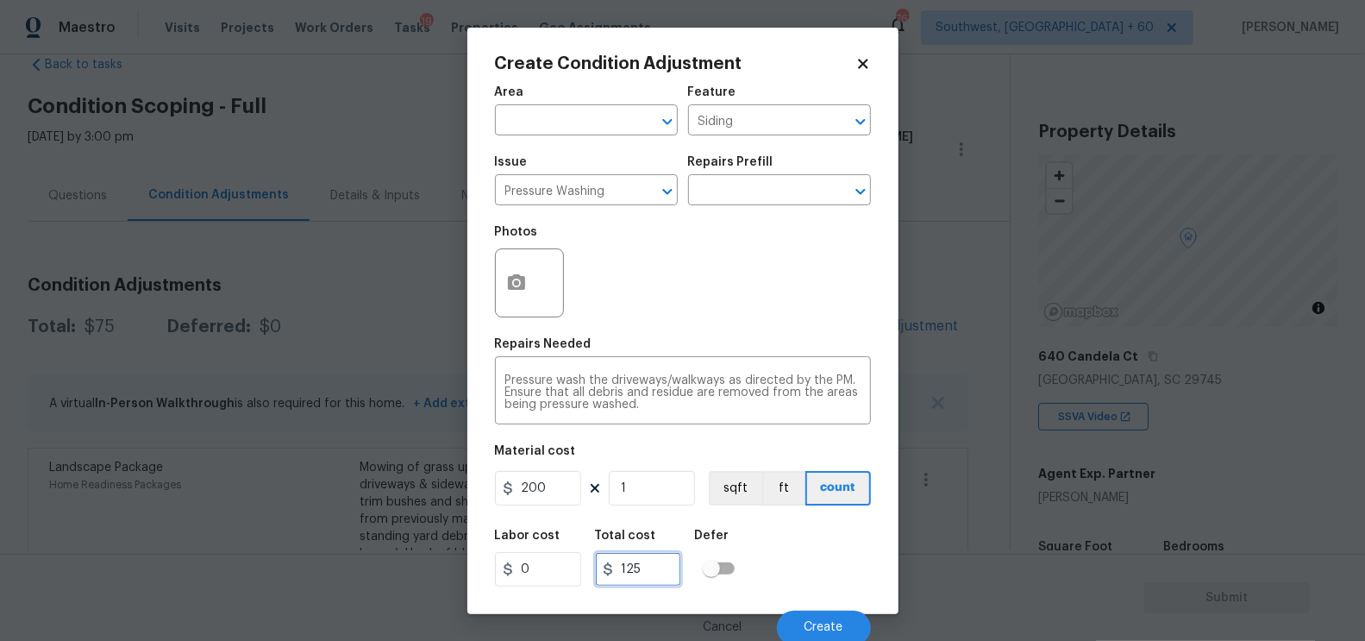
type input "200"
click at [662, 579] on input "200" at bounding box center [638, 569] width 86 height 34
click at [517, 300] on button "button" at bounding box center [516, 282] width 41 height 67
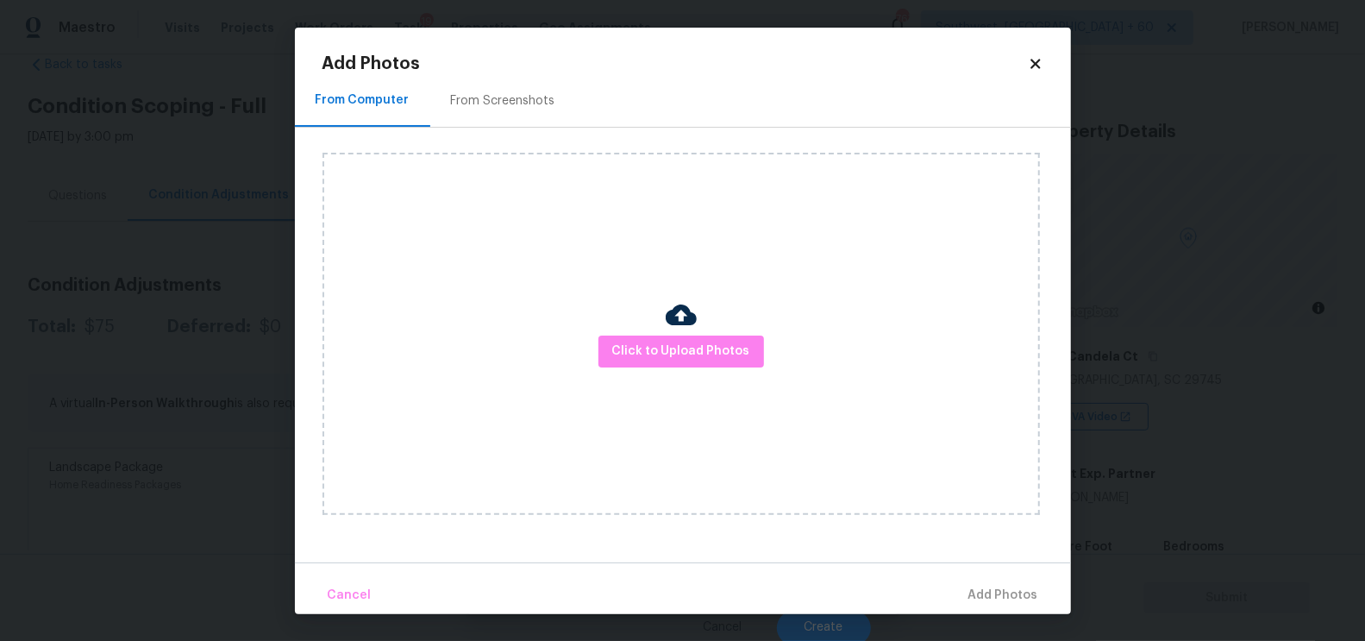
click at [520, 66] on h2 "Add Photos" at bounding box center [674, 63] width 705 height 17
click at [515, 90] on div "From Screenshots" at bounding box center [503, 101] width 146 height 51
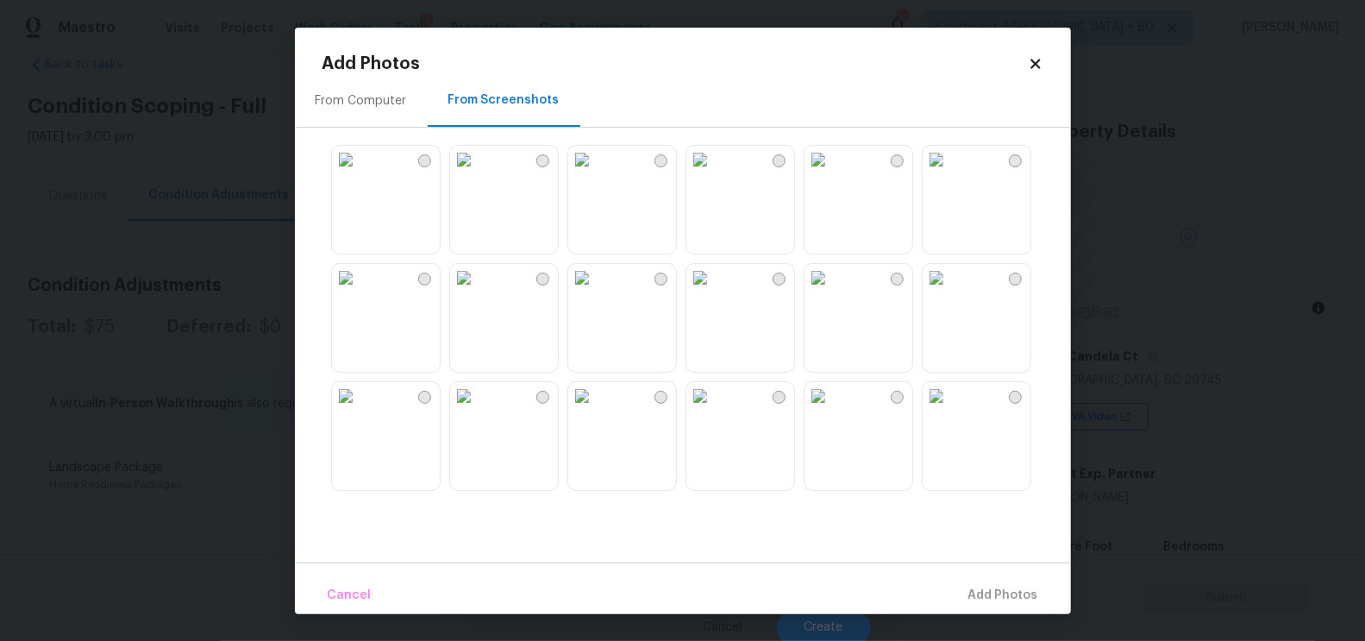
click at [596, 291] on img at bounding box center [582, 278] width 28 height 28
click at [596, 173] on img at bounding box center [582, 160] width 28 height 28
click at [596, 291] on img at bounding box center [582, 278] width 28 height 28
click at [992, 590] on span "Add 1 Photo(s)" at bounding box center [995, 596] width 85 height 22
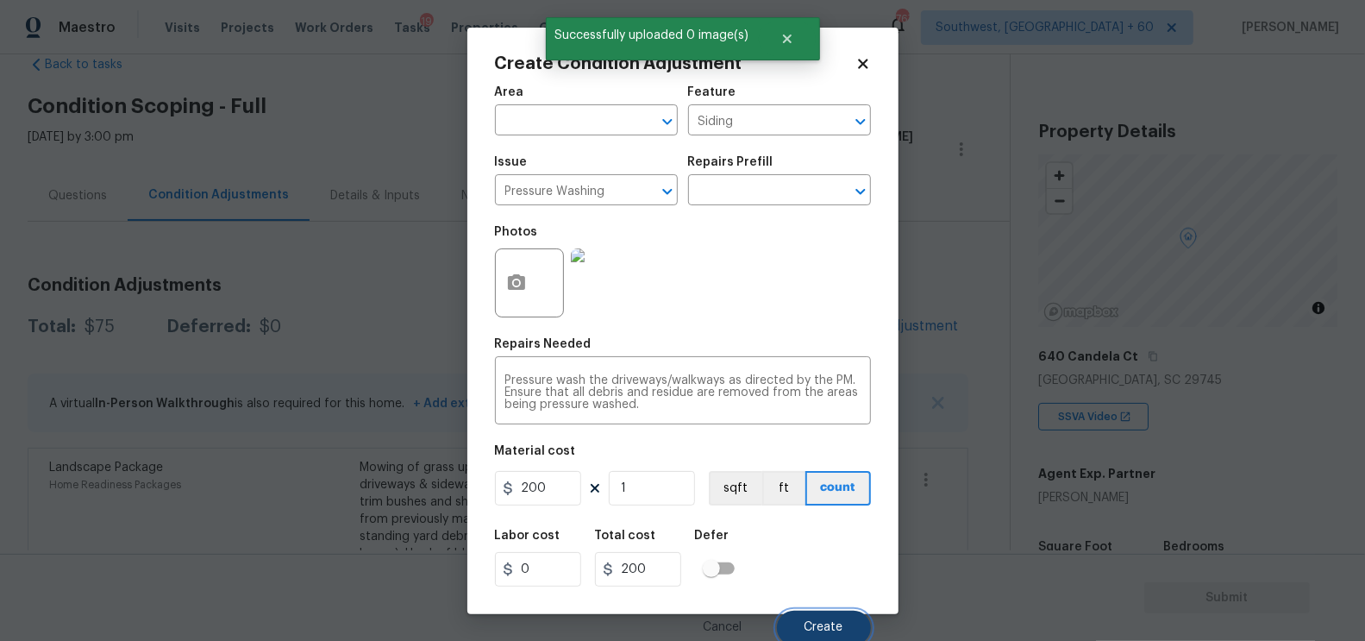
click at [830, 623] on span "Create" at bounding box center [823, 627] width 39 height 13
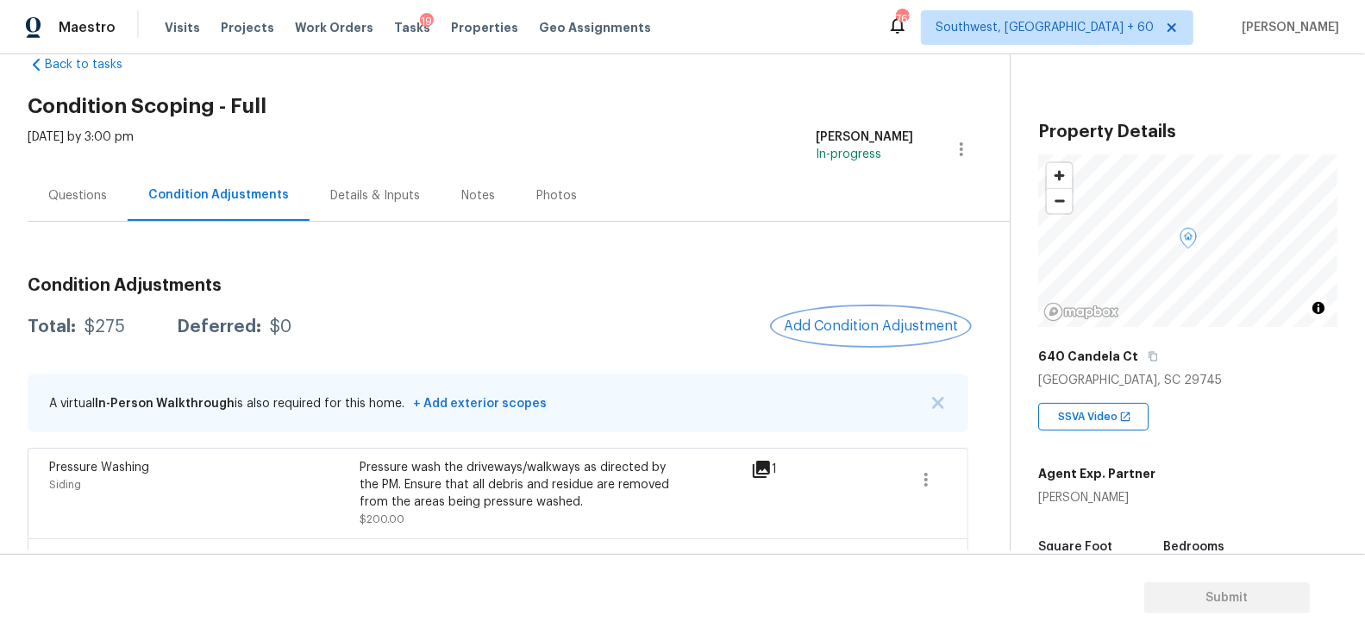
click at [845, 325] on span "Add Condition Adjustment" at bounding box center [871, 326] width 174 height 16
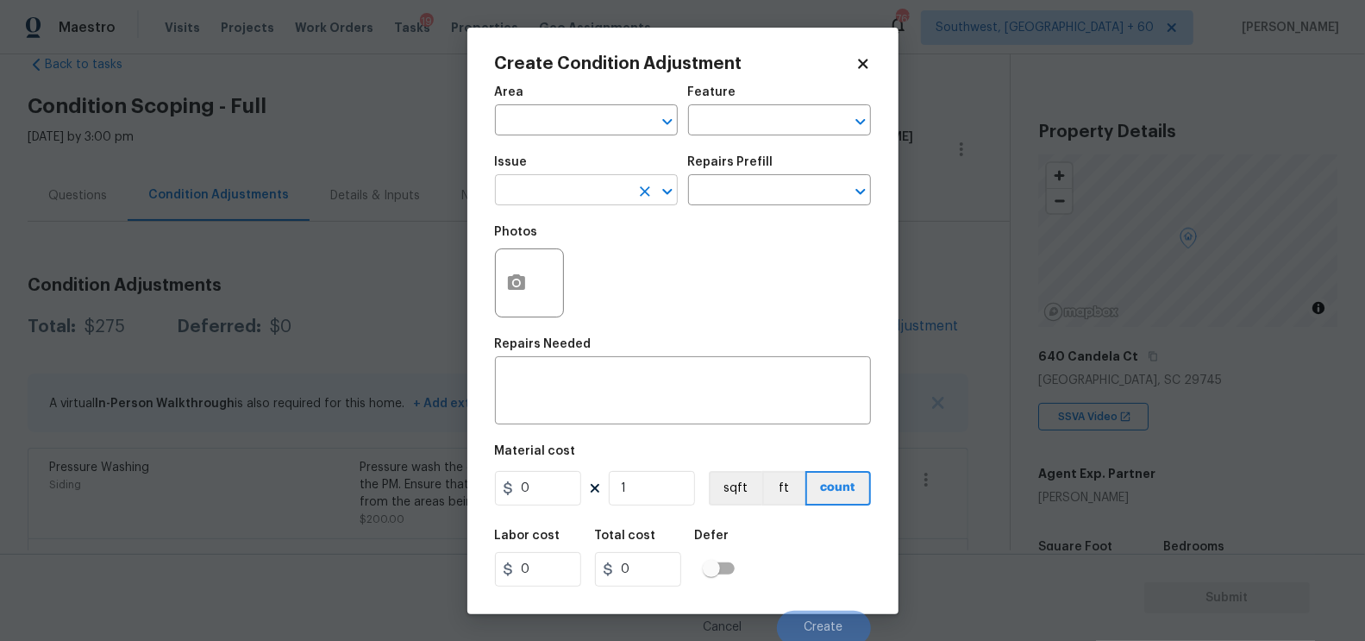
click at [576, 201] on input "text" at bounding box center [562, 191] width 135 height 27
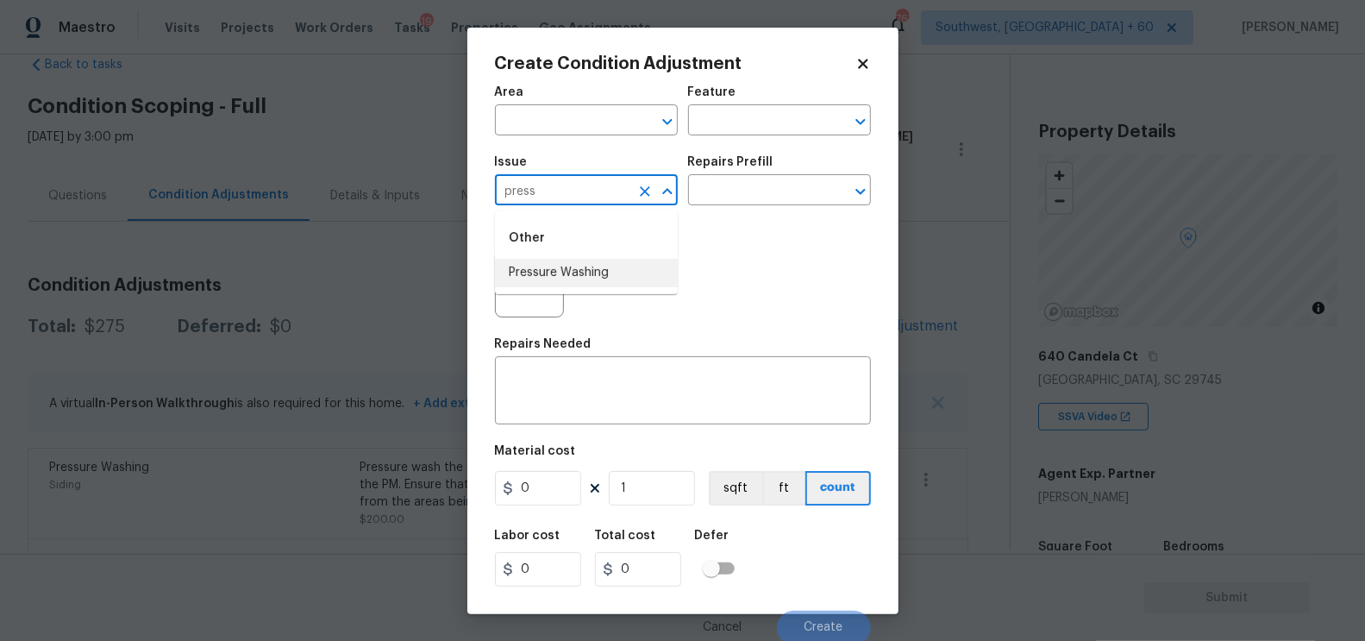
click at [623, 285] on li "Pressure Washing" at bounding box center [586, 273] width 183 height 28
type input "Pressure Washing"
click at [791, 191] on input "text" at bounding box center [755, 191] width 135 height 27
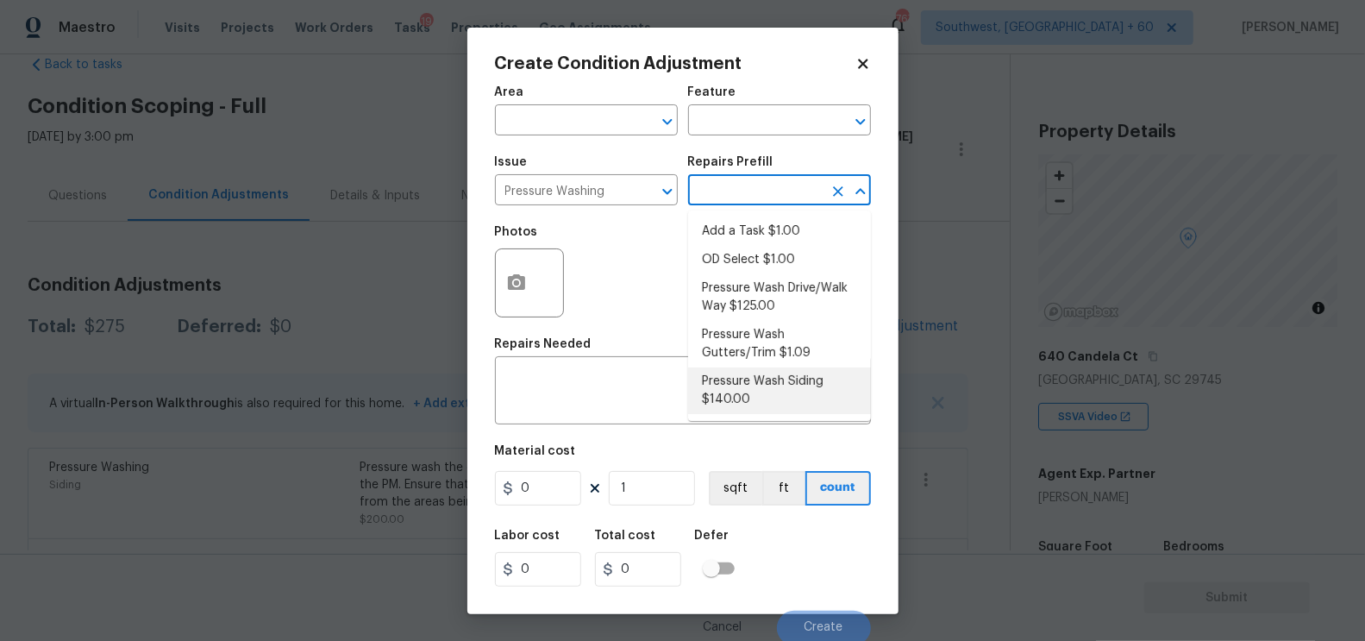
click at [777, 409] on li "Pressure Wash Siding $140.00" at bounding box center [779, 390] width 183 height 47
type input "Siding"
type textarea "Protect areas as needed for pressure washing. Pressure wash the siding on the h…"
type input "140"
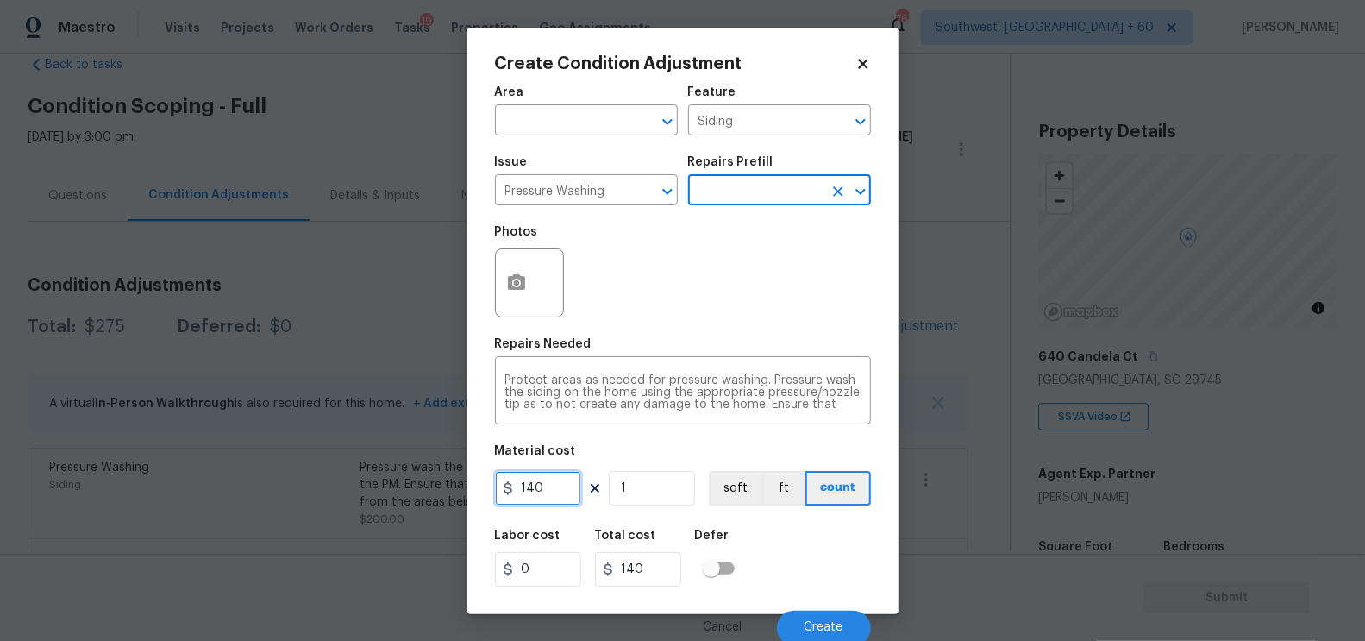
click at [560, 504] on input "140" at bounding box center [538, 488] width 86 height 34
type input "200"
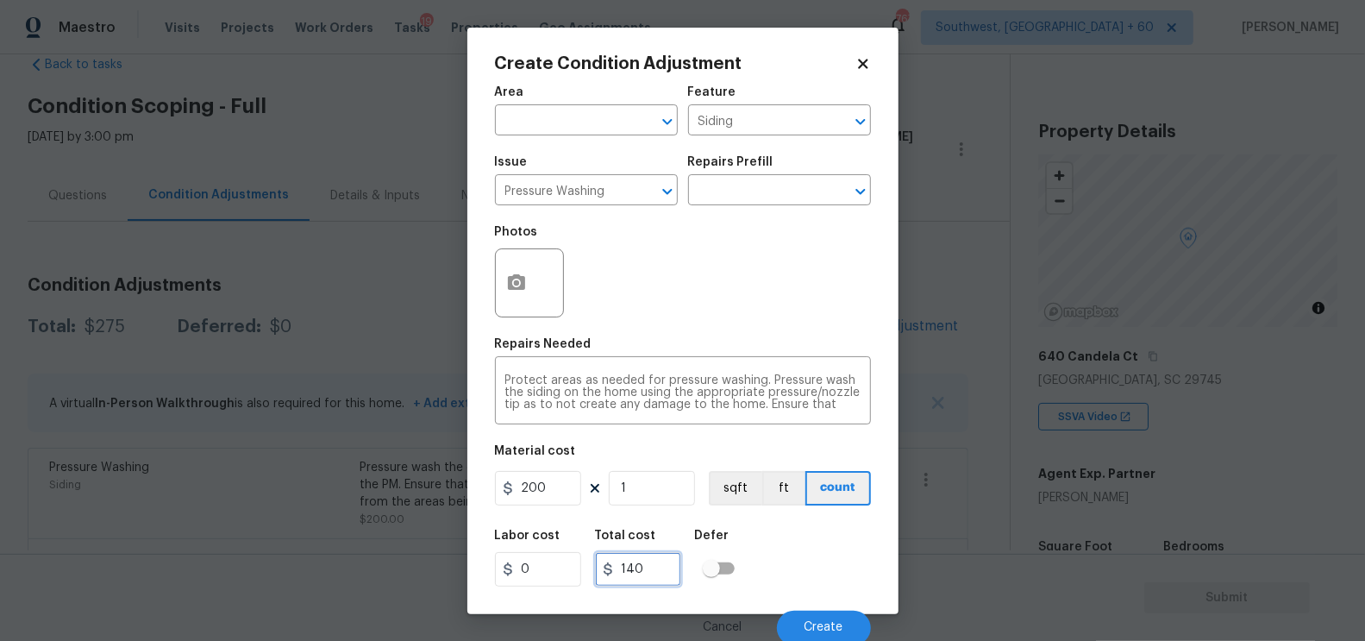
type input "200"
click at [634, 564] on input "200" at bounding box center [638, 569] width 86 height 34
click at [539, 315] on div at bounding box center [529, 282] width 69 height 69
click at [532, 295] on button "button" at bounding box center [516, 282] width 41 height 67
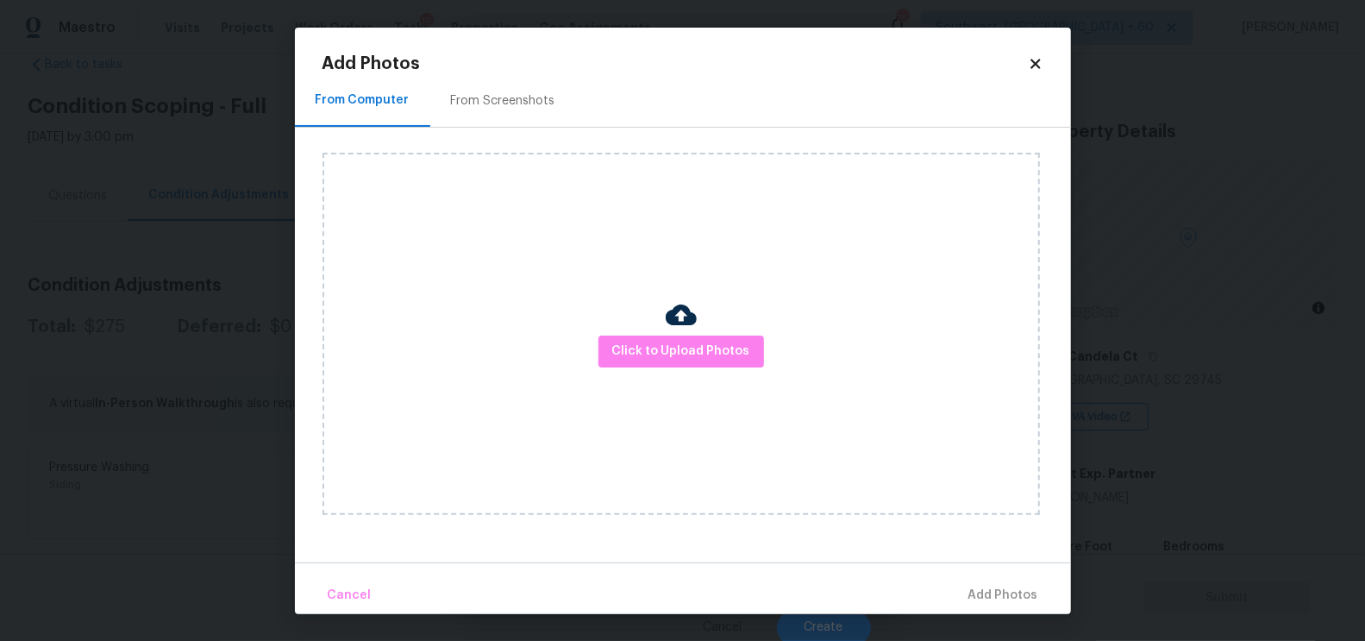
click at [516, 128] on div "Click to Upload Photos" at bounding box center [696, 334] width 748 height 412
click at [517, 106] on div "From Screenshots" at bounding box center [503, 100] width 104 height 17
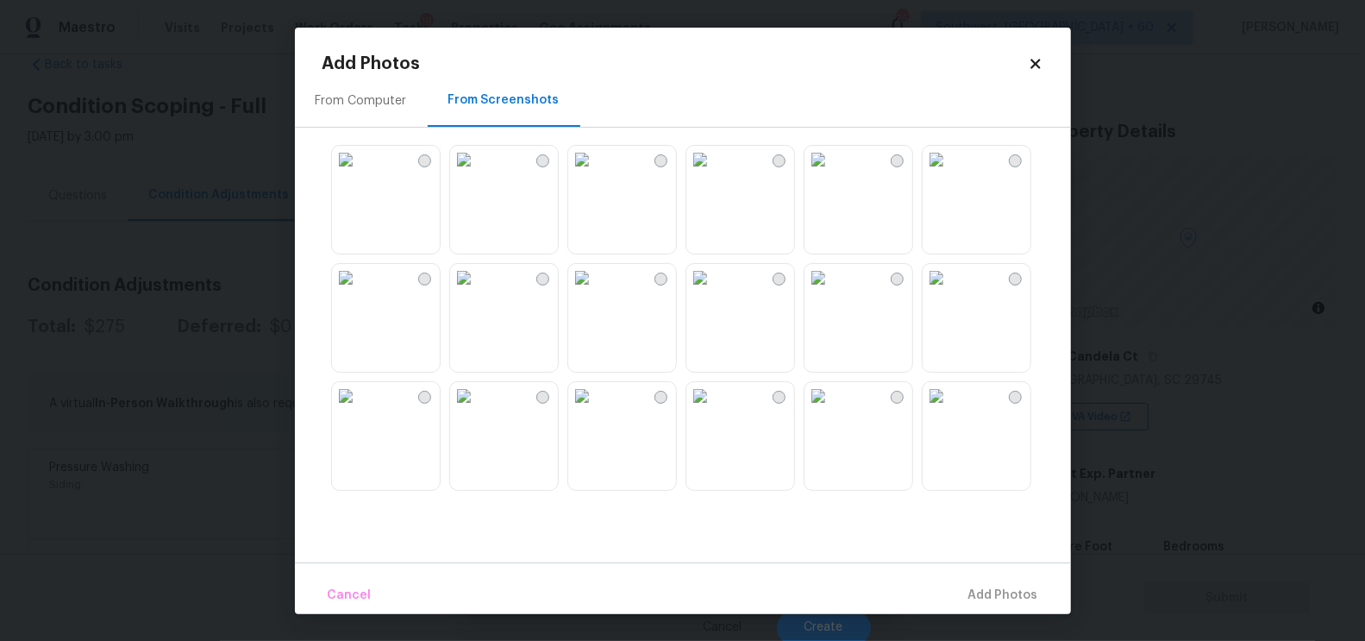
click at [596, 173] on img at bounding box center [582, 160] width 28 height 28
click at [981, 595] on span "Add 1 Photo(s)" at bounding box center [995, 596] width 85 height 22
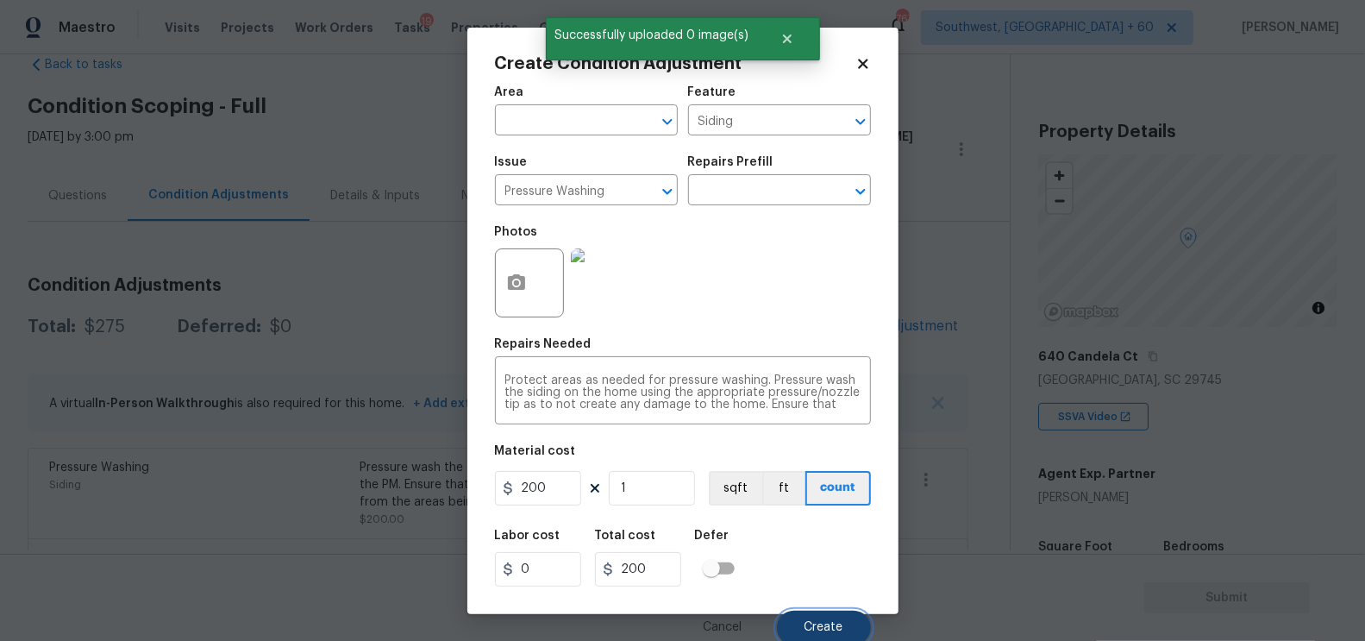
click at [836, 618] on button "Create" at bounding box center [824, 627] width 94 height 34
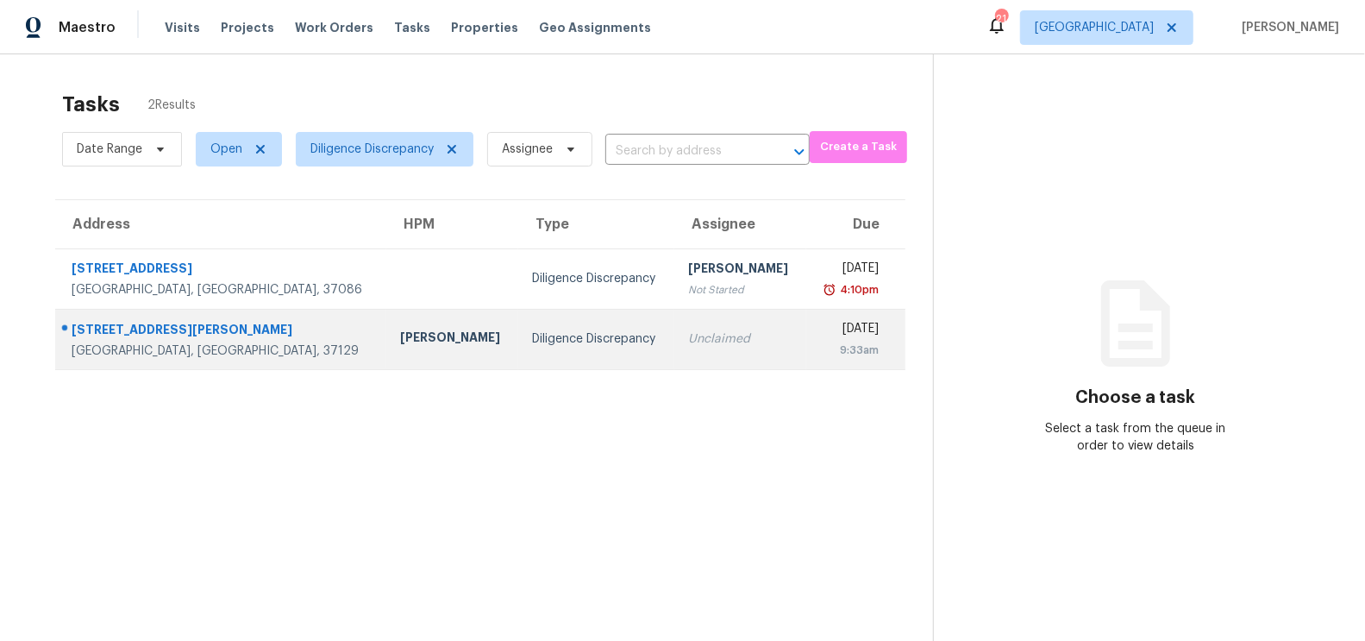
click at [688, 340] on div "Unclaimed" at bounding box center [740, 338] width 104 height 17
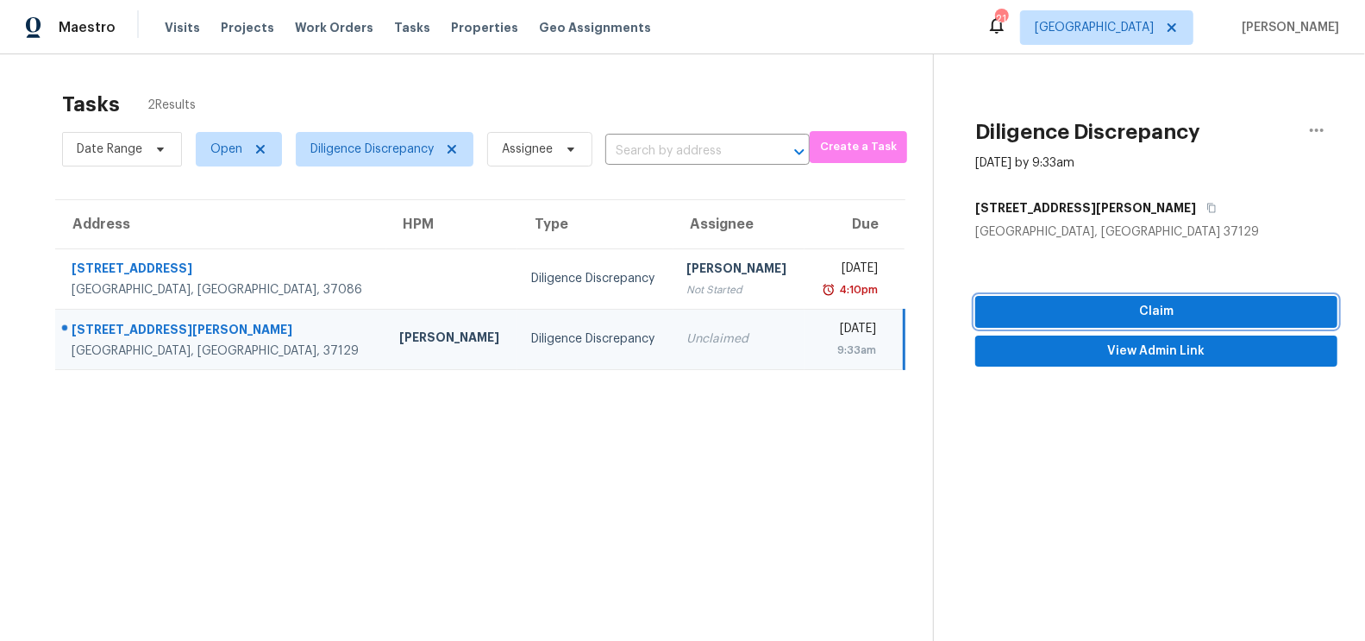
click at [1184, 310] on span "Claim" at bounding box center [1156, 312] width 335 height 22
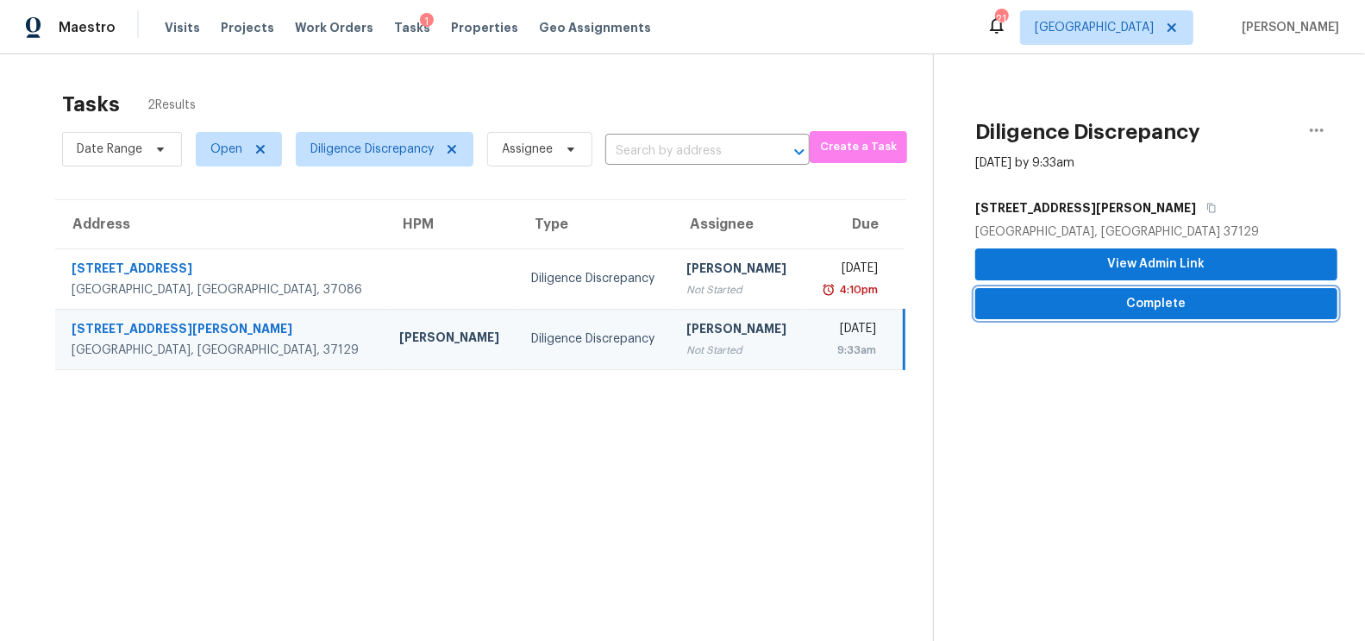
click at [1176, 301] on span "Complete" at bounding box center [1156, 304] width 335 height 22
